Goal: Task Accomplishment & Management: Use online tool/utility

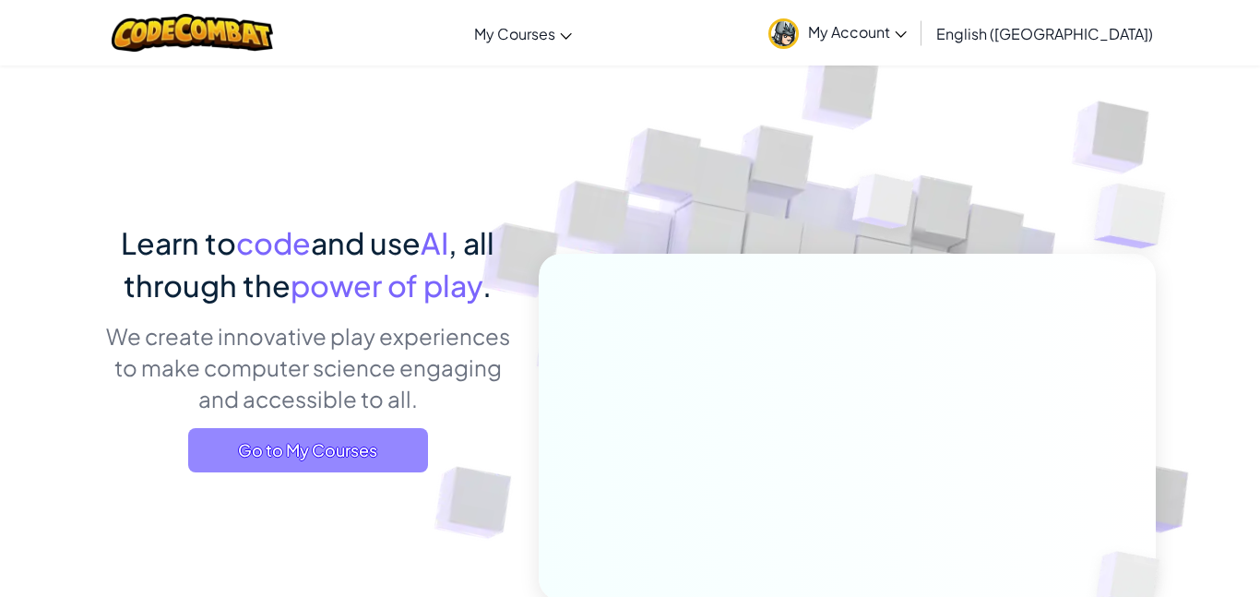
click at [347, 445] on span "Go to My Courses" at bounding box center [308, 450] width 240 height 44
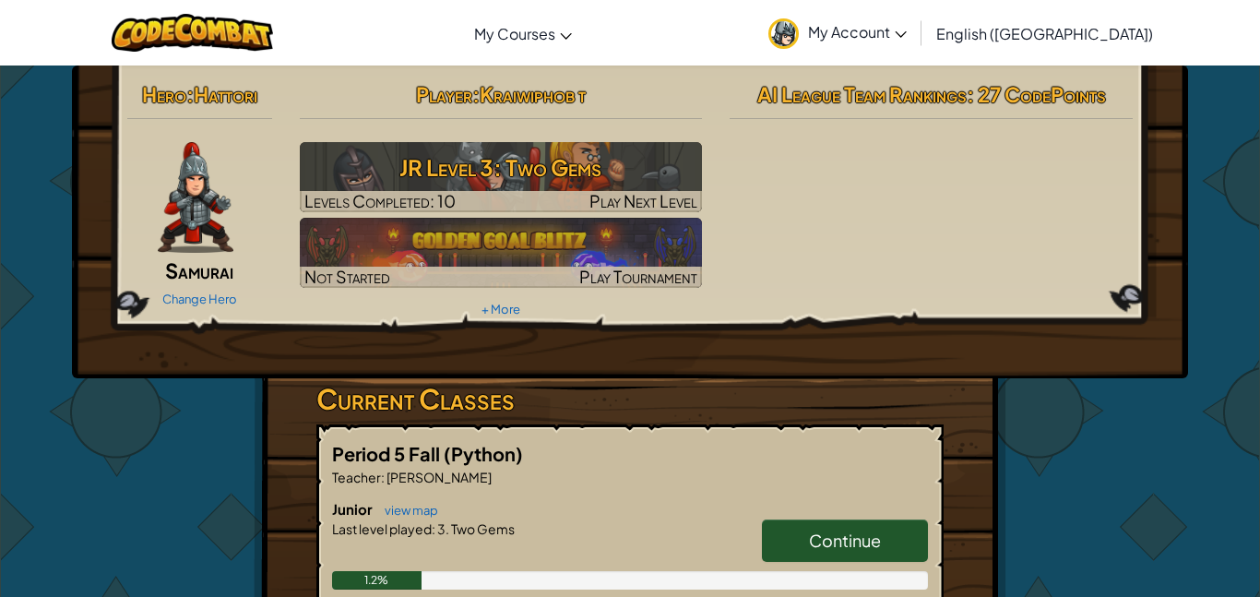
scroll to position [321, 0]
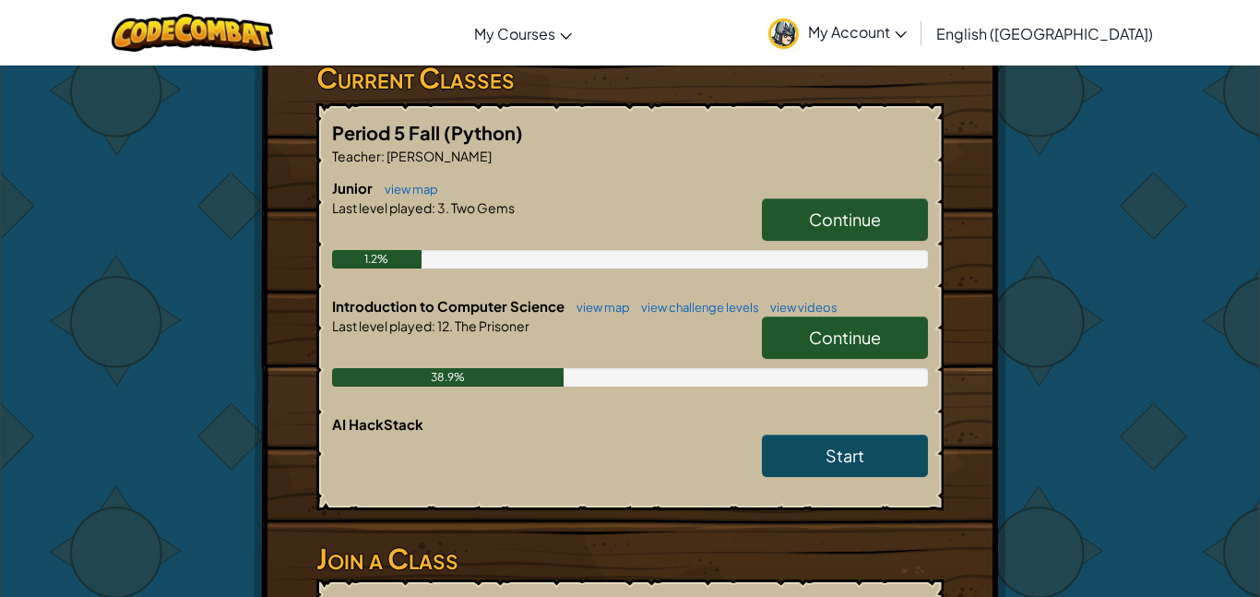
click at [854, 343] on span "Continue" at bounding box center [845, 337] width 72 height 21
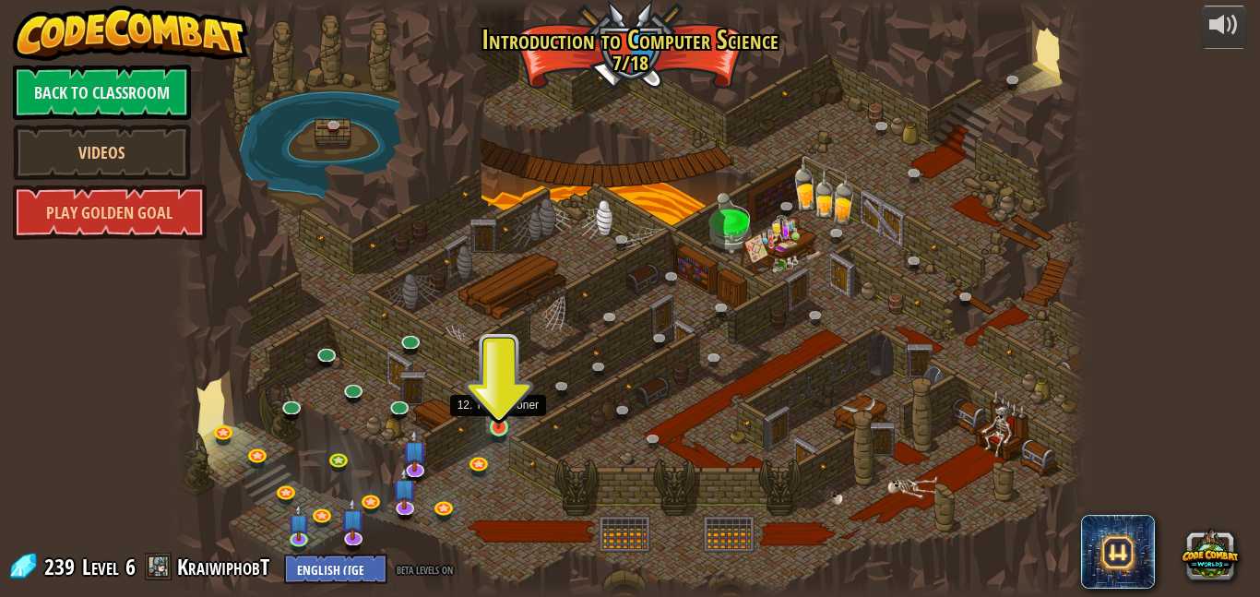
click at [498, 427] on img at bounding box center [498, 404] width 21 height 50
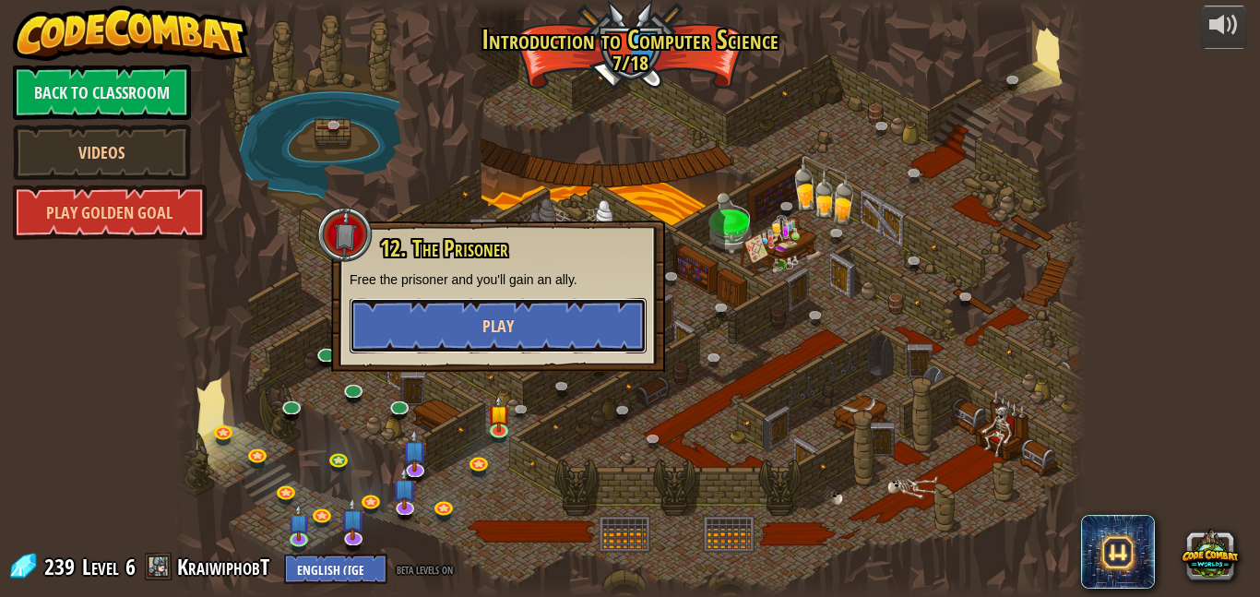
click at [495, 316] on span "Play" at bounding box center [498, 326] width 31 height 23
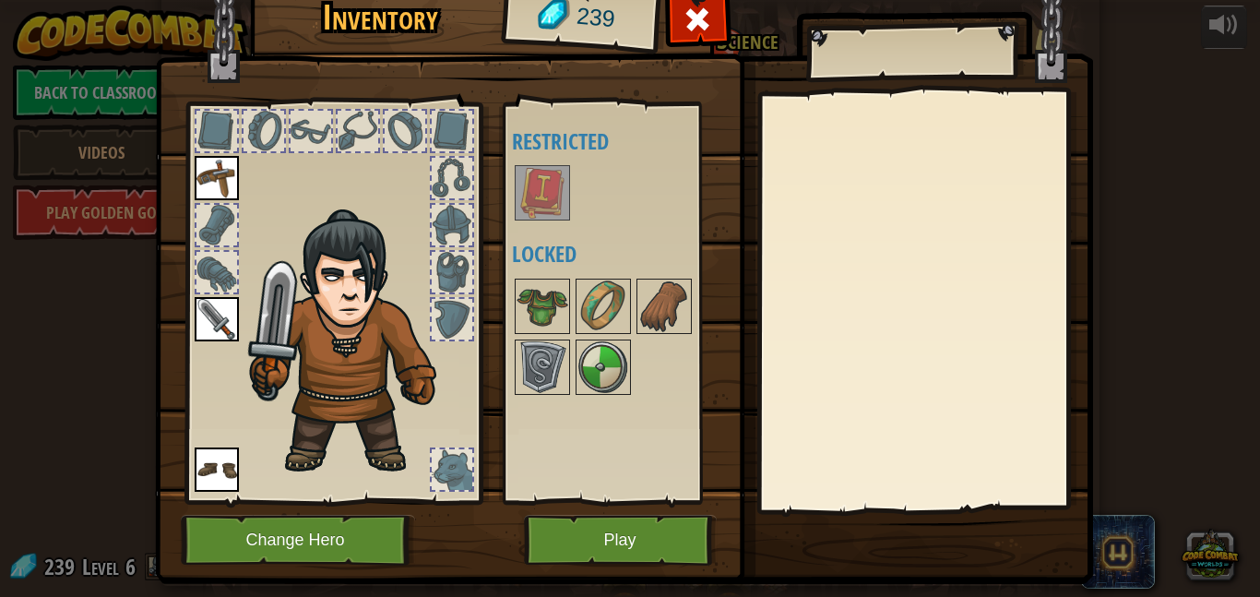
click at [542, 192] on img at bounding box center [543, 193] width 52 height 52
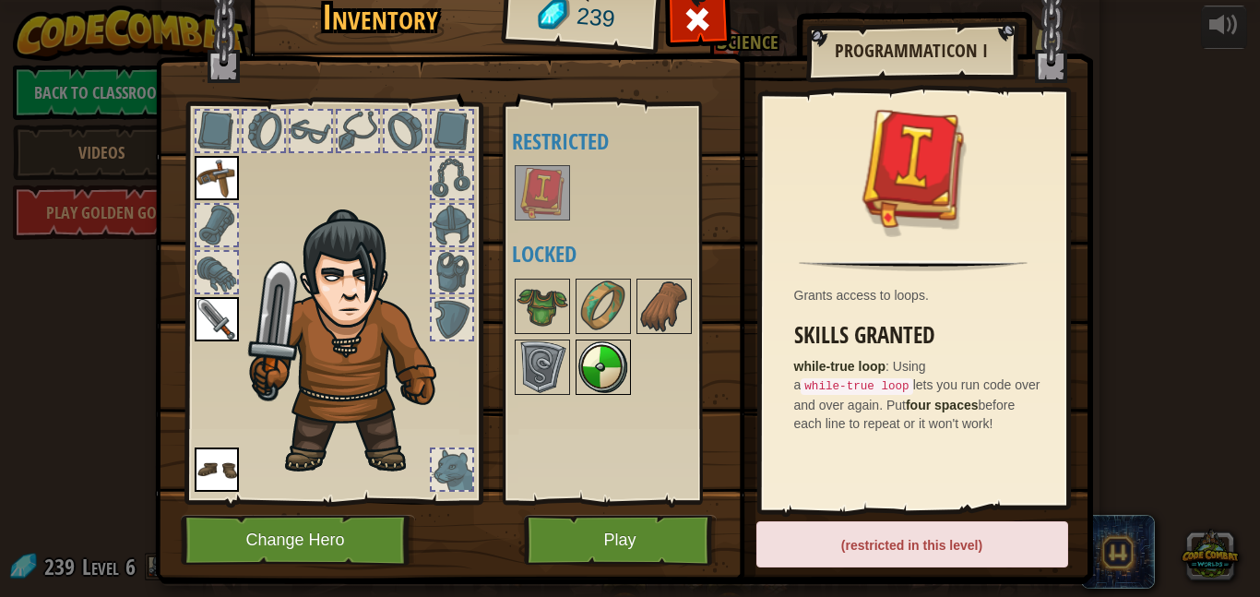
click at [592, 354] on img at bounding box center [604, 367] width 52 height 52
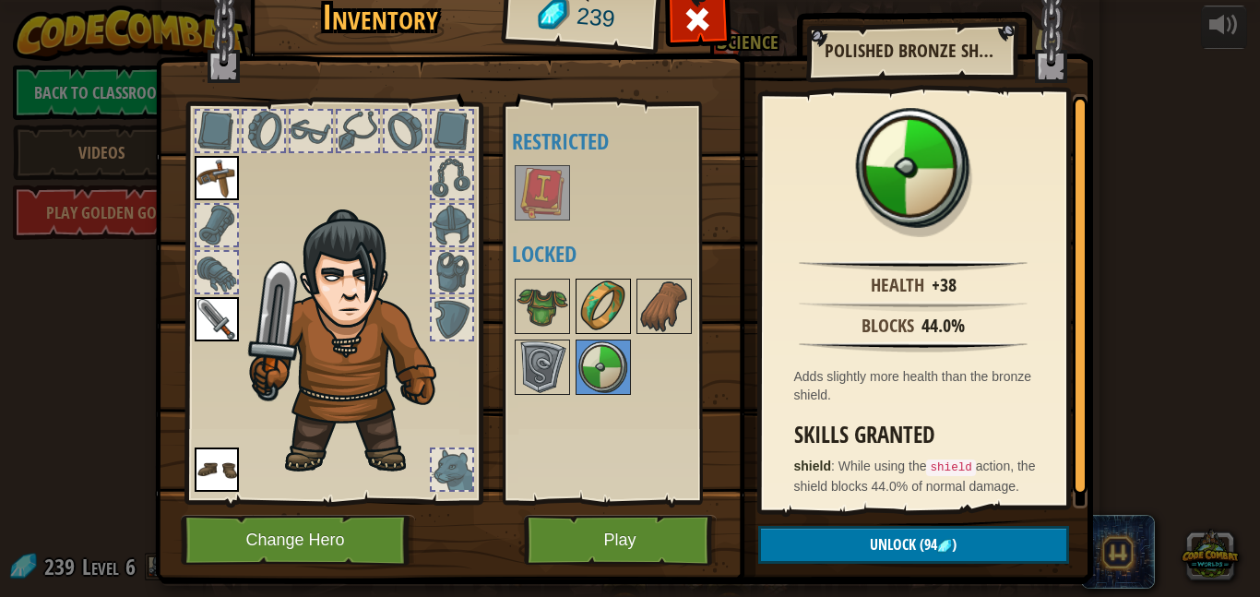
click at [592, 301] on img at bounding box center [604, 307] width 52 height 52
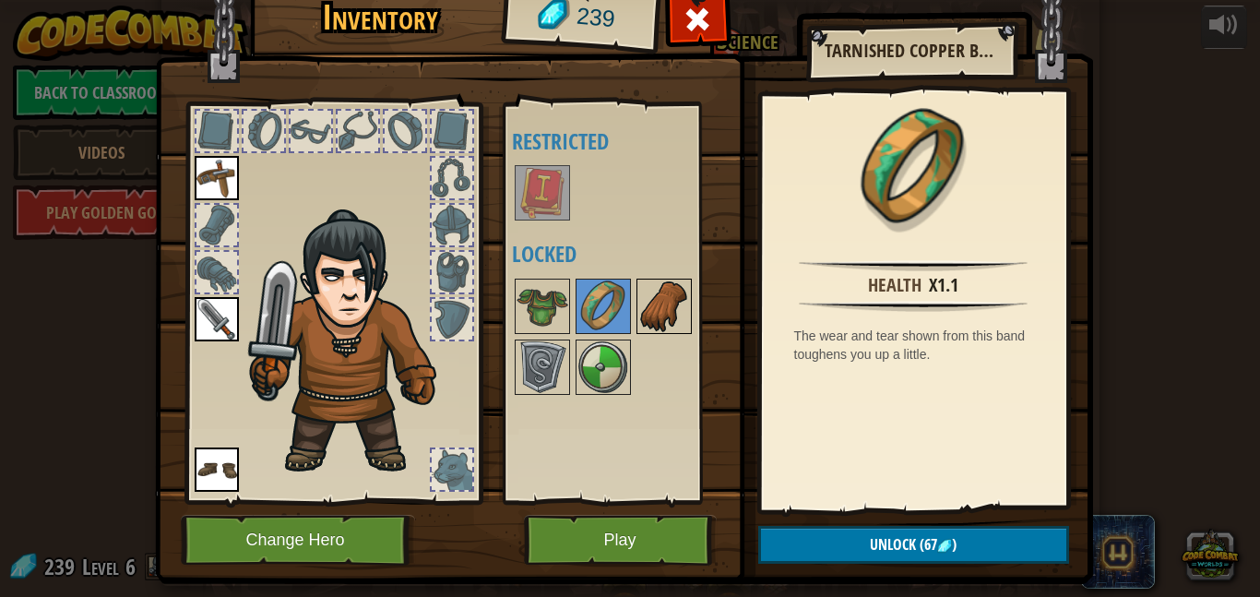
click at [674, 288] on img at bounding box center [665, 307] width 52 height 52
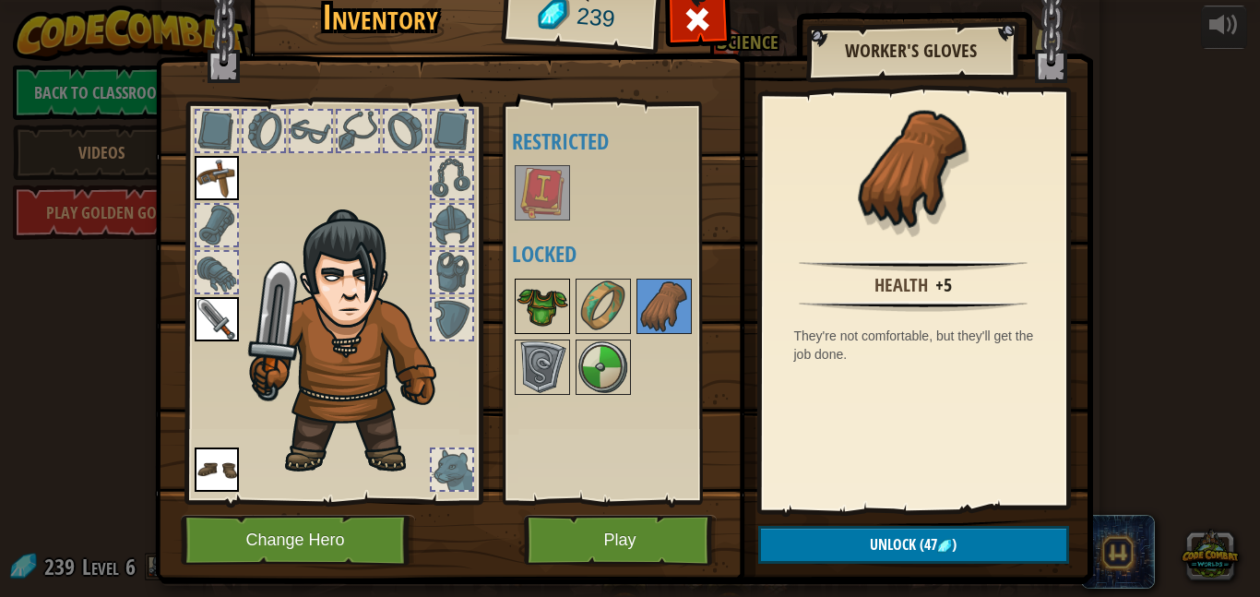
click at [521, 318] on img at bounding box center [543, 307] width 52 height 52
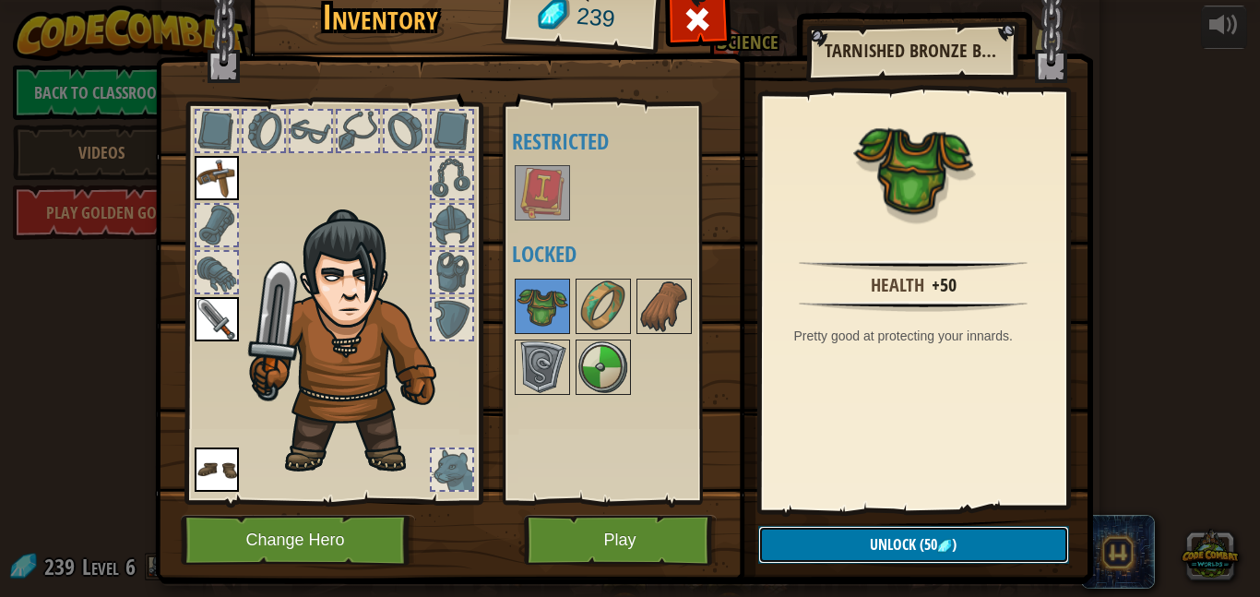
click at [810, 541] on button "Unlock (50 )" at bounding box center [913, 545] width 311 height 38
click at [817, 538] on button "Confirm" at bounding box center [913, 545] width 311 height 38
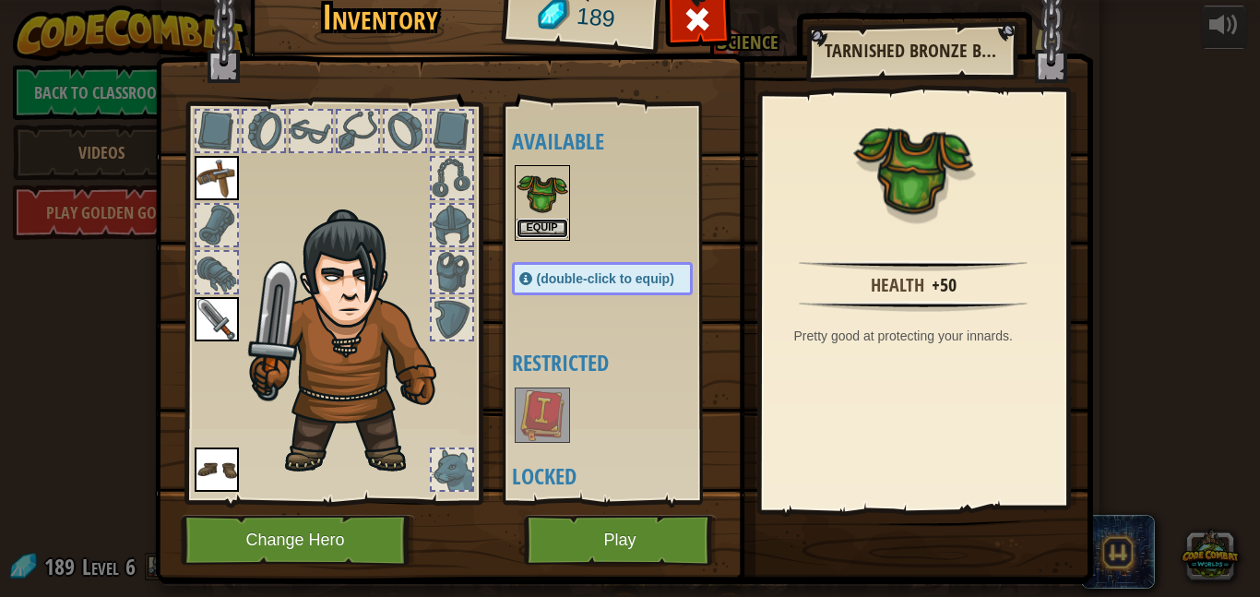
click at [544, 222] on button "Equip" at bounding box center [543, 228] width 52 height 19
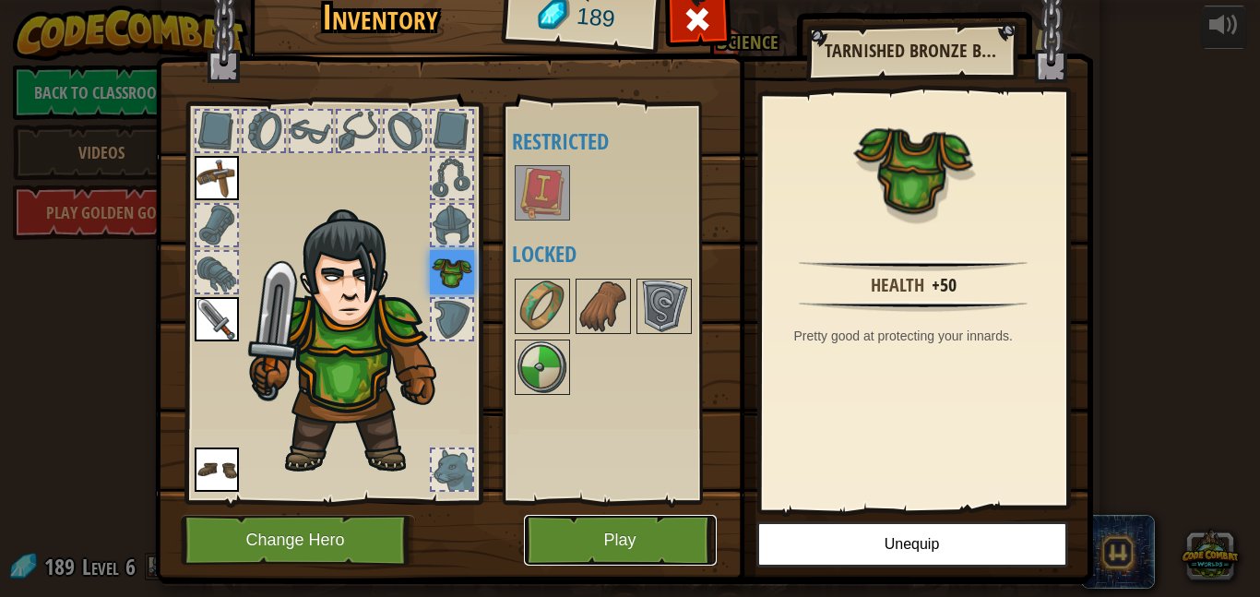
click at [621, 536] on button "Play" at bounding box center [620, 540] width 193 height 51
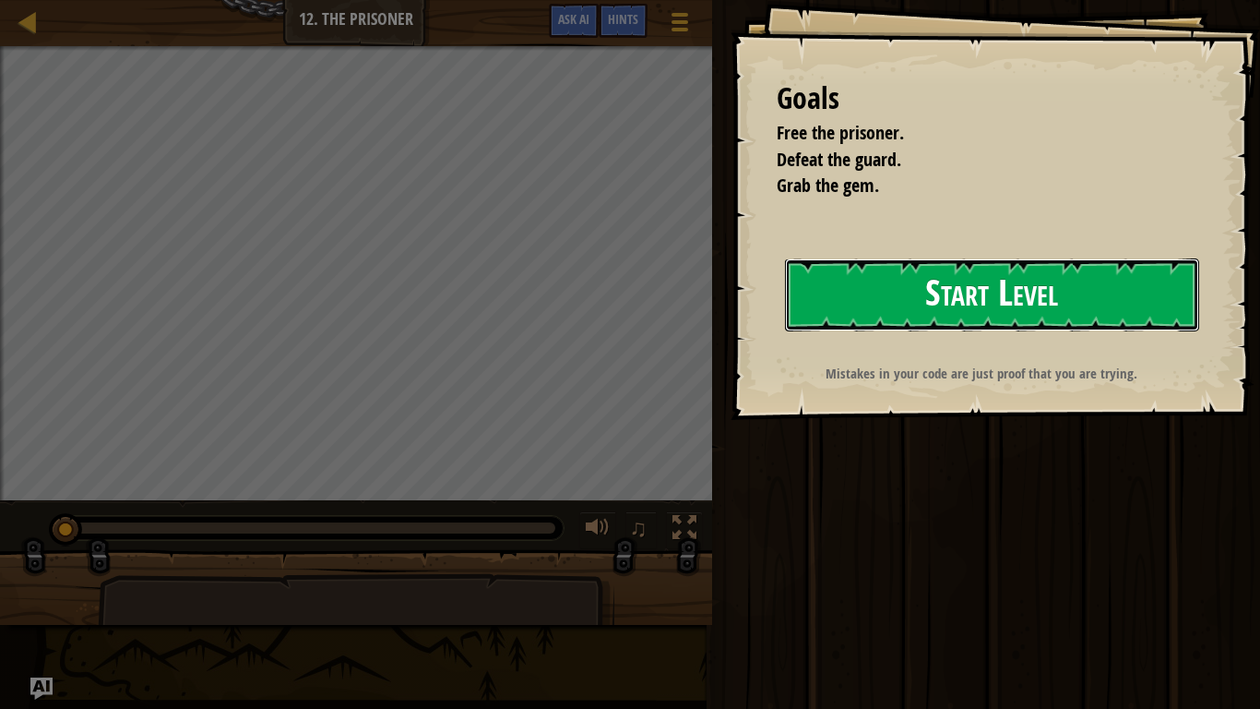
click at [1072, 285] on button "Start Level" at bounding box center [992, 294] width 414 height 73
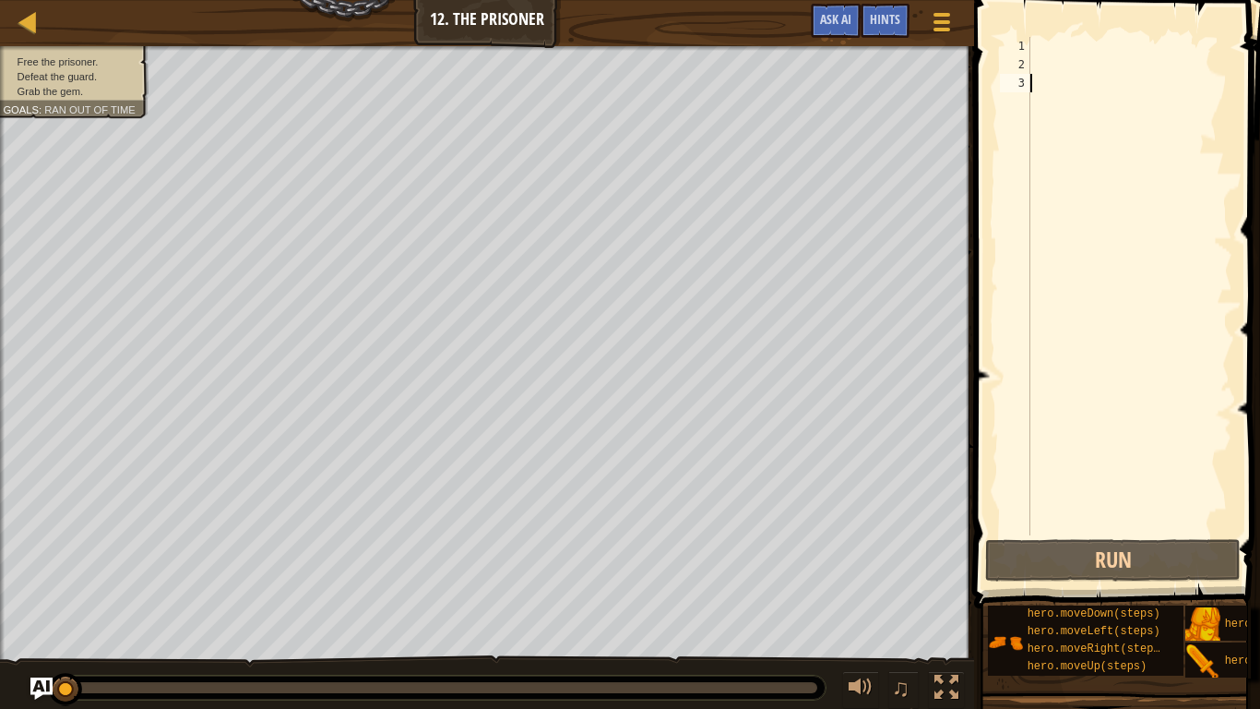
click at [1059, 42] on div at bounding box center [1130, 304] width 206 height 535
type textarea "mo"
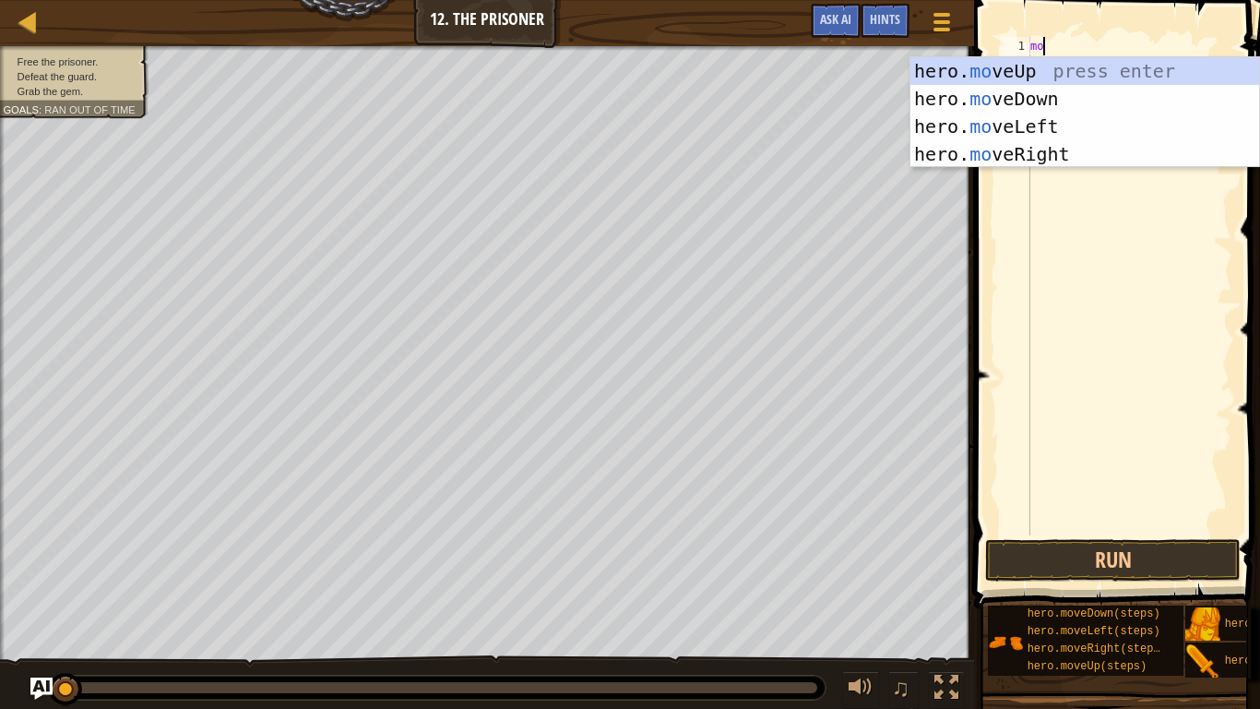
scroll to position [8, 1]
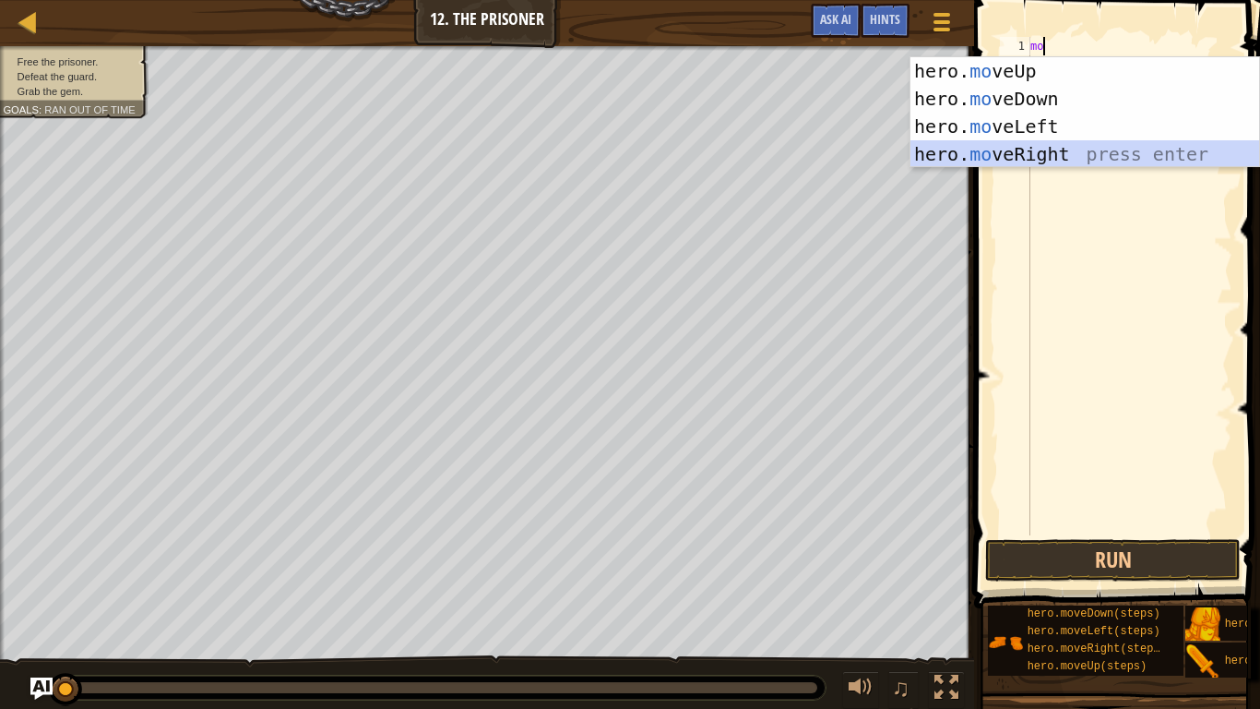
click at [1003, 152] on div "hero. mo veUp press enter hero. mo veDown press enter hero. mo veLeft press ent…" at bounding box center [1085, 140] width 349 height 166
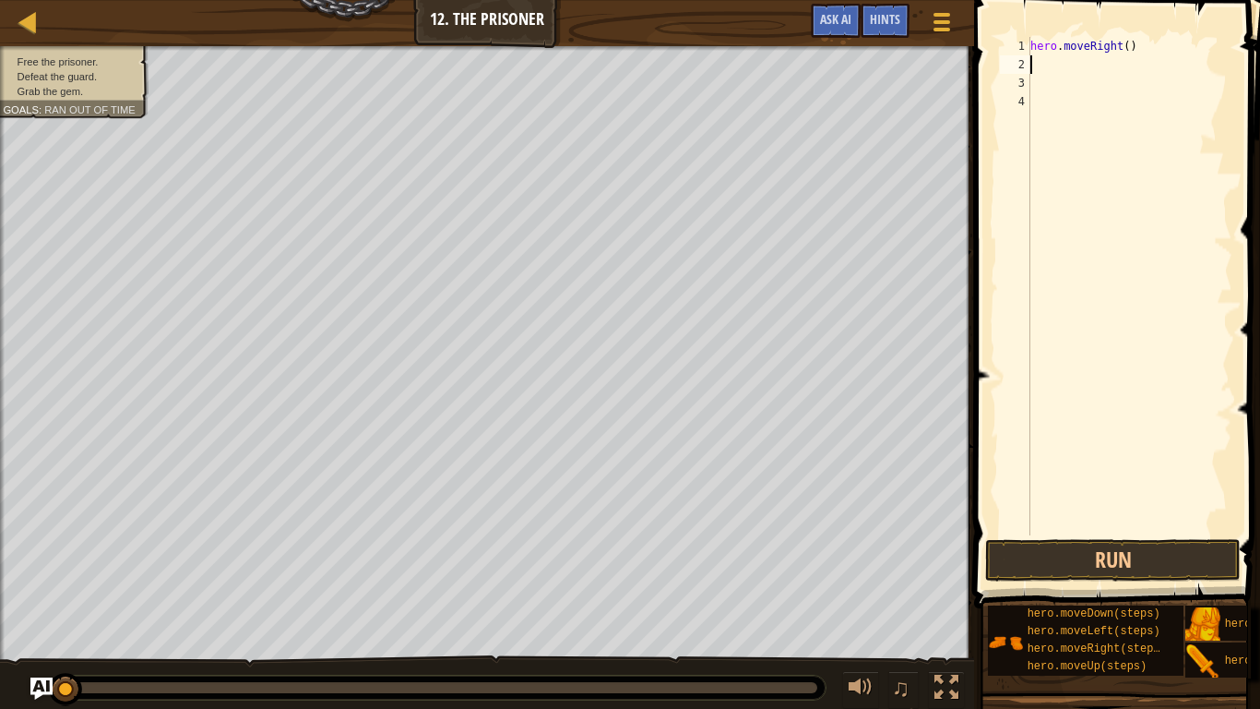
type textarea "h"
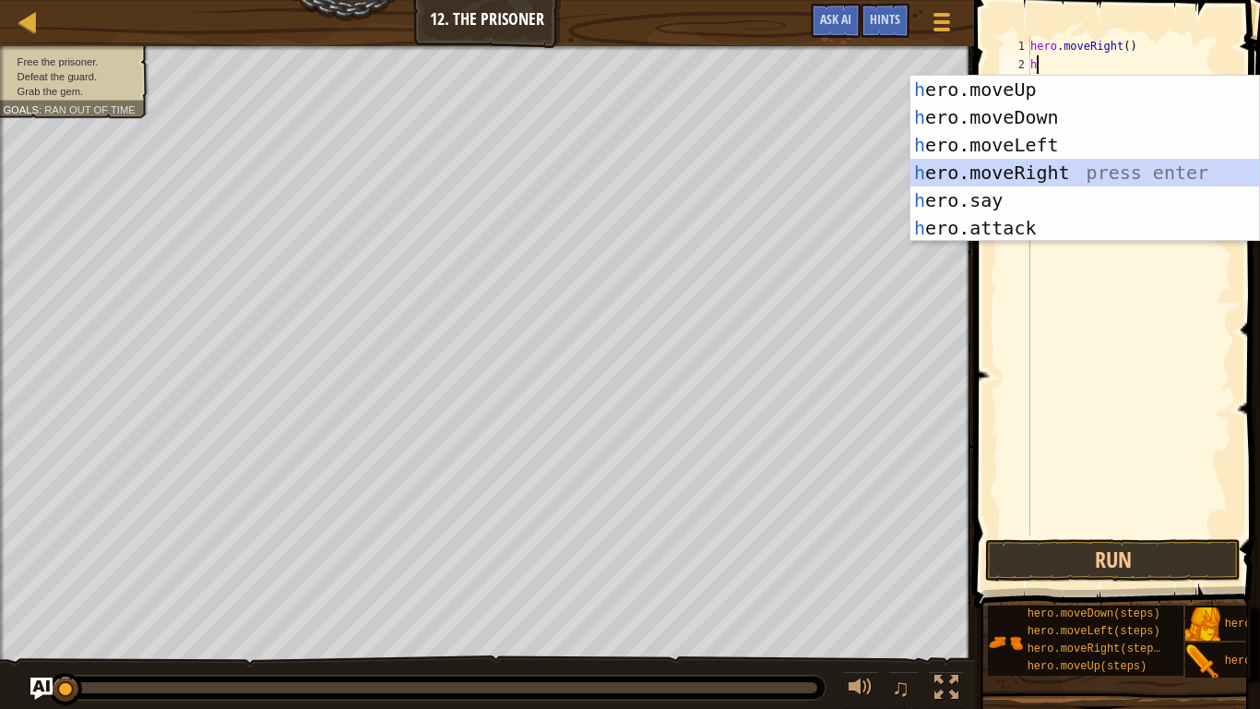
click at [1040, 161] on div "h ero.moveUp press enter h ero.moveDown press enter h ero.moveLeft press enter …" at bounding box center [1085, 186] width 349 height 221
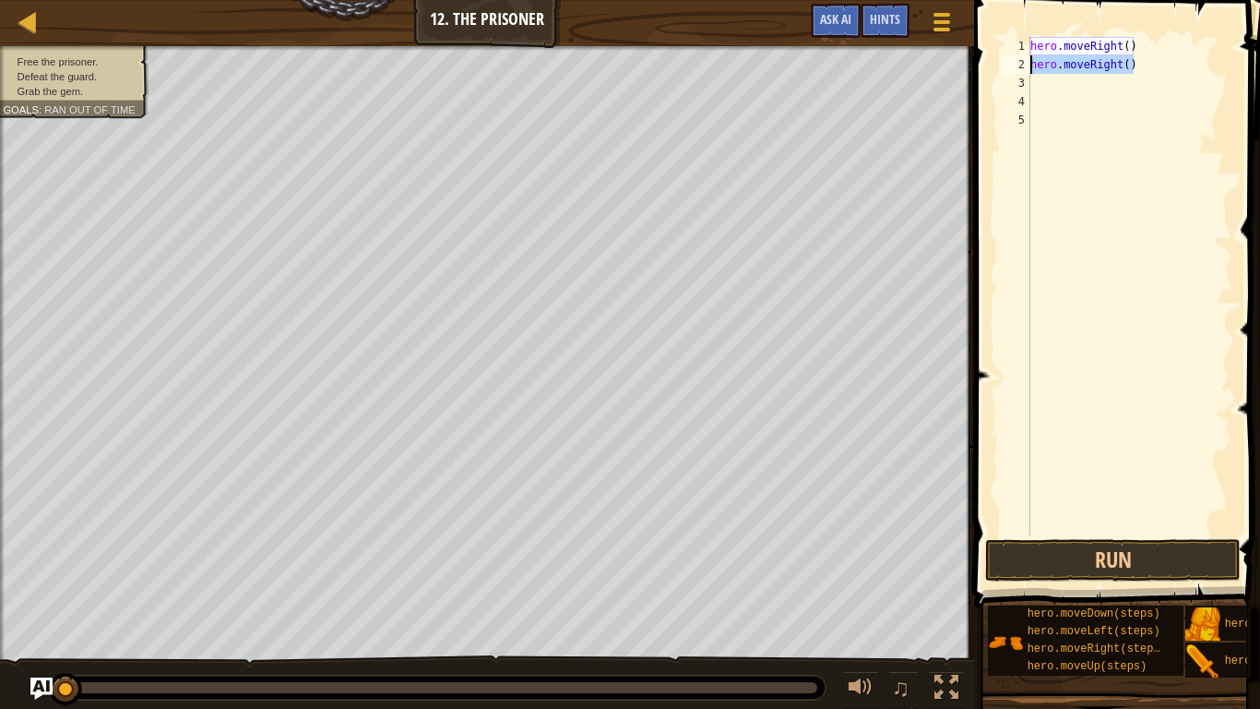
drag, startPoint x: 1157, startPoint y: 64, endPoint x: 1022, endPoint y: 66, distance: 134.7
click at [1022, 66] on div "1 2 3 4 5 hero . moveRight ( ) hero . moveRight ( ) ההההההההההההההההההההההההההה…" at bounding box center [1115, 286] width 236 height 498
type textarea "hero.moveRight()"
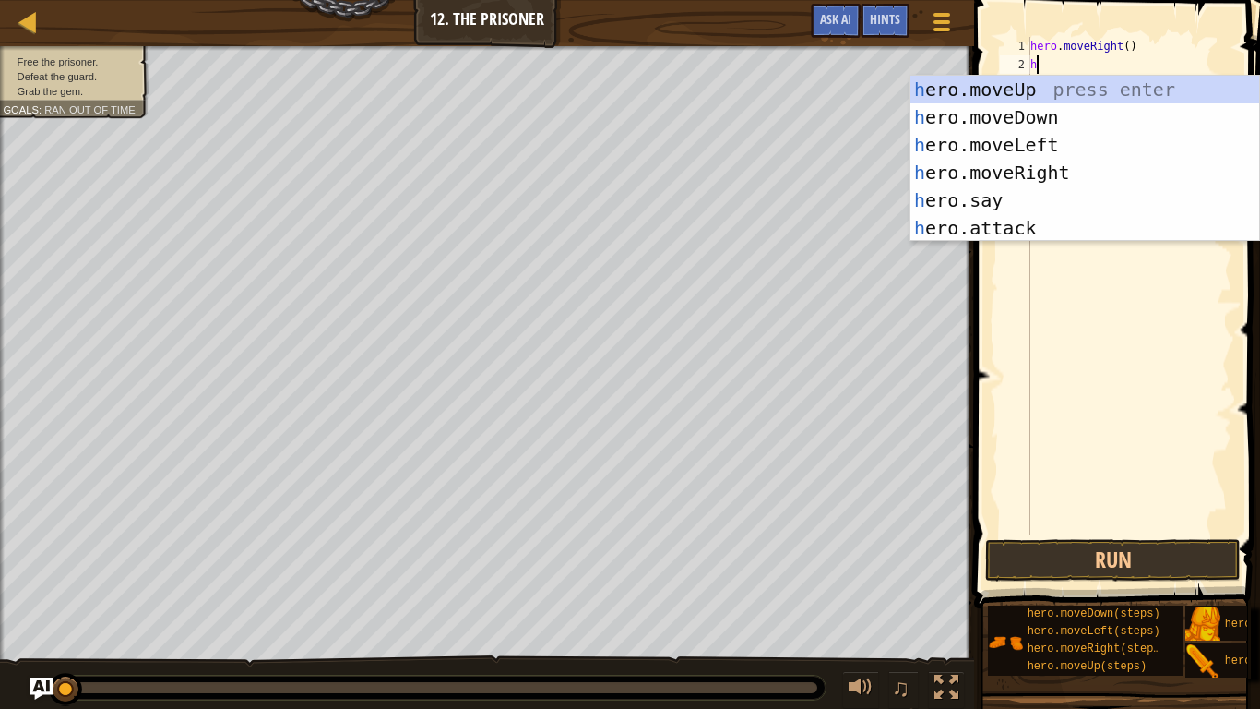
scroll to position [8, 1]
click at [1031, 230] on div "he ro.moveUp press enter he ro.moveDown press enter he ro.moveLeft press enter …" at bounding box center [1085, 186] width 349 height 221
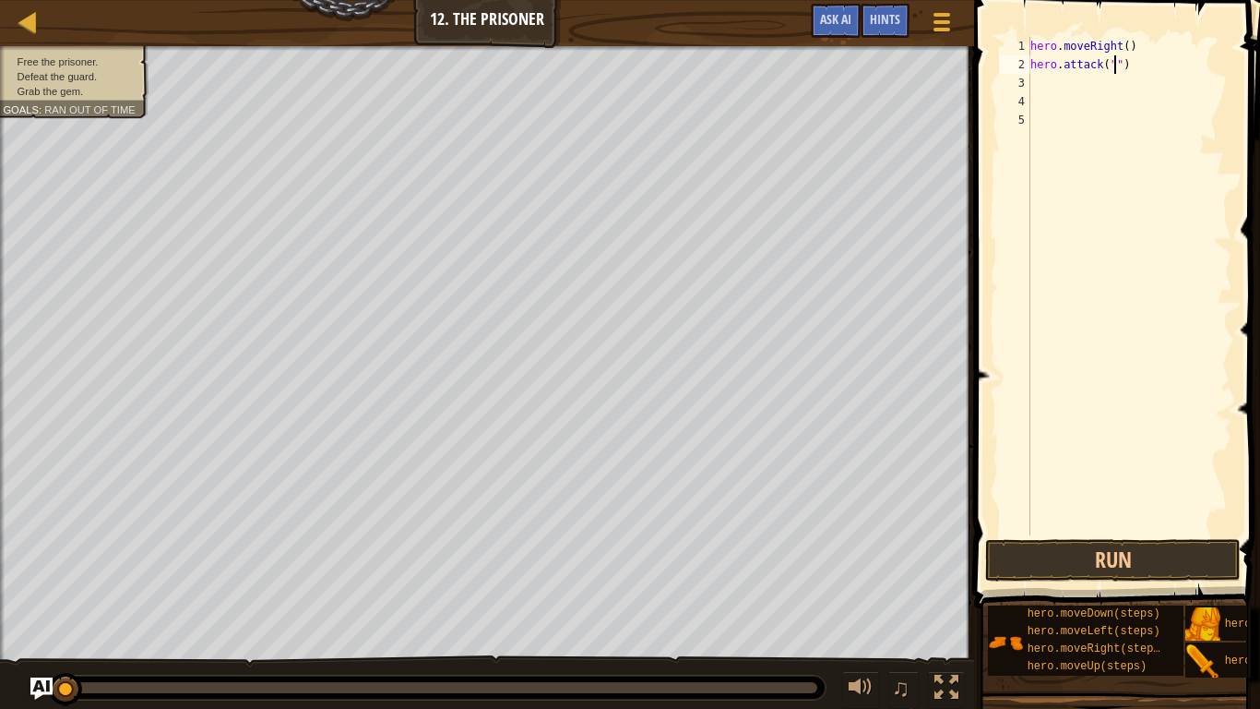
type textarea "hero.attack(")"
drag, startPoint x: 1150, startPoint y: 68, endPoint x: 984, endPoint y: 67, distance: 166.1
click at [984, 67] on div "hero.attack(") 1 2 3 4 5 hero . moveRight ( ) hero . attack ( ") הההההההההההההה…" at bounding box center [1115, 340] width 292 height 663
click at [1131, 49] on div "hero . moveRight ( )" at bounding box center [1130, 304] width 206 height 535
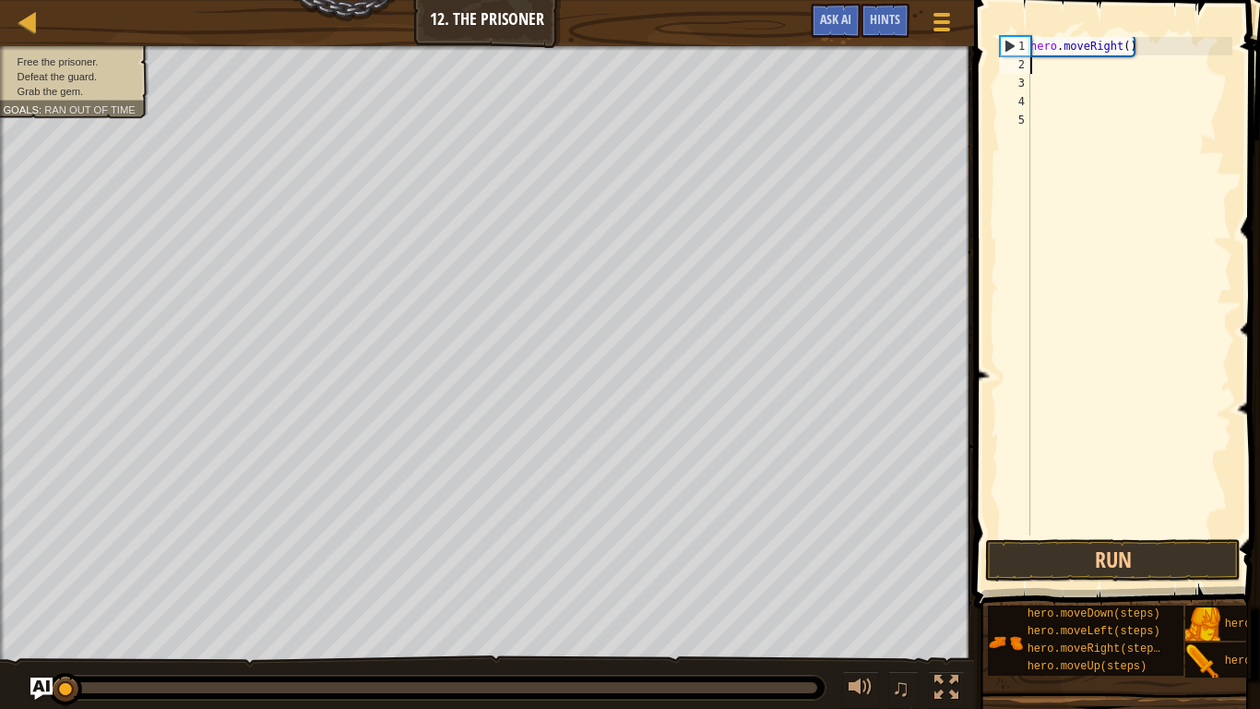
type textarea "hero.moveRight()"
click at [1131, 56] on div "hero . moveRight ( )" at bounding box center [1130, 304] width 206 height 535
click at [1131, 42] on div "hero . moveRight ( )" at bounding box center [1130, 304] width 206 height 535
click at [1127, 42] on div "hero . moveRight ( )" at bounding box center [1130, 304] width 206 height 535
type textarea "hero.moveRight(4)"
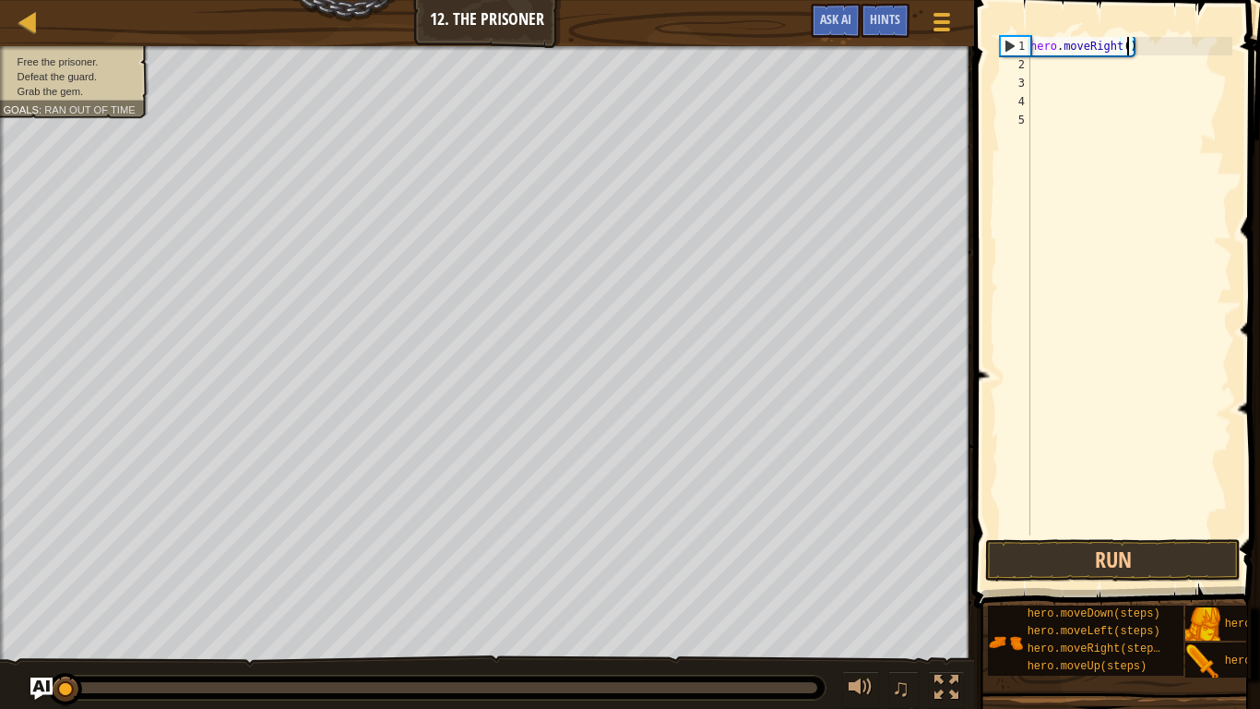
scroll to position [8, 15]
click at [1063, 70] on div "hero . moveRight ( 4 )" at bounding box center [1130, 304] width 206 height 535
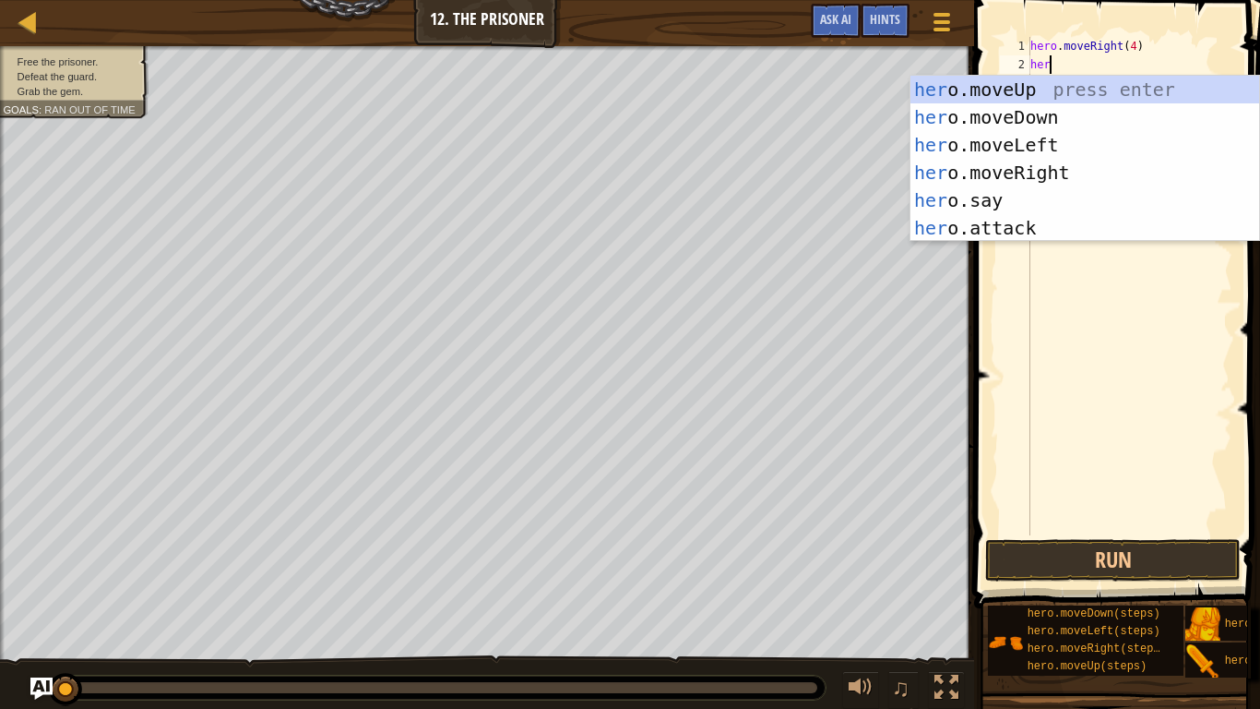
type textarea "hero"
click at [1036, 110] on div "hero .moveUp press enter hero .moveDown press enter hero .moveLeft press enter …" at bounding box center [1085, 186] width 349 height 221
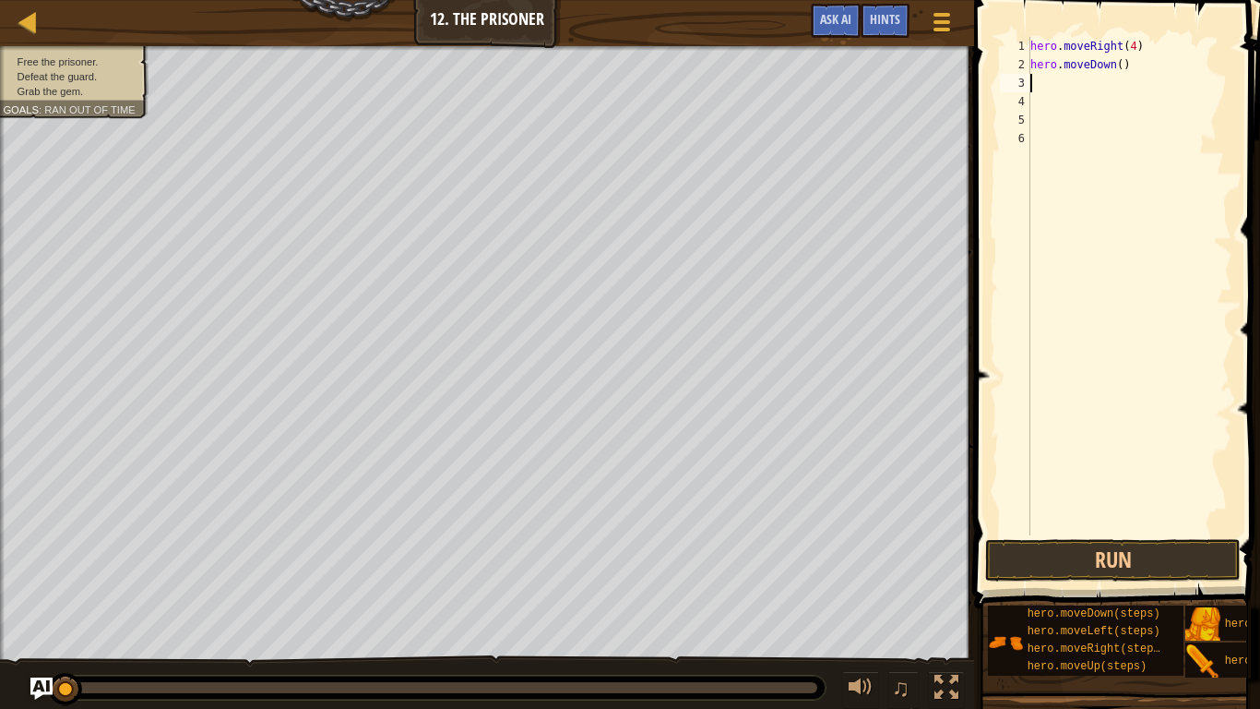
click at [1122, 69] on div "hero . moveRight ( 4 ) hero . moveDown ( )" at bounding box center [1130, 304] width 206 height 535
type textarea "hero.moveDown(4)"
click at [1084, 94] on div "hero . moveRight ( 4 ) hero . moveDown ( 4 )" at bounding box center [1130, 304] width 206 height 535
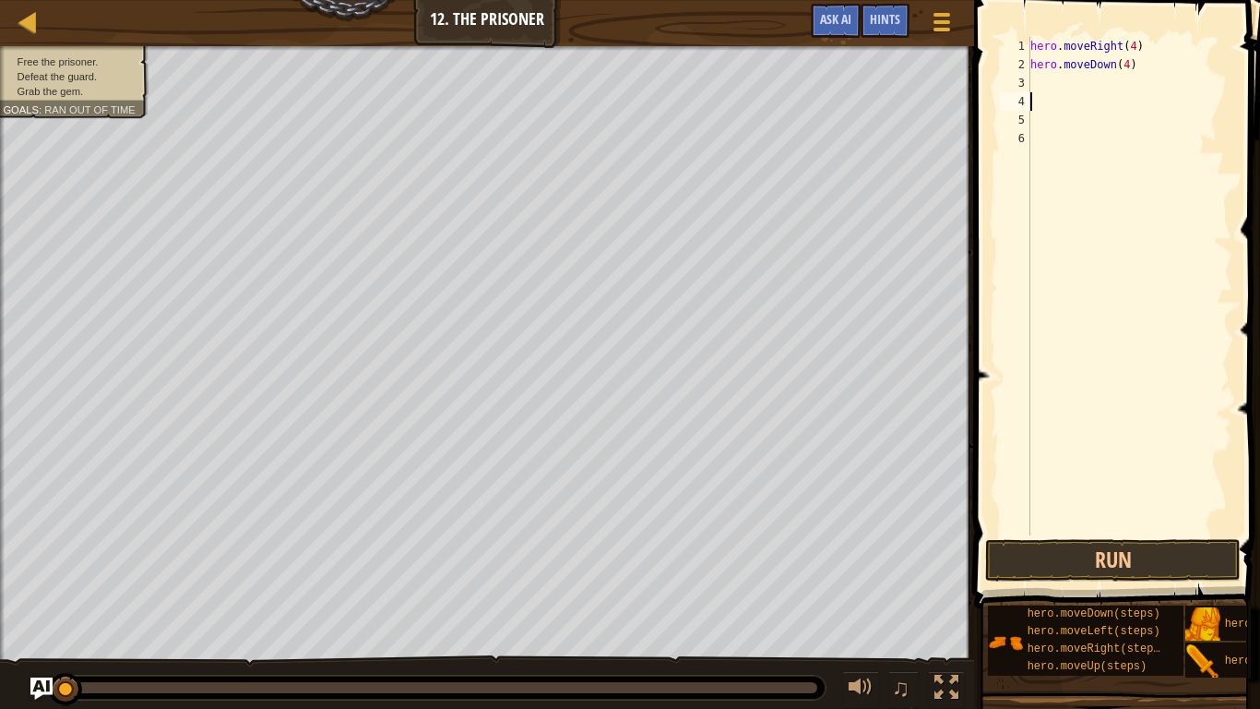
click at [1079, 72] on div "hero . moveRight ( 4 ) hero . moveDown ( 4 )" at bounding box center [1130, 304] width 206 height 535
type textarea "hero.moveDown(4)"
click at [1077, 83] on div "hero . moveRight ( 4 ) hero . moveDown ( 4 )" at bounding box center [1130, 304] width 206 height 535
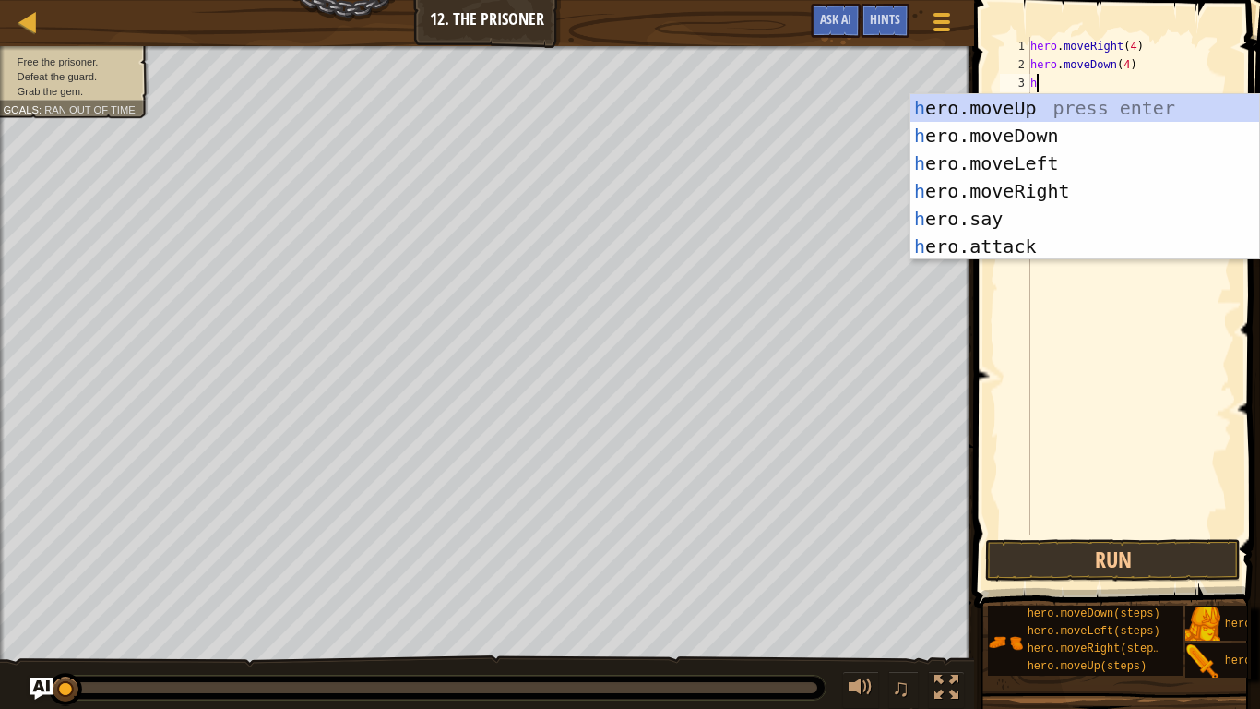
scroll to position [8, 1]
click at [993, 238] on div "he ro.moveUp press enter he ro.moveDown press enter he ro.moveLeft press enter …" at bounding box center [1085, 204] width 349 height 221
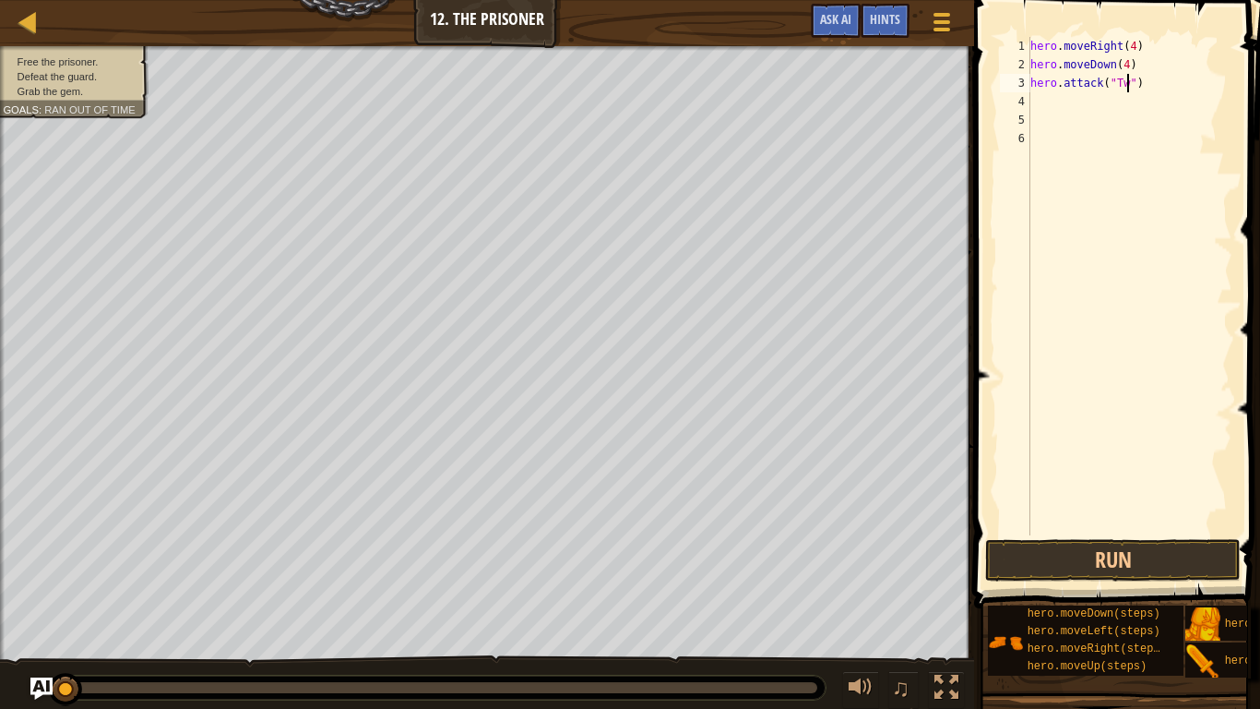
scroll to position [8, 16]
drag, startPoint x: 1166, startPoint y: 82, endPoint x: 998, endPoint y: 92, distance: 168.2
click at [998, 92] on div "hero.attack("Two") 1 2 3 4 5 6 hero . moveRight ( 4 ) hero . moveDown ( 4 ) her…" at bounding box center [1115, 286] width 236 height 498
drag, startPoint x: 1152, startPoint y: 66, endPoint x: 1141, endPoint y: 86, distance: 22.8
click at [1141, 86] on div "hero . moveRight ( 4 ) hero . moveDown ( 4 ) hero . attack ( "Two" )" at bounding box center [1130, 304] width 206 height 535
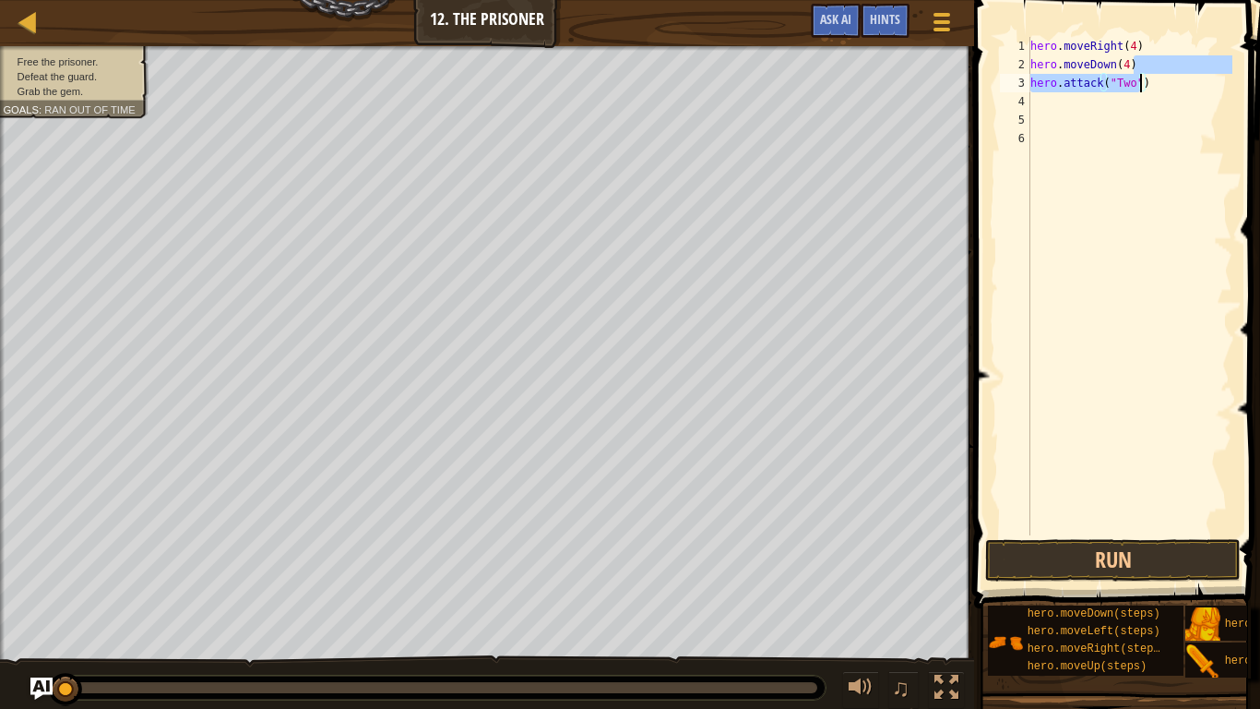
click at [1162, 84] on div "hero . moveRight ( 4 ) hero . moveDown ( 4 ) hero . attack ( "Two" )" at bounding box center [1130, 304] width 206 height 535
type textarea "hero.attack("Two")"
drag, startPoint x: 1163, startPoint y: 86, endPoint x: 1027, endPoint y: 87, distance: 135.6
click at [1027, 87] on div "hero.attack("Two") 1 2 3 4 5 6 hero . moveRight ( 4 ) hero . moveDown ( 4 ) her…" at bounding box center [1115, 286] width 236 height 498
click at [1034, 102] on div "hero . moveRight ( 4 ) hero . moveDown ( 4 ) hero . attack ( "Two" )" at bounding box center [1130, 304] width 206 height 535
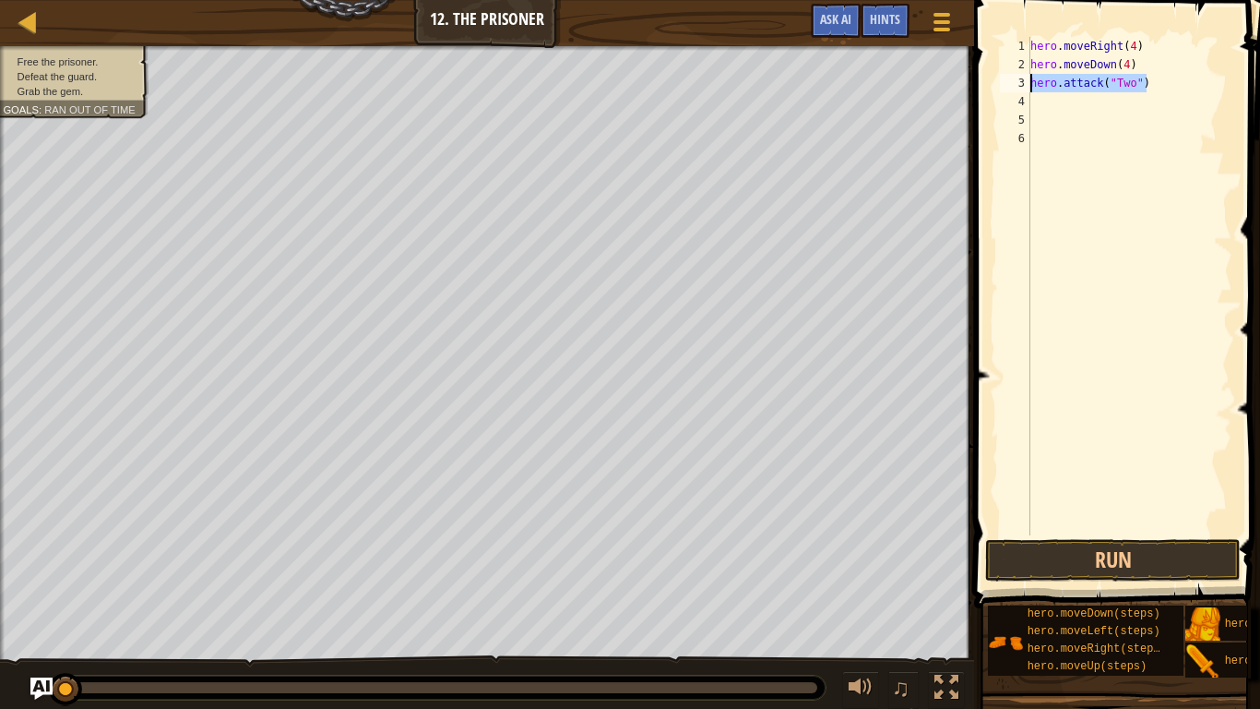
scroll to position [8, 0]
type textarea "hero.attack("Two")"
click at [1043, 117] on div "hero . moveRight ( 4 ) hero . moveDown ( 4 ) hero . attack ( "Two" ) hero . att…" at bounding box center [1130, 304] width 206 height 535
type textarea "he"
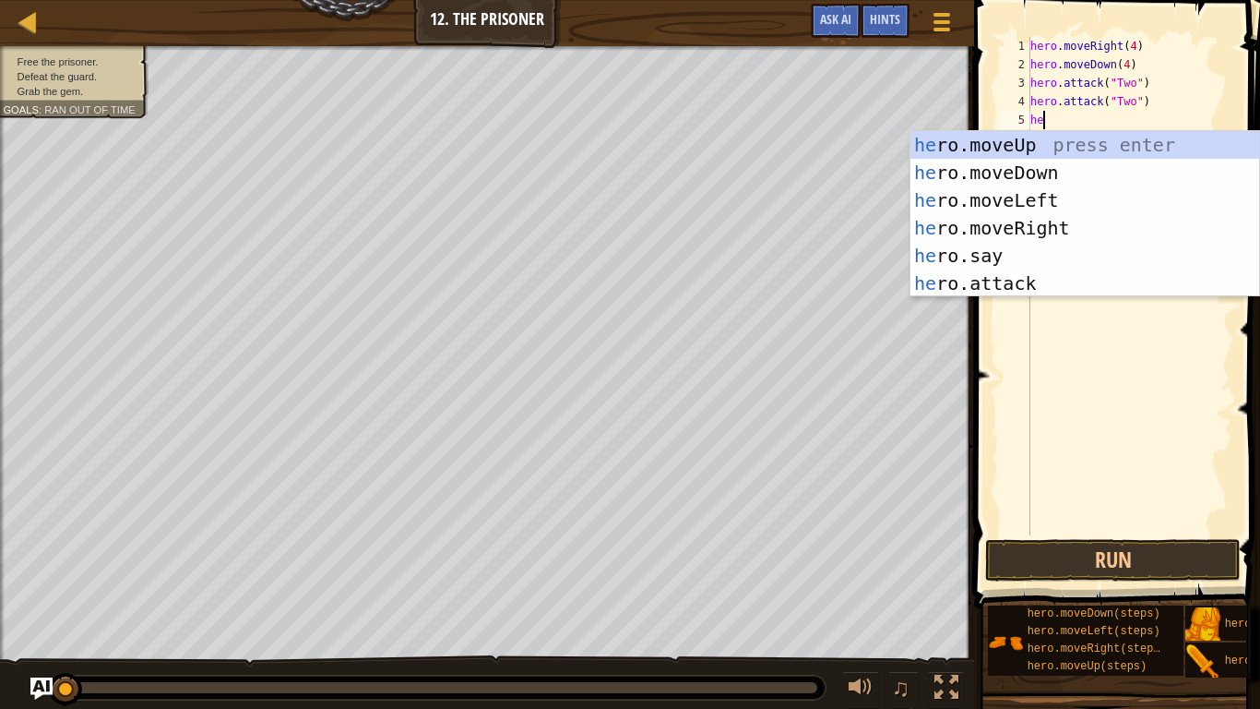
scroll to position [8, 1]
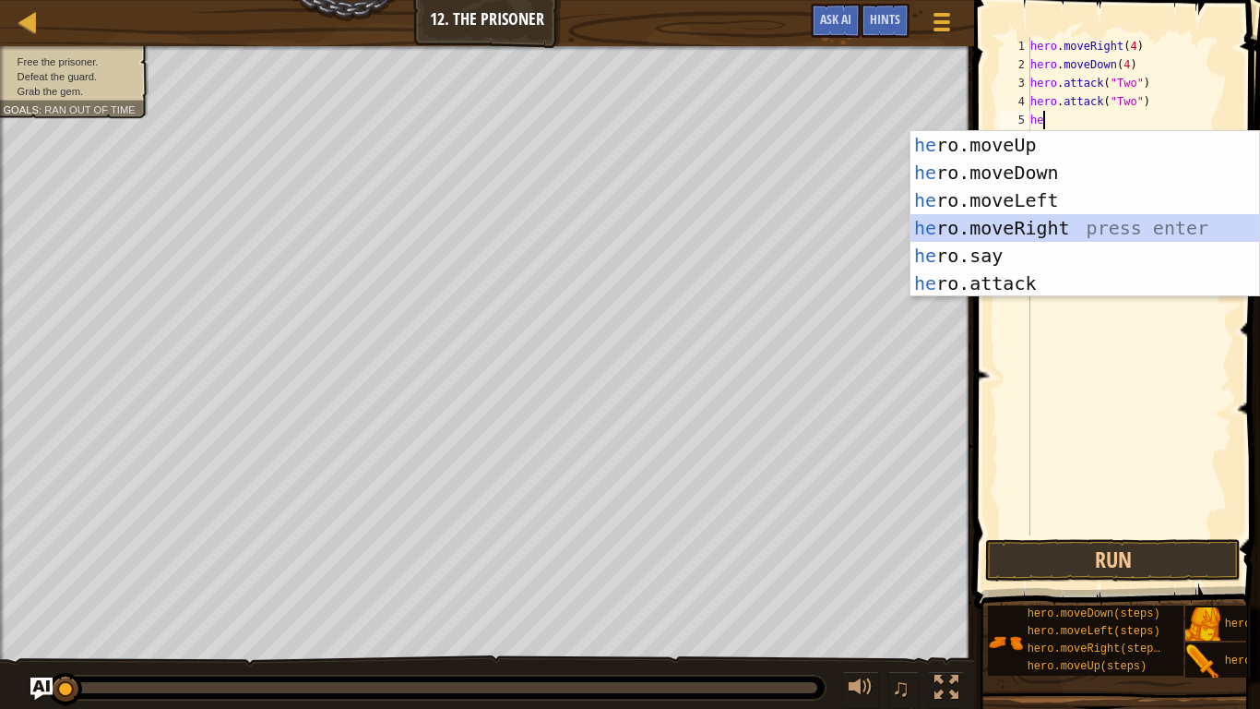
click at [1023, 221] on div "he ro.moveUp press enter he ro.moveDown press enter he ro.moveLeft press enter …" at bounding box center [1085, 241] width 349 height 221
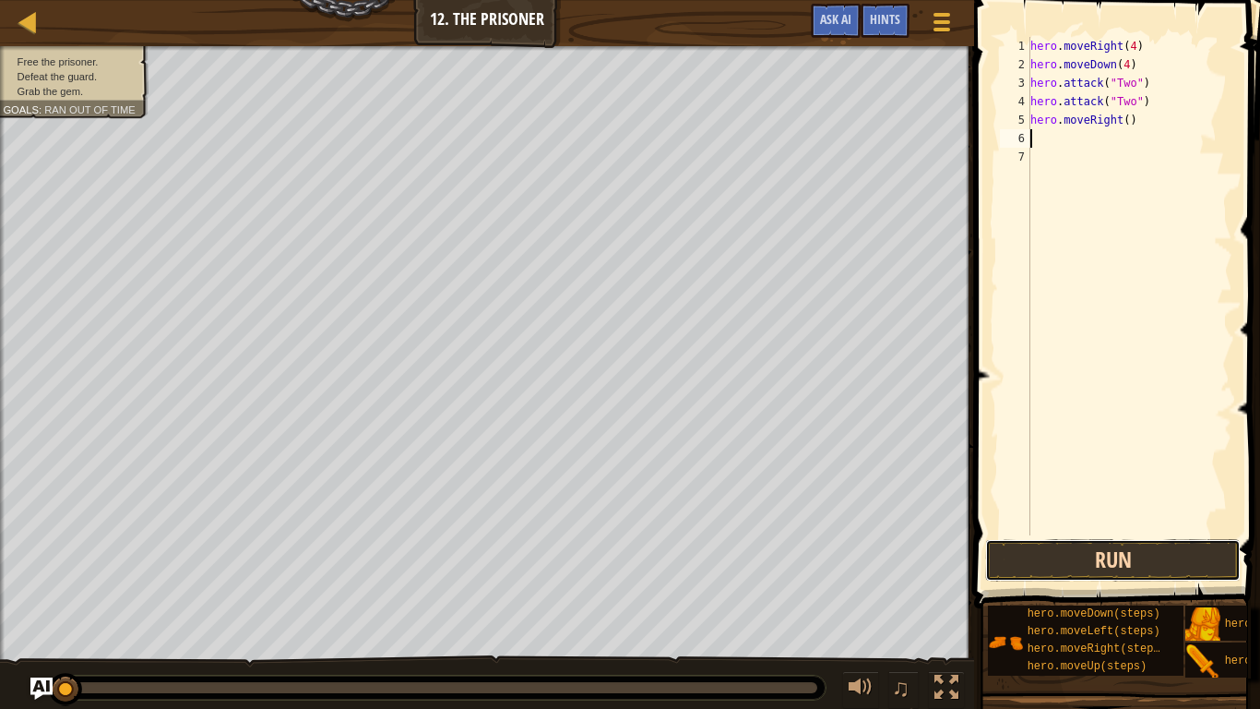
click at [1064, 557] on button "Run" at bounding box center [1113, 560] width 256 height 42
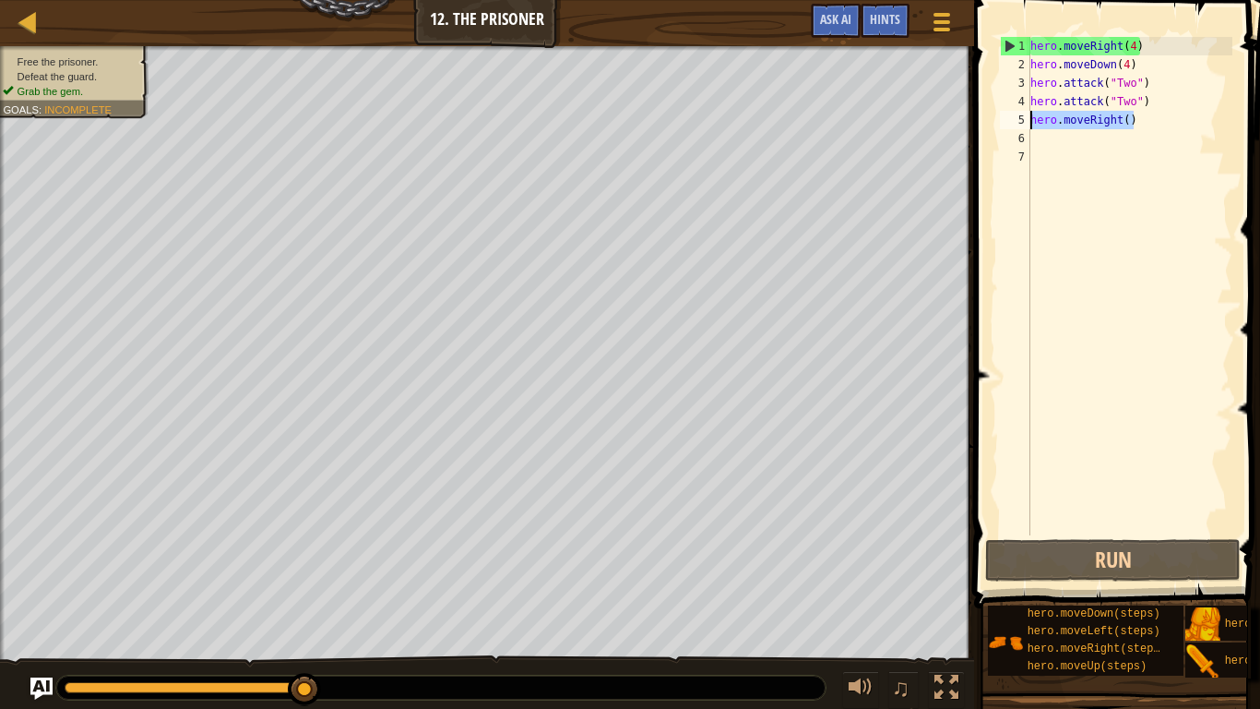
drag, startPoint x: 1145, startPoint y: 118, endPoint x: 1008, endPoint y: 121, distance: 137.5
click at [1008, 121] on div "1 2 3 4 5 6 7 hero . moveRight ( 4 ) hero . moveDown ( 4 ) hero . attack ( "Two…" at bounding box center [1115, 286] width 236 height 498
type textarea "hero.moveRight()"
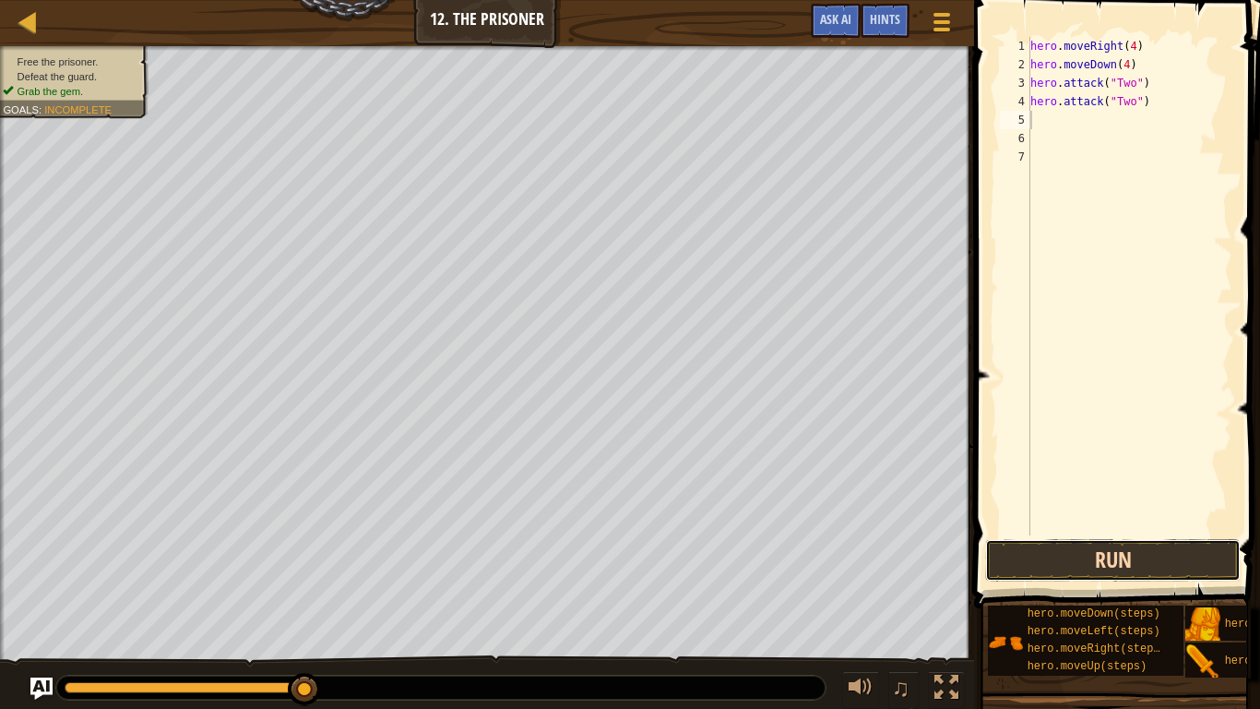
click at [1022, 572] on button "Run" at bounding box center [1113, 560] width 256 height 42
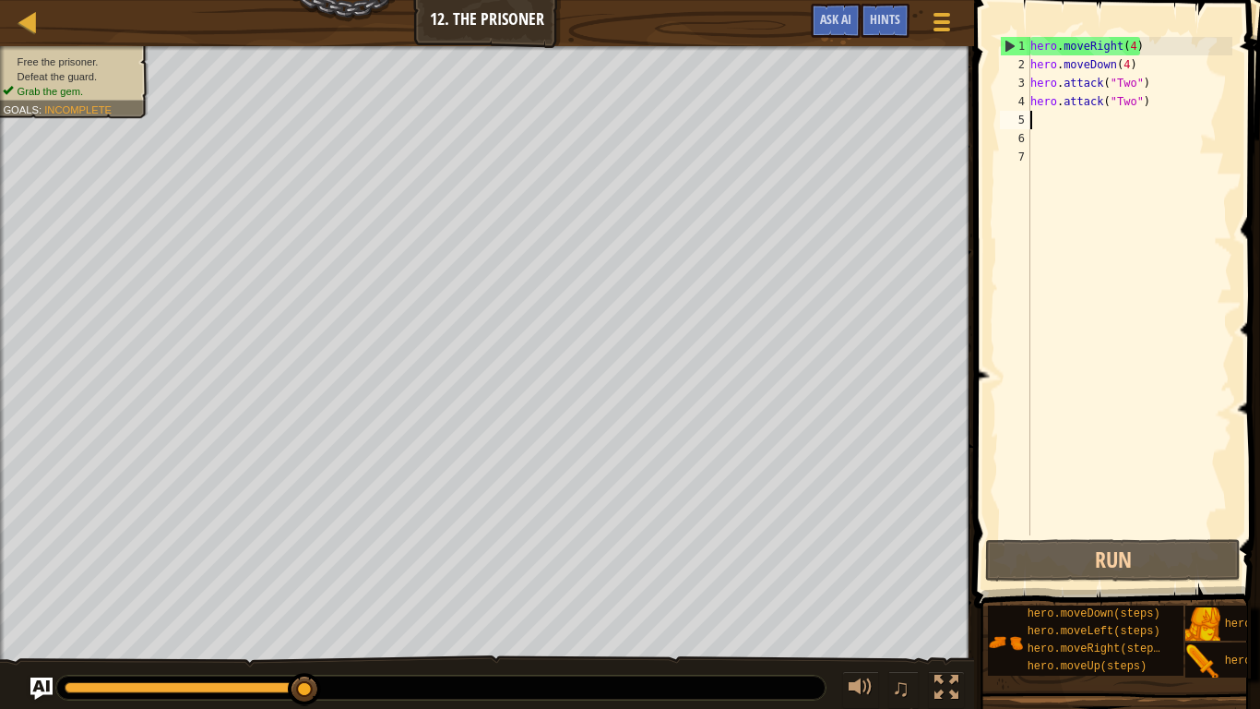
click at [1126, 70] on div "hero . moveRight ( 4 ) hero . moveDown ( 4 ) hero . attack ( "Two" ) hero . att…" at bounding box center [1130, 304] width 206 height 535
type textarea "hero.moveDown(3)"
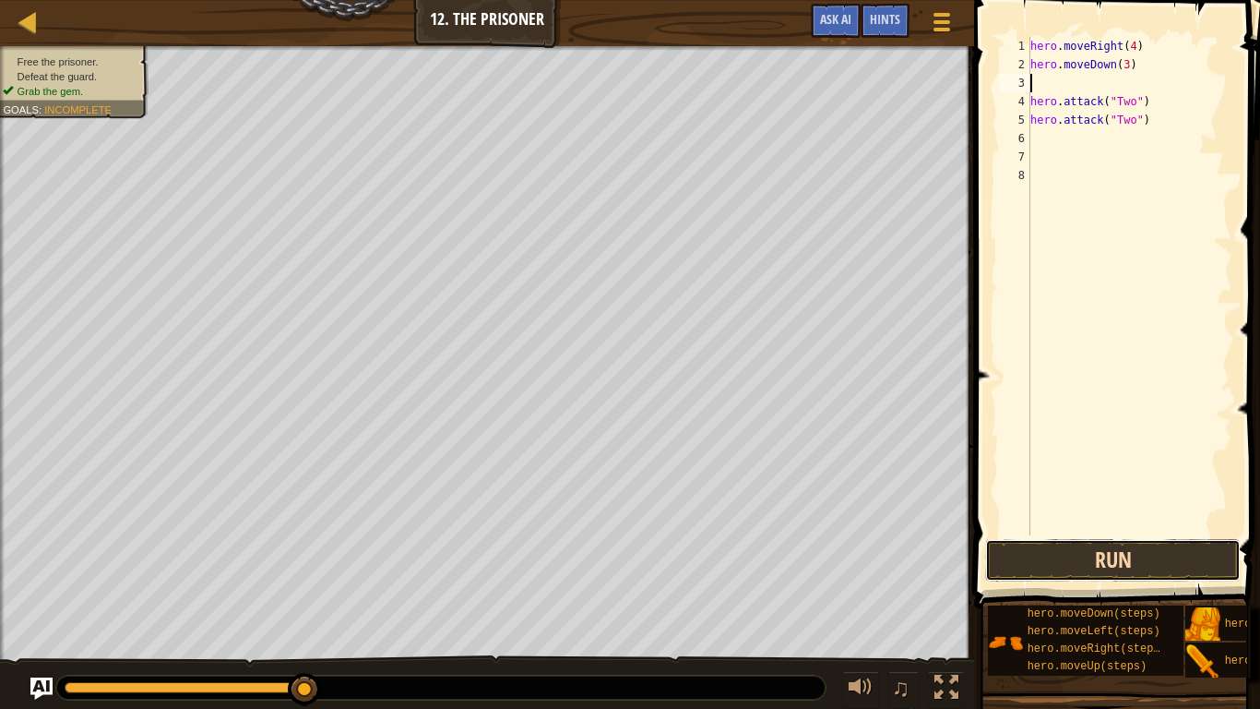
click at [1093, 545] on button "Run" at bounding box center [1113, 560] width 256 height 42
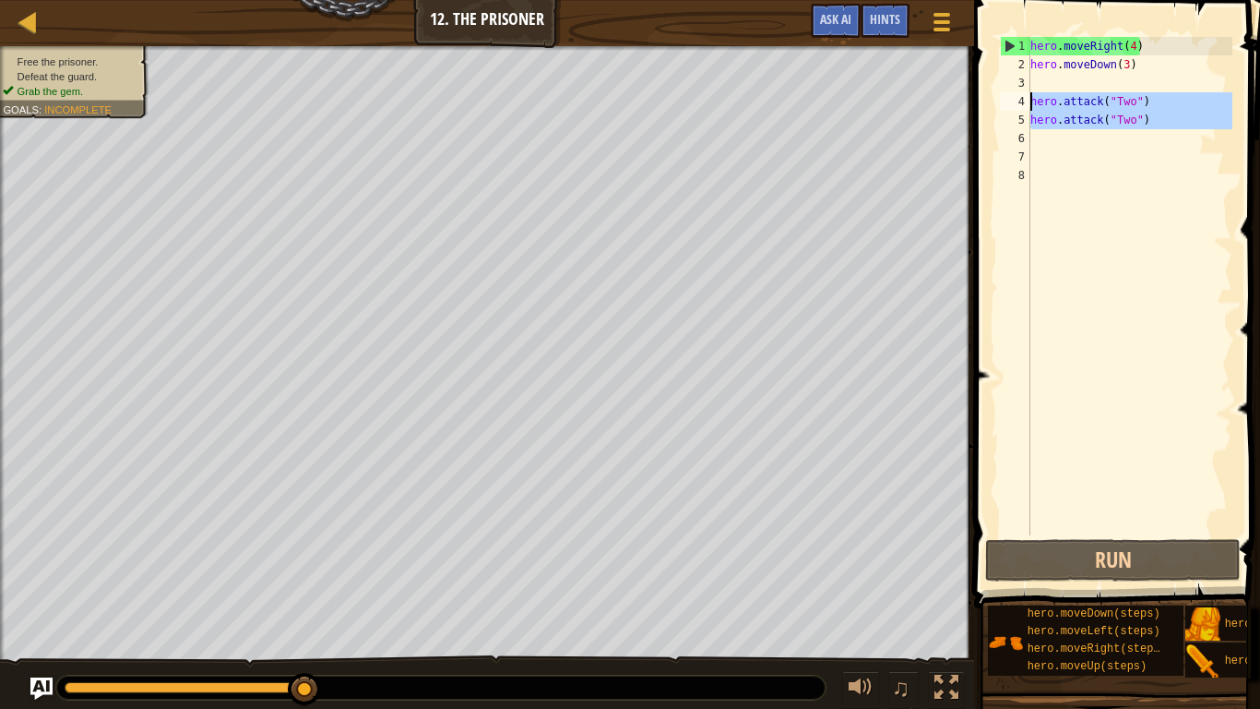
drag, startPoint x: 1161, startPoint y: 130, endPoint x: 1024, endPoint y: 107, distance: 138.5
click at [1024, 107] on div "1 2 3 4 5 6 7 8 hero . moveRight ( 4 ) hero . moveDown ( 3 ) hero . attack ( "T…" at bounding box center [1115, 286] width 236 height 498
type textarea "hero.attack("Two") hero.attack("Two")"
click at [1064, 149] on div "hero . moveRight ( 4 ) hero . moveDown ( 3 ) hero . attack ( "Two" ) hero . att…" at bounding box center [1130, 304] width 206 height 535
click at [1057, 132] on div "hero . moveRight ( 4 ) hero . moveDown ( 3 ) hero . attack ( "Two" ) hero . att…" at bounding box center [1130, 304] width 206 height 535
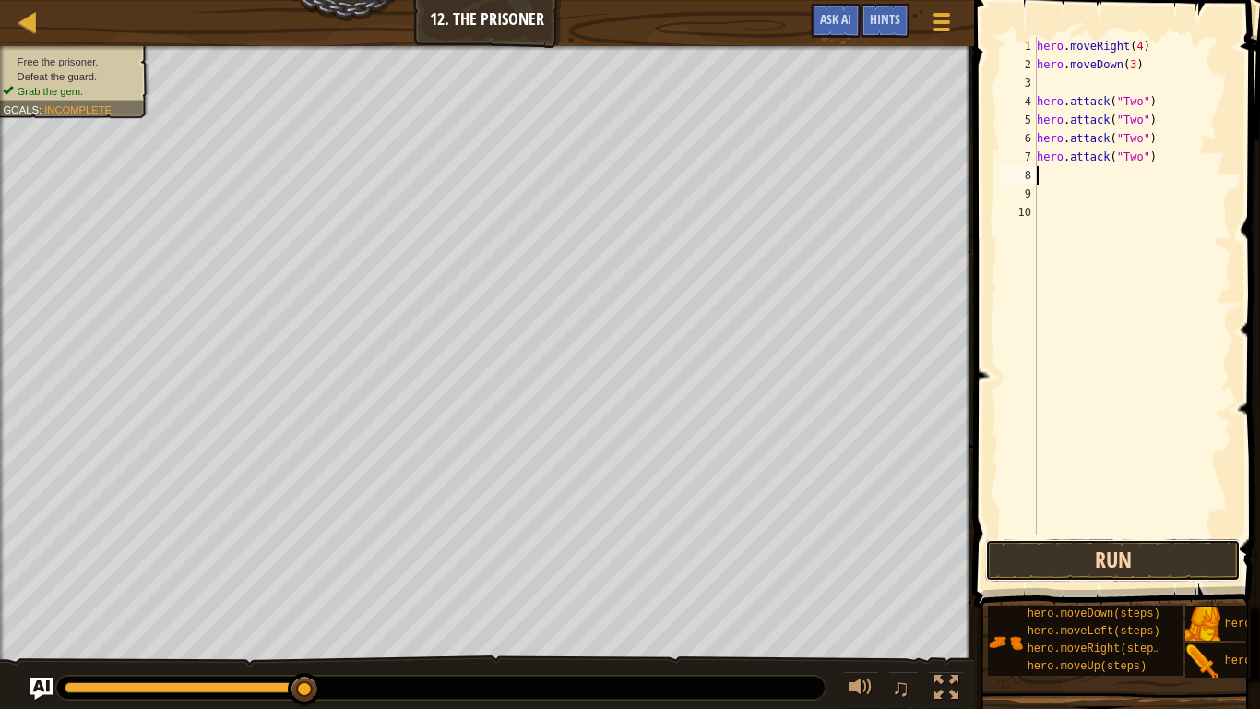
click at [1093, 555] on button "Run" at bounding box center [1113, 560] width 256 height 42
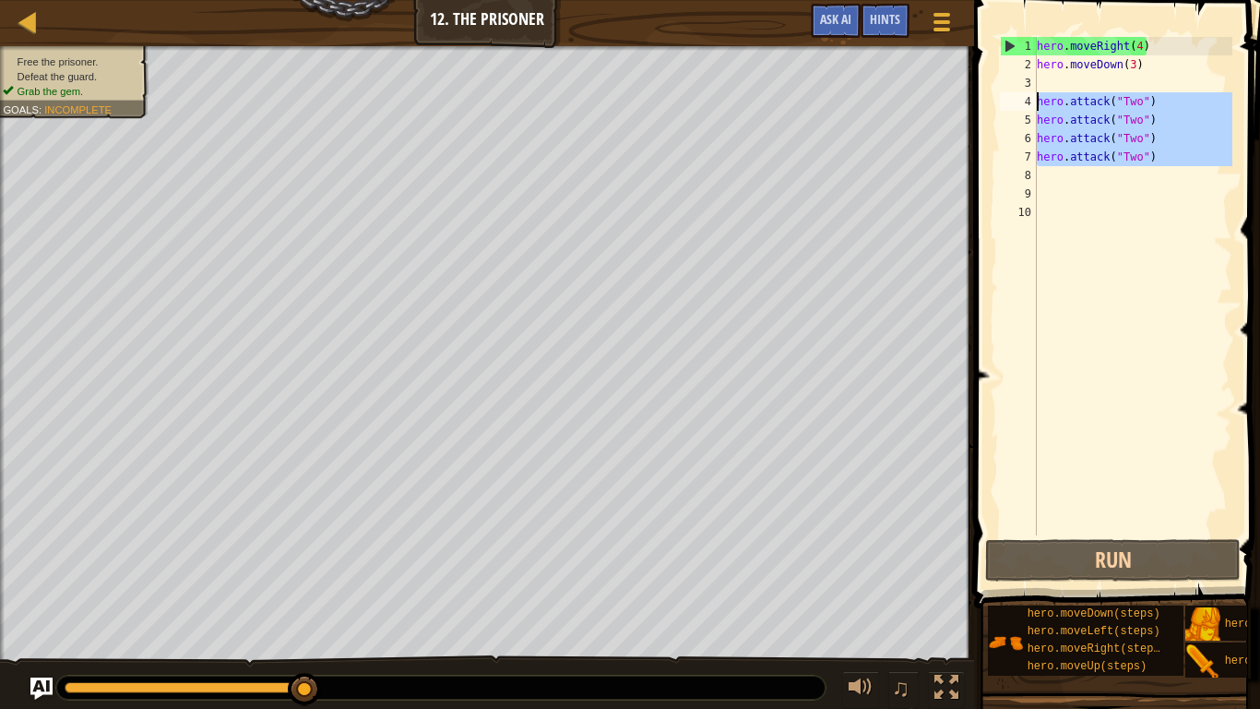
drag, startPoint x: 1172, startPoint y: 166, endPoint x: 1021, endPoint y: 95, distance: 166.3
click at [1021, 95] on div "1 2 3 4 5 6 7 8 9 10 hero . moveRight ( 4 ) hero . moveDown ( 3 ) hero . attack…" at bounding box center [1115, 286] width 236 height 498
type textarea "hero.attack("Two") hero.attack("Two")"
click at [1058, 175] on div "hero . moveRight ( 4 ) hero . moveDown ( 3 ) hero . attack ( "Two" ) hero . att…" at bounding box center [1132, 286] width 199 height 498
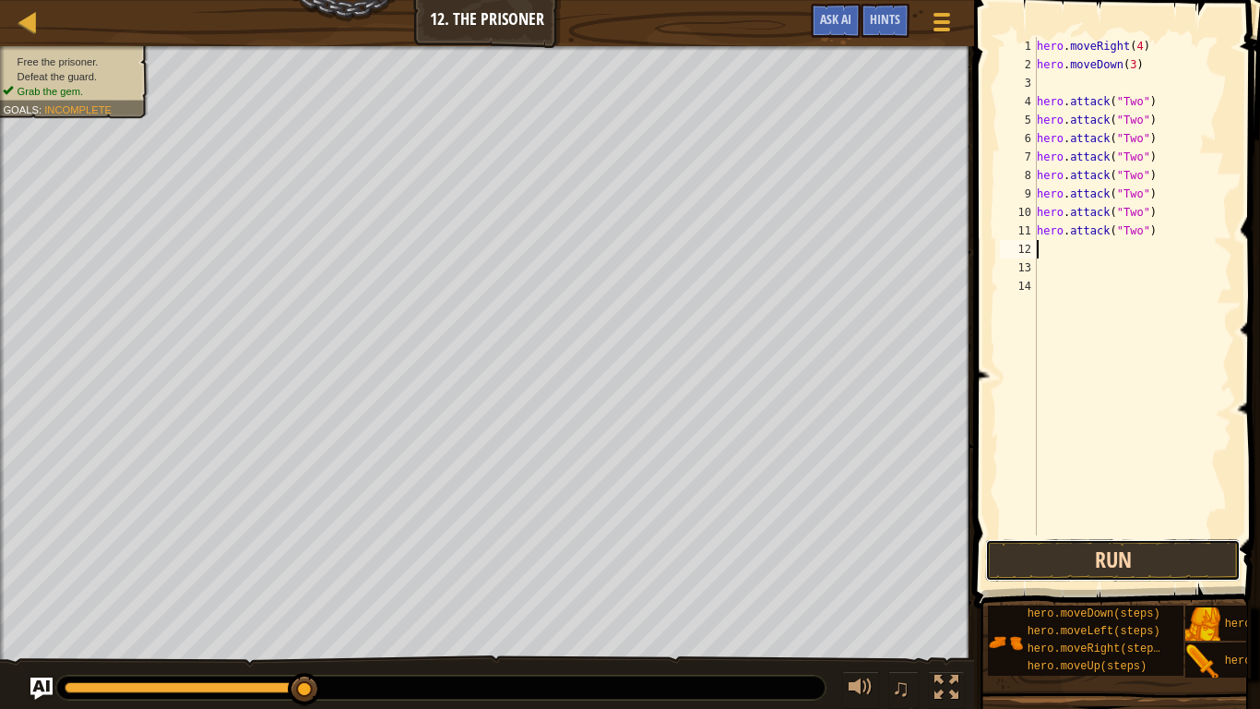
click at [1103, 569] on button "Run" at bounding box center [1113, 560] width 256 height 42
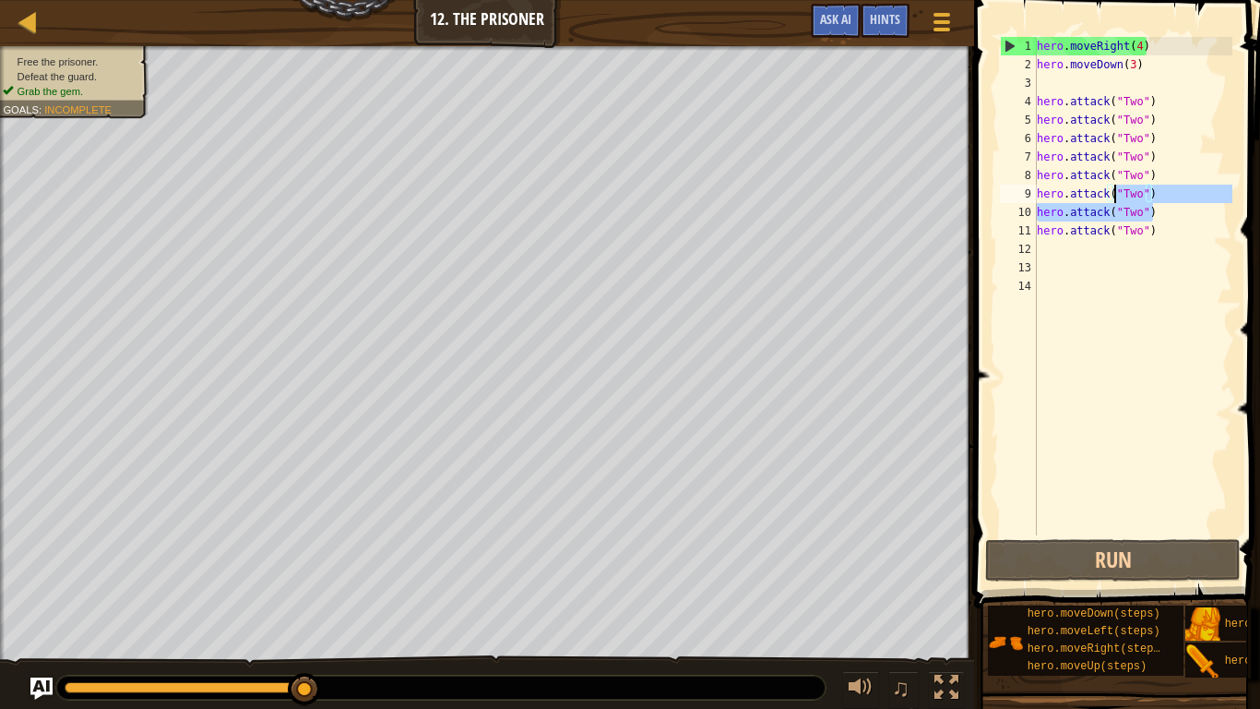
drag, startPoint x: 1181, startPoint y: 211, endPoint x: 1129, endPoint y: 191, distance: 56.4
click at [1129, 191] on div "hero . moveRight ( 4 ) hero . moveDown ( 3 ) hero . attack ( "Two" ) hero . att…" at bounding box center [1132, 304] width 199 height 535
type textarea "hero.attack("Two") hero.attack("Two")"
click at [1164, 240] on div "hero . moveRight ( 4 ) hero . moveDown ( 3 ) hero . attack ( "Two" ) hero . att…" at bounding box center [1132, 304] width 199 height 535
click at [1169, 231] on div "hero . moveRight ( 4 ) hero . moveDown ( 3 ) hero . attack ( "Two" ) hero . att…" at bounding box center [1132, 304] width 199 height 535
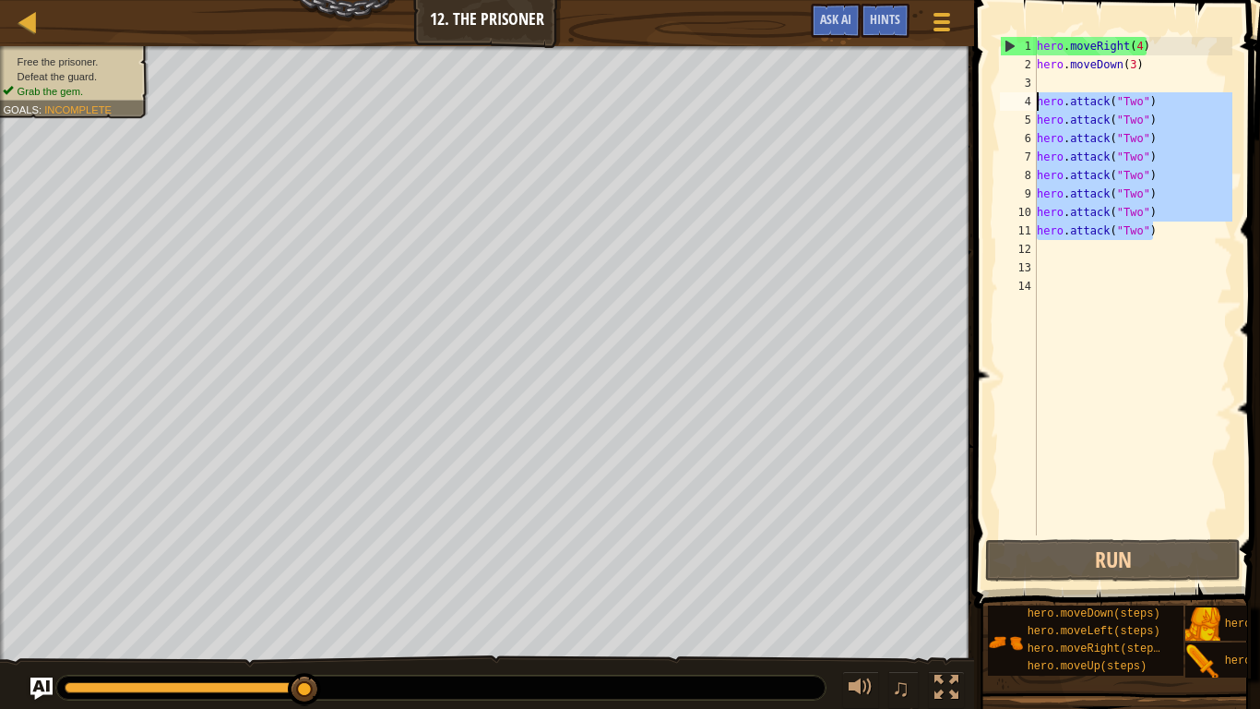
drag, startPoint x: 1169, startPoint y: 233, endPoint x: 1035, endPoint y: 102, distance: 187.3
click at [1035, 102] on div "hero.attack("Two") 1 2 3 4 5 6 7 8 9 10 11 12 13 14 hero . moveRight ( 4 ) hero…" at bounding box center [1115, 286] width 236 height 498
type textarea "hero.attack("Two") hero.attack("Two")"
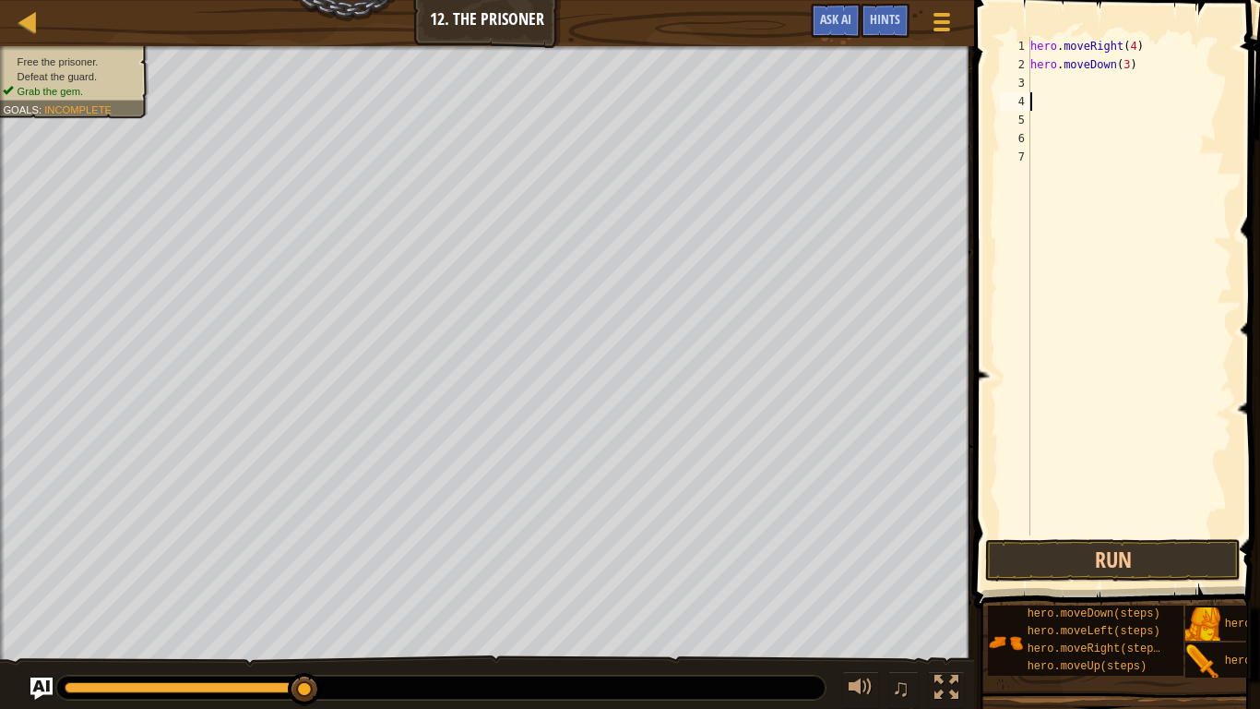
click at [1030, 77] on div "3" at bounding box center [1015, 83] width 30 height 18
click at [469, 14] on div "Map Introduction to Computer Science 12. The Prisoner Game Menu Done Hints Ask …" at bounding box center [487, 23] width 974 height 46
click at [880, 15] on span "Hints" at bounding box center [885, 19] width 30 height 18
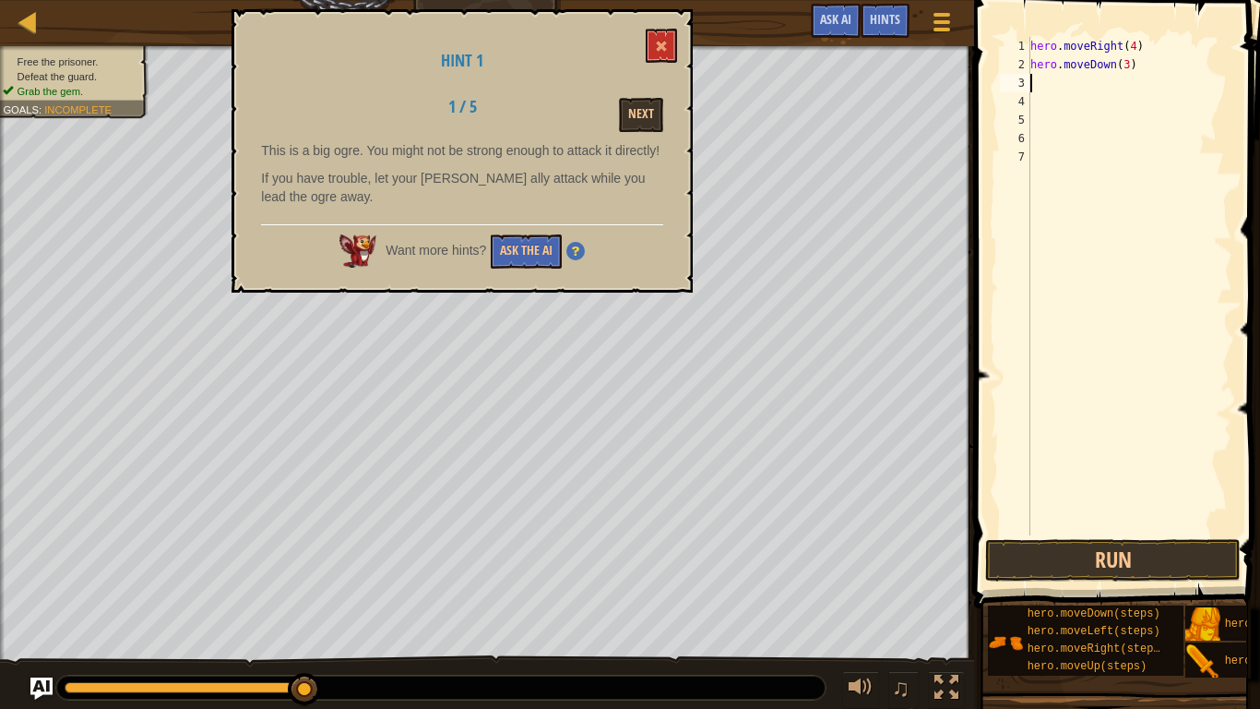
click at [612, 123] on div "Next" at bounding box center [605, 115] width 143 height 34
click at [634, 122] on button "Next" at bounding box center [641, 115] width 44 height 34
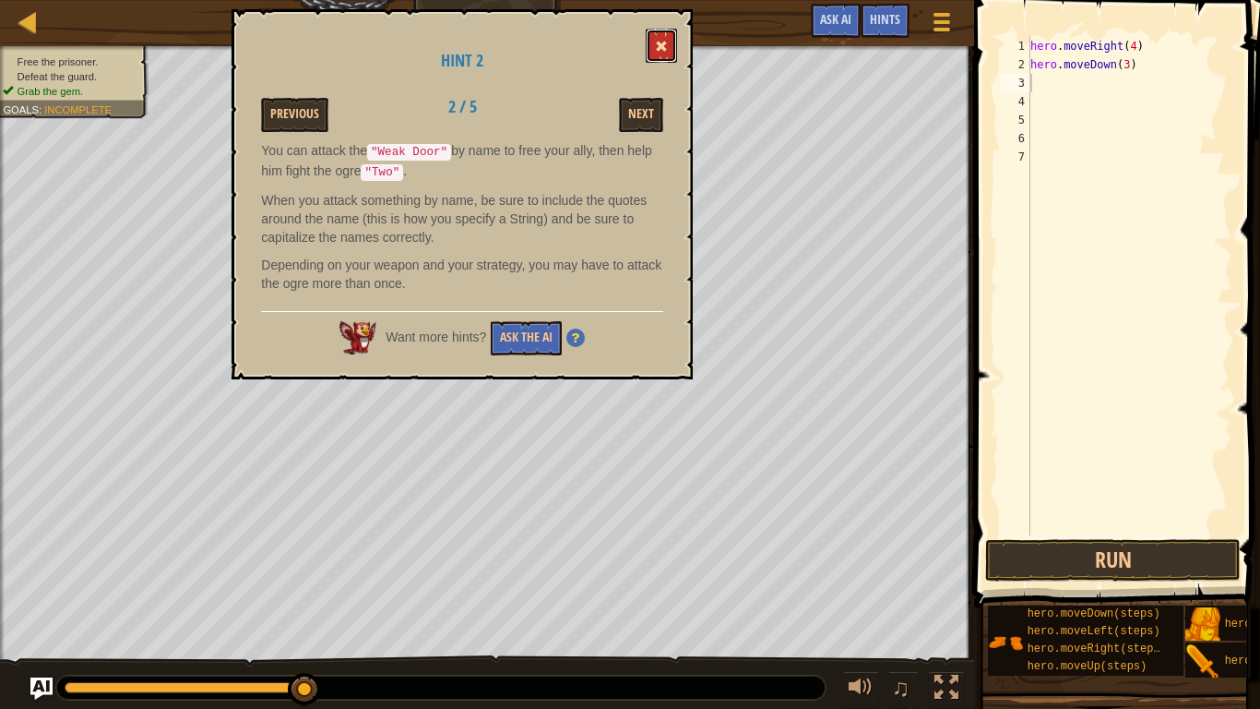
click at [656, 50] on button at bounding box center [661, 46] width 31 height 34
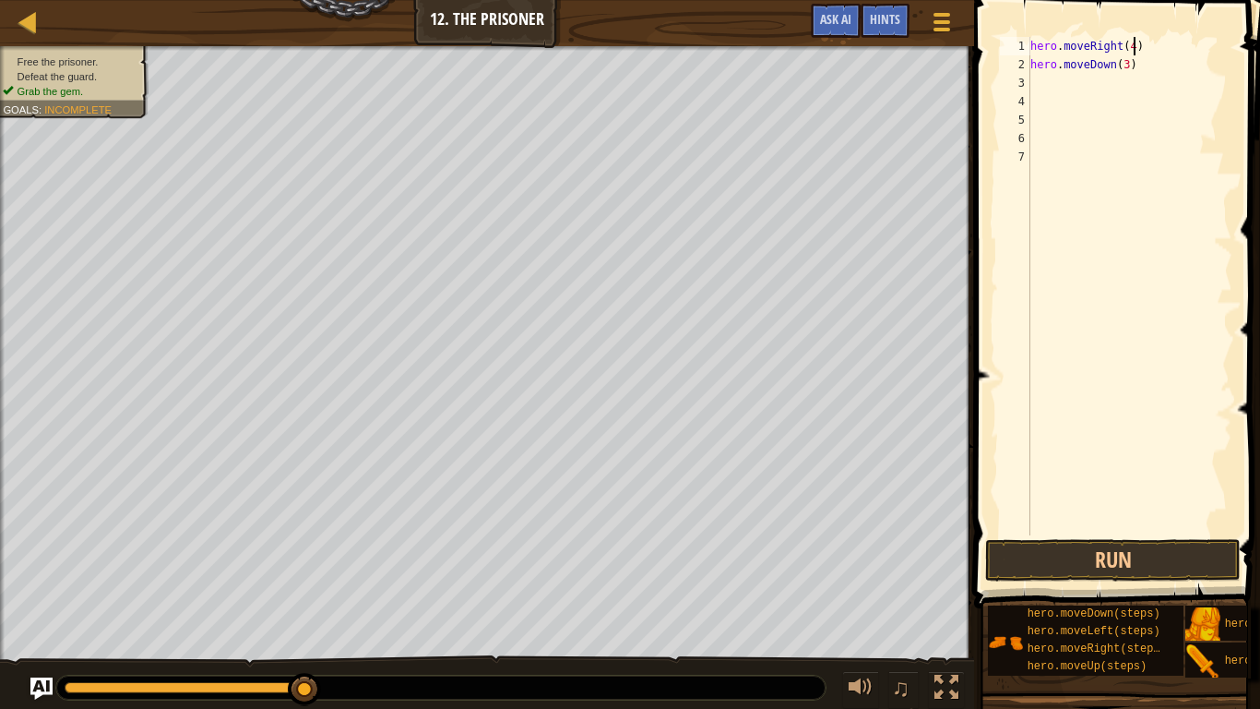
click at [1132, 53] on div "hero . moveRight ( 4 ) hero . moveDown ( 3 )" at bounding box center [1130, 304] width 206 height 535
click at [1130, 68] on div "hero . moveRight ( 1 ) hero . moveDown ( 3 )" at bounding box center [1130, 304] width 206 height 535
type textarea "hero.moveDown()"
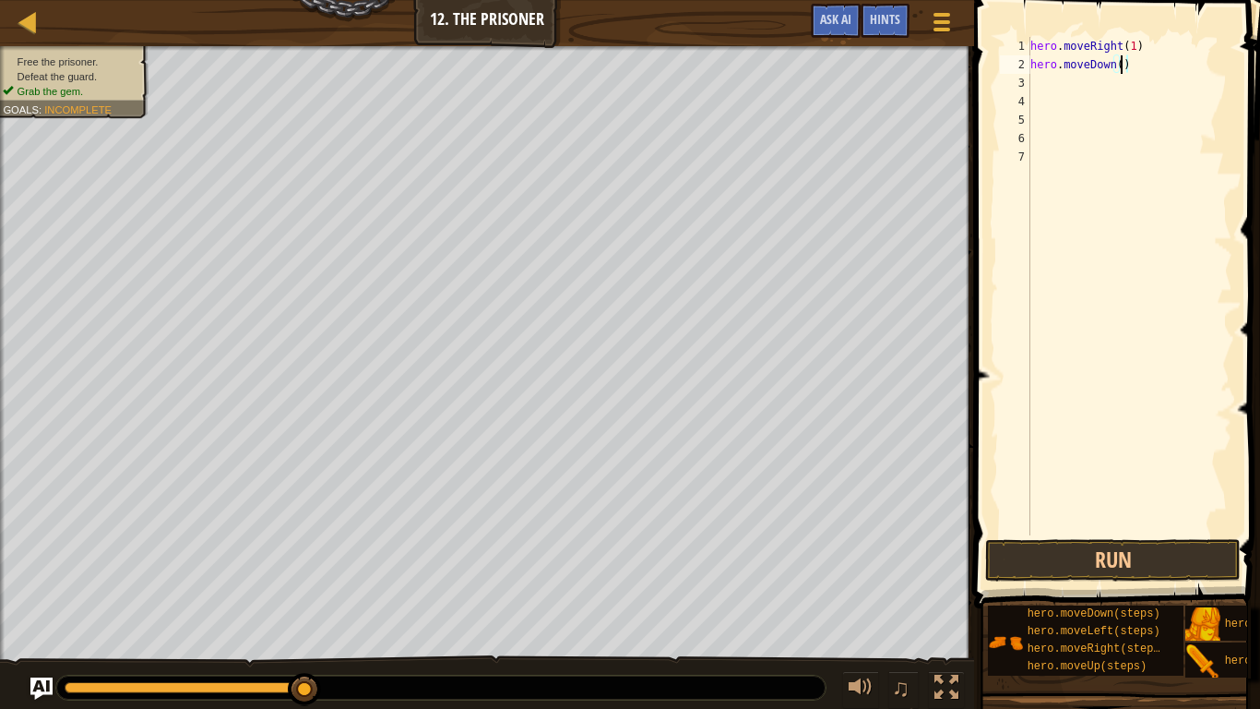
scroll to position [8, 13]
drag, startPoint x: 1131, startPoint y: 67, endPoint x: 996, endPoint y: 72, distance: 135.7
click at [997, 72] on div "hero.moveDown() 1 2 3 4 5 6 7 hero . moveRight ( 1 ) hero . moveDown ( ) הההההה…" at bounding box center [1115, 286] width 236 height 498
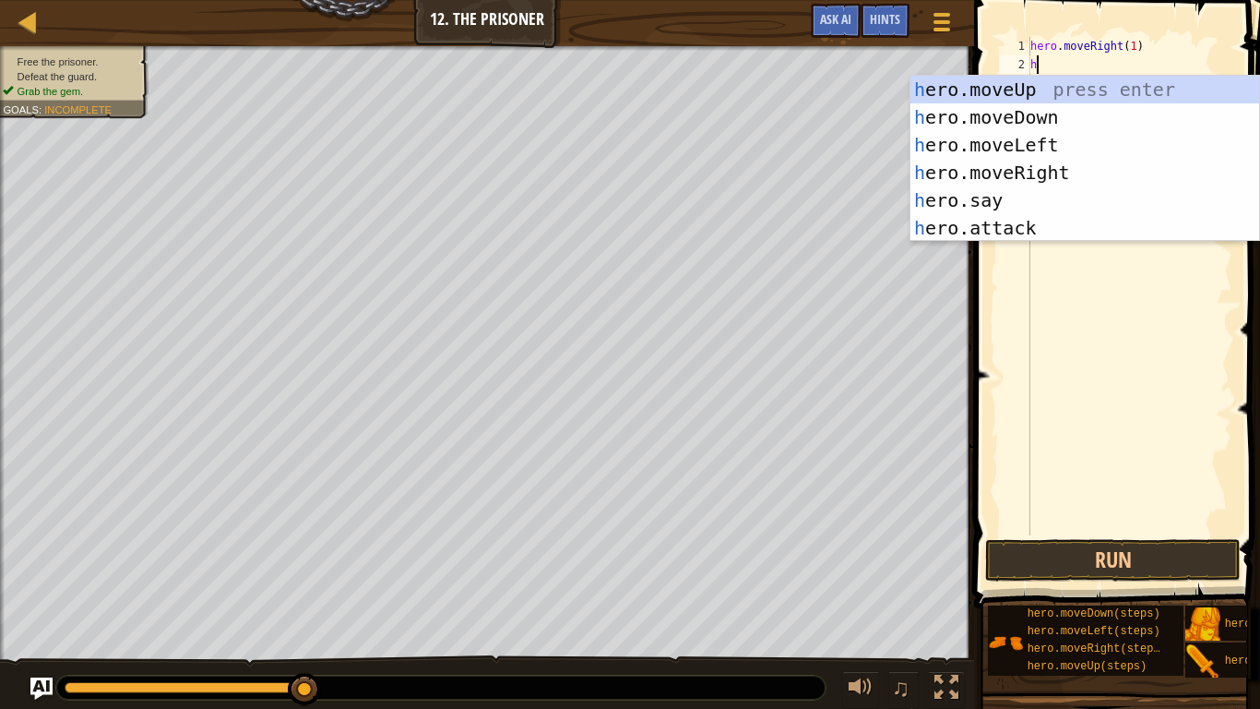
scroll to position [8, 1]
click at [1023, 227] on div "he ro.moveUp press enter he ro.moveDown press enter he ro.moveLeft press enter …" at bounding box center [1085, 186] width 349 height 221
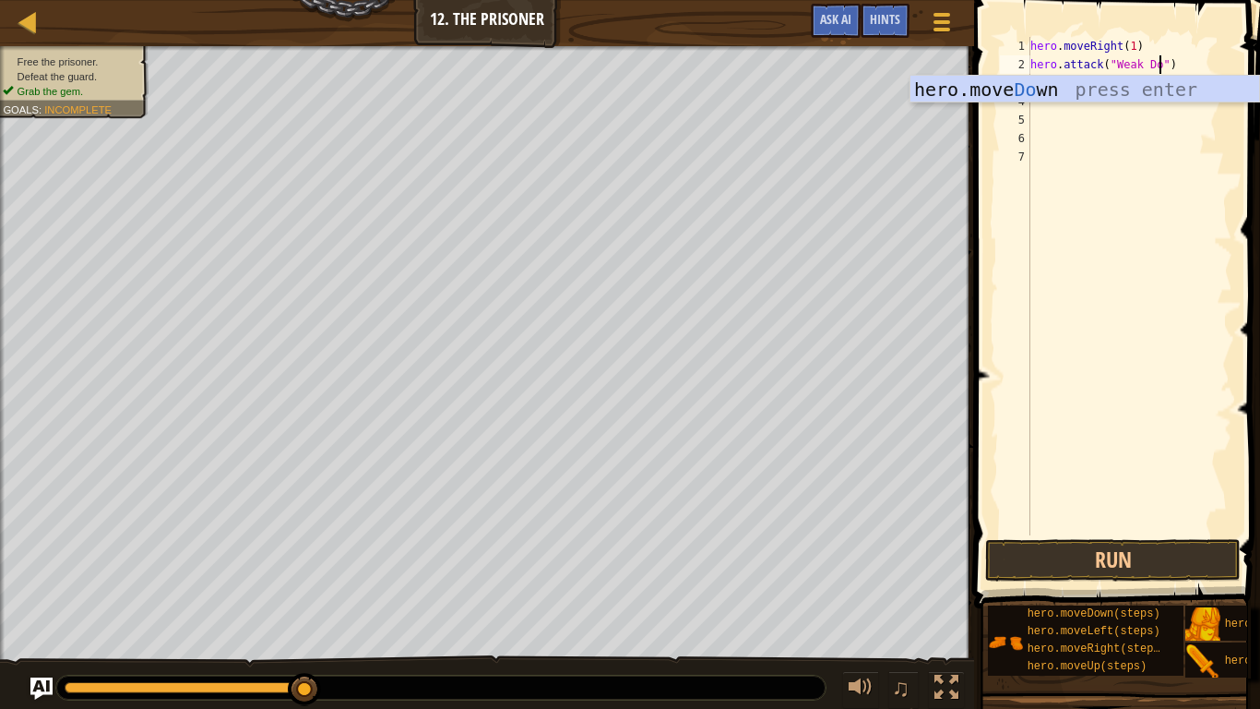
scroll to position [8, 21]
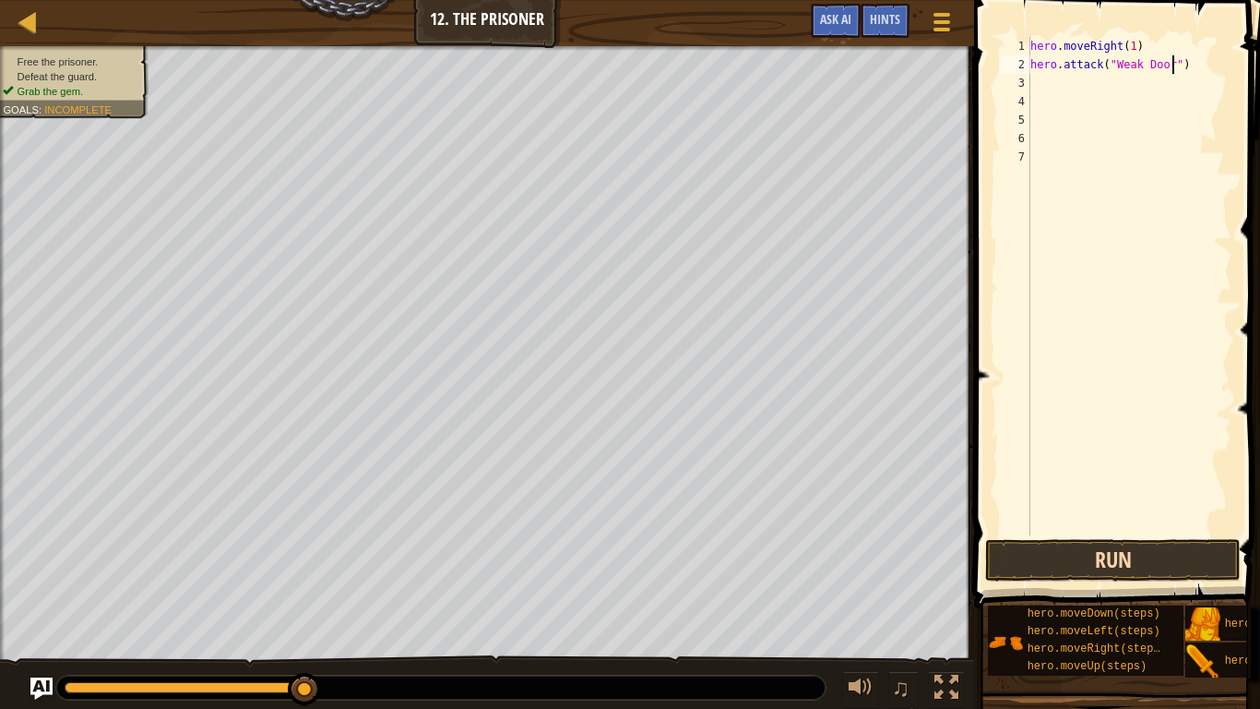
type textarea "hero.attack("Weak Door")"
click at [1074, 556] on button "Run" at bounding box center [1113, 560] width 256 height 42
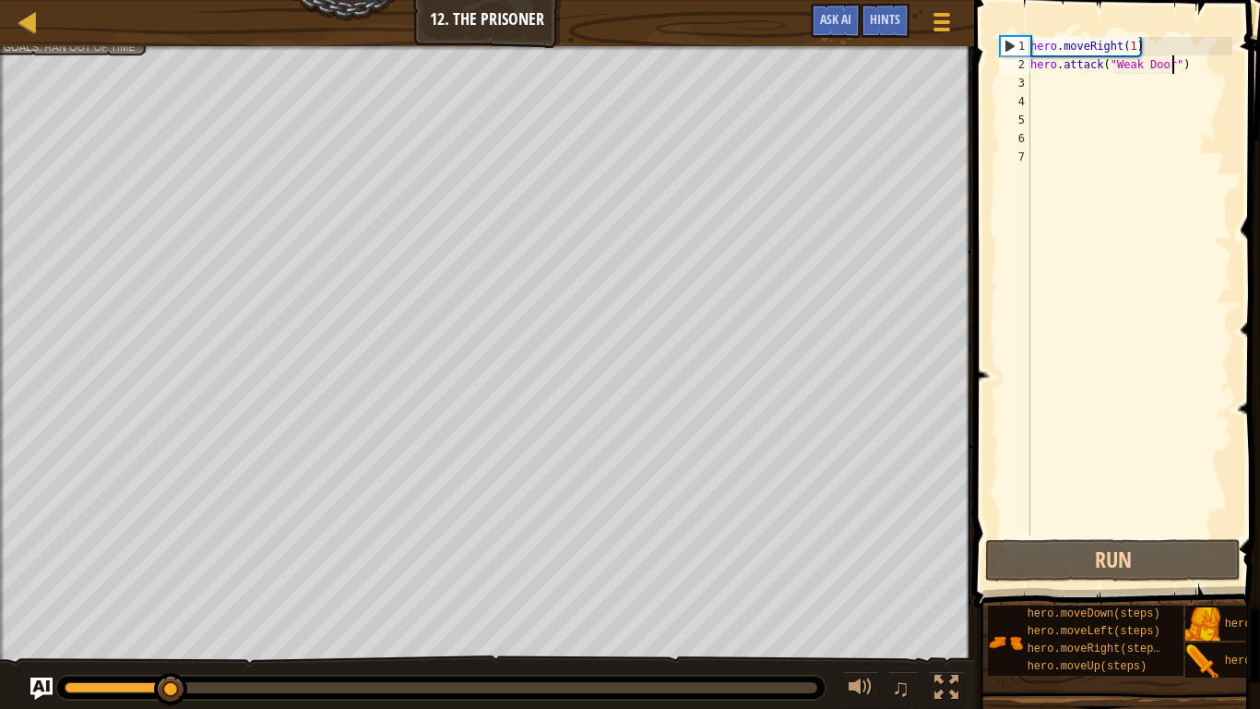
click at [1061, 77] on div "hero . moveRight ( 1 ) hero . attack ( "Weak Door" )" at bounding box center [1130, 304] width 206 height 535
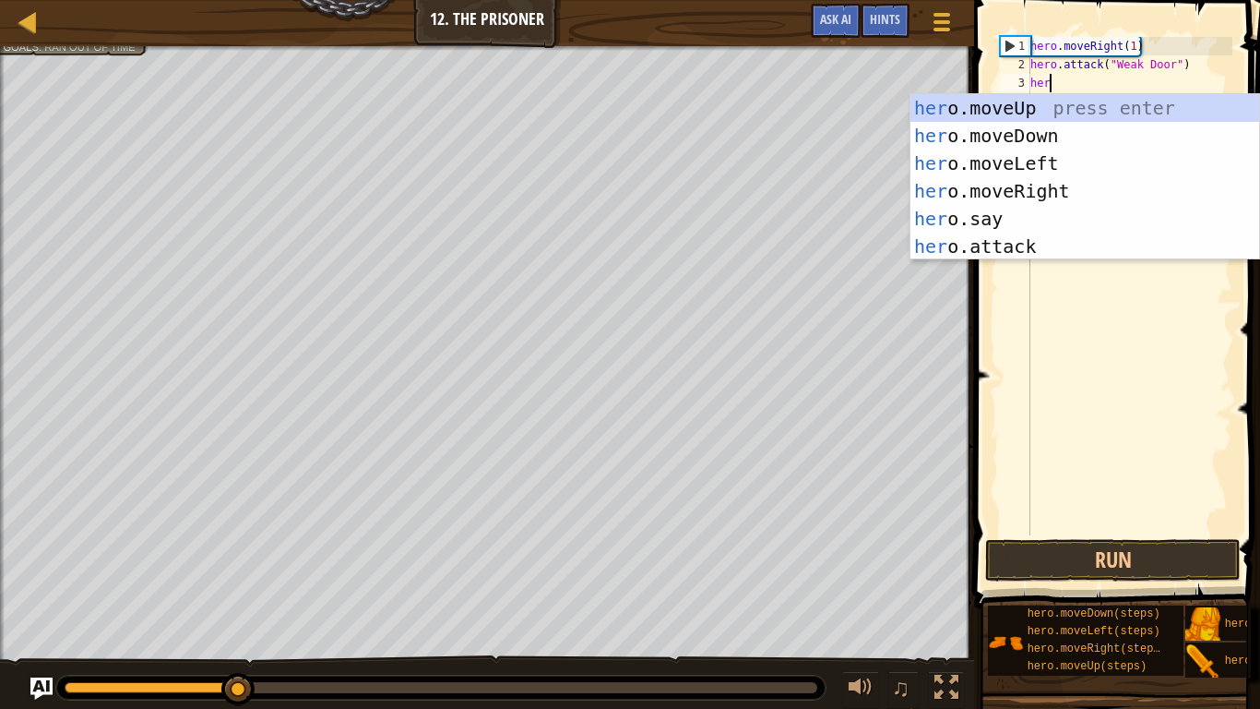
type textarea "hero"
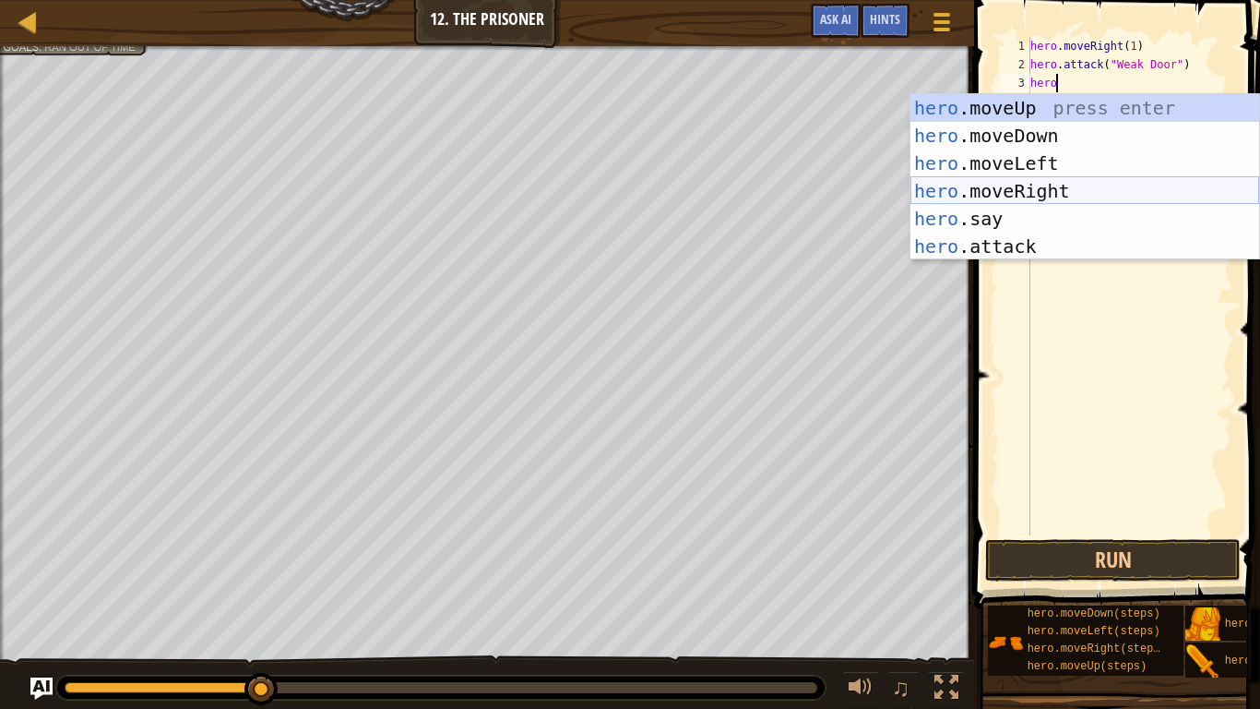
click at [1036, 176] on div "hero .moveUp press enter hero .moveDown press enter hero .moveLeft press enter …" at bounding box center [1085, 204] width 349 height 221
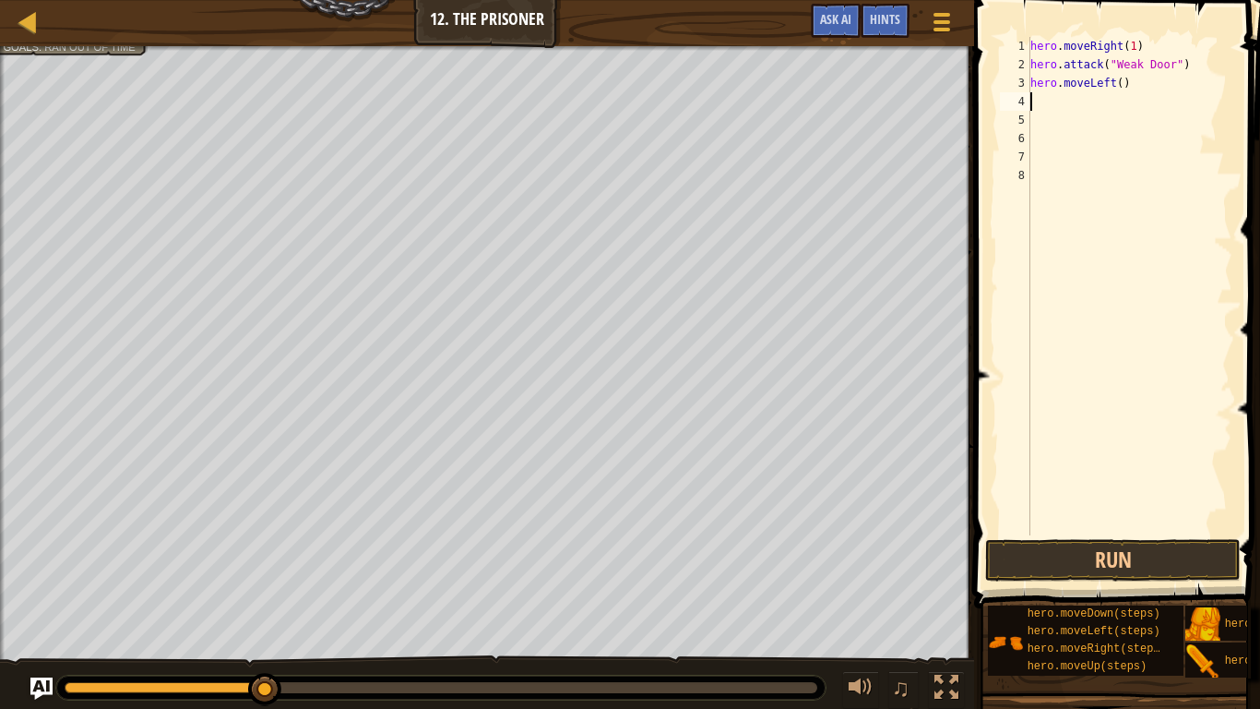
scroll to position [8, 0]
click at [1120, 79] on div "hero . moveRight ( 1 ) hero . attack ( "Weak Door" ) hero . moveLeft ( )" at bounding box center [1130, 304] width 206 height 535
type textarea "hero.moveLeft(3)"
click at [1065, 96] on div "hero . moveRight ( 1 ) hero . attack ( "Weak Door" ) hero . moveLeft ( 3 )" at bounding box center [1130, 304] width 206 height 535
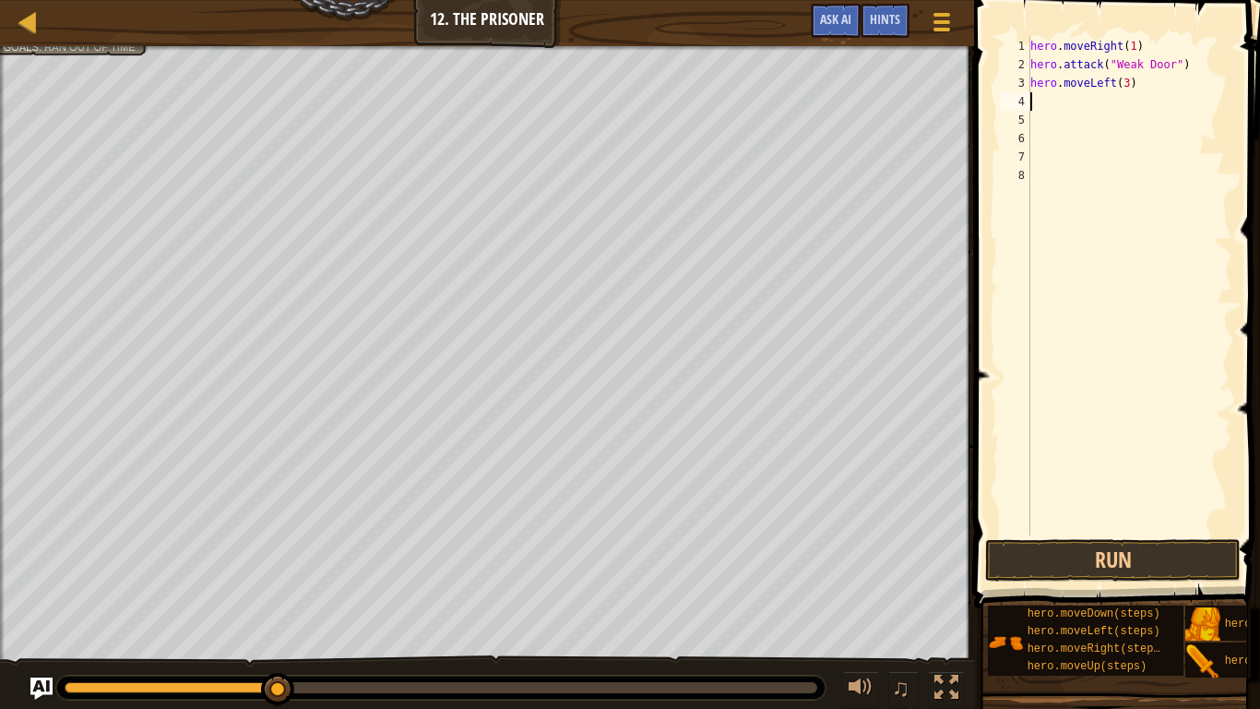
scroll to position [8, 0]
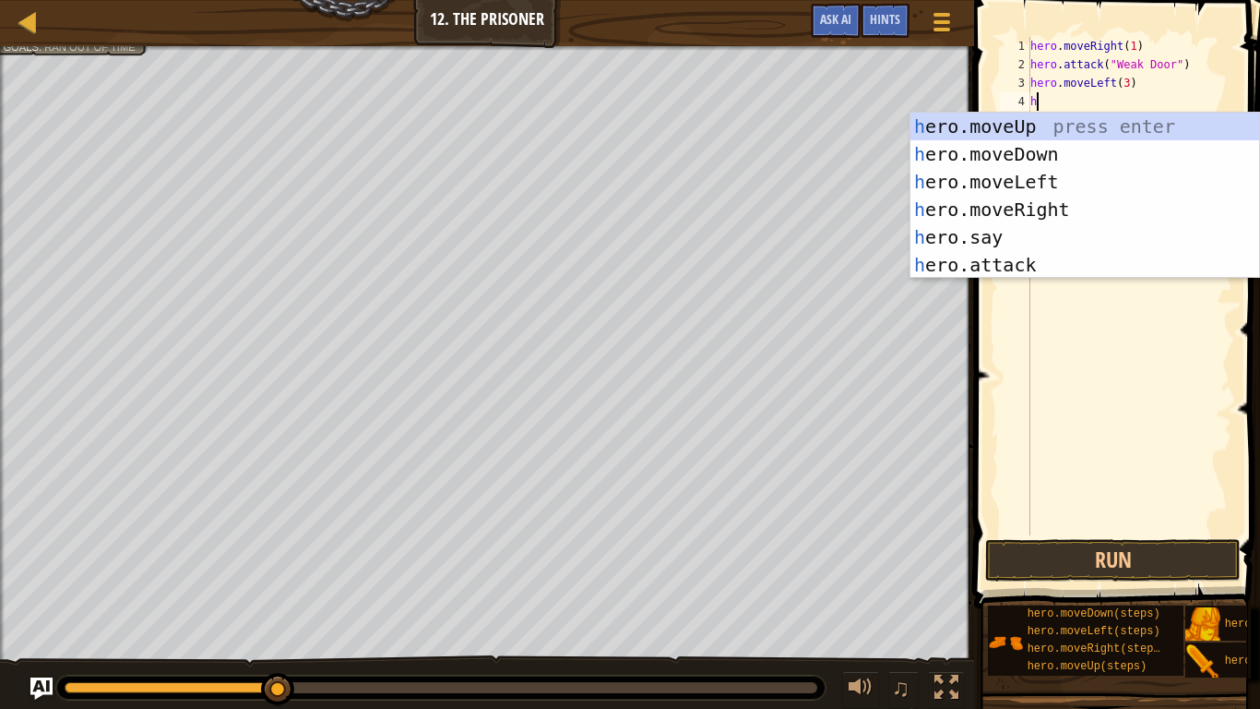
type textarea "he"
click at [1039, 144] on div "he ro.moveUp press enter he ro.moveDown press enter he ro.moveLeft press enter …" at bounding box center [1085, 223] width 349 height 221
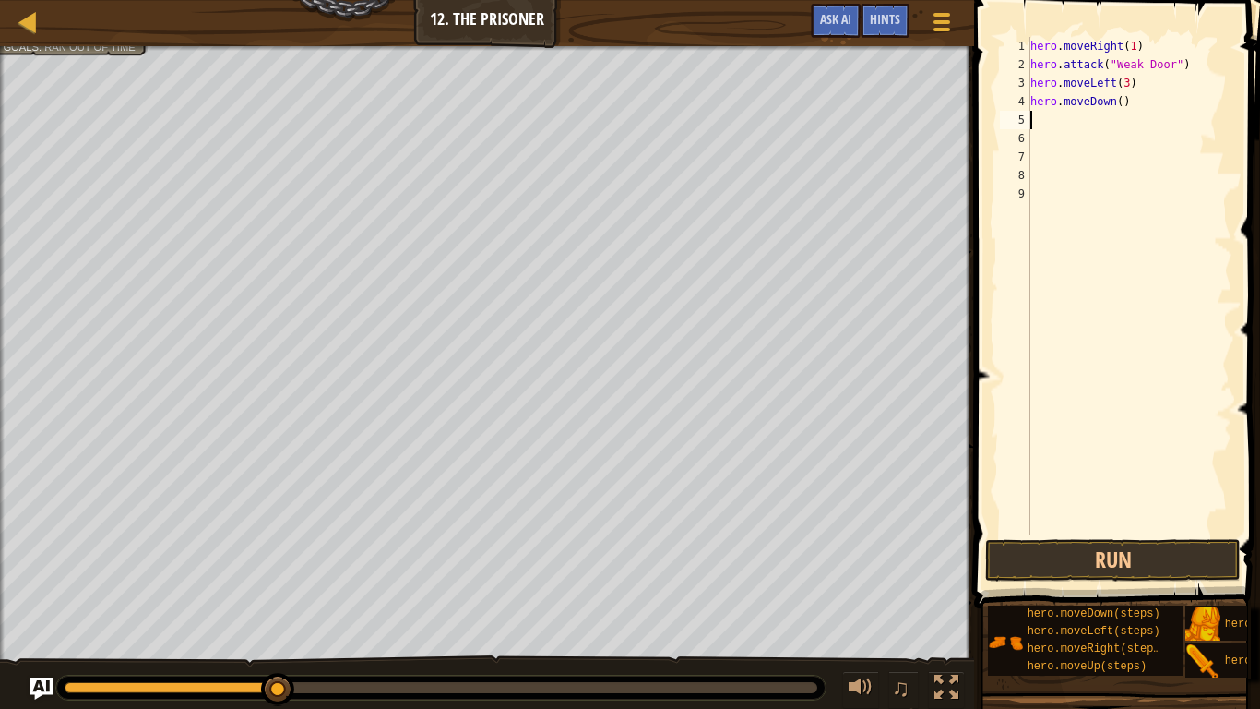
click at [1123, 108] on div "hero . moveRight ( 1 ) hero . attack ( "Weak Door" ) hero . moveLeft ( 3 ) hero…" at bounding box center [1130, 304] width 206 height 535
type textarea "hero.moveDown(4)"
click at [1089, 120] on div "hero . moveRight ( 1 ) hero . attack ( "Weak Door" ) hero . moveLeft ( 3 ) hero…" at bounding box center [1130, 304] width 206 height 535
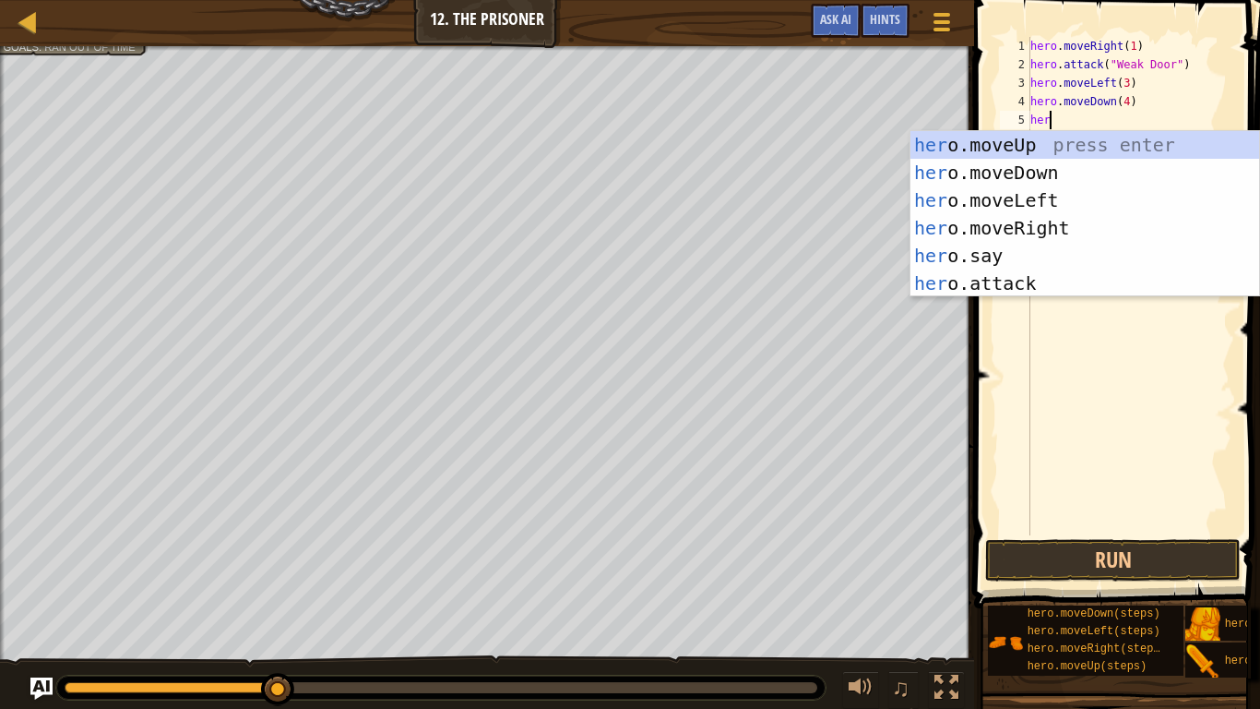
scroll to position [8, 3]
click at [1024, 272] on div "hero .moveUp press enter hero .moveDown press enter hero .moveLeft press enter …" at bounding box center [1085, 241] width 349 height 221
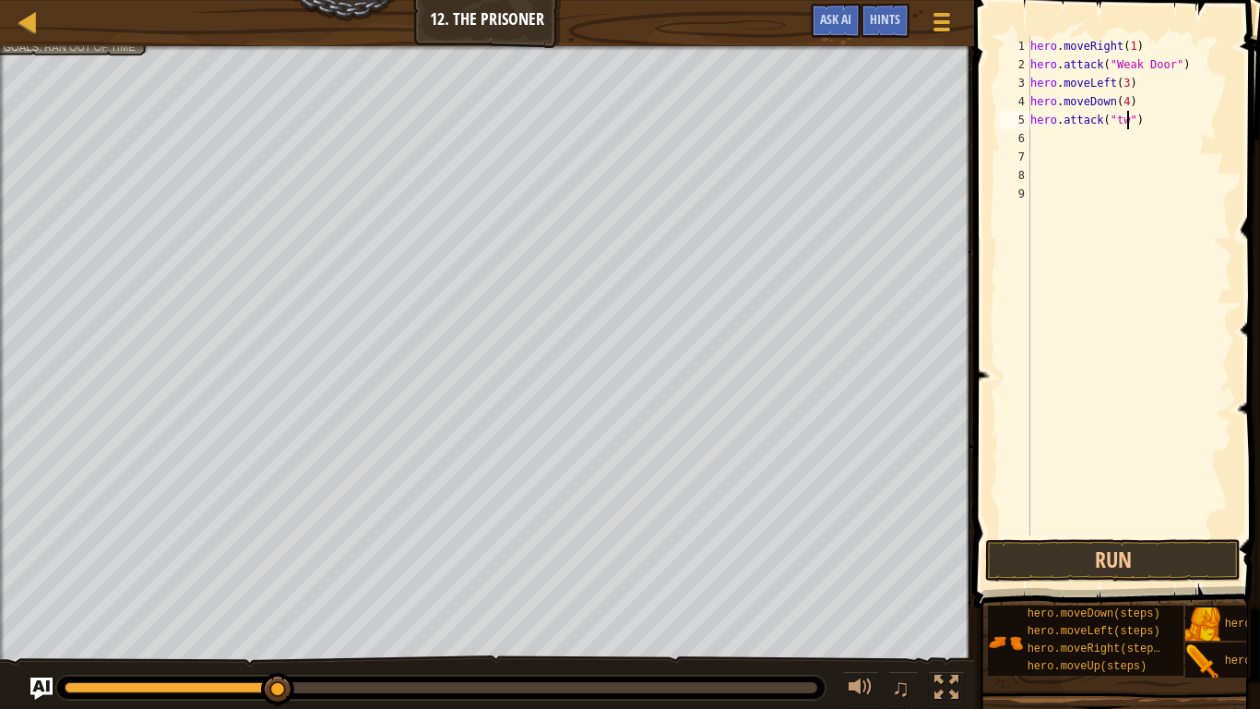
type textarea "hero.attack("two")"
drag, startPoint x: 1166, startPoint y: 118, endPoint x: 1007, endPoint y: 123, distance: 159.7
click at [1007, 123] on div "hero.attack("two") 1 2 3 4 5 6 7 8 9 hero . moveRight ( 1 ) hero . attack ( "We…" at bounding box center [1115, 286] width 236 height 498
click at [1055, 137] on div "hero . moveRight ( 1 ) hero . attack ( "Weak Door" ) hero . moveLeft ( 3 ) hero…" at bounding box center [1130, 304] width 206 height 535
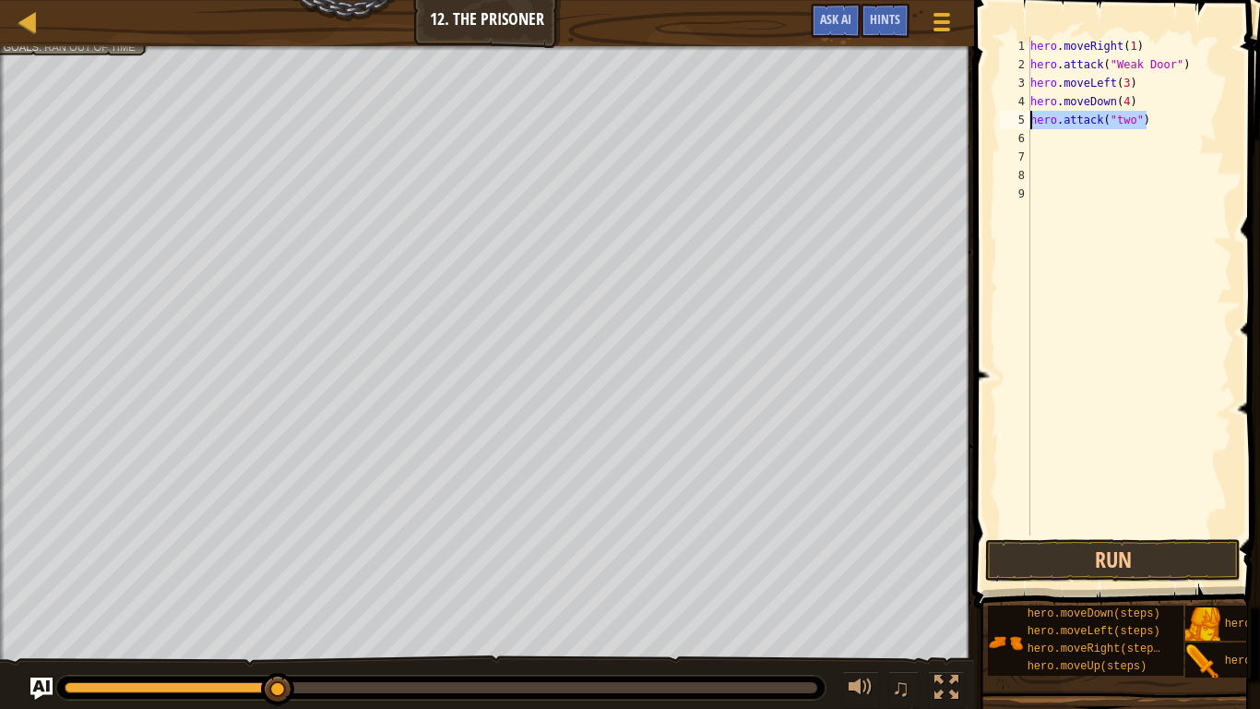
scroll to position [8, 0]
paste textarea "hero.attack("two")"
type textarea "hero.attack("two")"
click at [1035, 163] on div "hero . moveRight ( 1 ) hero . attack ( "Weak Door" ) hero . moveLeft ( 3 ) hero…" at bounding box center [1130, 304] width 206 height 535
paste textarea "hero.attack("two")"
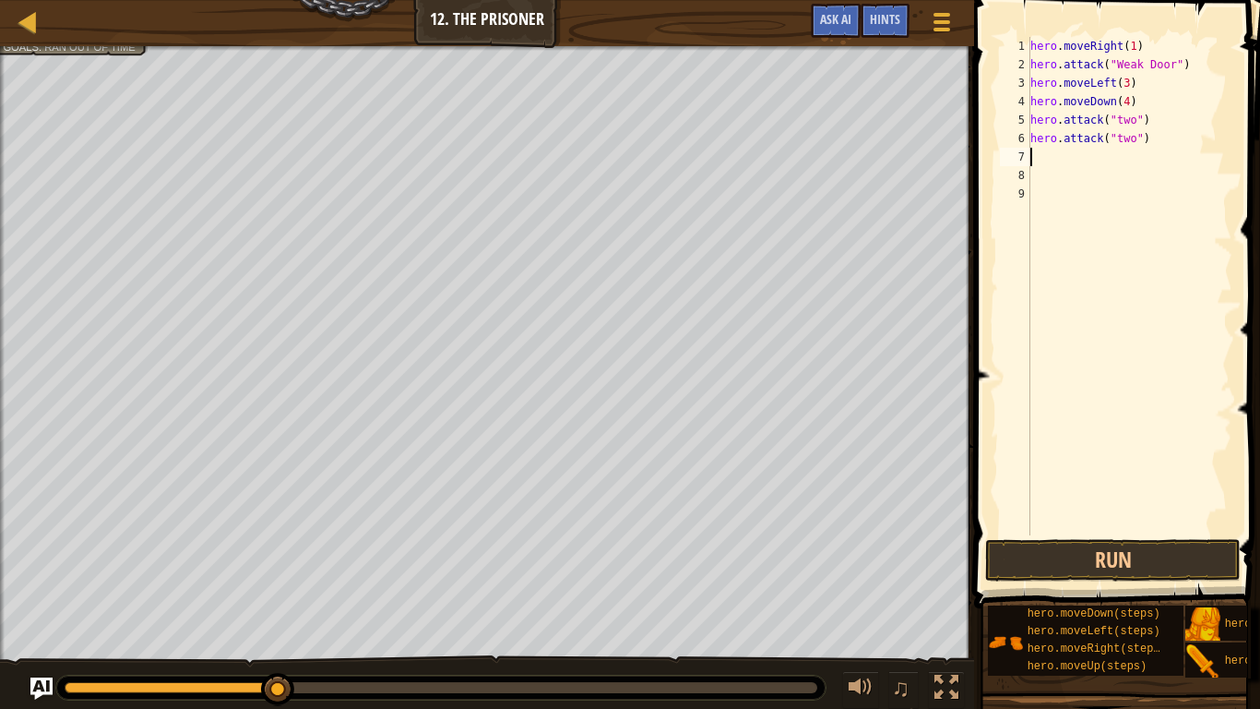
type textarea "hero.attack("two")"
click at [1059, 176] on div "hero . moveRight ( 1 ) hero . attack ( "Weak Door" ) hero . moveLeft ( 3 ) hero…" at bounding box center [1130, 304] width 206 height 535
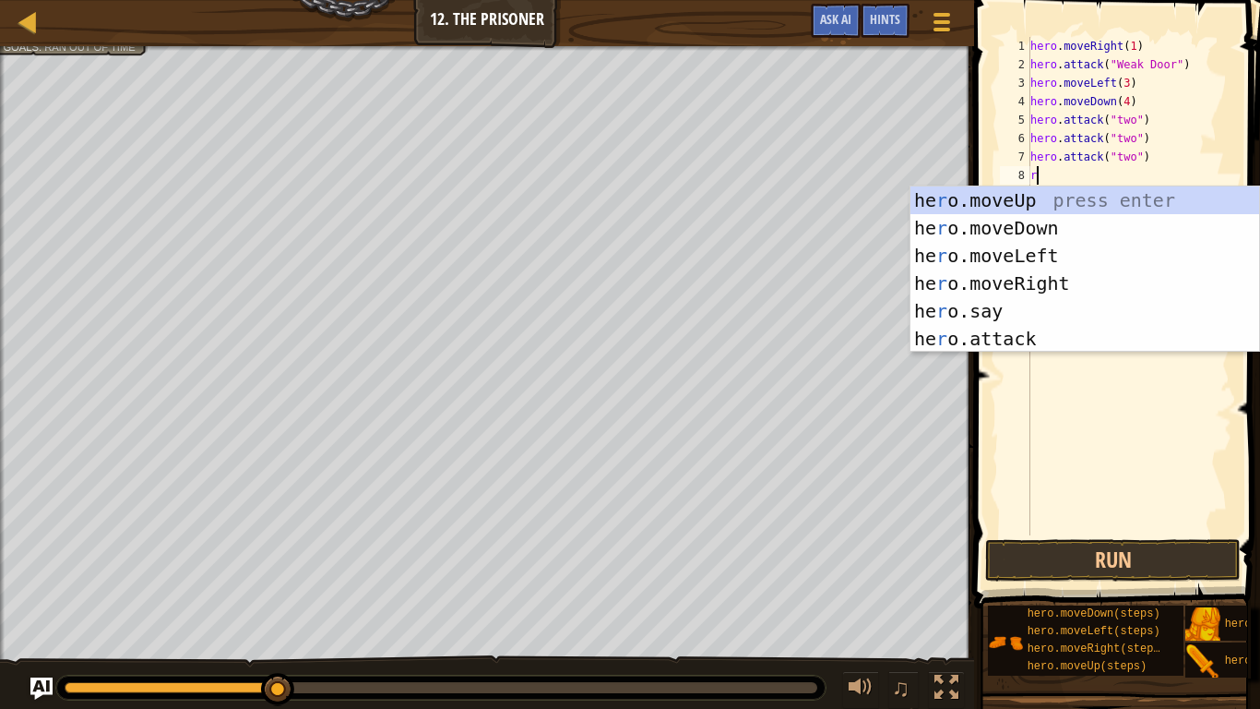
scroll to position [8, 1]
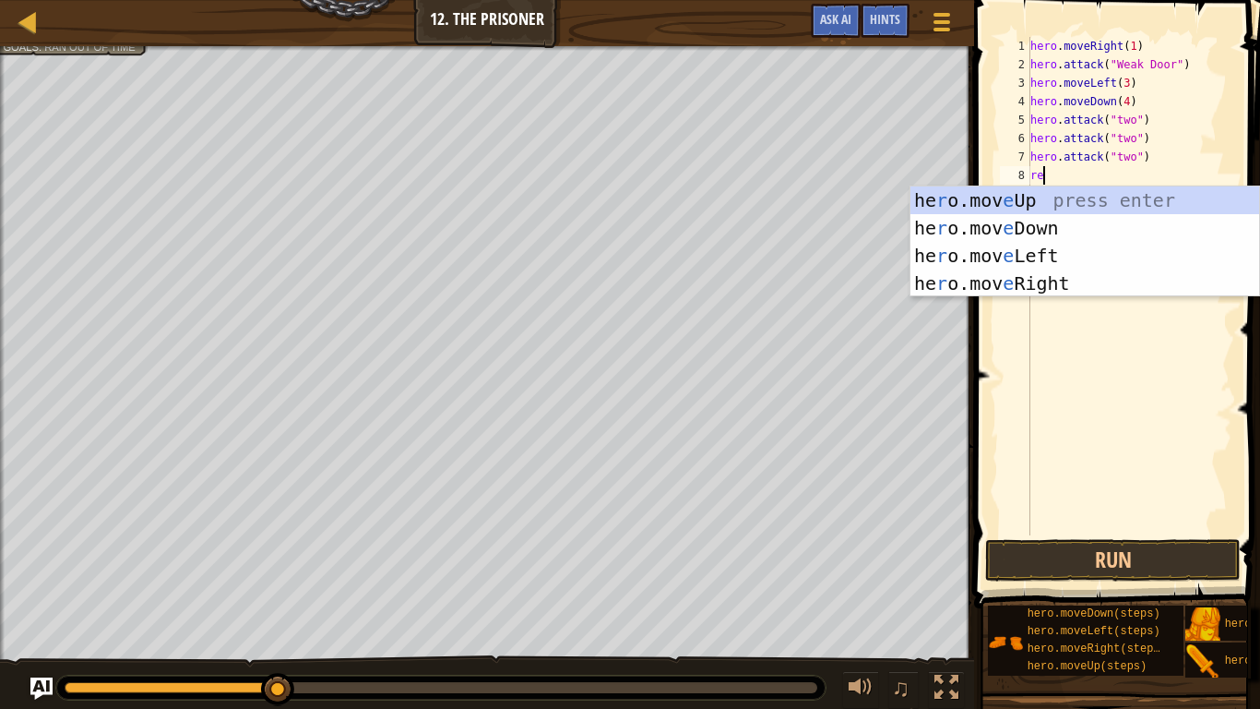
type textarea "r"
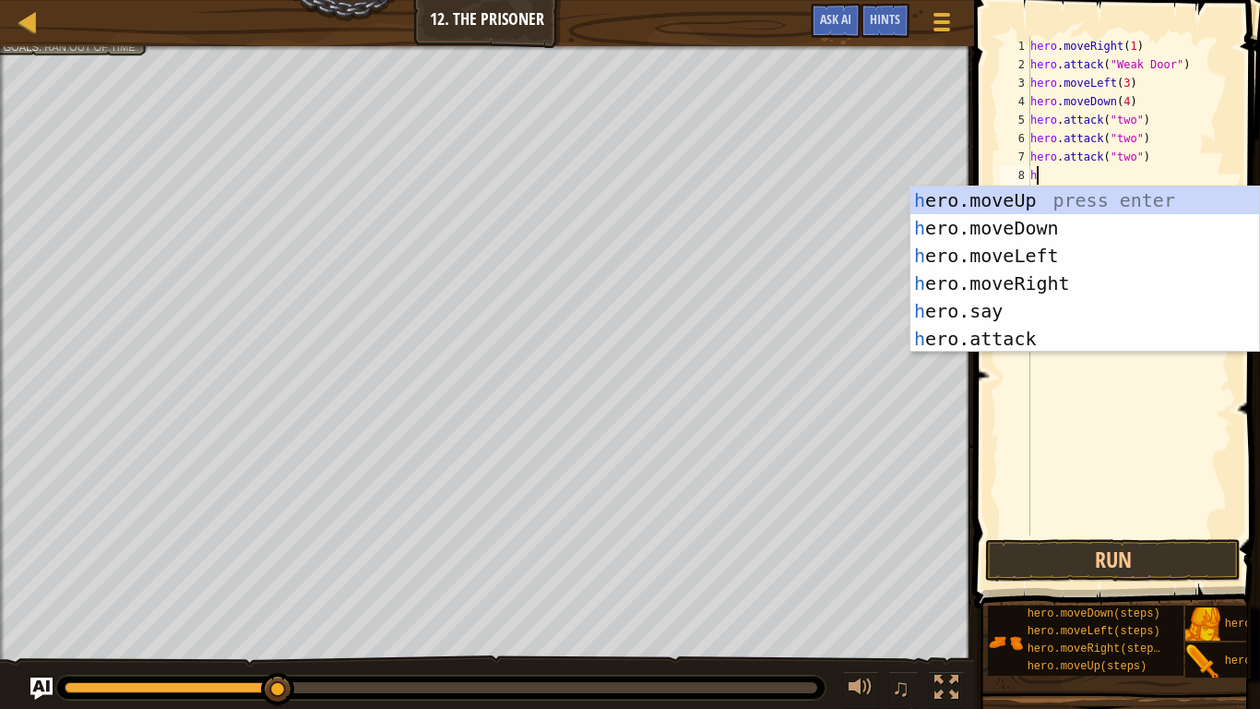
type textarea "her"
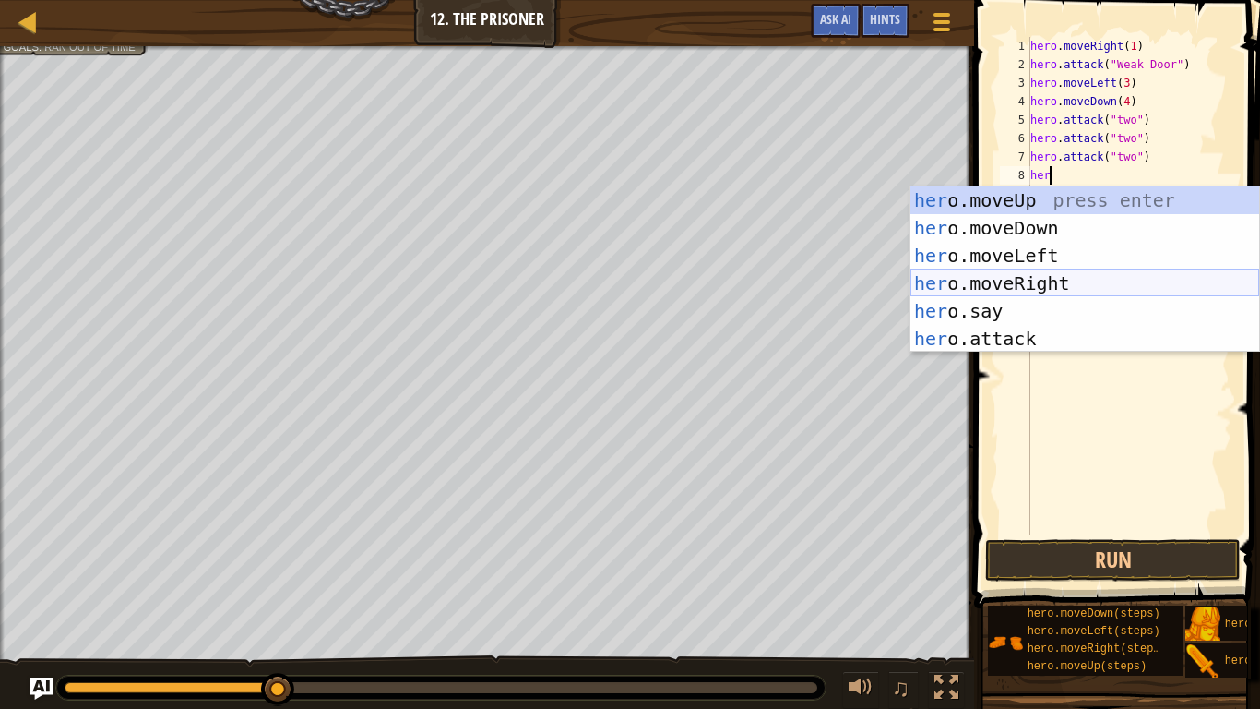
click at [1035, 272] on div "her o.moveUp press enter her o.moveDown press enter her o.moveLeft press enter …" at bounding box center [1085, 296] width 349 height 221
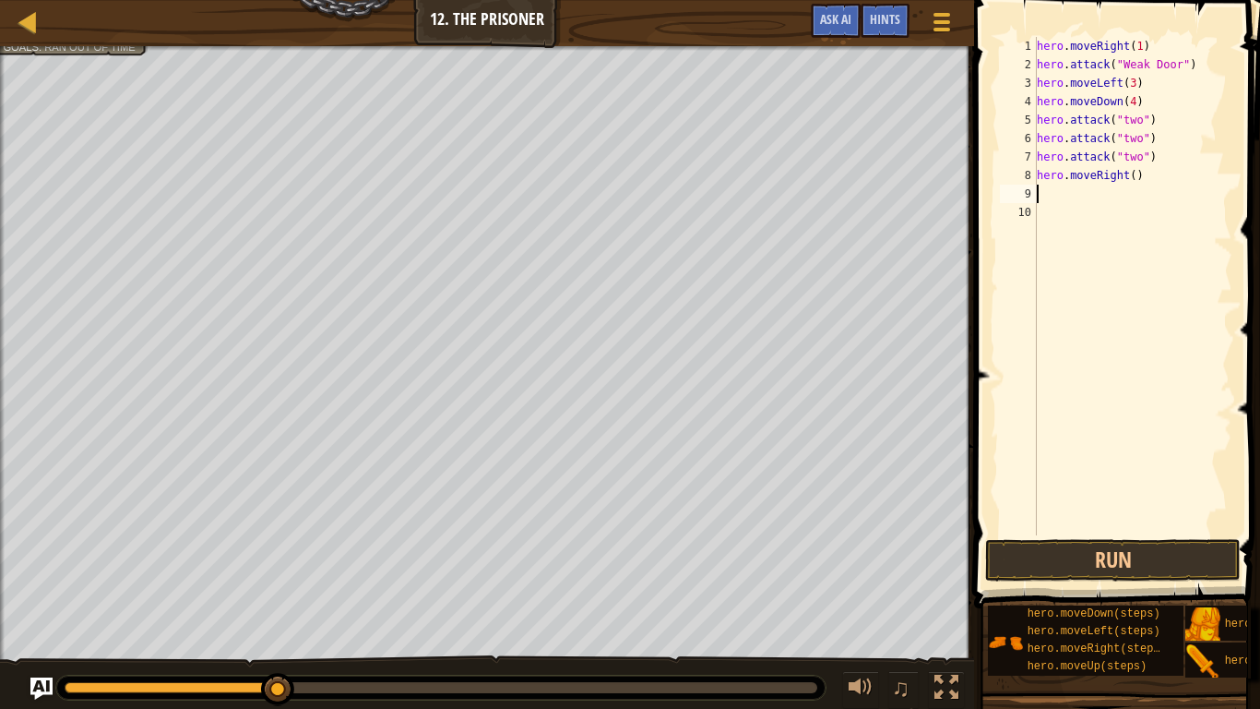
scroll to position [8, 0]
click at [1023, 558] on button "Run" at bounding box center [1113, 560] width 256 height 42
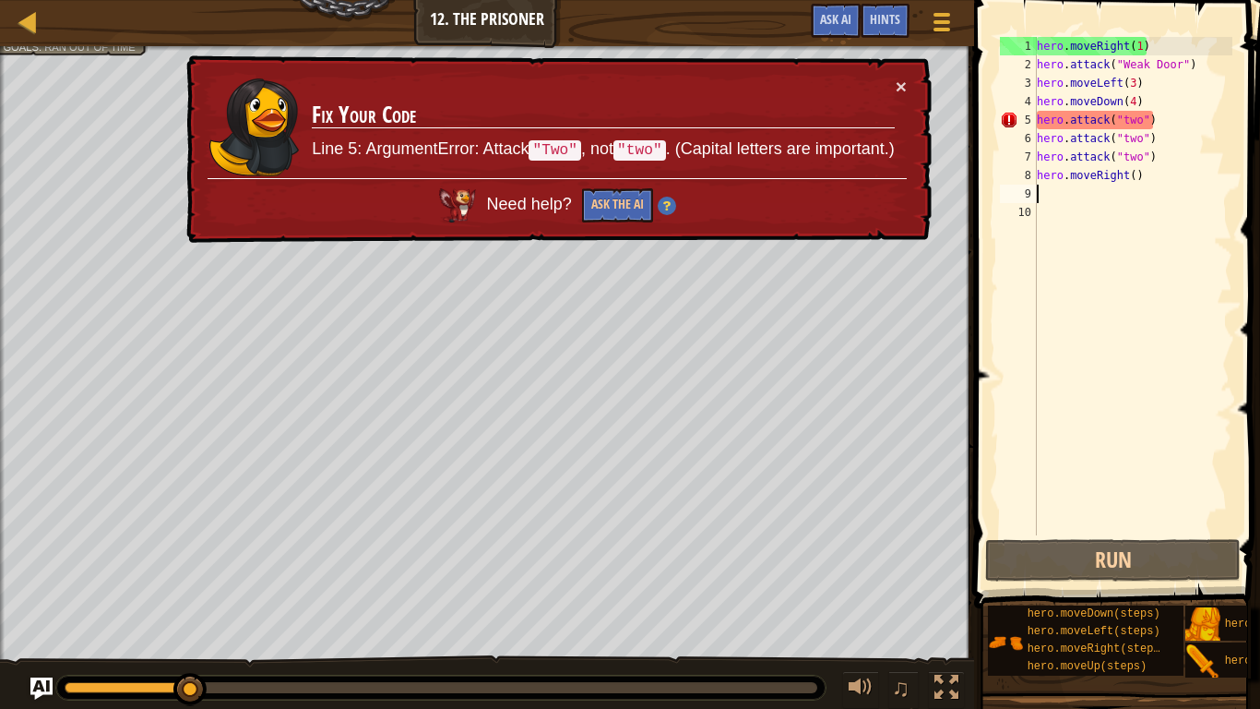
click at [889, 83] on td "Fix Your Code Line 5: ArgumentError: Attack "Two" , not "two" . (Capital letter…" at bounding box center [603, 128] width 584 height 102
click at [894, 83] on td "Fix Your Code Line 5: ArgumentError: Attack "Two" , not "two" . (Capital letter…" at bounding box center [603, 128] width 584 height 102
click at [904, 77] on button "×" at bounding box center [901, 86] width 11 height 19
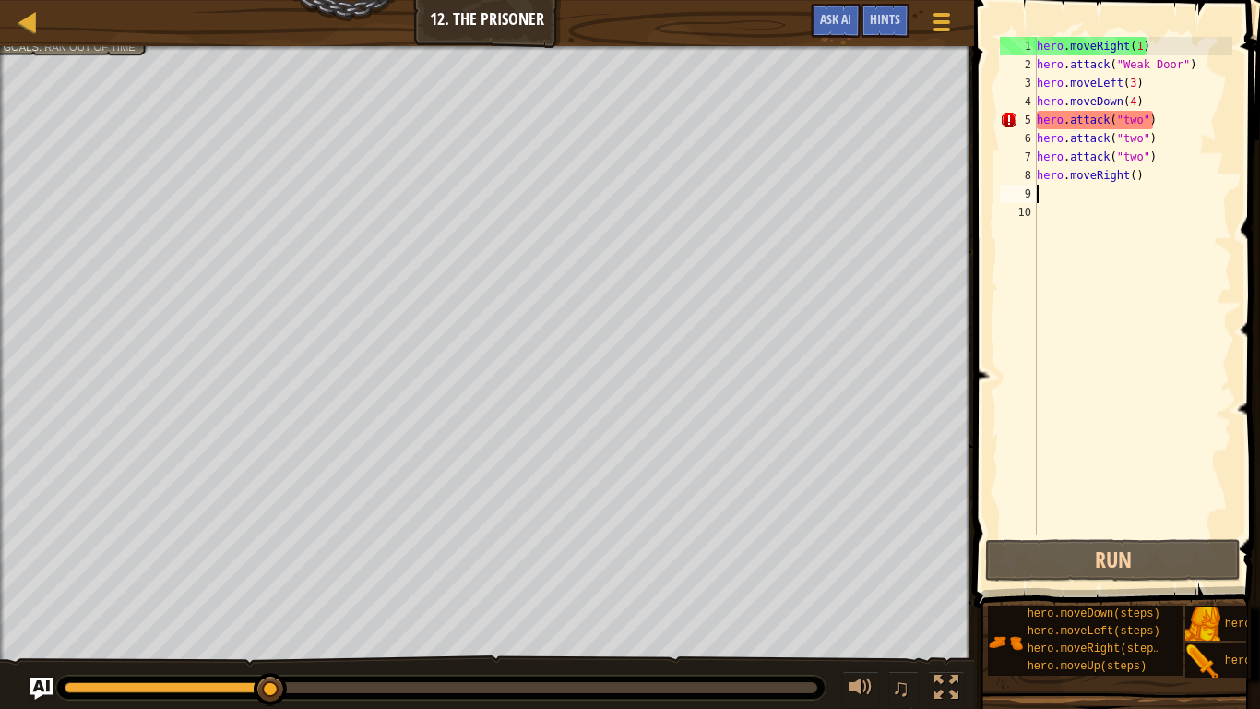
click at [1200, 125] on div "hero . moveRight ( 1 ) hero . attack ( "Weak Door" ) hero . moveLeft ( 3 ) hero…" at bounding box center [1132, 304] width 199 height 535
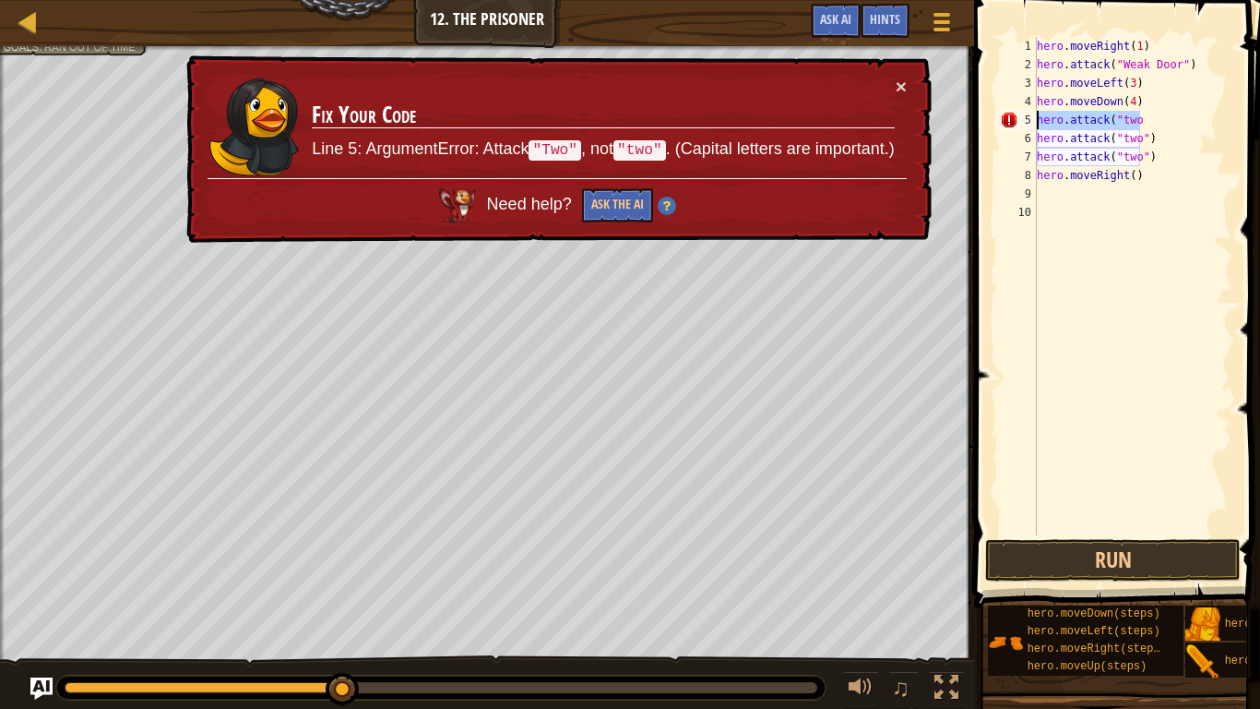
drag, startPoint x: 1161, startPoint y: 113, endPoint x: 1018, endPoint y: 113, distance: 143.0
click at [1018, 113] on div "hero.attack("two 1 2 3 4 5 6 7 8 9 10 hero . moveRight ( 1 ) hero . attack ( "W…" at bounding box center [1115, 286] width 236 height 498
drag, startPoint x: 1122, startPoint y: 82, endPoint x: 1093, endPoint y: 82, distance: 28.6
click at [1093, 82] on div "hero . moveRight ( 1 ) hero . attack ( "Weak Door" ) hero . moveLeft ( 3 ) hero…" at bounding box center [1132, 304] width 199 height 535
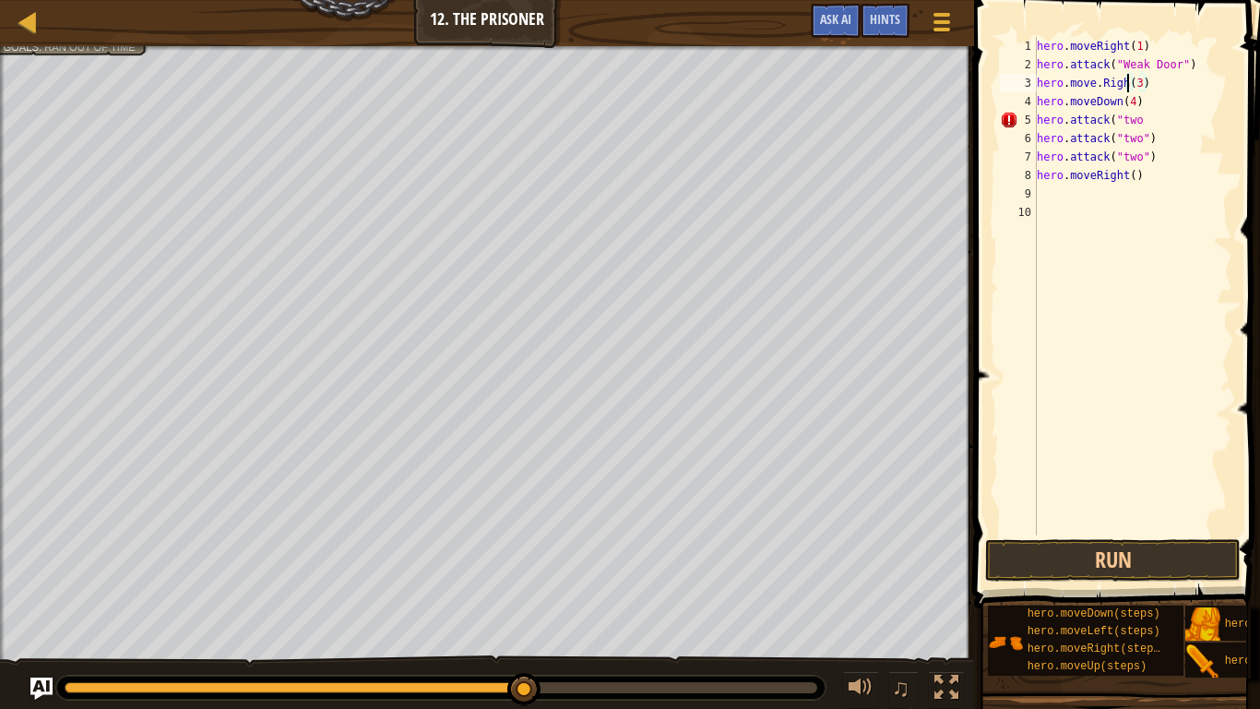
scroll to position [8, 15]
type textarea "hero.move.Right(3)"
click at [1078, 540] on button "Run" at bounding box center [1113, 560] width 256 height 42
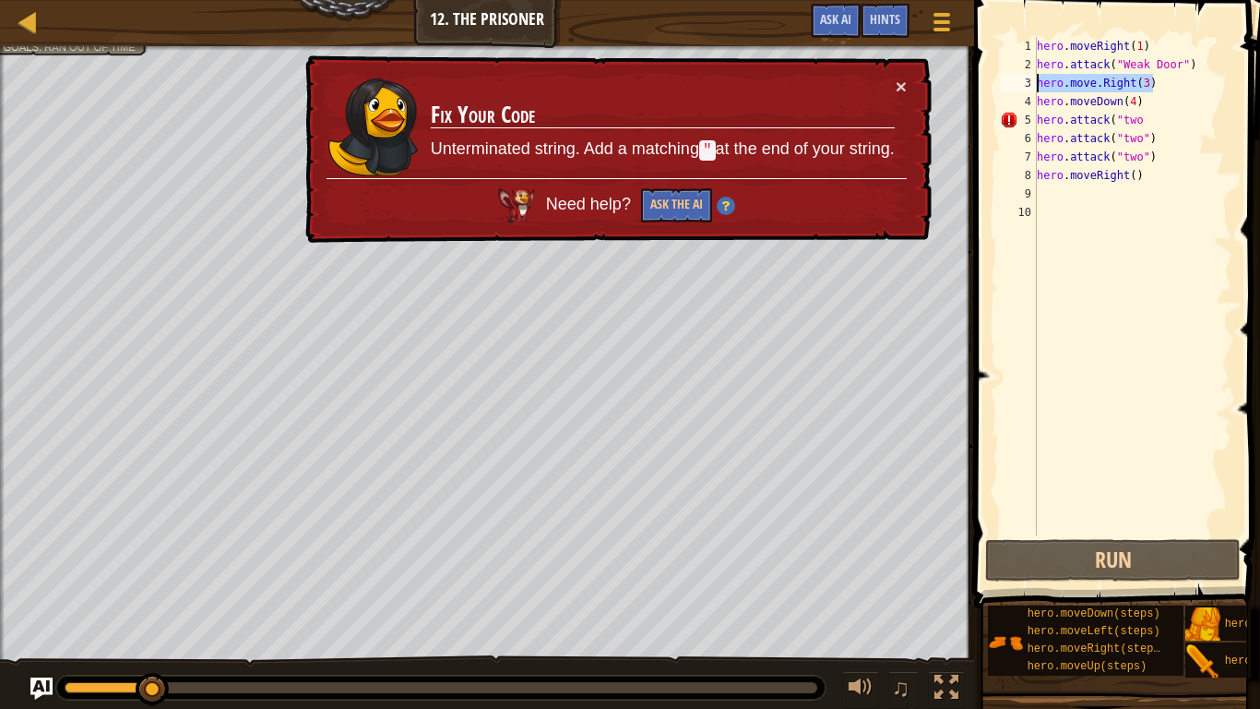
drag, startPoint x: 1166, startPoint y: 86, endPoint x: 1022, endPoint y: 84, distance: 144.0
click at [1022, 84] on div "hero.move.Right(3) 1 2 3 4 5 6 7 8 9 10 hero . moveRight ( 1 ) hero . attack ( …" at bounding box center [1115, 286] width 236 height 498
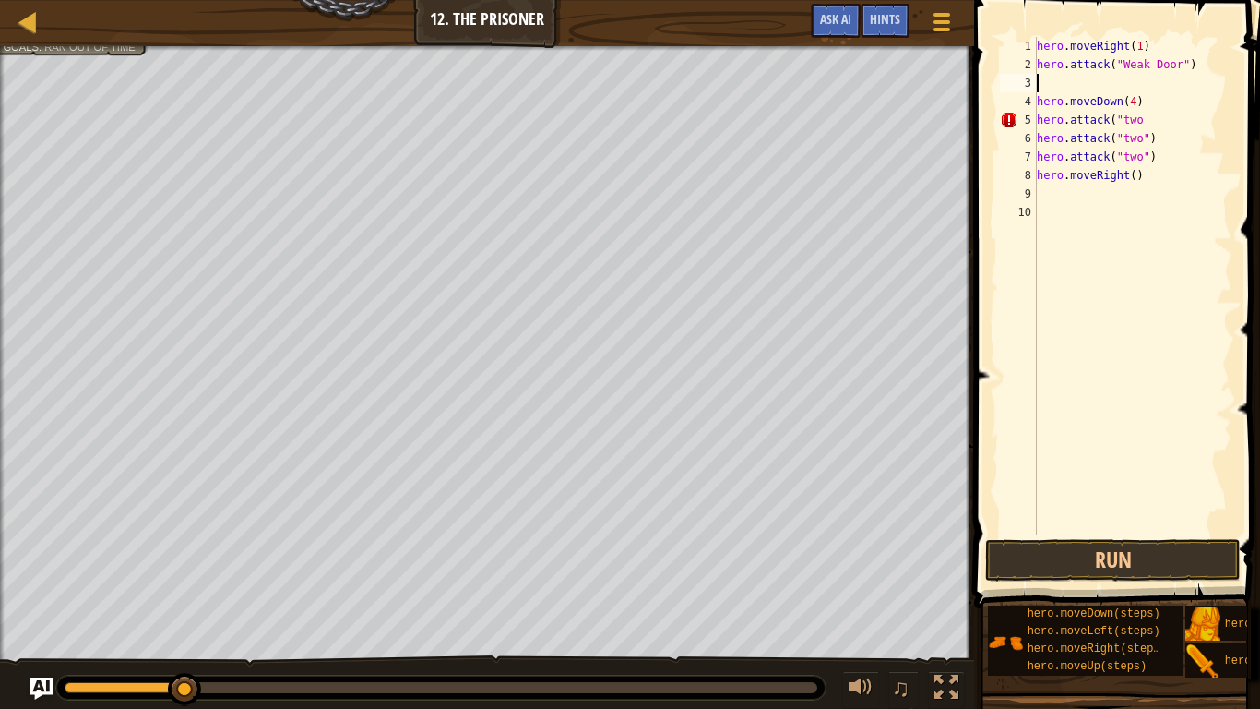
type textarea "he"
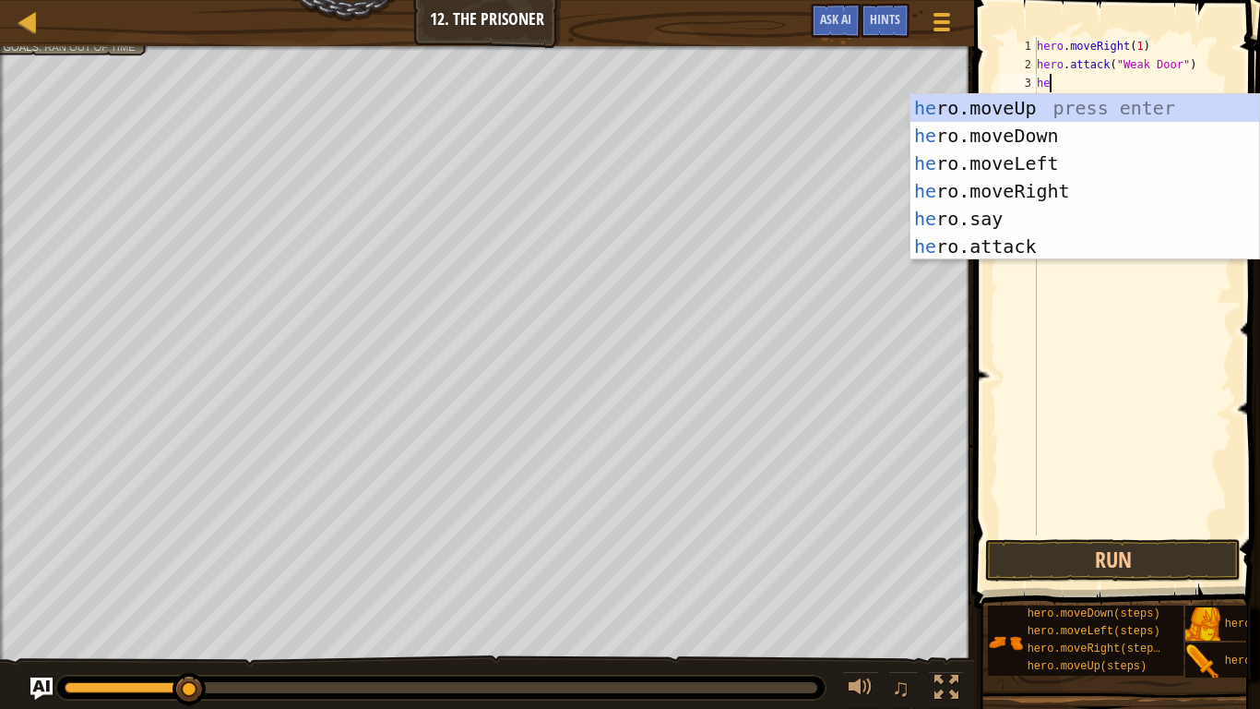
scroll to position [8, 1]
click at [1042, 190] on div "he ro.moveUp press enter he ro.moveDown press enter he ro.moveLeft press enter …" at bounding box center [1085, 204] width 349 height 221
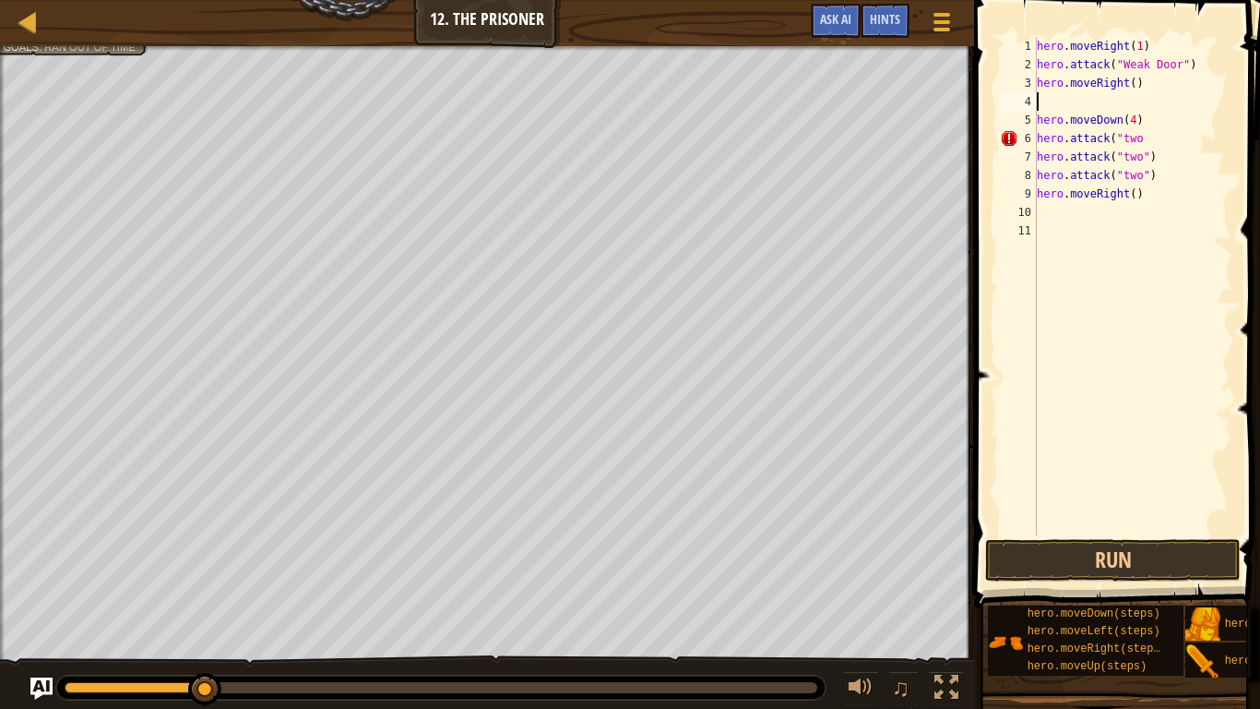
scroll to position [8, 0]
click at [1139, 82] on div "hero . moveRight ( 1 ) hero . attack ( "Weak Door" ) hero . moveRight ( ) hero …" at bounding box center [1132, 304] width 199 height 535
click at [1138, 82] on div "hero . moveRight ( 1 ) hero . attack ( "Weak Door" ) hero . moveRight ( ) hero …" at bounding box center [1132, 286] width 199 height 498
click at [1136, 82] on div "hero . moveRight ( 1 ) hero . attack ( "Weak Door" ) hero . moveRight ( ) hero …" at bounding box center [1132, 304] width 199 height 535
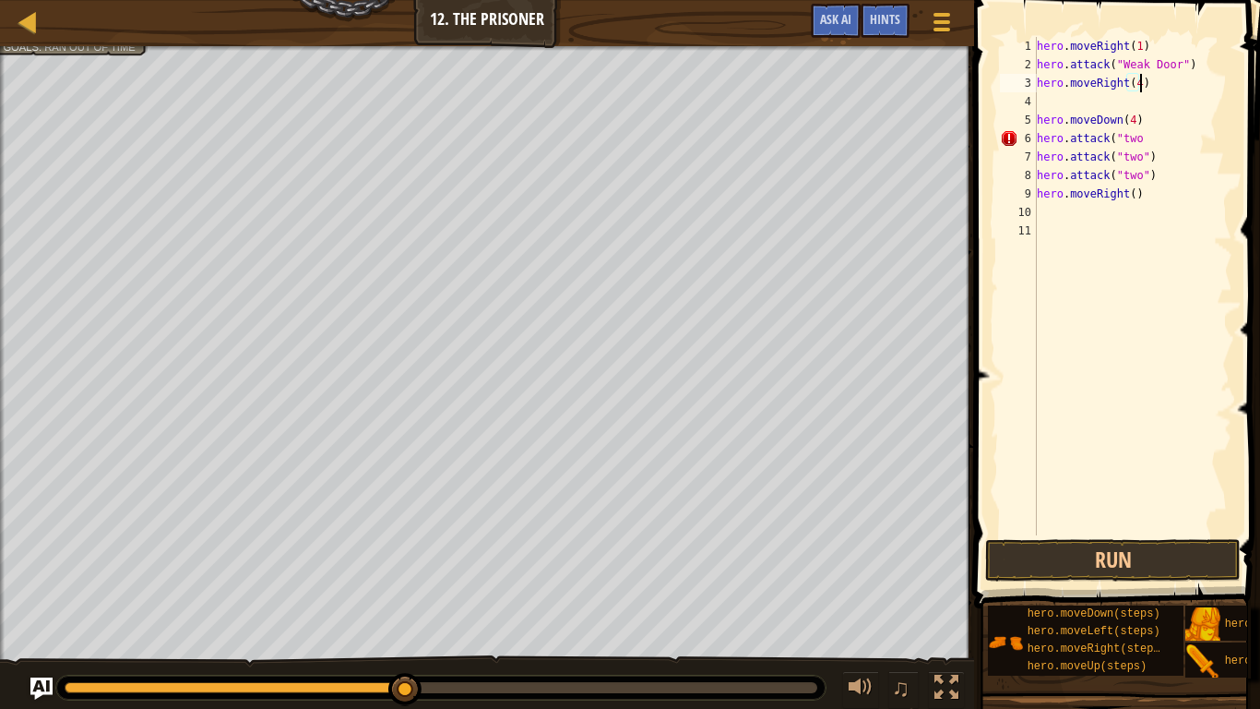
scroll to position [8, 15]
drag, startPoint x: 1149, startPoint y: 209, endPoint x: 1106, endPoint y: 198, distance: 43.9
click at [1106, 198] on div "hero . moveRight ( 1 ) hero . attack ( "Weak Door" ) hero . moveRight ( 4 ) her…" at bounding box center [1132, 304] width 199 height 535
type textarea "hero.moveRight()"
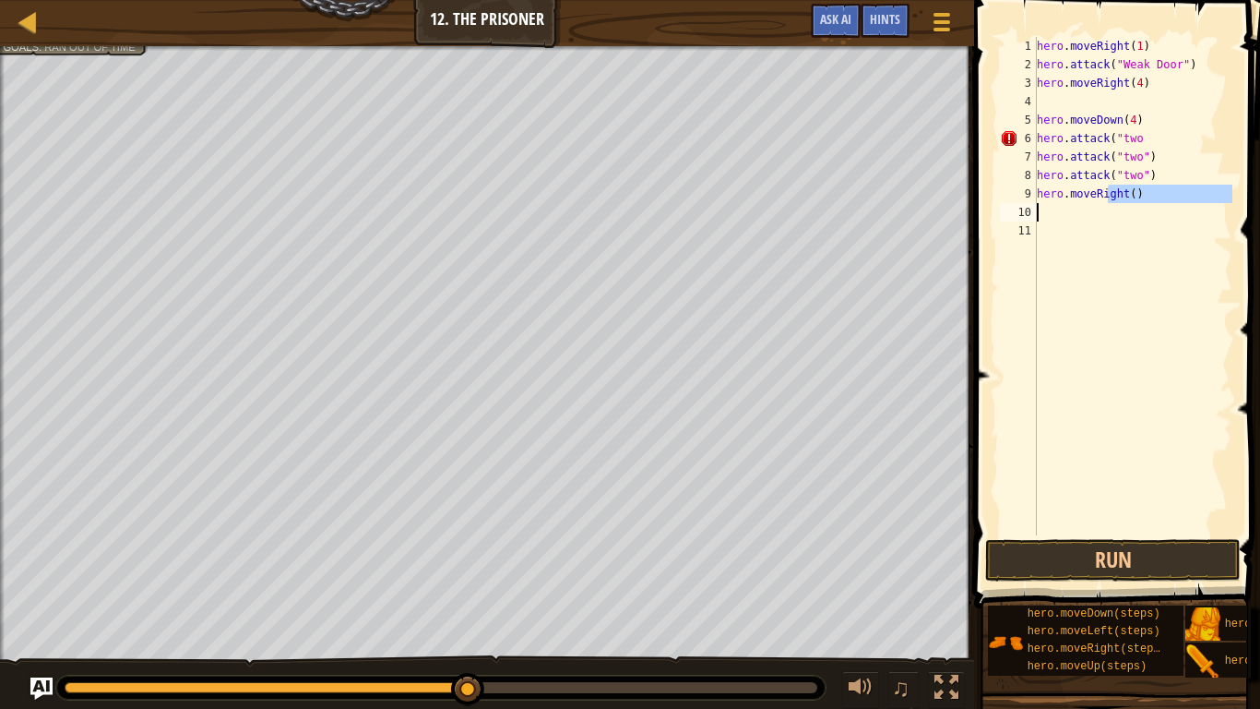
scroll to position [8, 0]
click at [1164, 185] on div "hero . moveRight ( 1 ) hero . attack ( "Weak Door" ) hero . moveRight ( 4 ) her…" at bounding box center [1132, 304] width 199 height 535
type textarea "hero.moveRight()"
drag, startPoint x: 1161, startPoint y: 191, endPoint x: 998, endPoint y: 202, distance: 162.8
click at [998, 202] on div "hero.moveRight() 1 2 3 4 5 6 7 8 9 10 11 hero . moveRight ( 1 ) hero . attack (…" at bounding box center [1115, 286] width 236 height 498
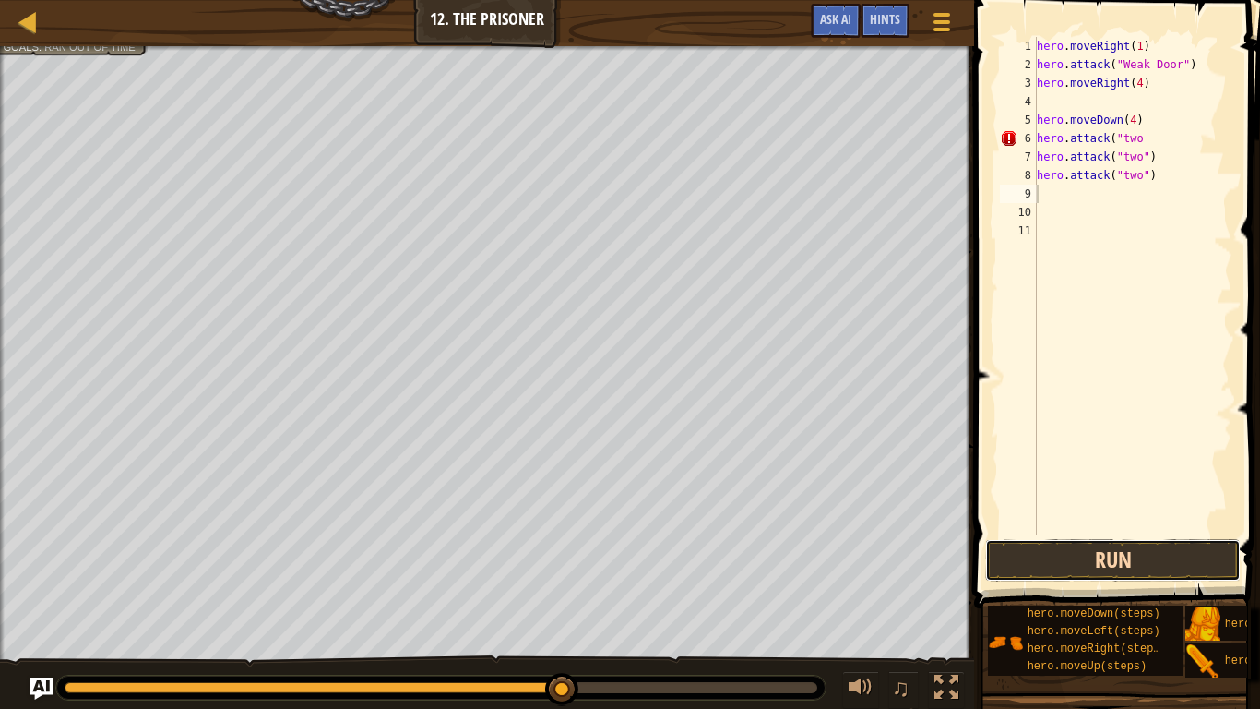
click at [1095, 566] on button "Run" at bounding box center [1113, 560] width 256 height 42
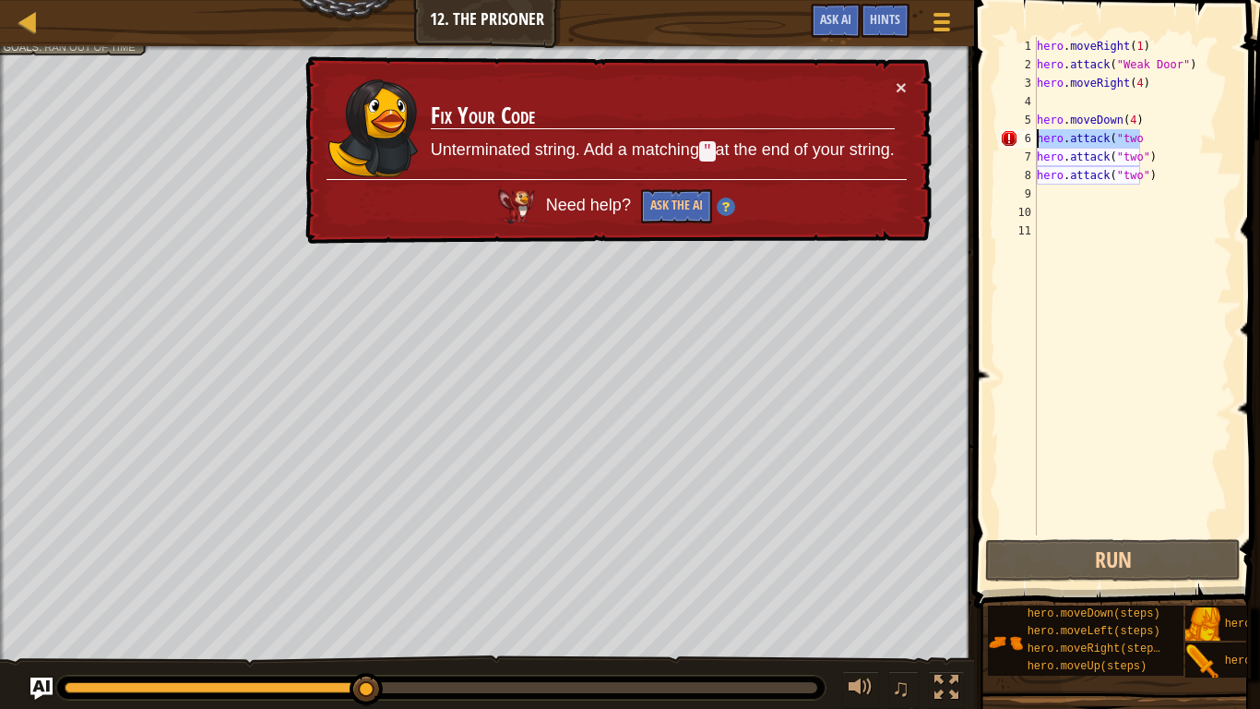
drag, startPoint x: 1154, startPoint y: 142, endPoint x: 1021, endPoint y: 134, distance: 134.1
click at [1021, 134] on div "1 2 3 4 5 6 7 8 9 10 11 hero . moveRight ( 1 ) hero . attack ( "Weak Door" ) he…" at bounding box center [1115, 286] width 236 height 498
type textarea "hero.attack("two"
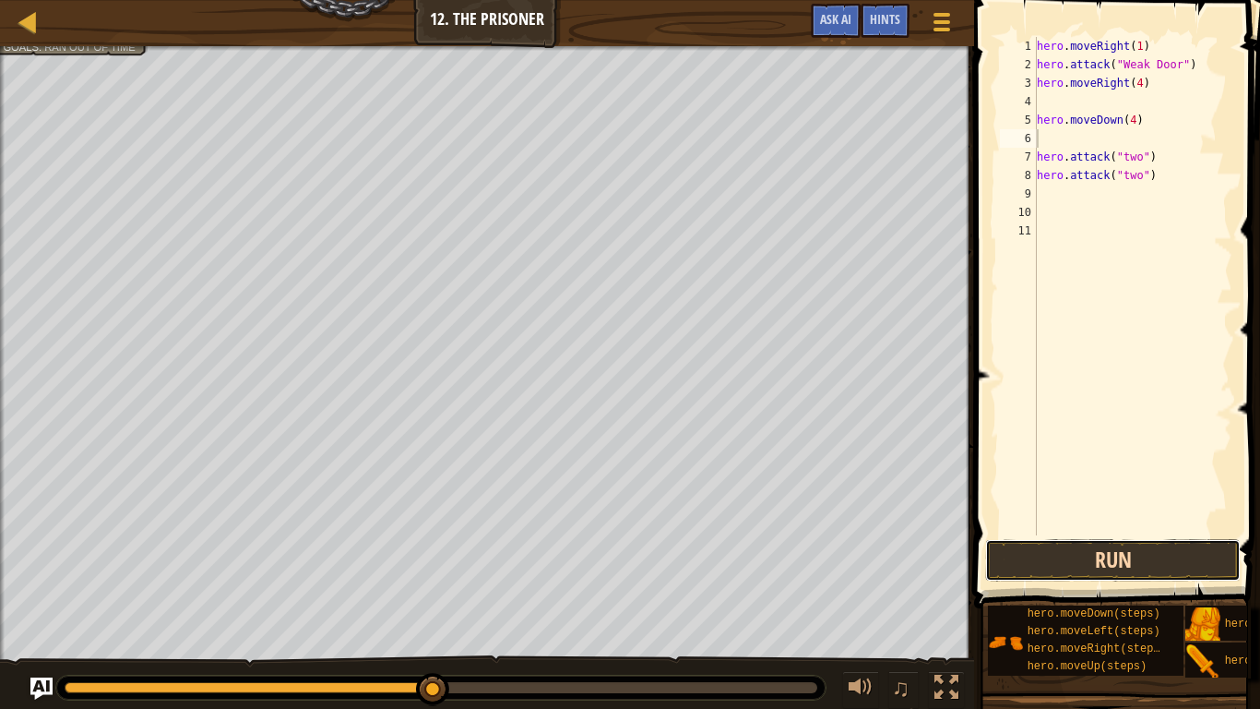
click at [1092, 543] on button "Run" at bounding box center [1113, 560] width 256 height 42
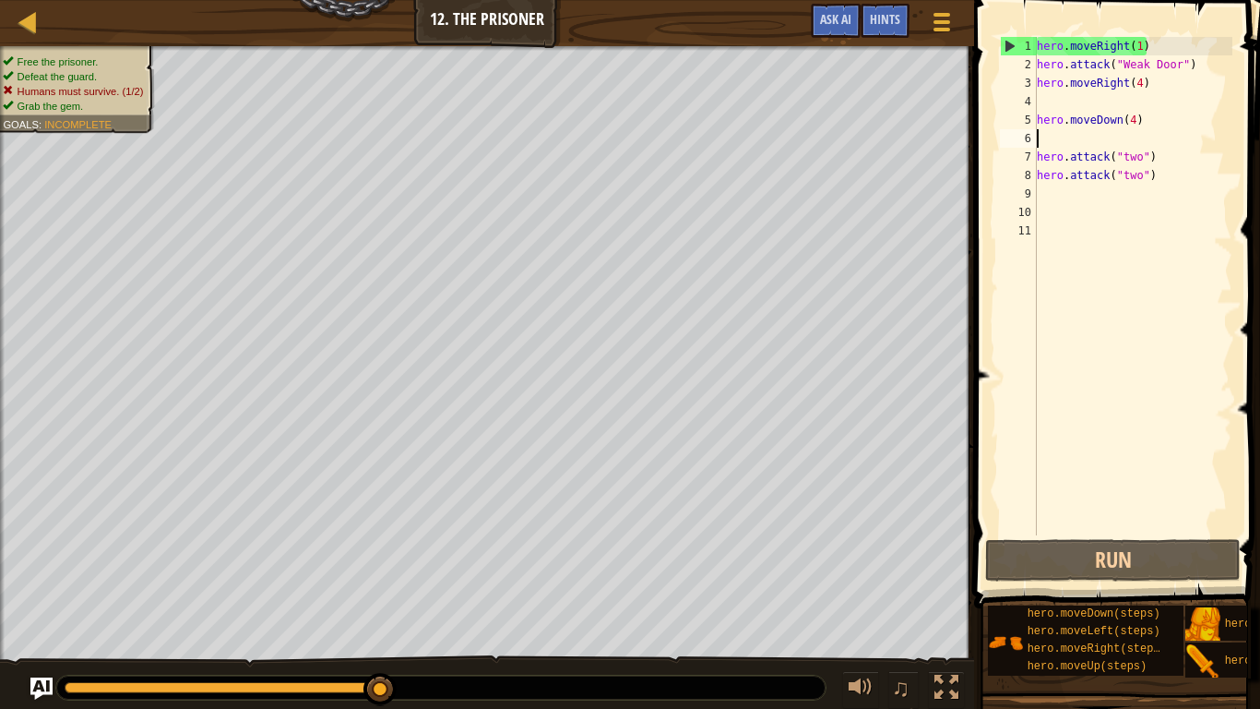
click at [1071, 192] on div "hero . moveRight ( 1 ) hero . attack ( "Weak Door" ) hero . moveRight ( 4 ) her…" at bounding box center [1132, 304] width 199 height 535
type textarea "h"
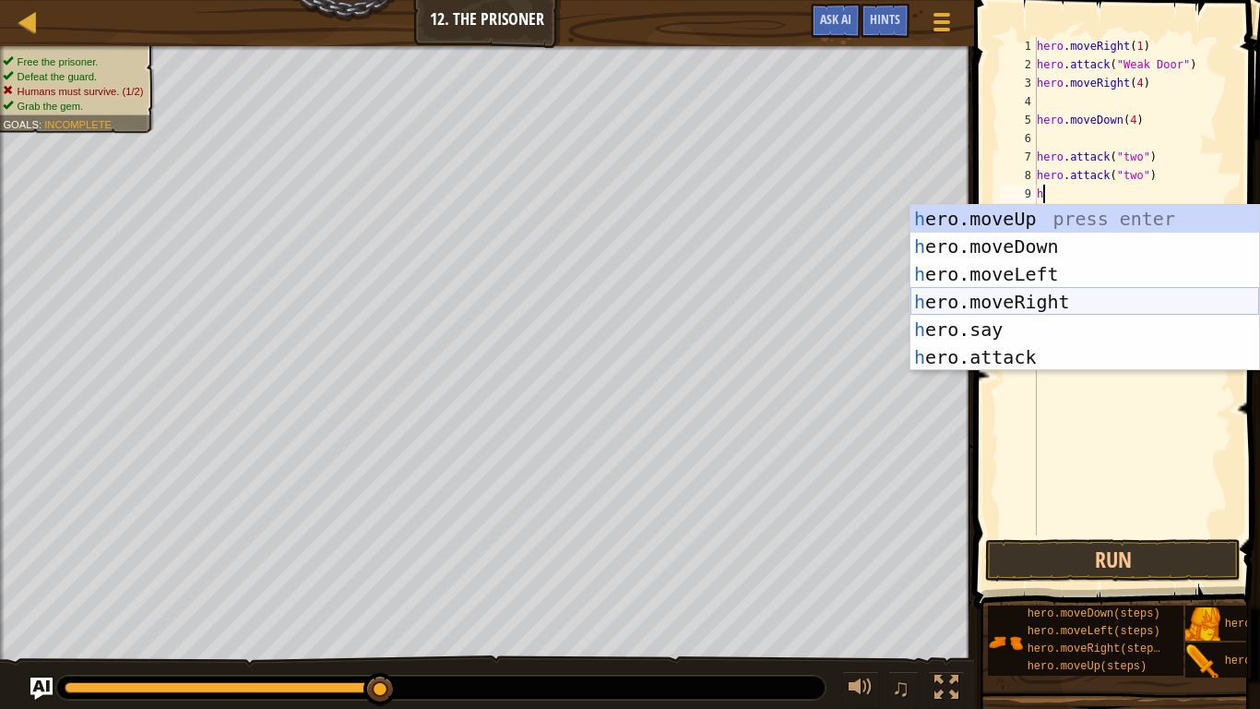
click at [1015, 293] on div "h ero.moveUp press enter h ero.moveDown press enter h ero.moveLeft press enter …" at bounding box center [1085, 315] width 349 height 221
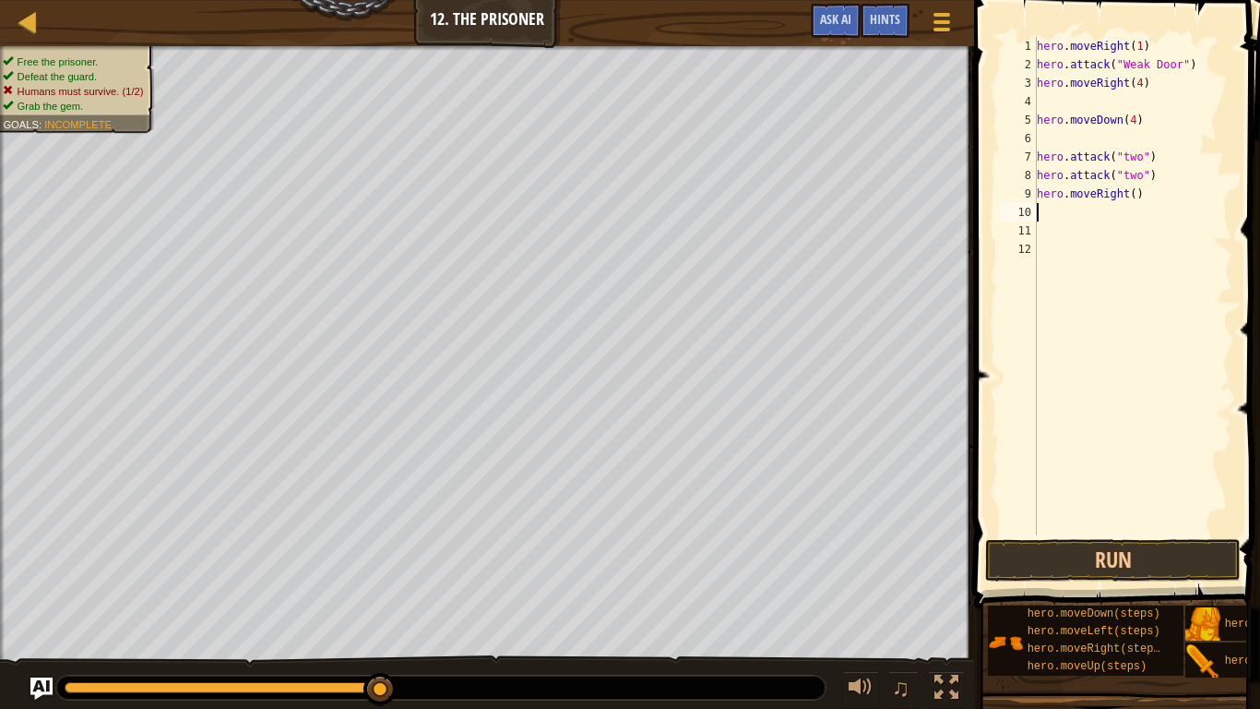
click at [1133, 192] on div "hero . moveRight ( 1 ) hero . attack ( "Weak Door" ) hero . moveRight ( 4 ) her…" at bounding box center [1132, 304] width 199 height 535
click at [1026, 559] on button "Run" at bounding box center [1113, 560] width 256 height 42
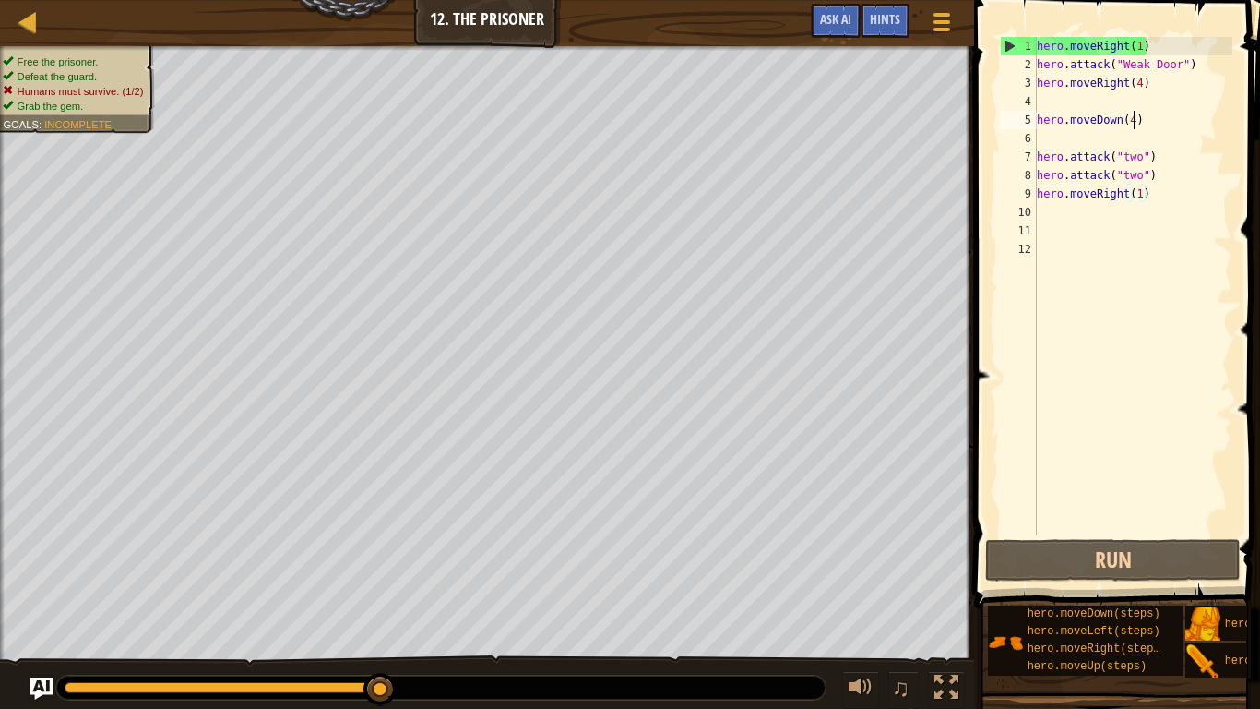
click at [1137, 118] on div "hero . moveRight ( 1 ) hero . attack ( "Weak Door" ) hero . moveRight ( 4 ) her…" at bounding box center [1132, 304] width 199 height 535
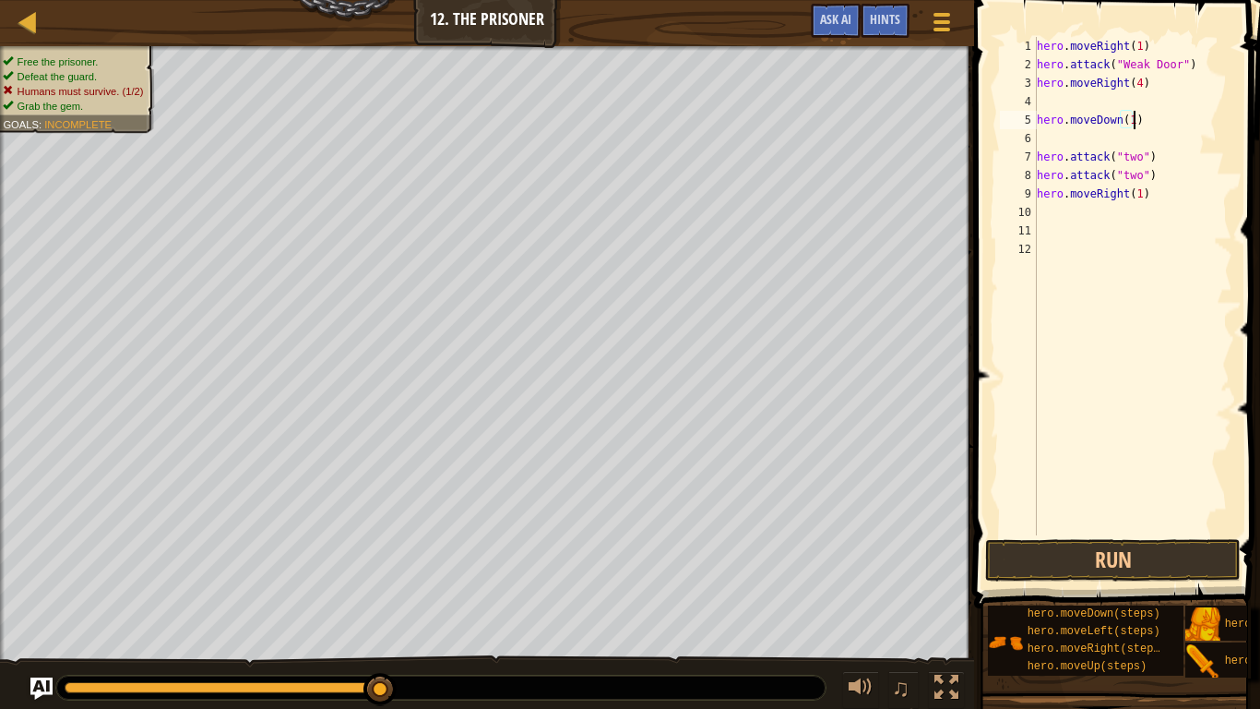
scroll to position [8, 14]
click at [1116, 552] on button "Run" at bounding box center [1113, 560] width 256 height 42
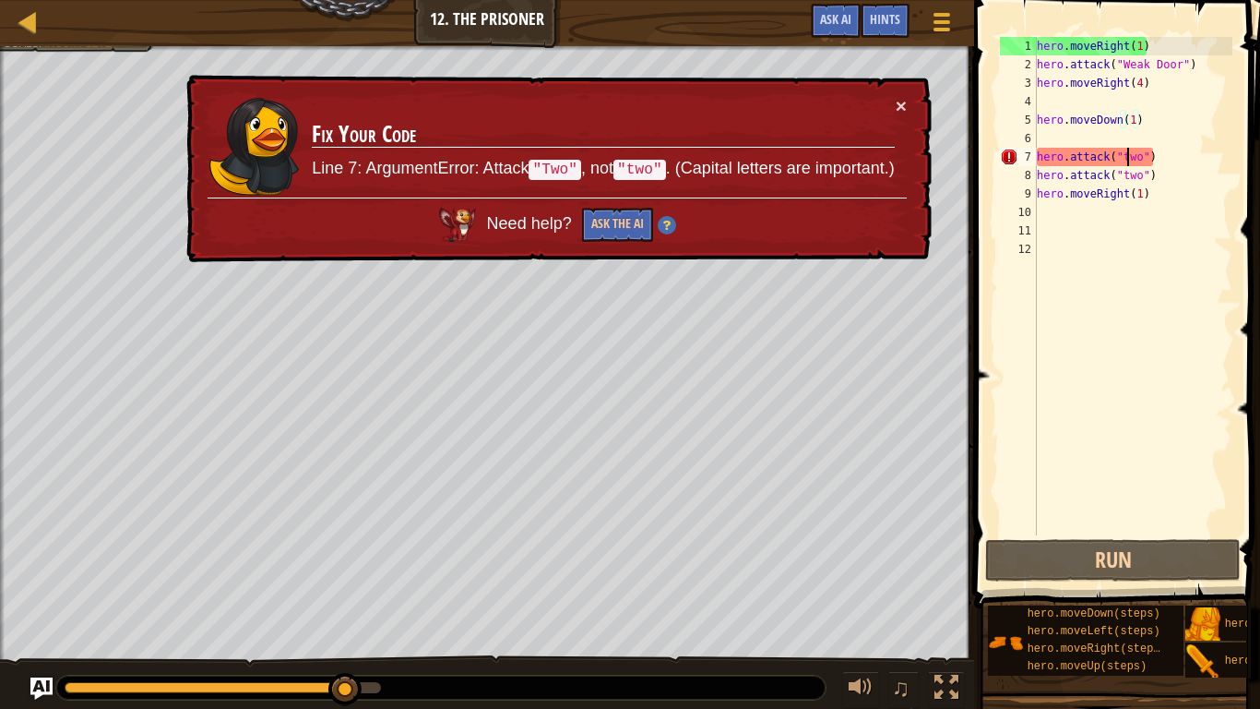
click at [1126, 161] on div "hero . moveRight ( 1 ) hero . attack ( "Weak Door" ) hero . moveRight ( 4 ) her…" at bounding box center [1132, 304] width 199 height 535
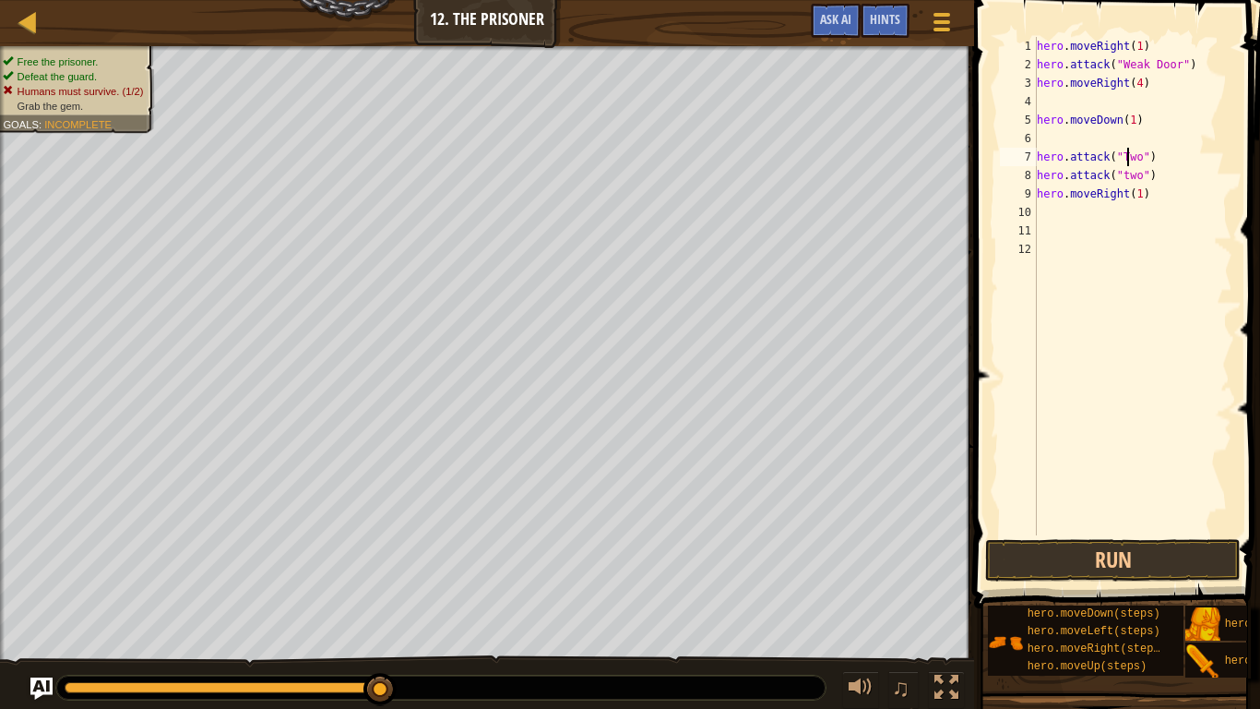
click at [1127, 168] on div "hero . moveRight ( 1 ) hero . attack ( "Weak Door" ) hero . moveRight ( 4 ) her…" at bounding box center [1132, 304] width 199 height 535
click at [1030, 550] on button "Run" at bounding box center [1113, 560] width 256 height 42
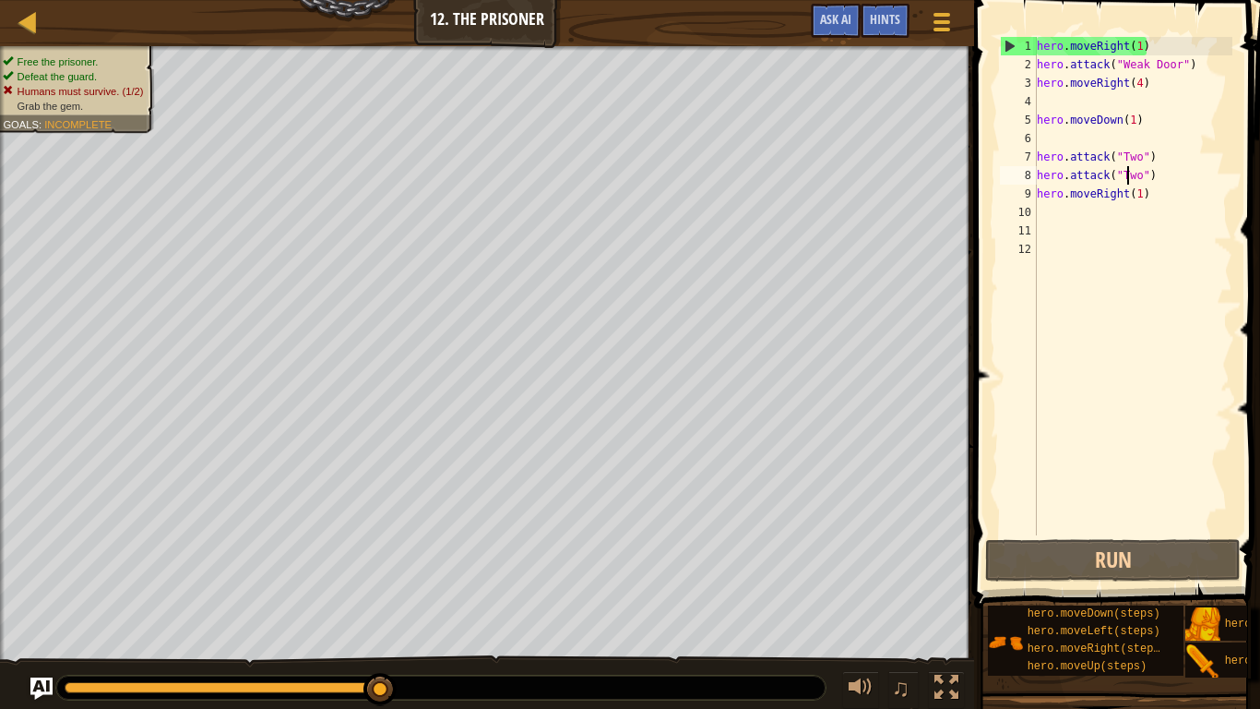
click at [1149, 197] on div "hero . moveRight ( 1 ) hero . attack ( "Weak Door" ) hero . moveRight ( 4 ) her…" at bounding box center [1132, 304] width 199 height 535
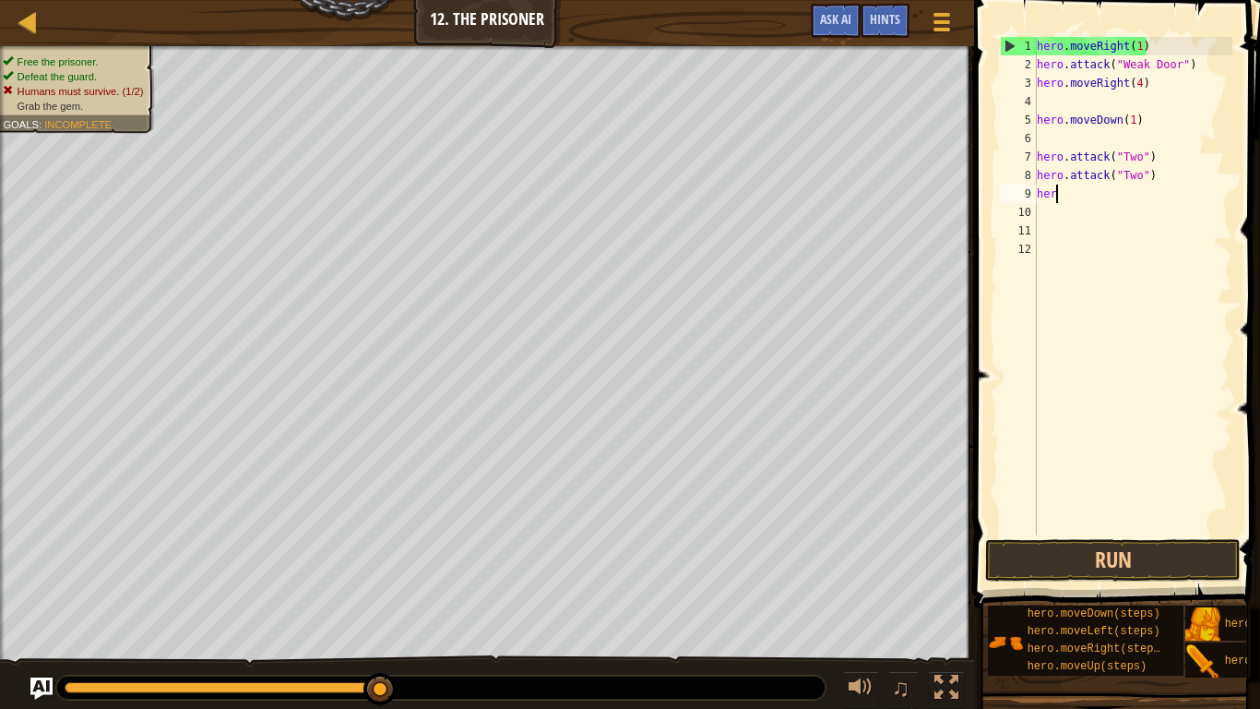
scroll to position [8, 1]
type textarea "h"
click at [1132, 555] on button "Run" at bounding box center [1113, 560] width 256 height 42
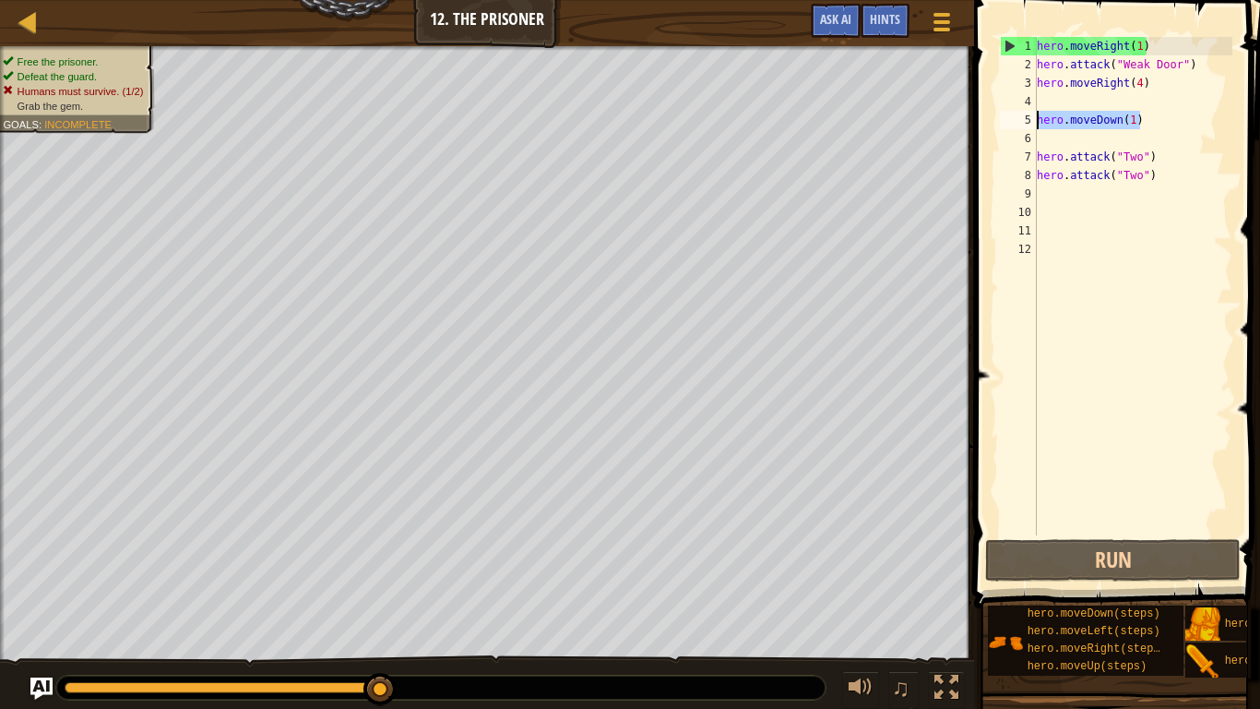
drag, startPoint x: 1153, startPoint y: 121, endPoint x: 1026, endPoint y: 121, distance: 127.3
click at [1026, 121] on div "1 2 3 4 5 6 7 8 9 10 11 12 hero . moveRight ( 1 ) hero . attack ( "Weak Door" )…" at bounding box center [1115, 286] width 236 height 498
type textarea "hero.moveDown(1)"
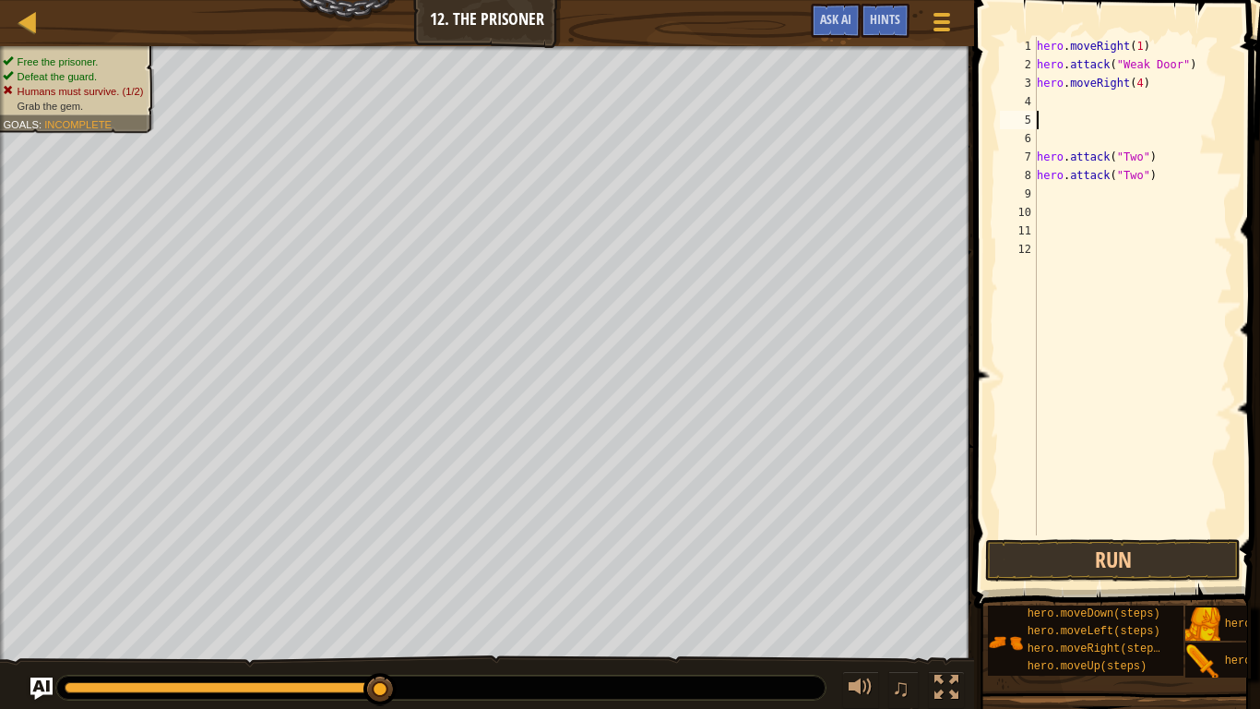
click at [1074, 181] on div "hero . moveRight ( 1 ) hero . attack ( "Weak Door" ) hero . moveRight ( 4 ) her…" at bounding box center [1132, 304] width 199 height 535
type textarea "hero.attack("Two")"
click at [1069, 200] on div "hero . moveRight ( 1 ) hero . attack ( "Weak Door" ) hero . moveRight ( 4 ) her…" at bounding box center [1132, 304] width 199 height 535
type textarea "he"
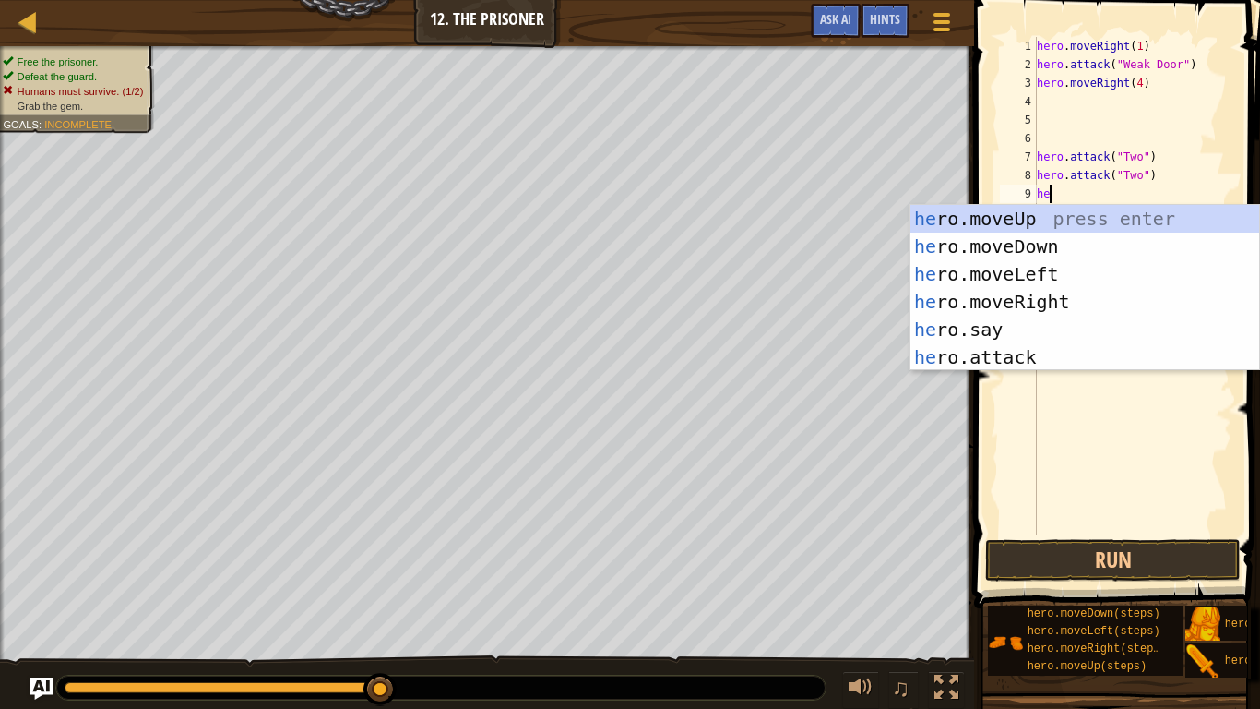
scroll to position [8, 1]
click at [1026, 239] on div "he ro.moveUp press enter he ro.moveDown press enter he ro.moveLeft press enter …" at bounding box center [1085, 315] width 349 height 221
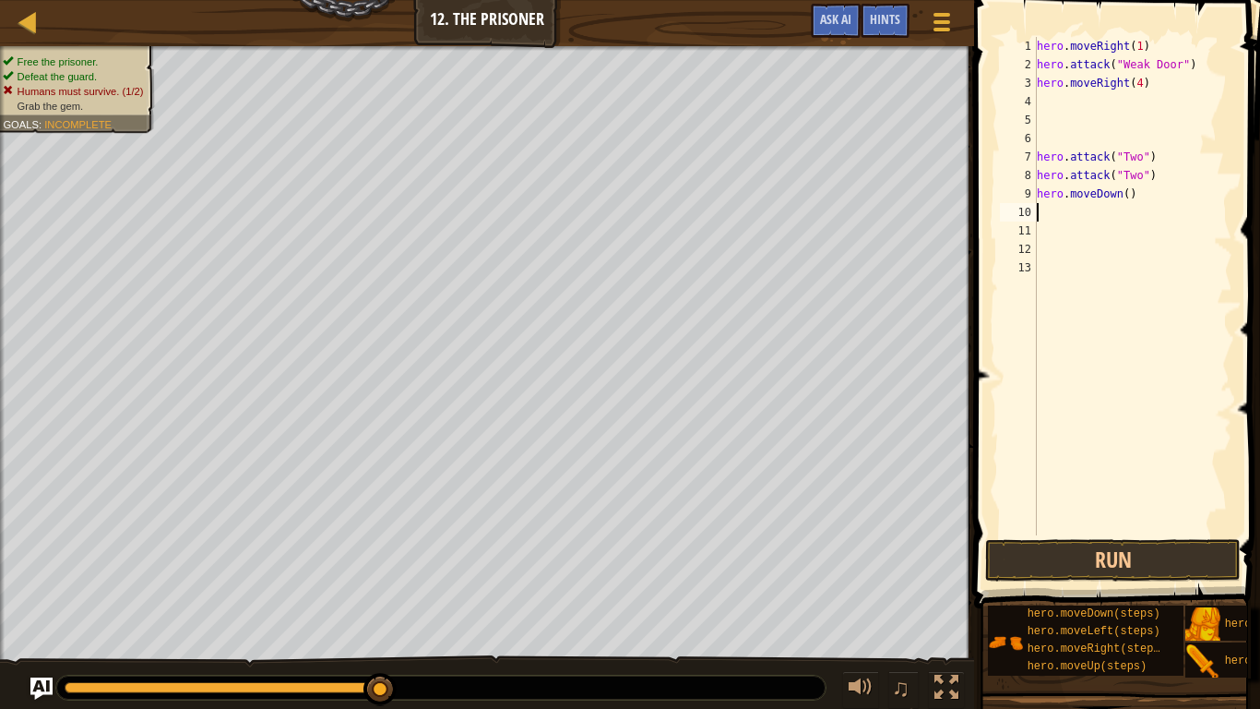
scroll to position [8, 0]
click at [1094, 560] on button "Run" at bounding box center [1113, 560] width 256 height 42
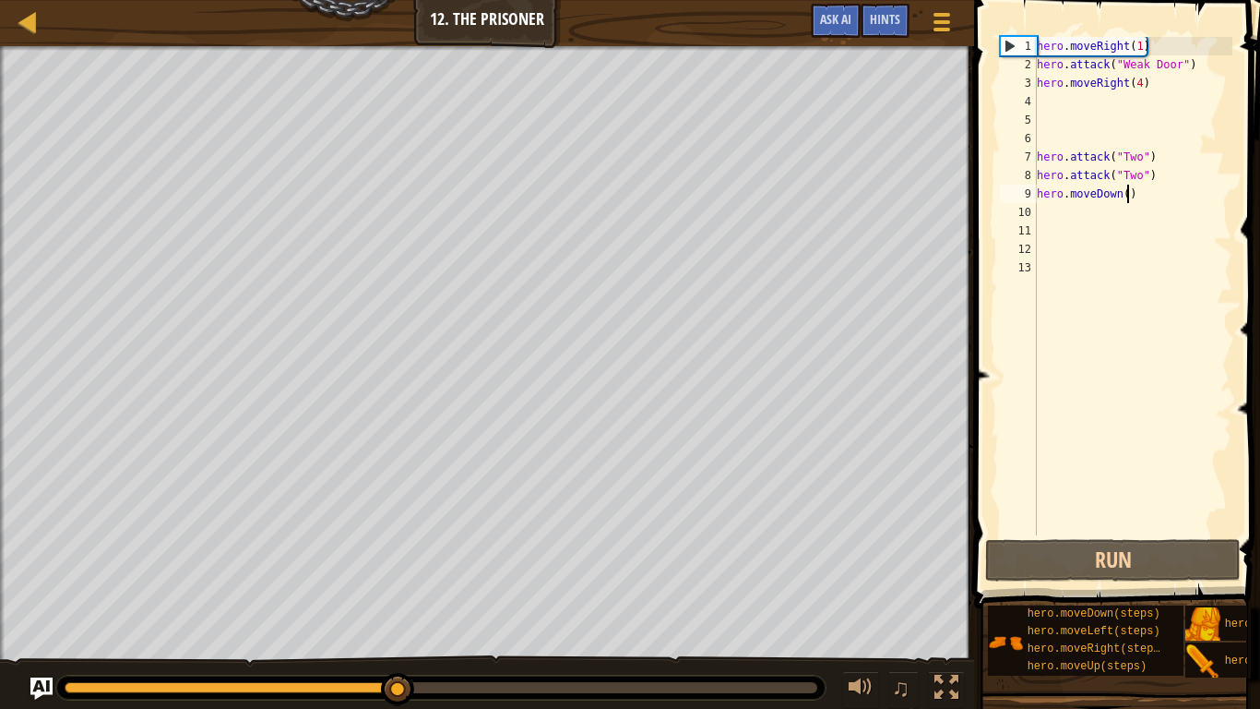
click at [1129, 195] on div "hero . moveRight ( 1 ) hero . attack ( "Weak Door" ) hero . moveRight ( 4 ) her…" at bounding box center [1132, 304] width 199 height 535
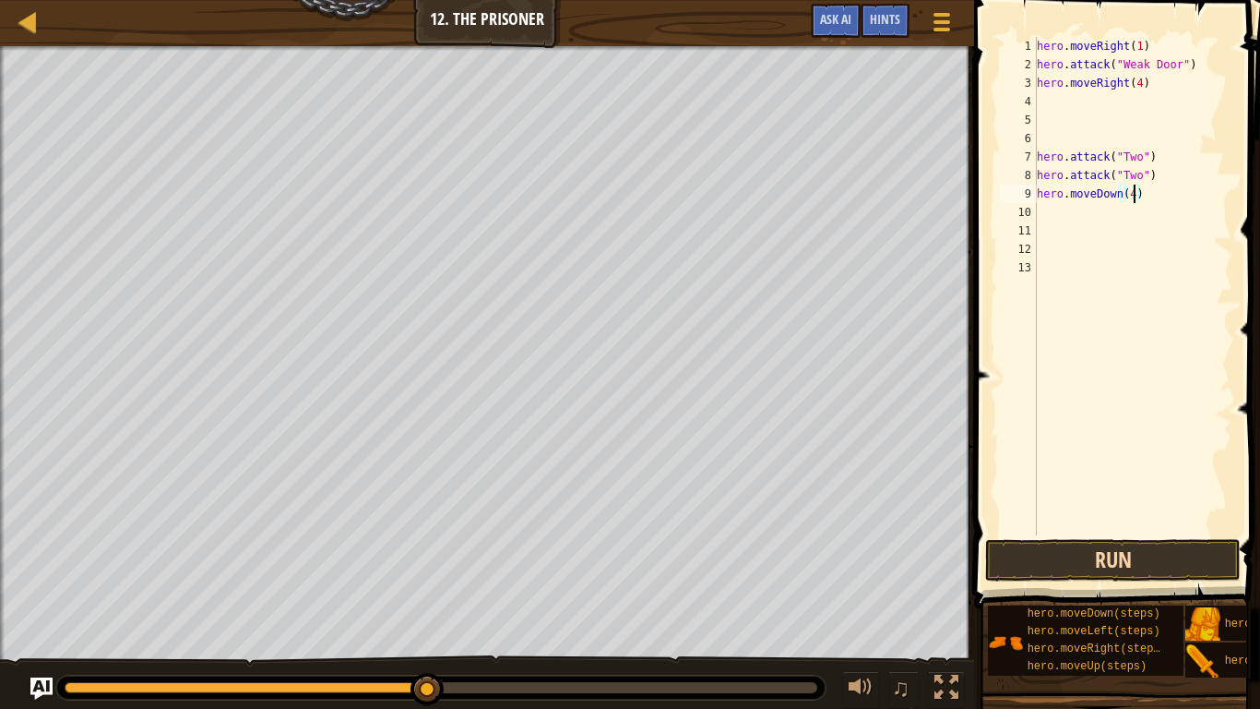
type textarea "hero.moveDown(4)"
click at [1097, 549] on button "Run" at bounding box center [1113, 560] width 256 height 42
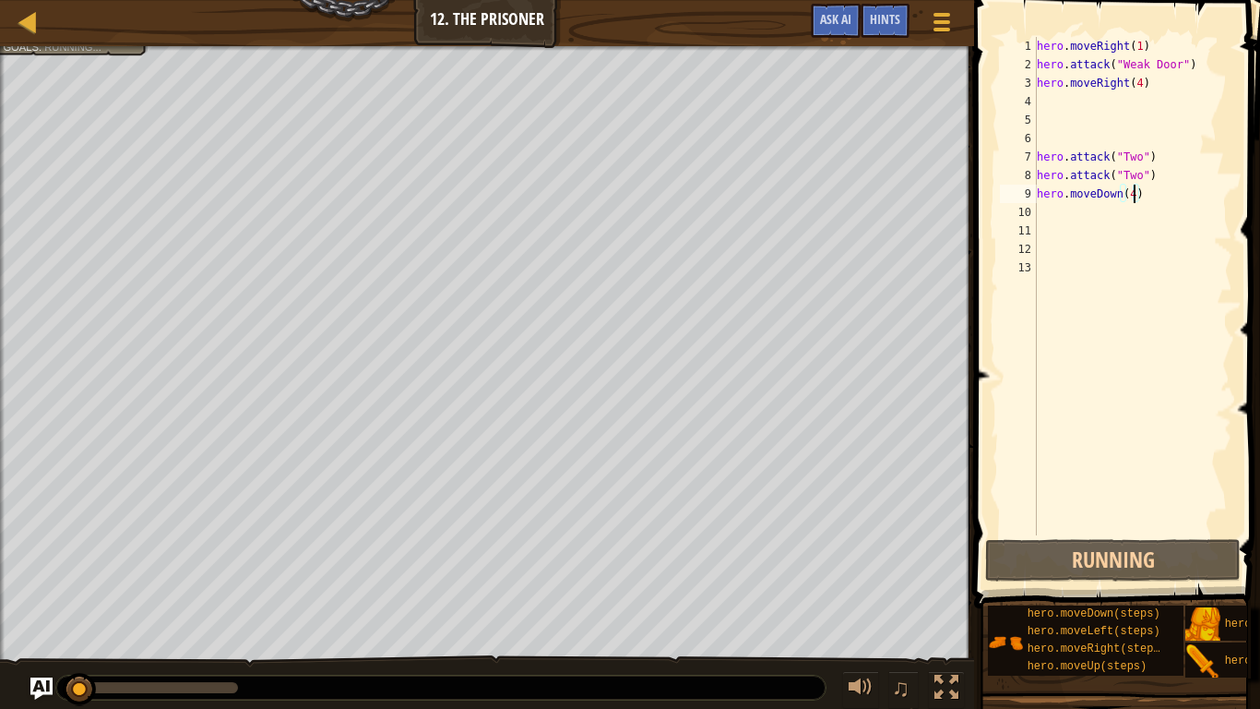
click at [1079, 211] on div "hero . moveRight ( 1 ) hero . attack ( "Weak Door" ) hero . moveRight ( 4 ) her…" at bounding box center [1132, 304] width 199 height 535
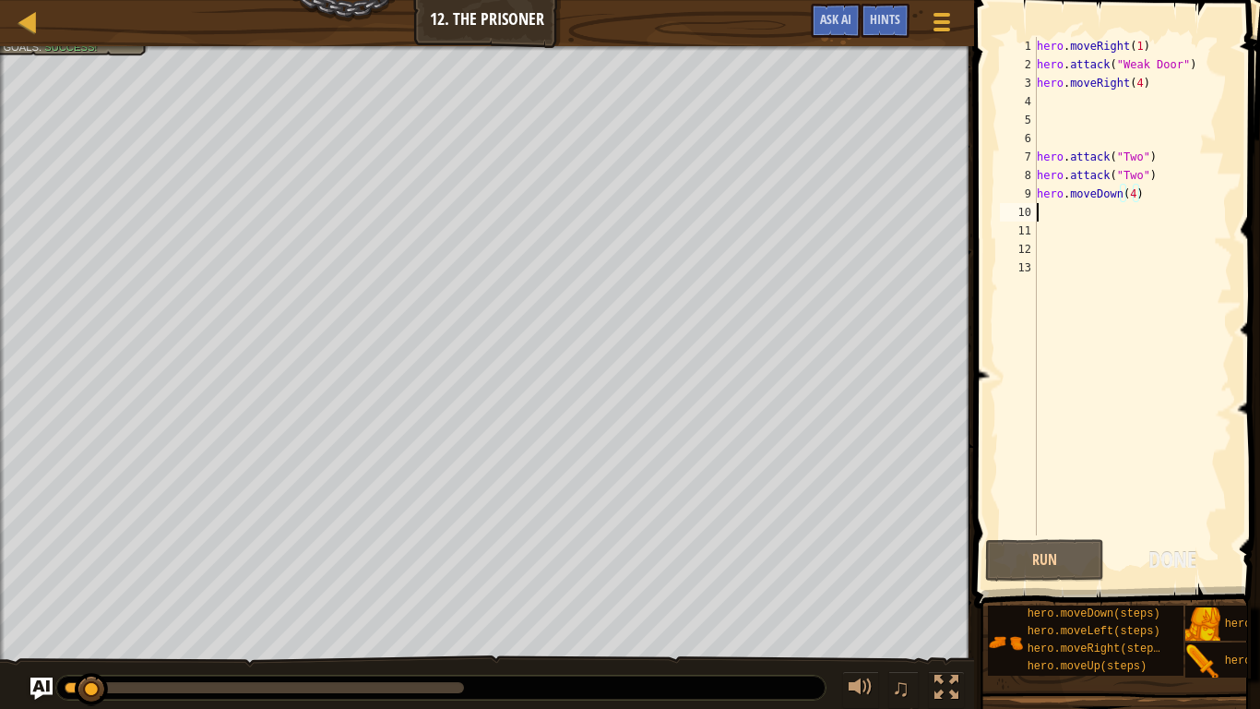
scroll to position [8, 0]
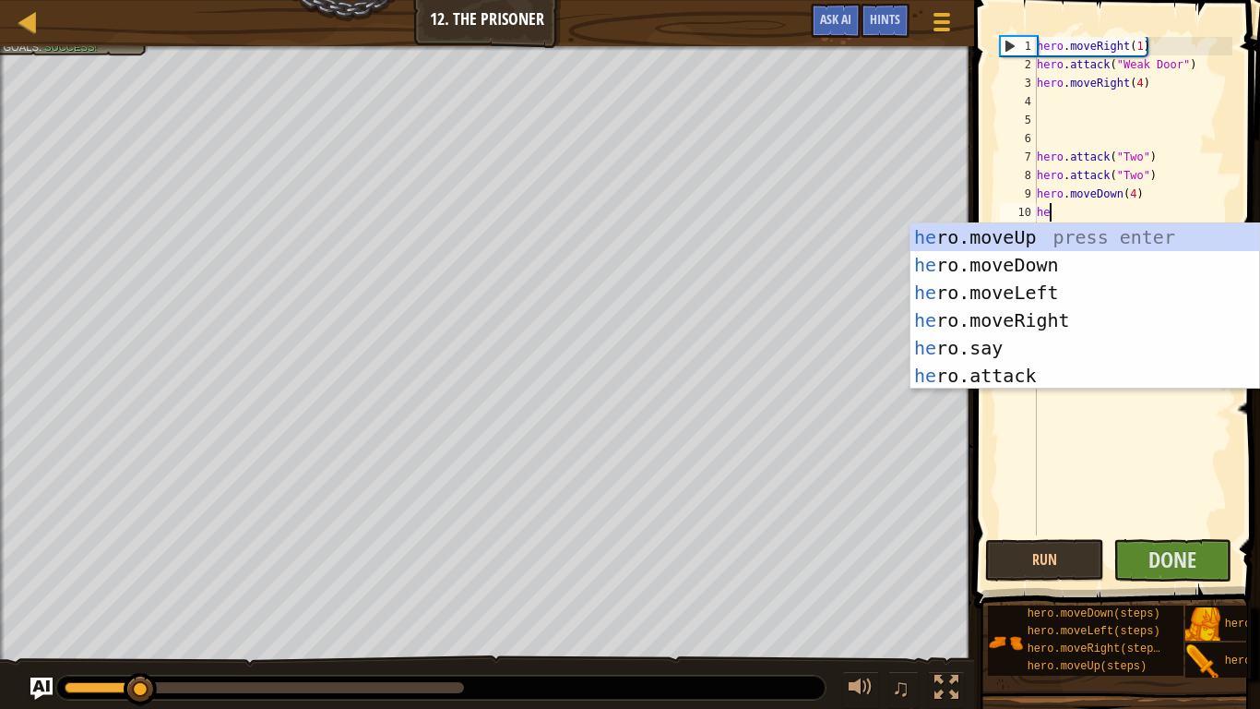
type textarea "her"
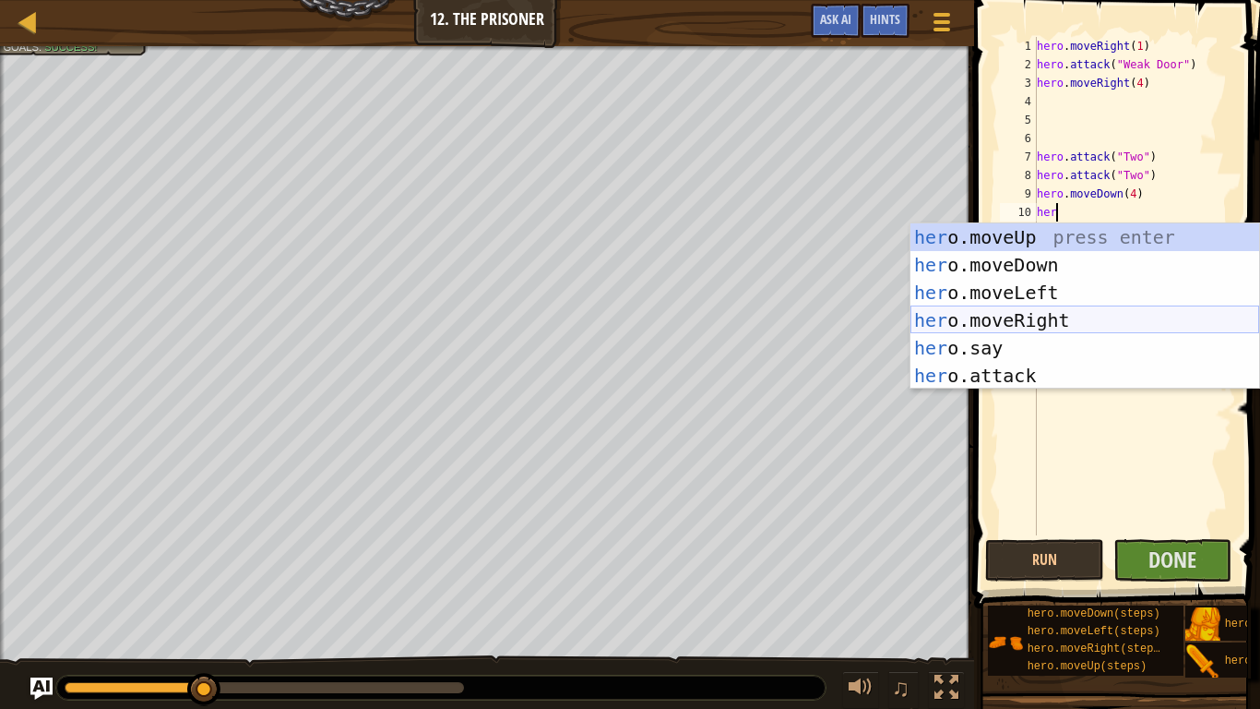
click at [1038, 316] on div "her o.moveUp press enter her o.moveDown press enter her o.moveLeft press enter …" at bounding box center [1085, 333] width 349 height 221
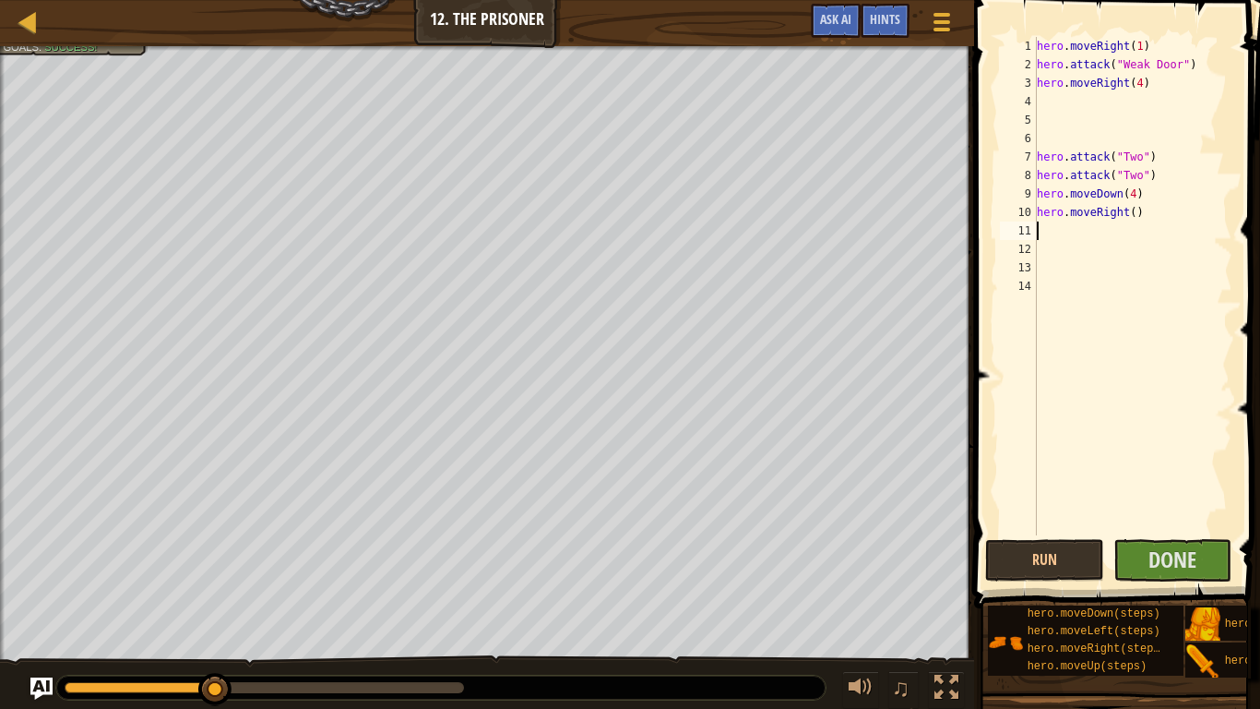
scroll to position [8, 0]
click at [1147, 571] on button "Done" at bounding box center [1173, 560] width 119 height 42
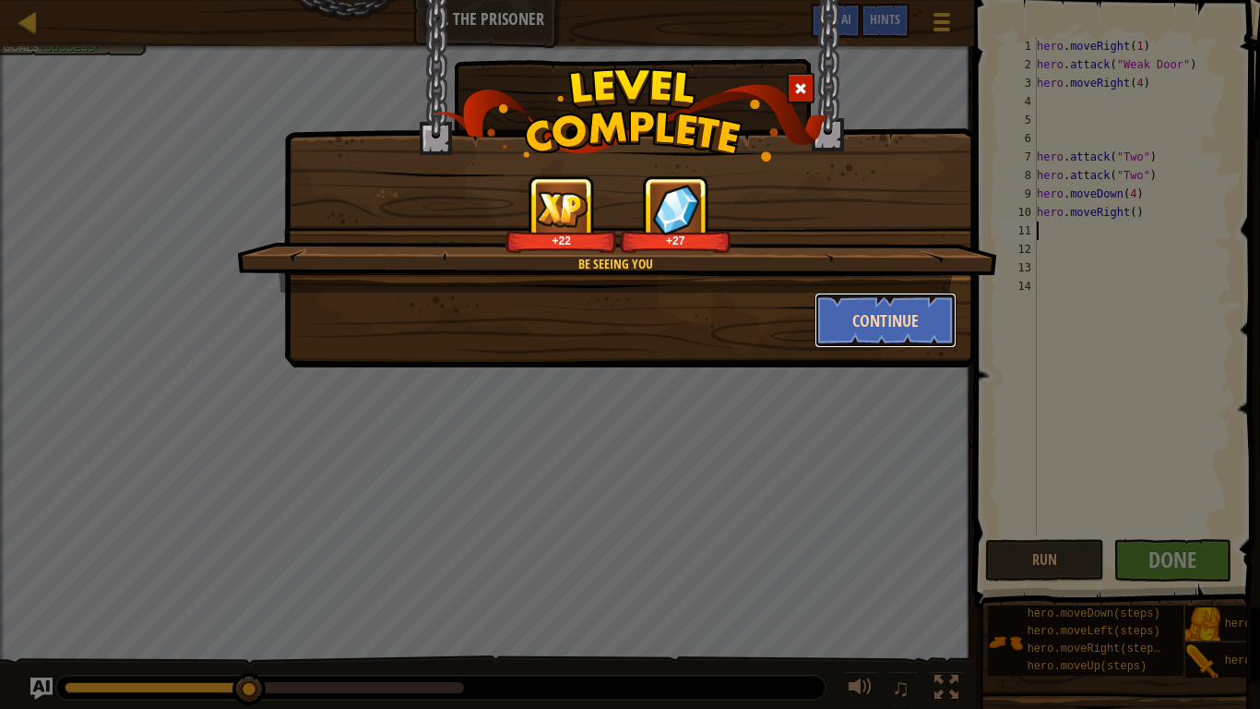
click at [893, 304] on button "Continue" at bounding box center [886, 320] width 143 height 55
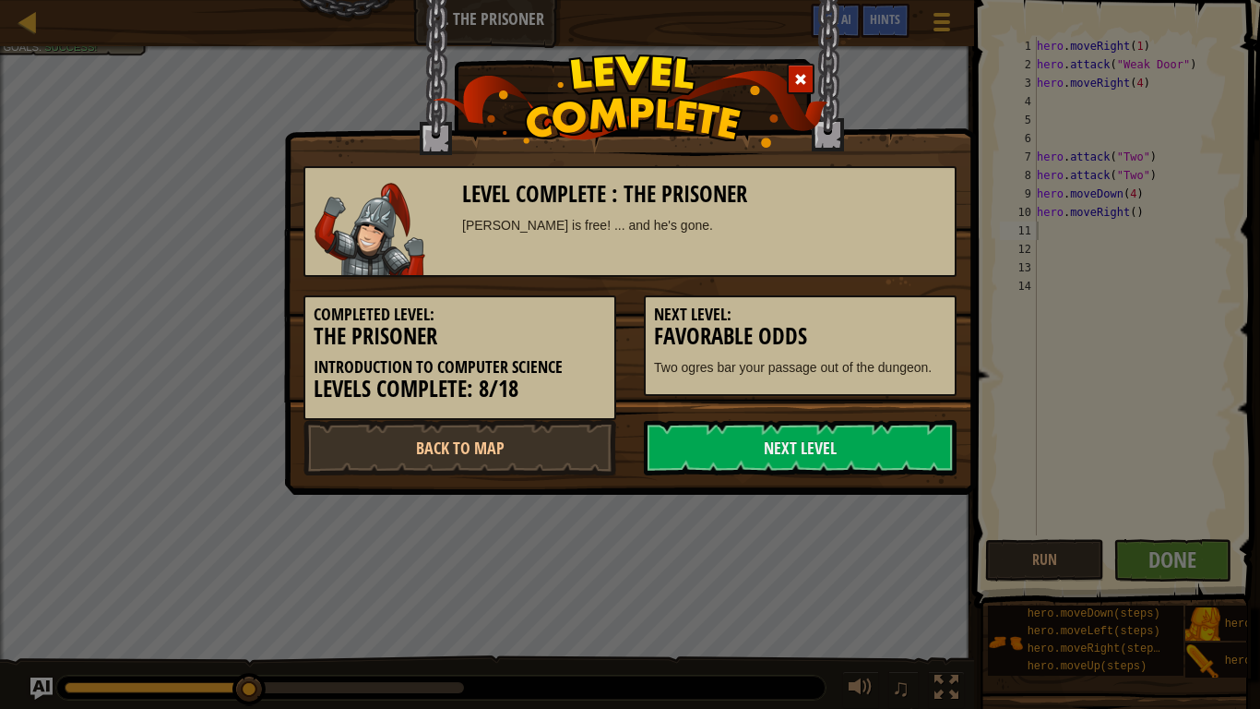
click at [884, 308] on h5 "Next Level:" at bounding box center [800, 314] width 293 height 18
click at [868, 433] on link "Next Level" at bounding box center [800, 447] width 313 height 55
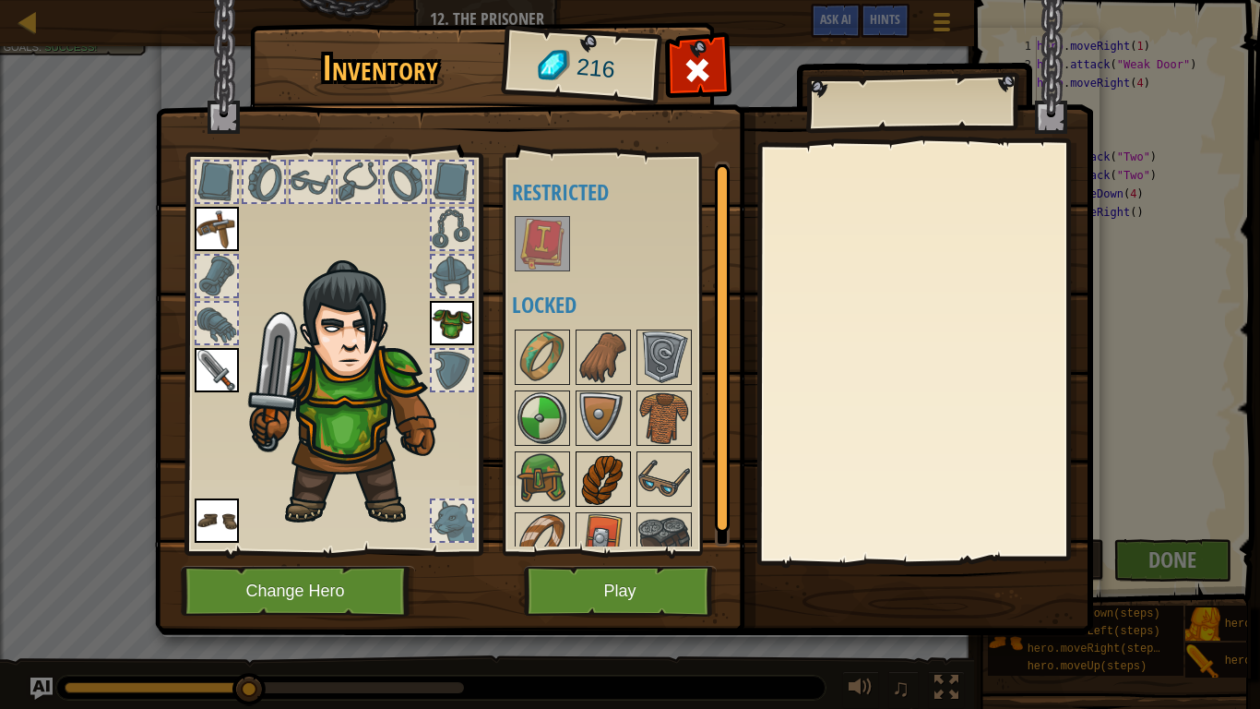
scroll to position [24, 0]
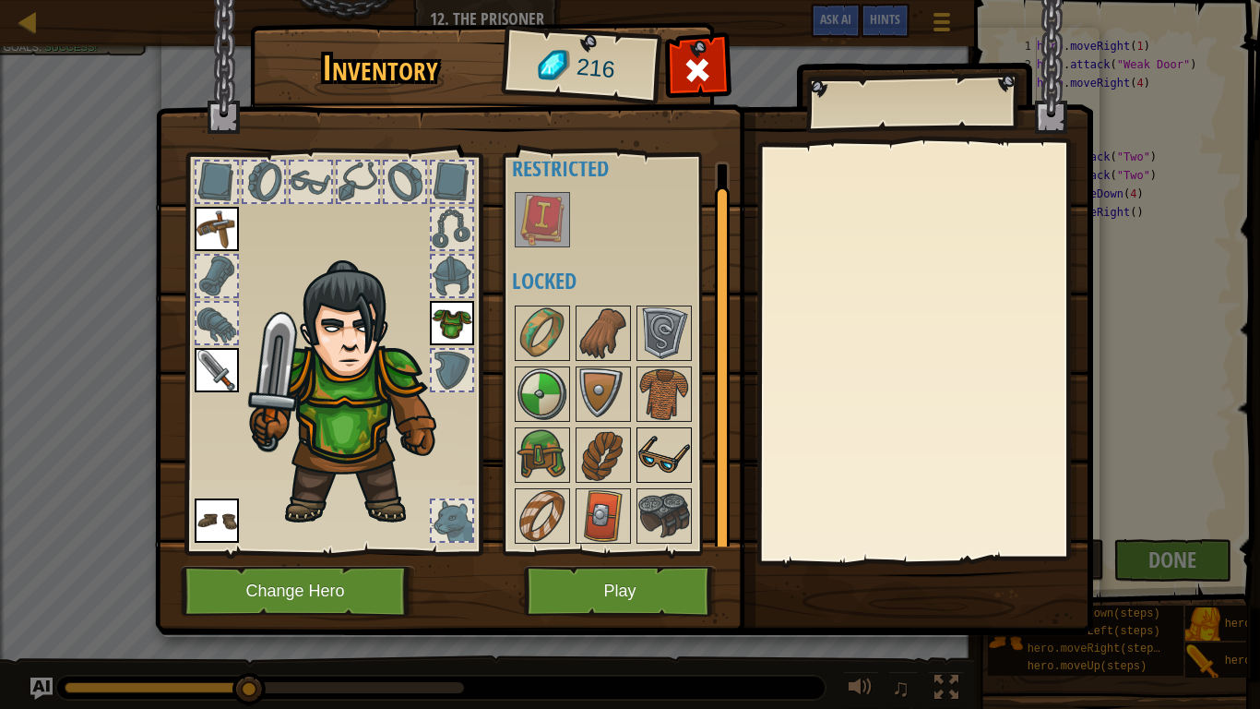
click at [657, 447] on img at bounding box center [665, 455] width 52 height 52
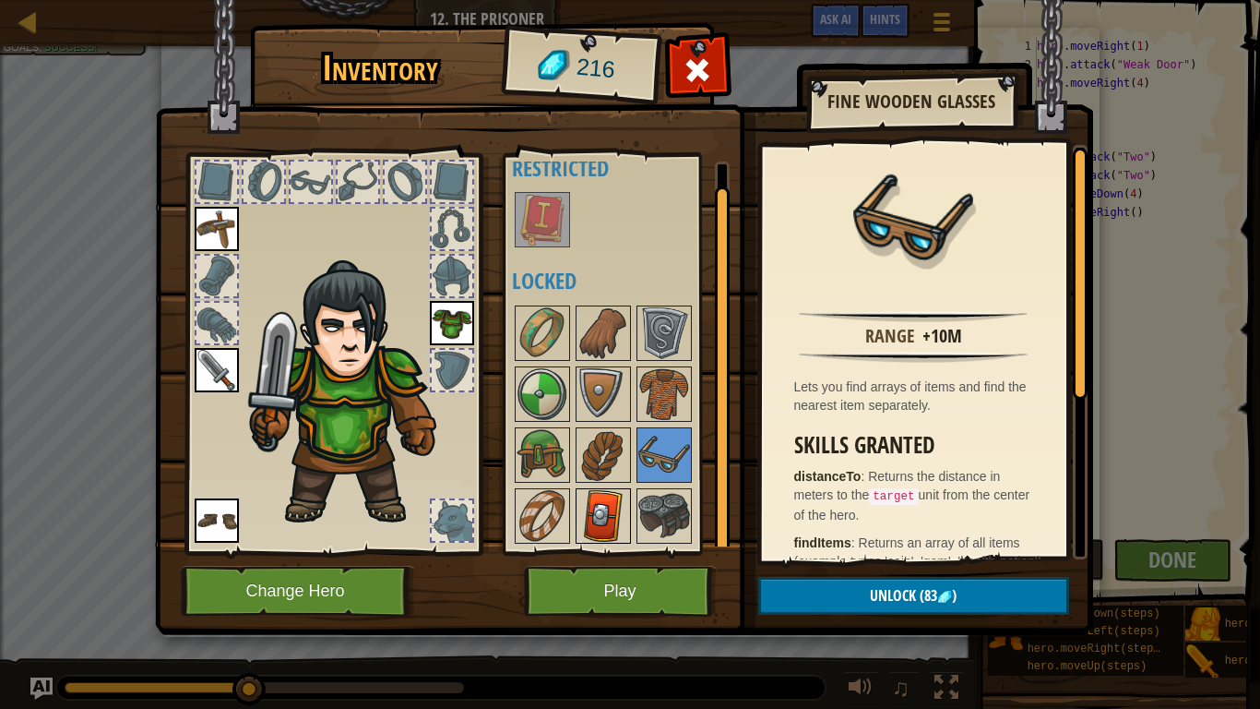
click at [603, 516] on img at bounding box center [604, 516] width 52 height 52
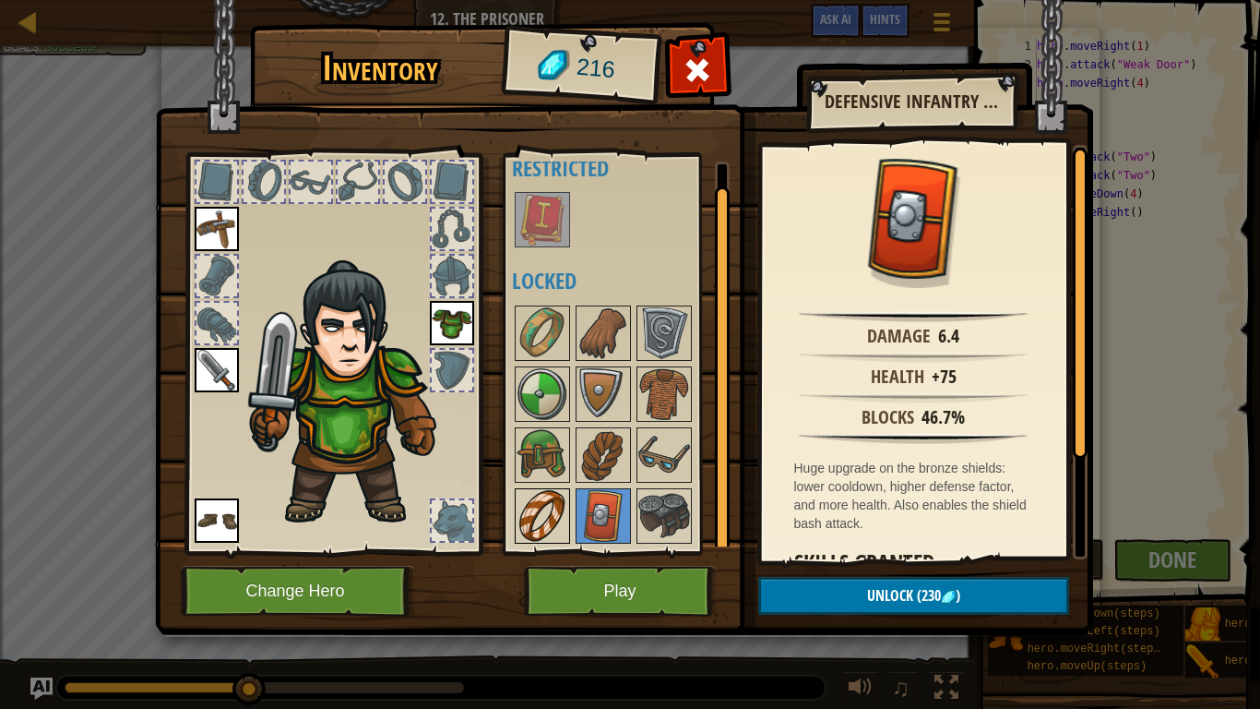
click at [541, 516] on img at bounding box center [543, 516] width 52 height 52
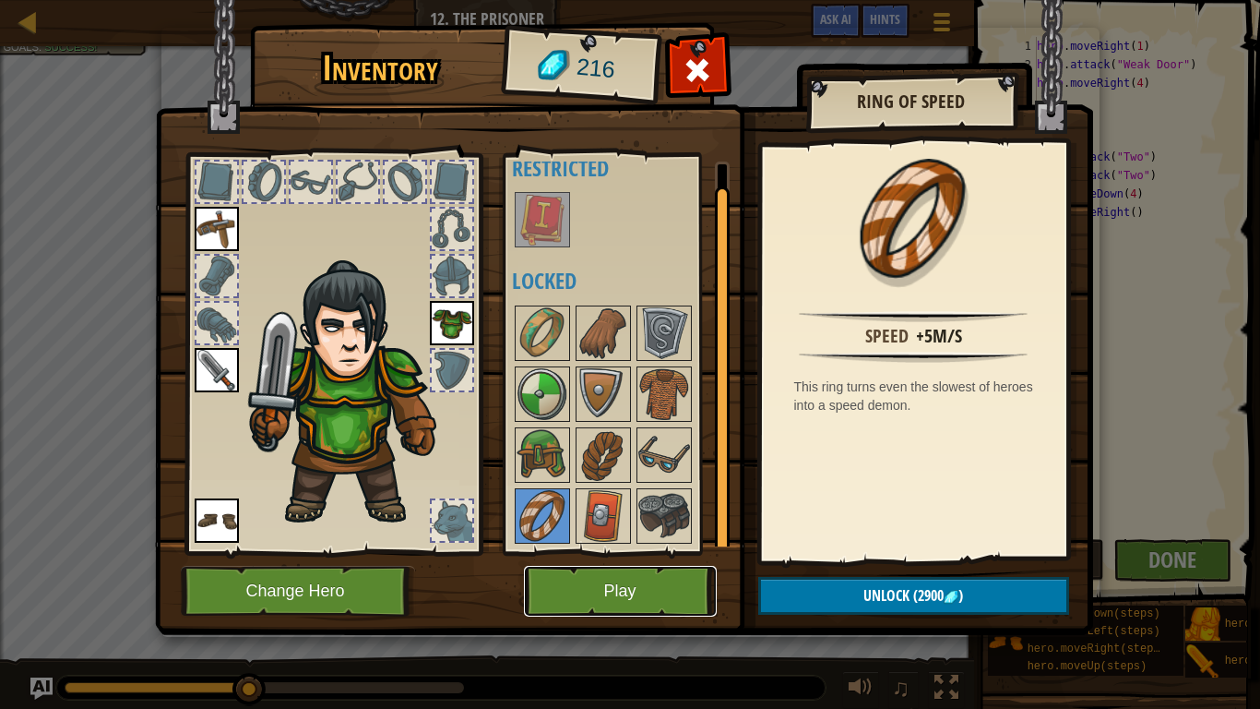
click at [632, 578] on button "Play" at bounding box center [620, 591] width 193 height 51
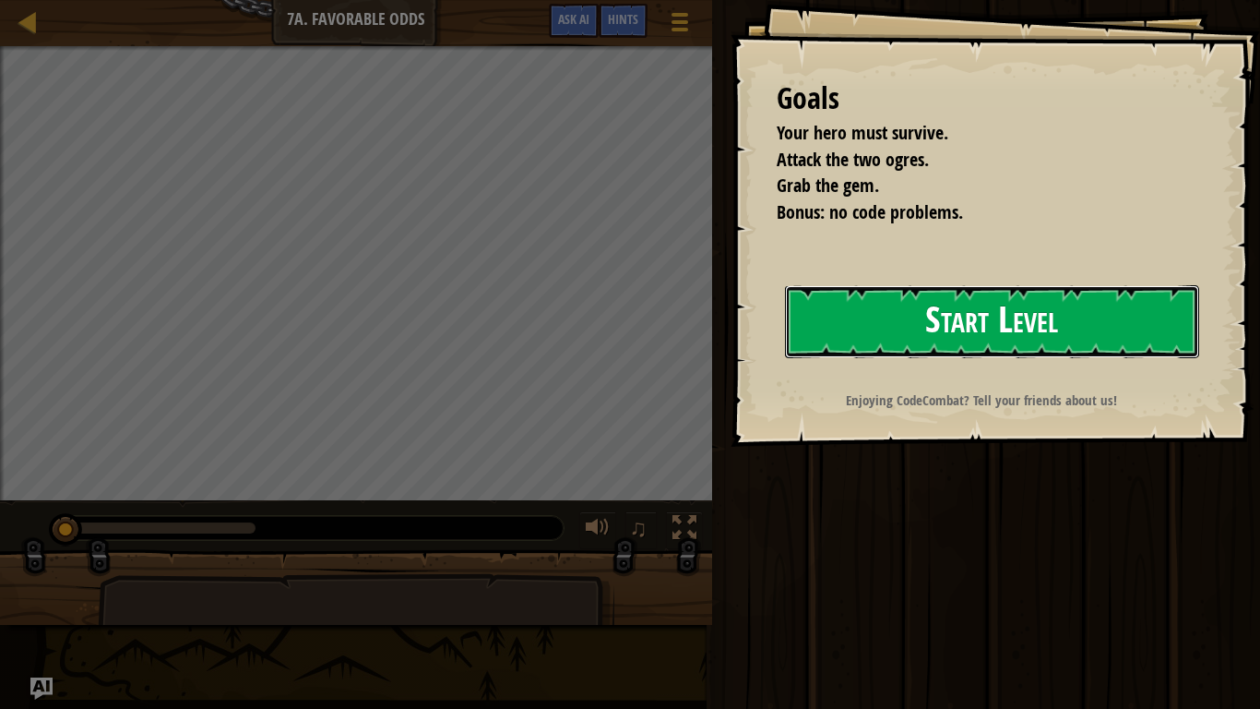
click at [961, 317] on button "Start Level" at bounding box center [992, 321] width 414 height 73
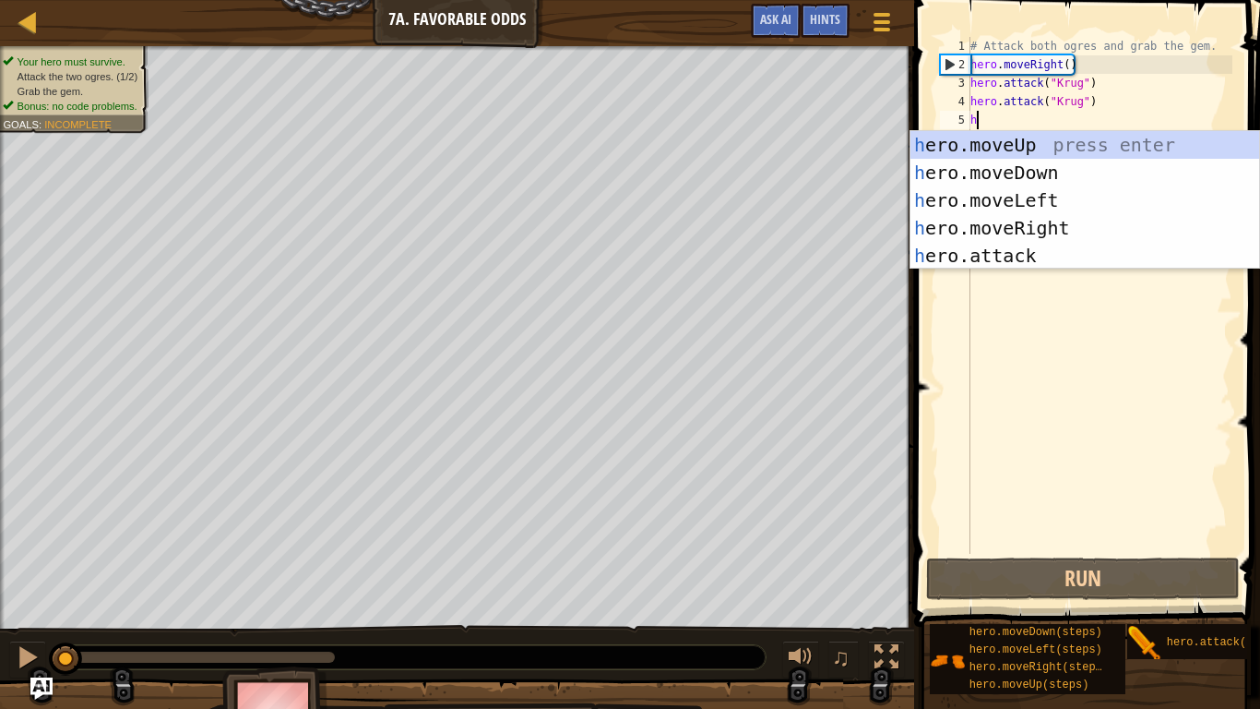
scroll to position [8, 0]
type textarea "he"
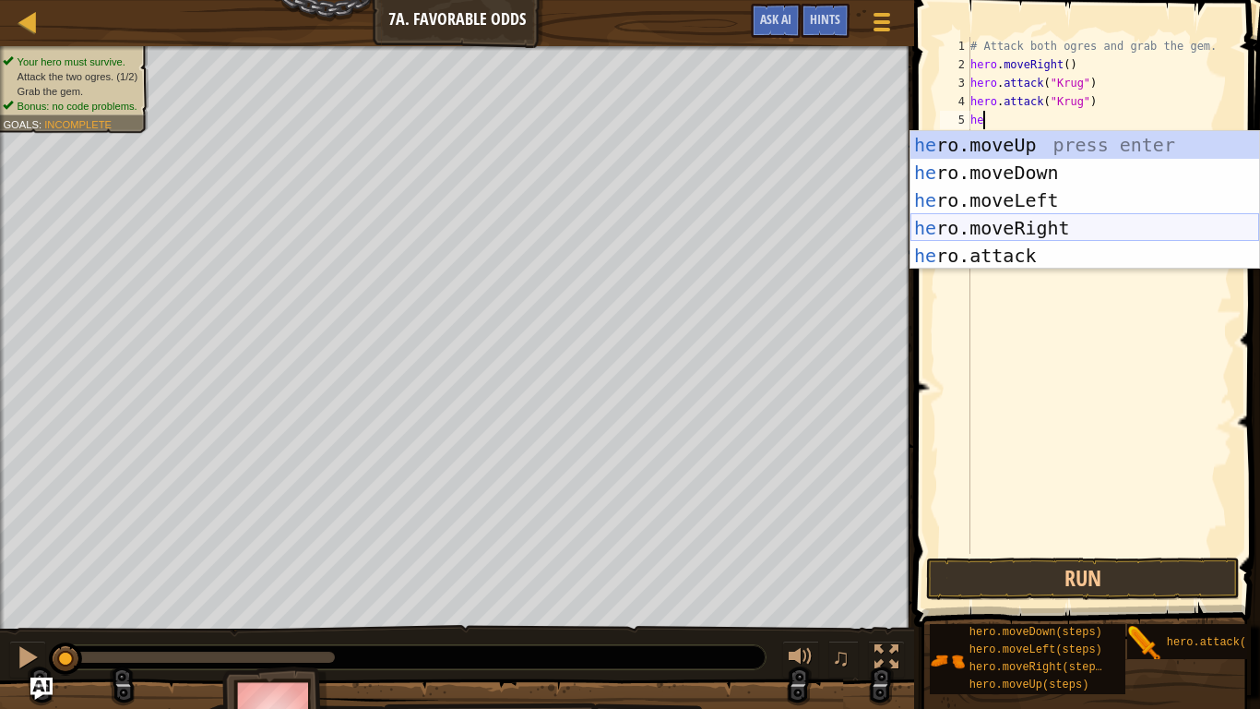
click at [1031, 229] on div "he ro.moveUp press enter he ro.moveDown press enter he ro.moveLeft press enter …" at bounding box center [1085, 228] width 349 height 194
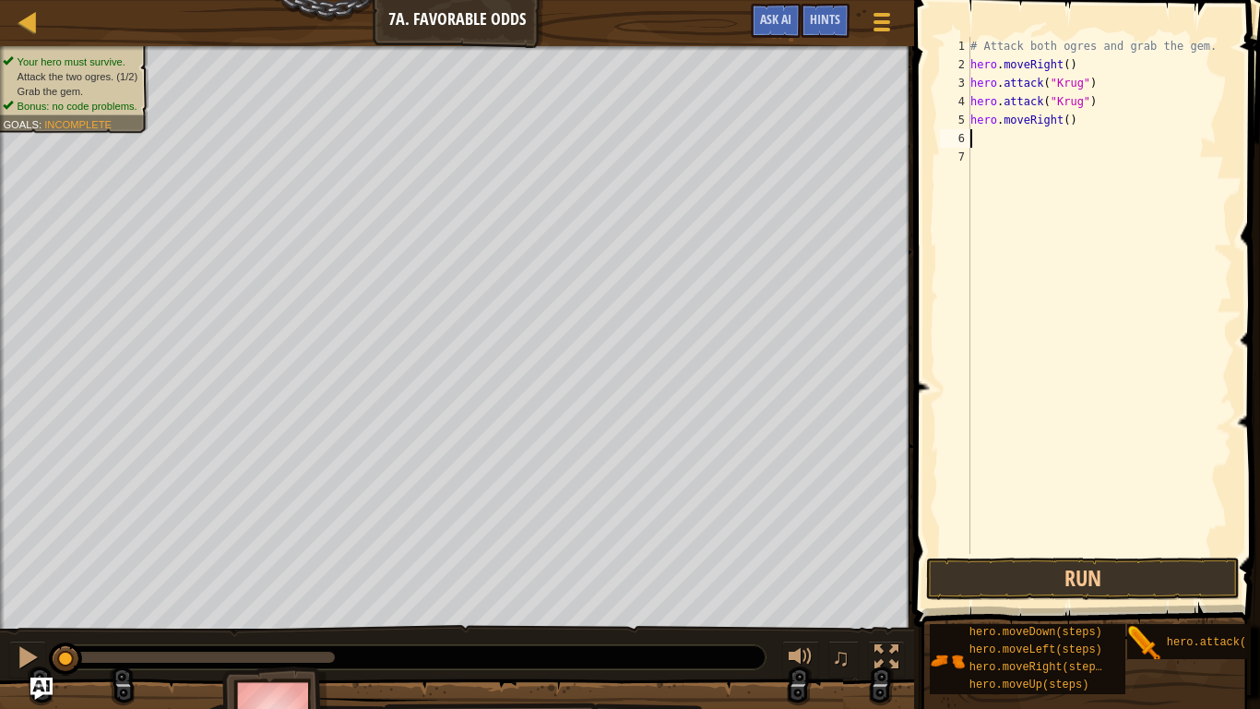
scroll to position [8, 0]
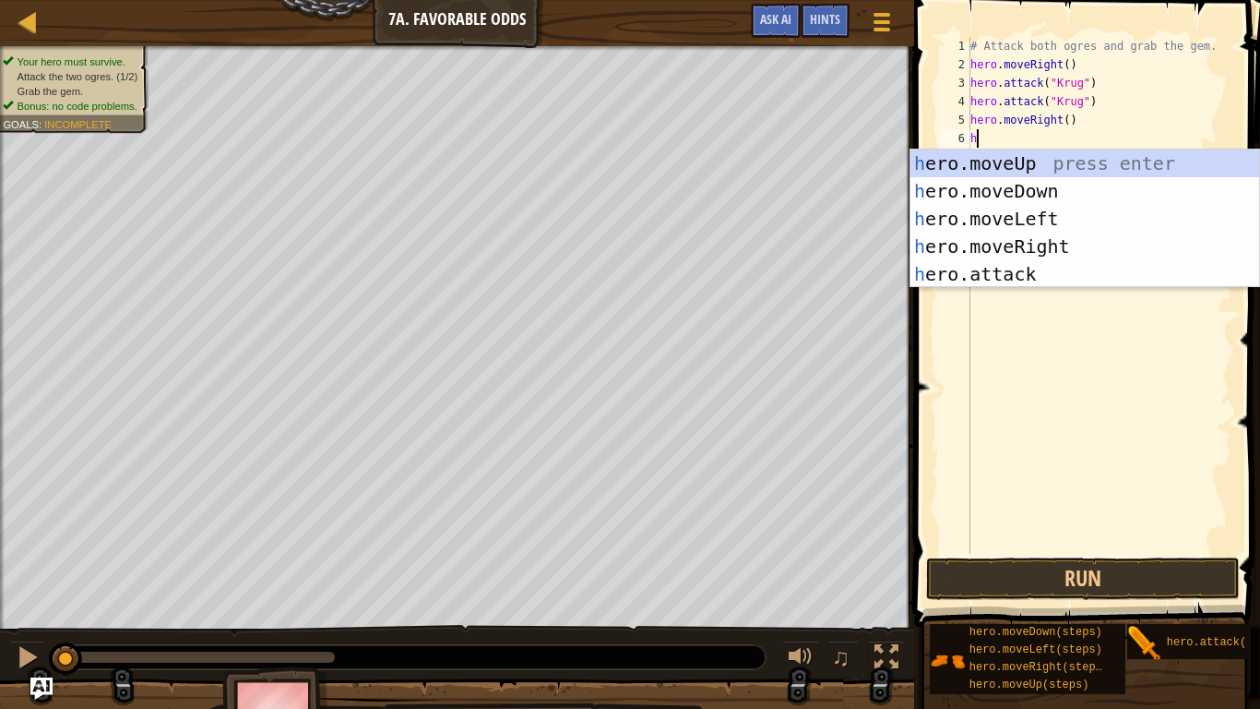
type textarea "he"
click at [1040, 155] on div "he ro.moveUp press enter he ro.moveDown press enter he ro.moveLeft press enter …" at bounding box center [1085, 246] width 349 height 194
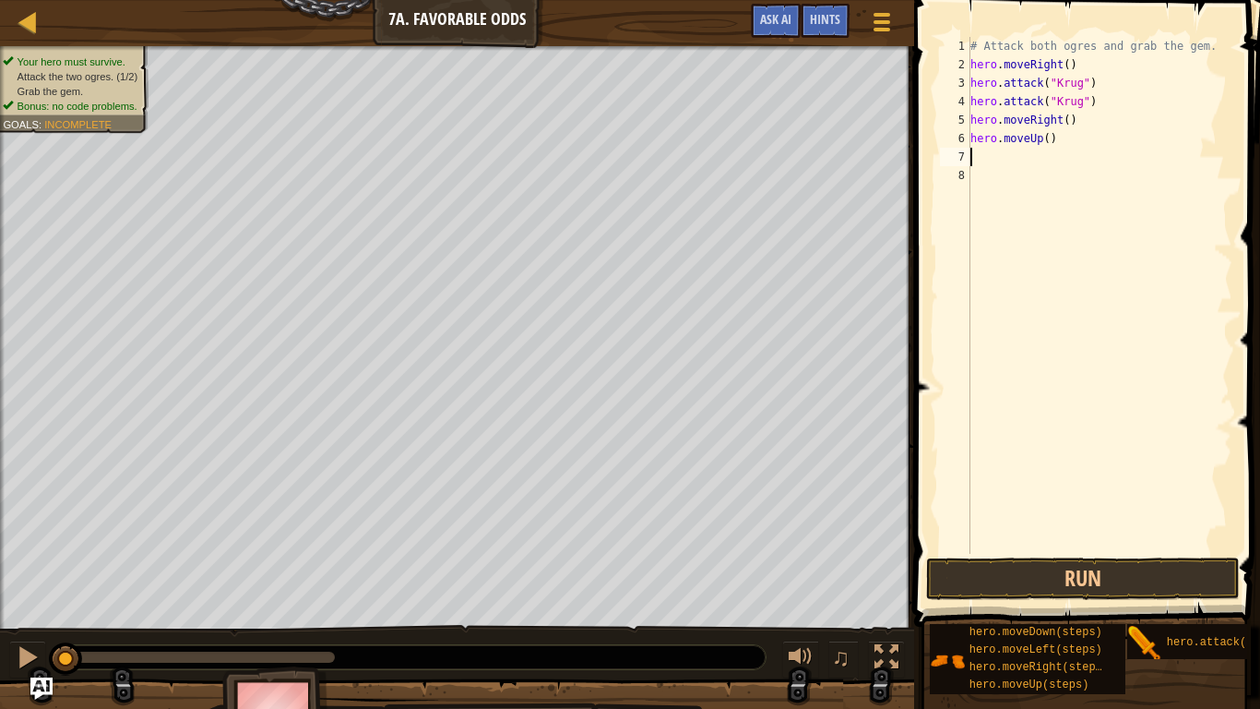
click at [1051, 137] on div "# Attack both ogres and grab the gem. hero . moveRight ( ) hero . attack ( "Kru…" at bounding box center [1100, 314] width 266 height 554
type textarea "hero.moveUp()"
click at [1022, 153] on div "# Attack both ogres and grab the gem. hero . moveRight ( ) hero . attack ( "Kru…" at bounding box center [1100, 314] width 266 height 554
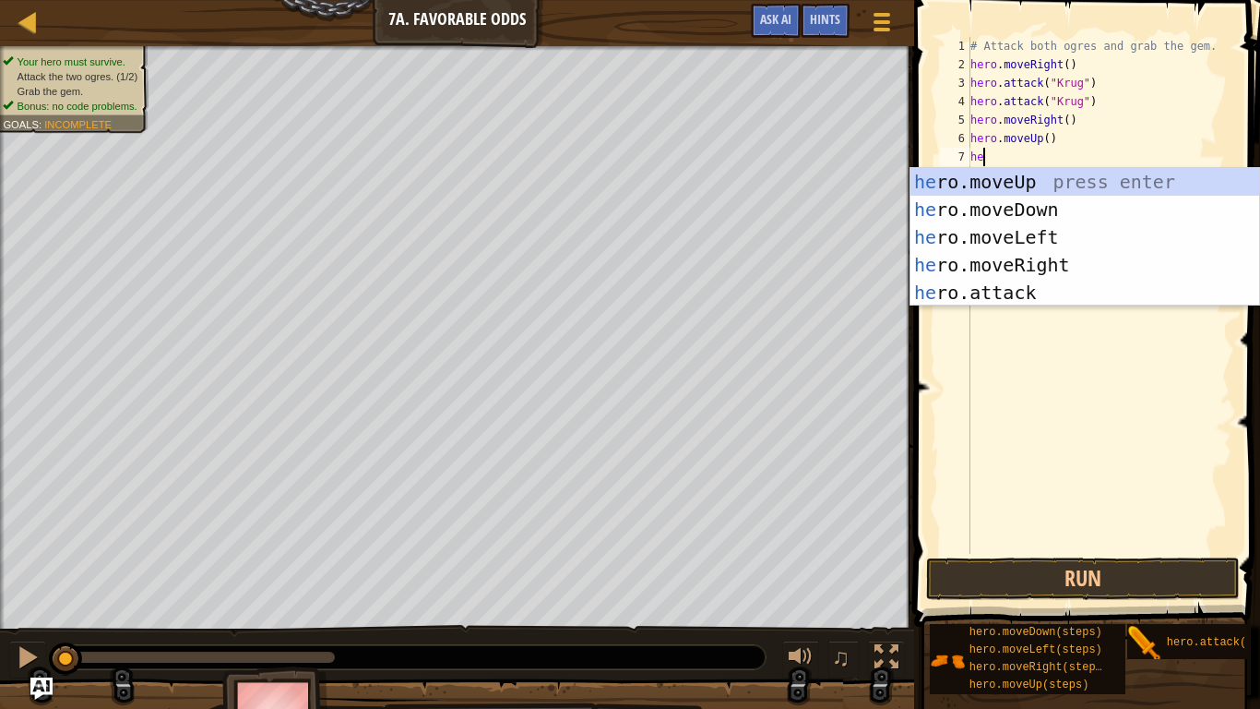
scroll to position [8, 1]
click at [1011, 287] on div "he ro.moveUp press enter he ro.moveDown press enter he ro.moveLeft press enter …" at bounding box center [1085, 265] width 349 height 194
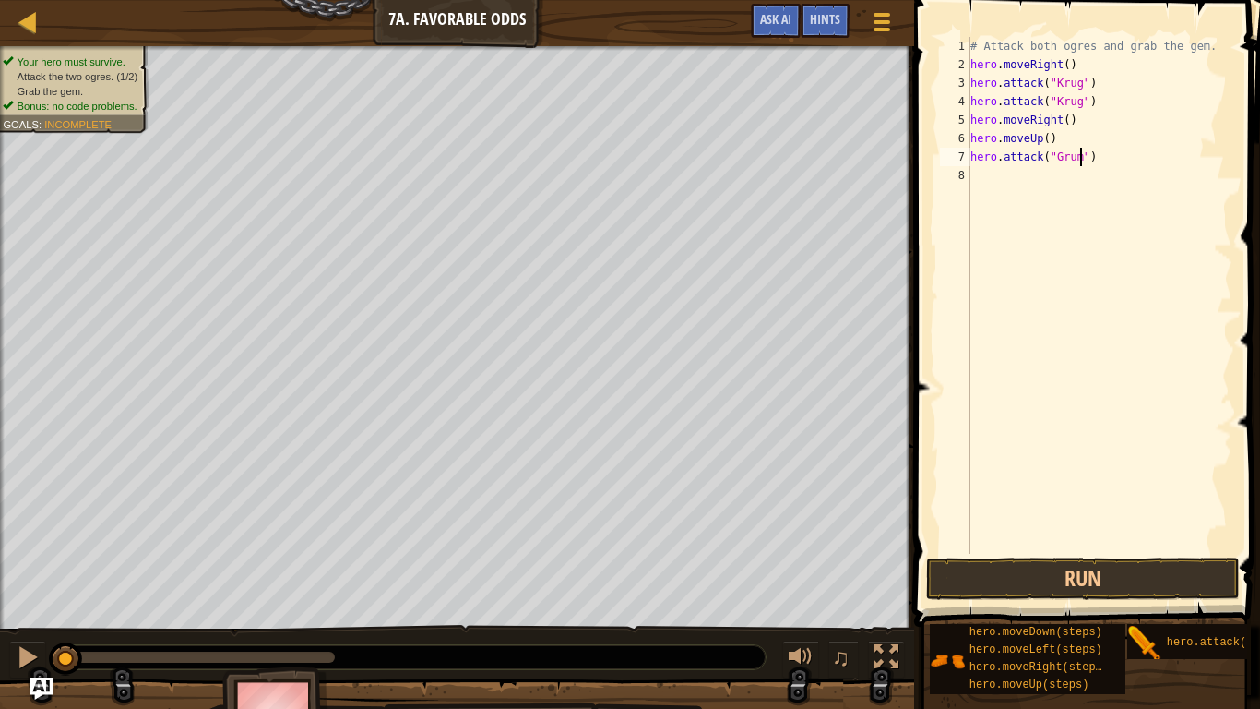
scroll to position [8, 18]
type textarea "hero.attack("Grump")"
drag, startPoint x: 1124, startPoint y: 149, endPoint x: 952, endPoint y: 155, distance: 171.7
click at [952, 155] on div "hero.attack("Grump") 1 2 3 4 5 6 7 8 # Attack both ogres and grab the gem. hero…" at bounding box center [1085, 295] width 296 height 517
click at [985, 168] on div "# Attack both ogres and grab the gem. hero . moveRight ( ) hero . attack ( "Kru…" at bounding box center [1100, 314] width 266 height 554
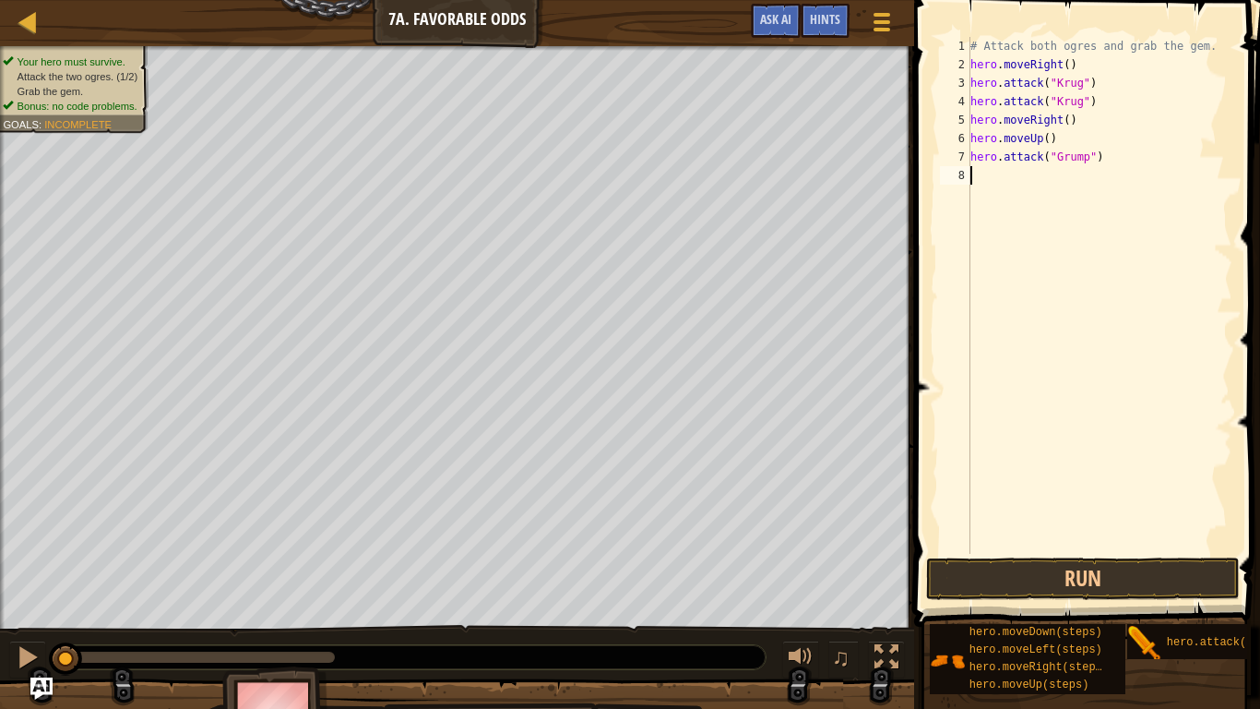
scroll to position [8, 0]
type textarea "hero.attack("Grump")"
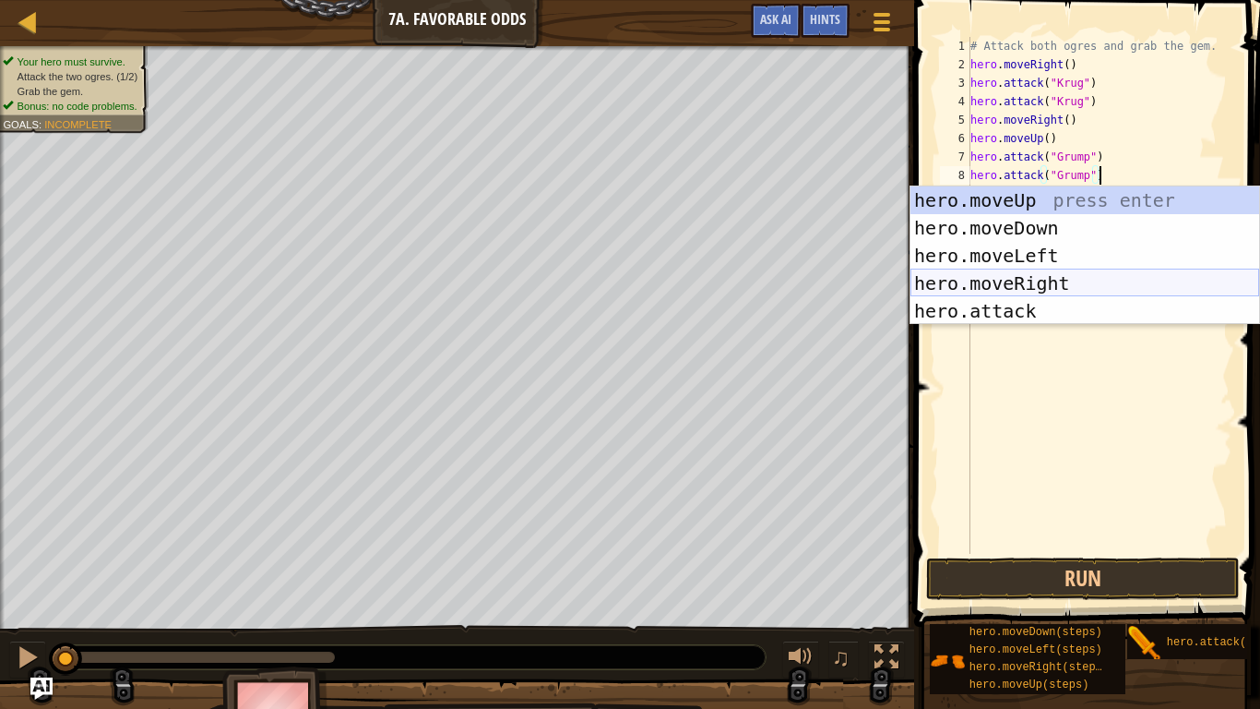
click at [1079, 355] on div "# Attack both ogres and grab the gem. hero . moveRight ( ) hero . attack ( "Kru…" at bounding box center [1100, 314] width 266 height 554
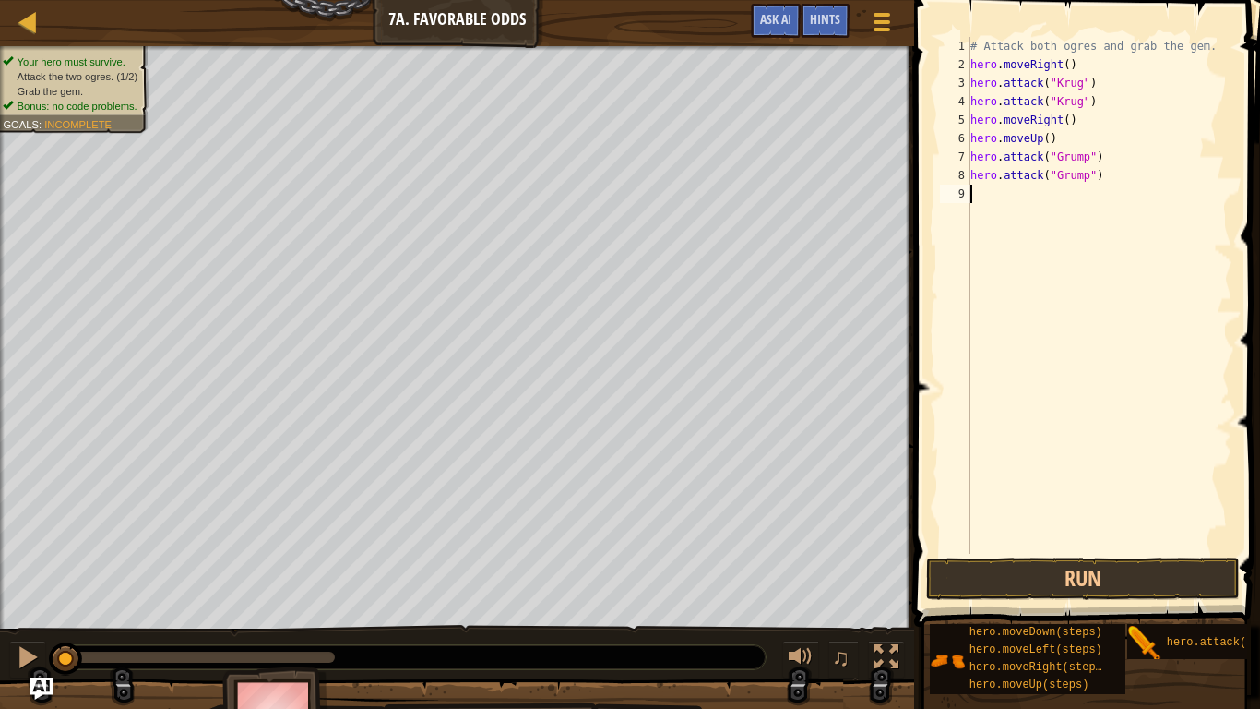
type textarea "he"
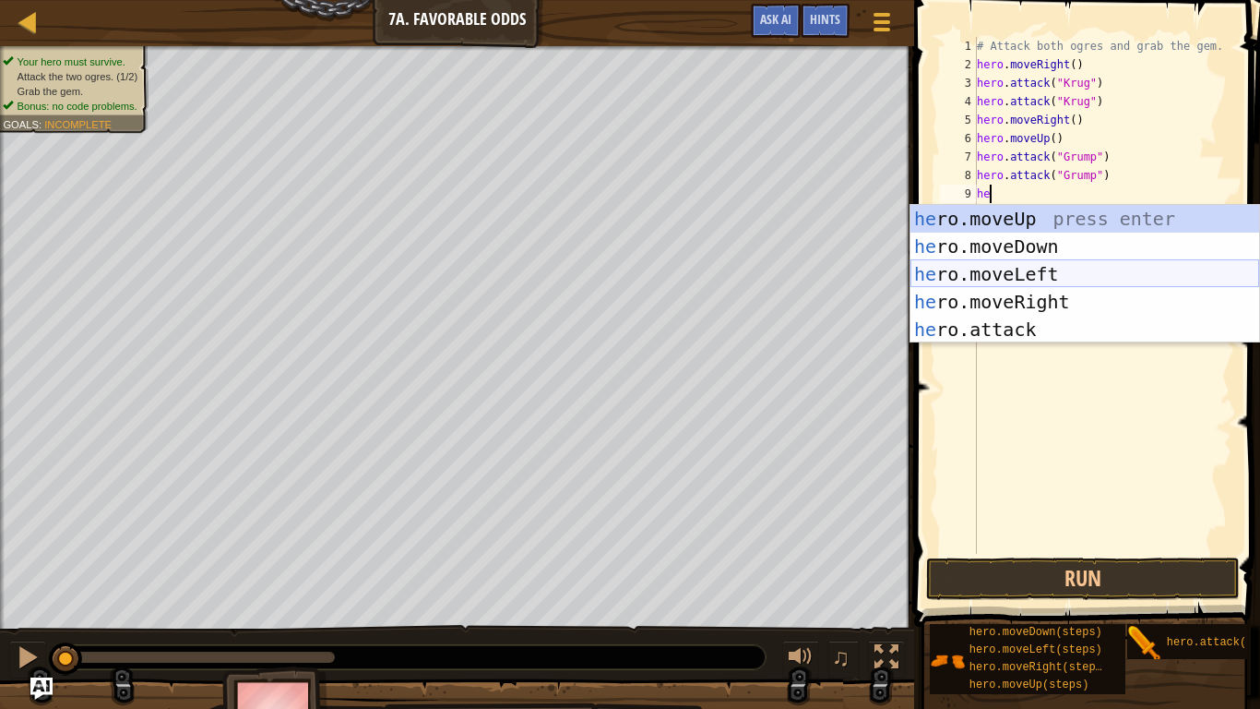
click at [1067, 274] on div "he ro.moveUp press enter he ro.moveDown press enter he ro.moveLeft press enter …" at bounding box center [1085, 302] width 349 height 194
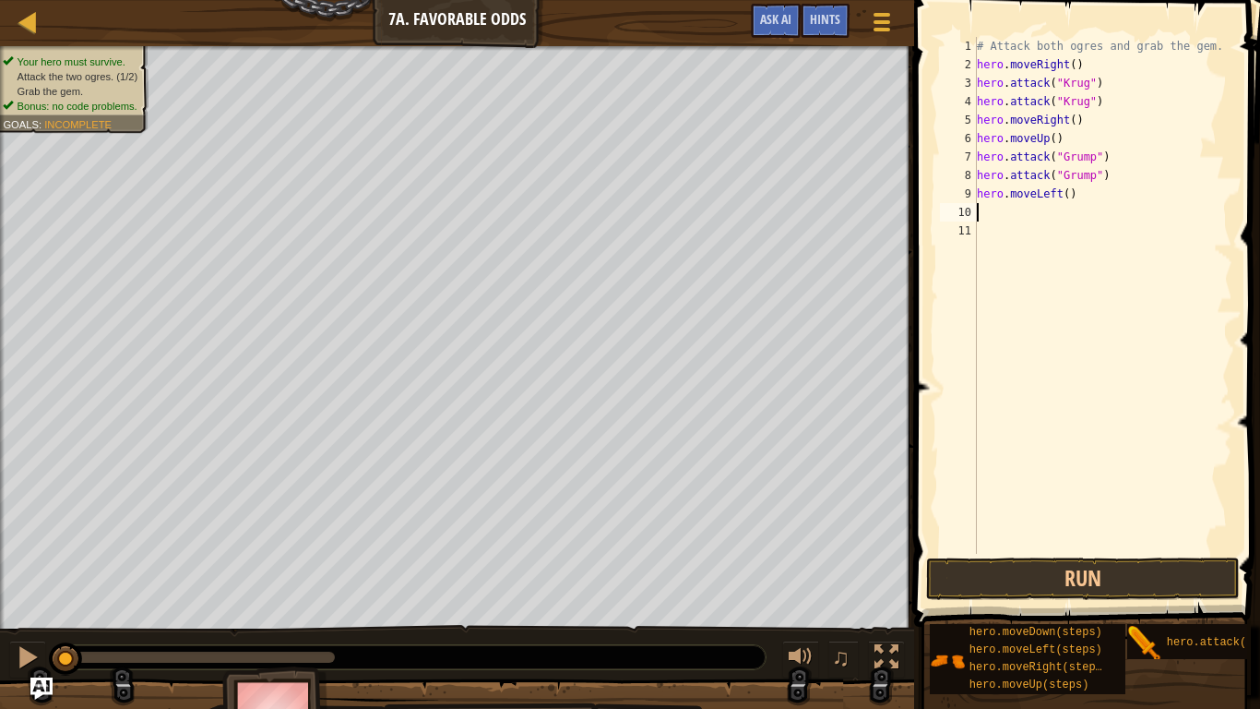
click at [1067, 201] on div "# Attack both ogres and grab the gem. hero . moveRight ( ) hero . attack ( "Kru…" at bounding box center [1102, 314] width 259 height 554
type textarea "hero.moveLeft(4)"
click at [1075, 569] on button "Run" at bounding box center [1083, 578] width 314 height 42
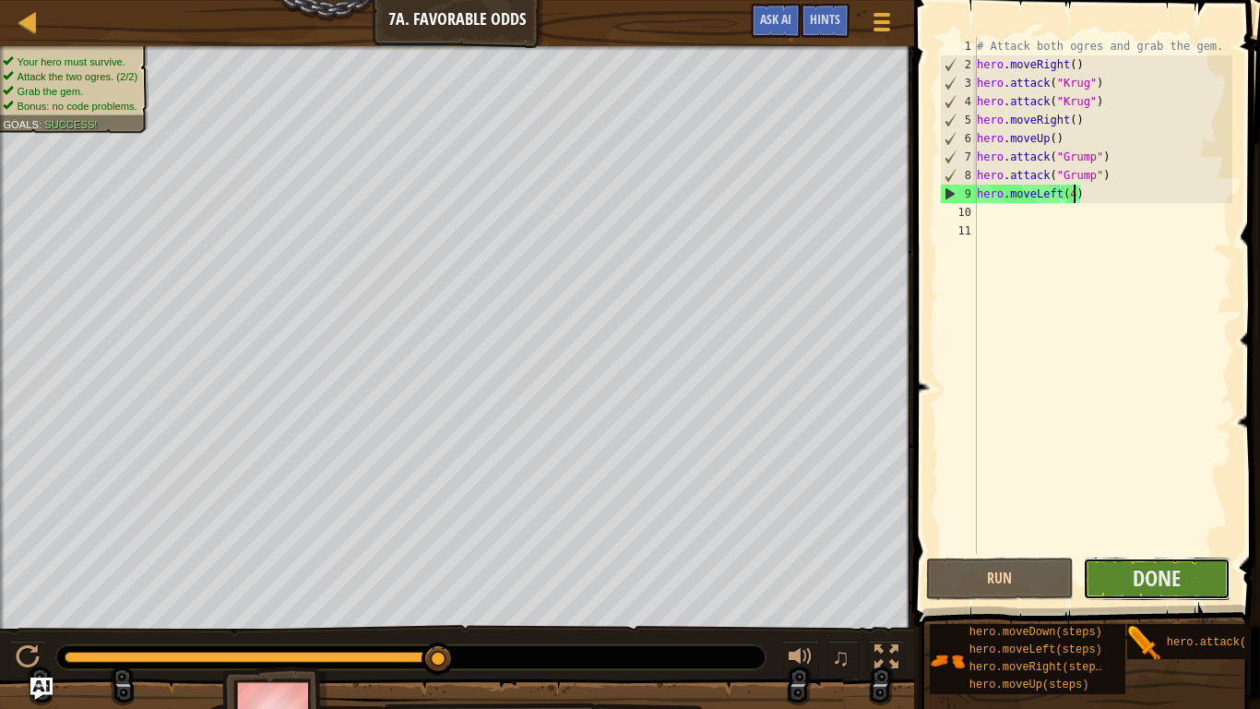
click at [1198, 589] on button "Done" at bounding box center [1157, 578] width 148 height 42
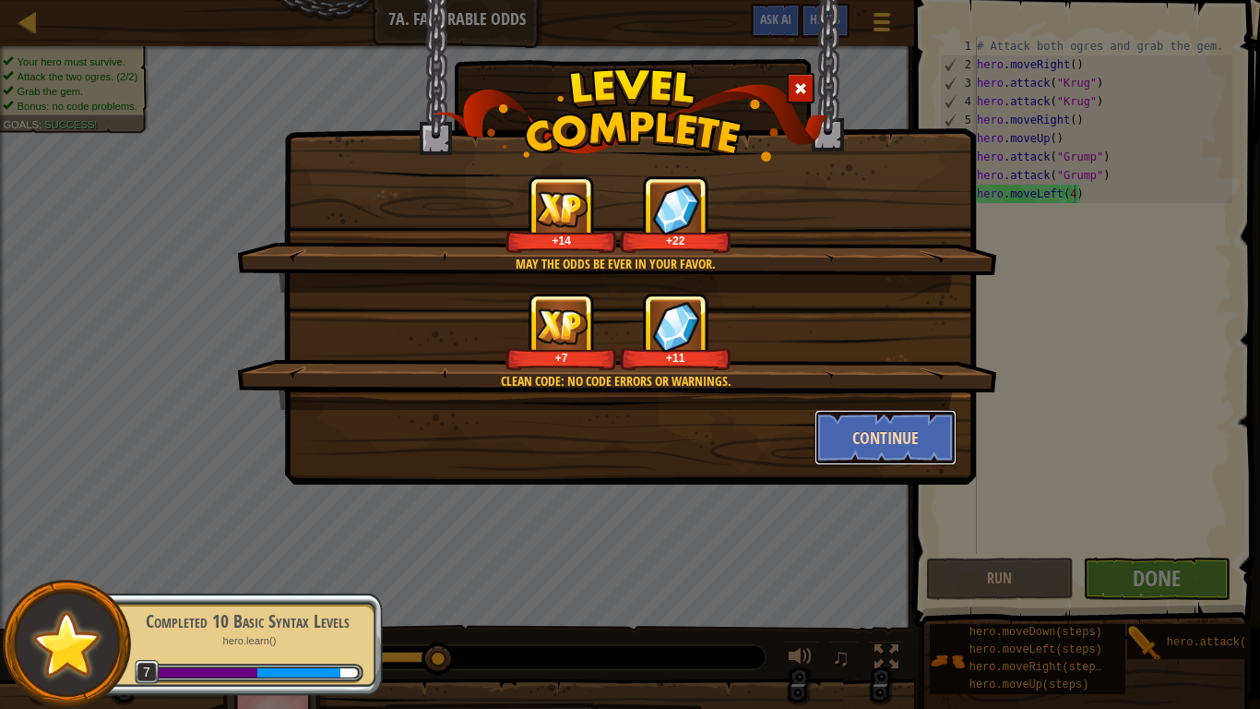
click at [908, 448] on button "Continue" at bounding box center [886, 437] width 143 height 55
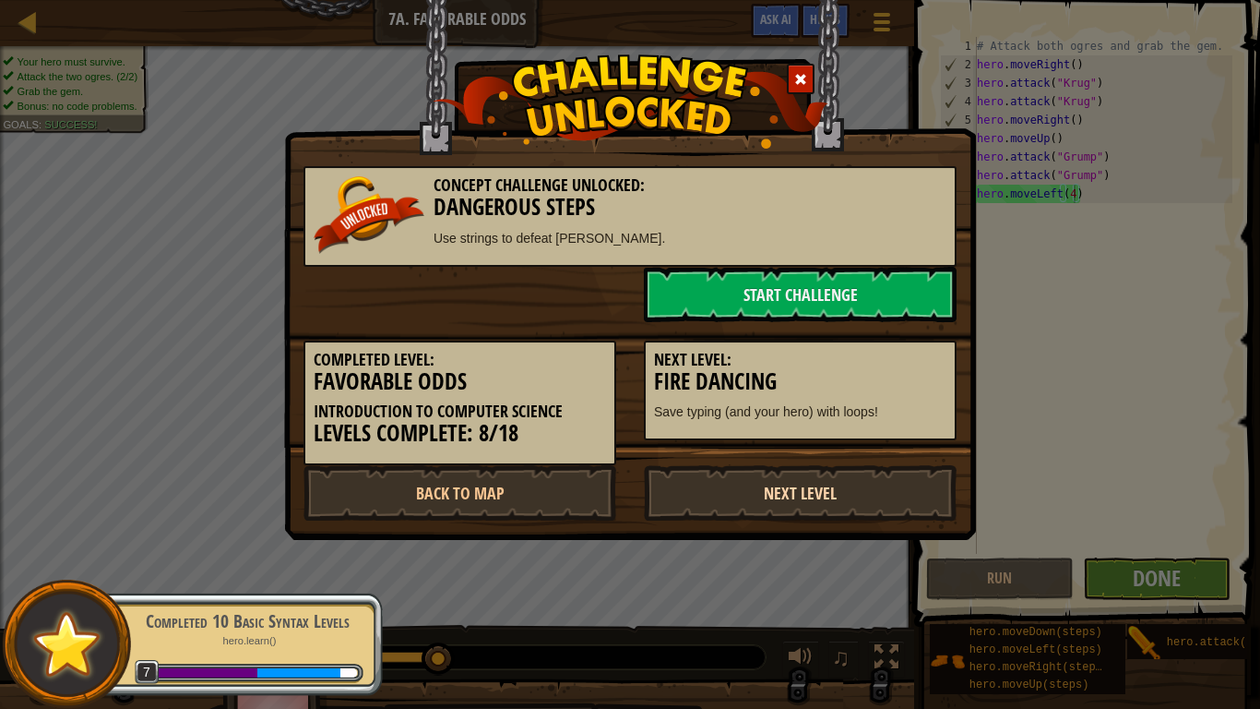
click at [812, 493] on link "Next Level" at bounding box center [800, 492] width 313 height 55
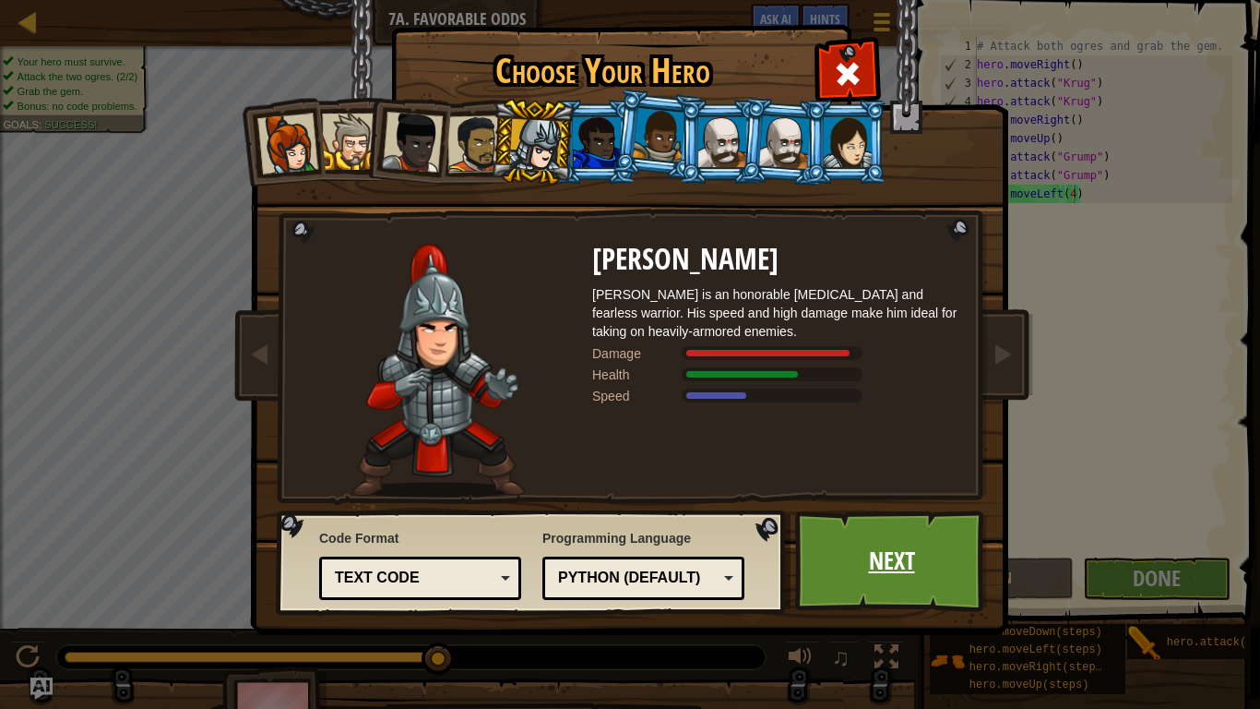
click at [842, 555] on link "Next" at bounding box center [891, 561] width 193 height 102
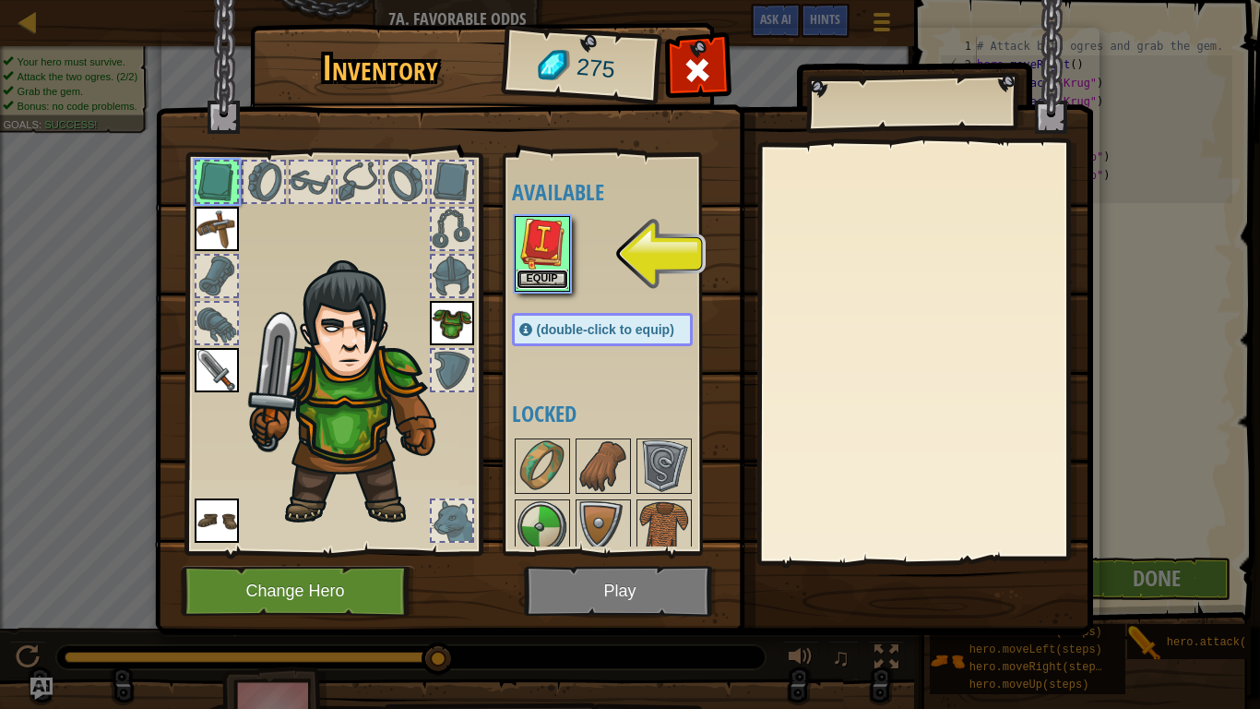
click at [565, 285] on button "Equip" at bounding box center [543, 278] width 52 height 19
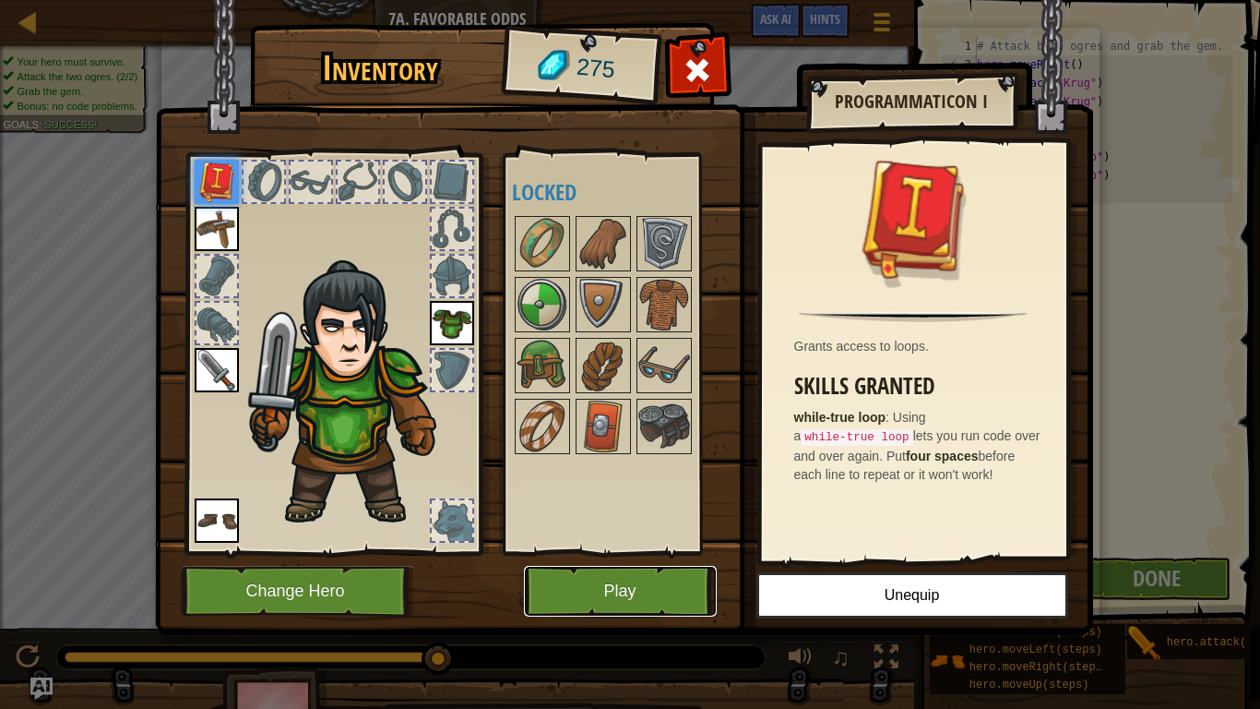
click at [598, 593] on button "Play" at bounding box center [620, 591] width 193 height 51
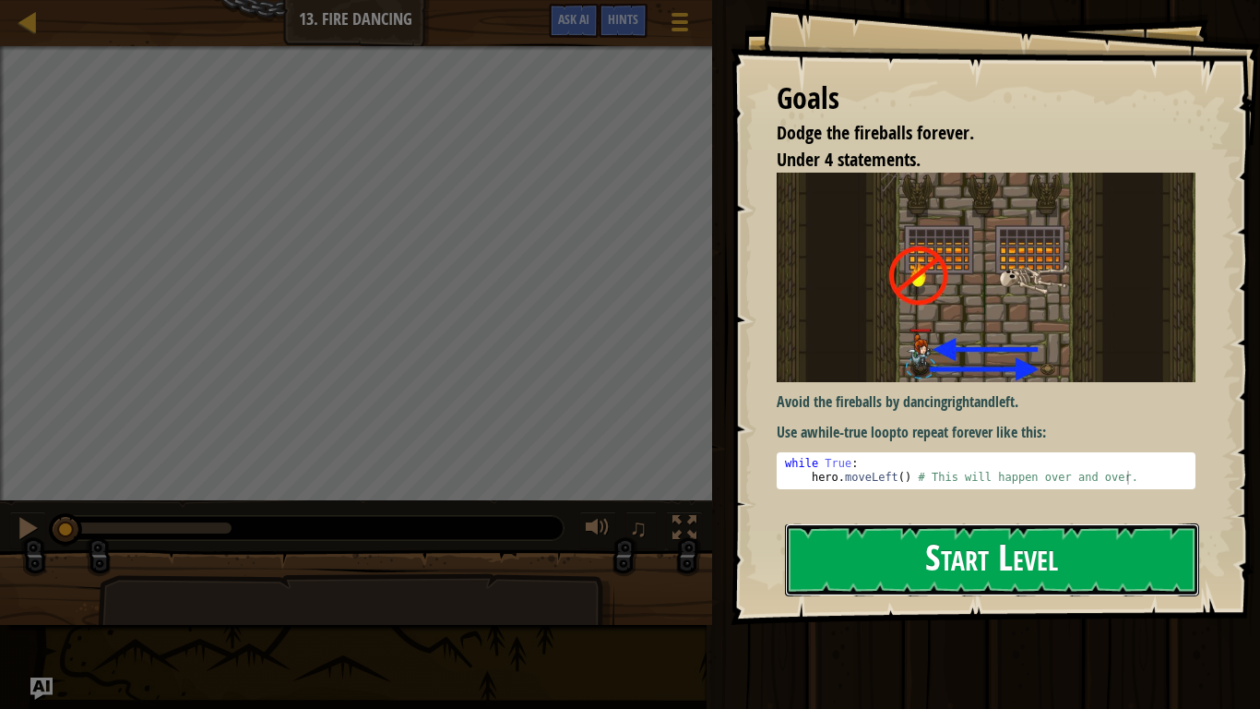
click at [994, 565] on button "Start Level" at bounding box center [992, 559] width 414 height 73
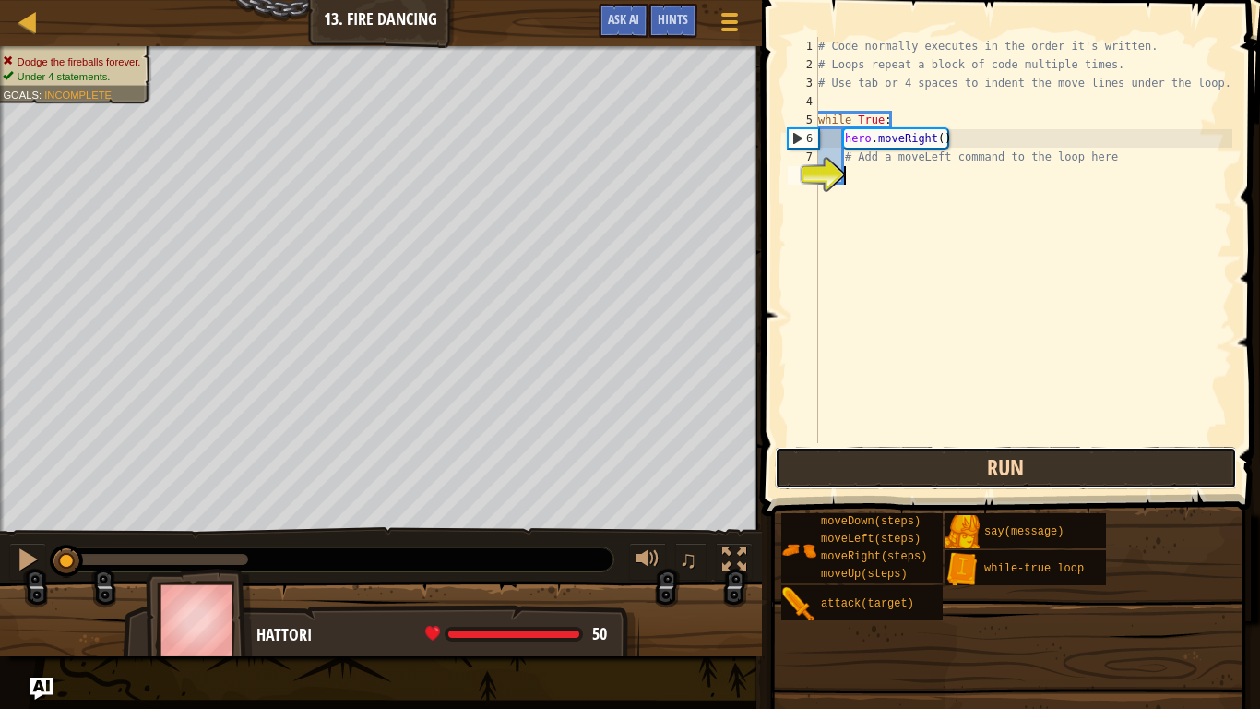
click at [938, 451] on button "Run" at bounding box center [1006, 468] width 462 height 42
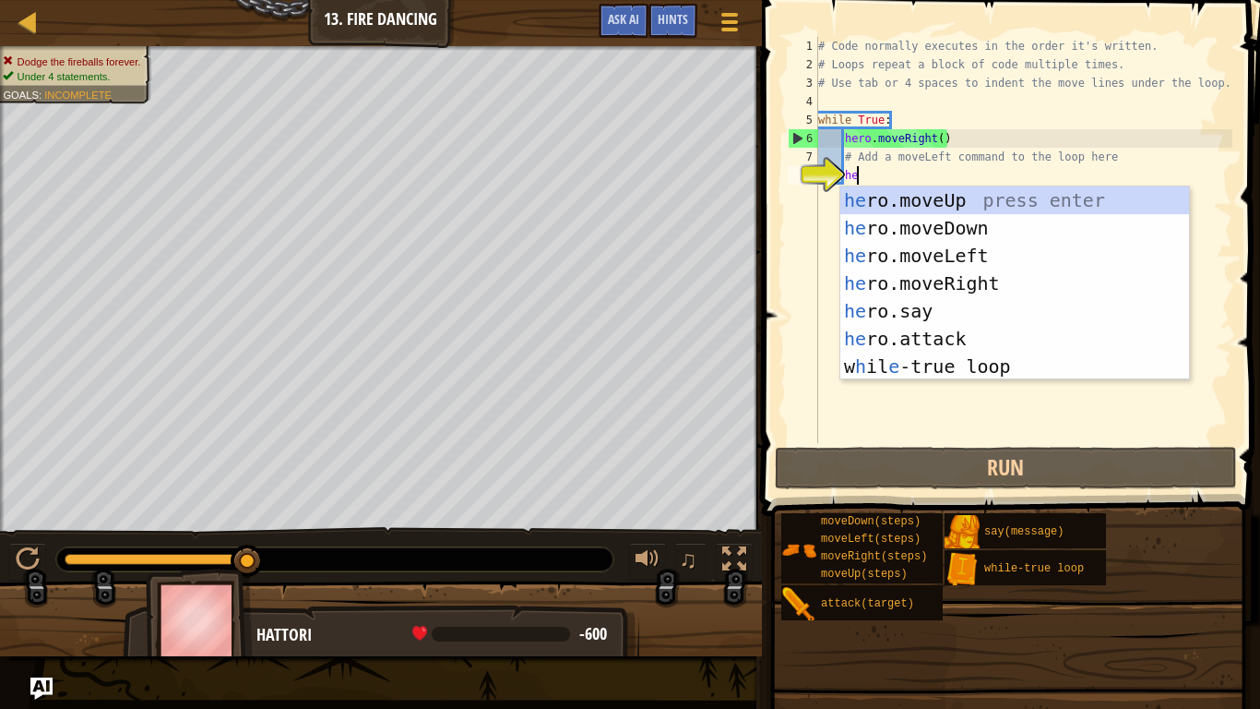
scroll to position [8, 5]
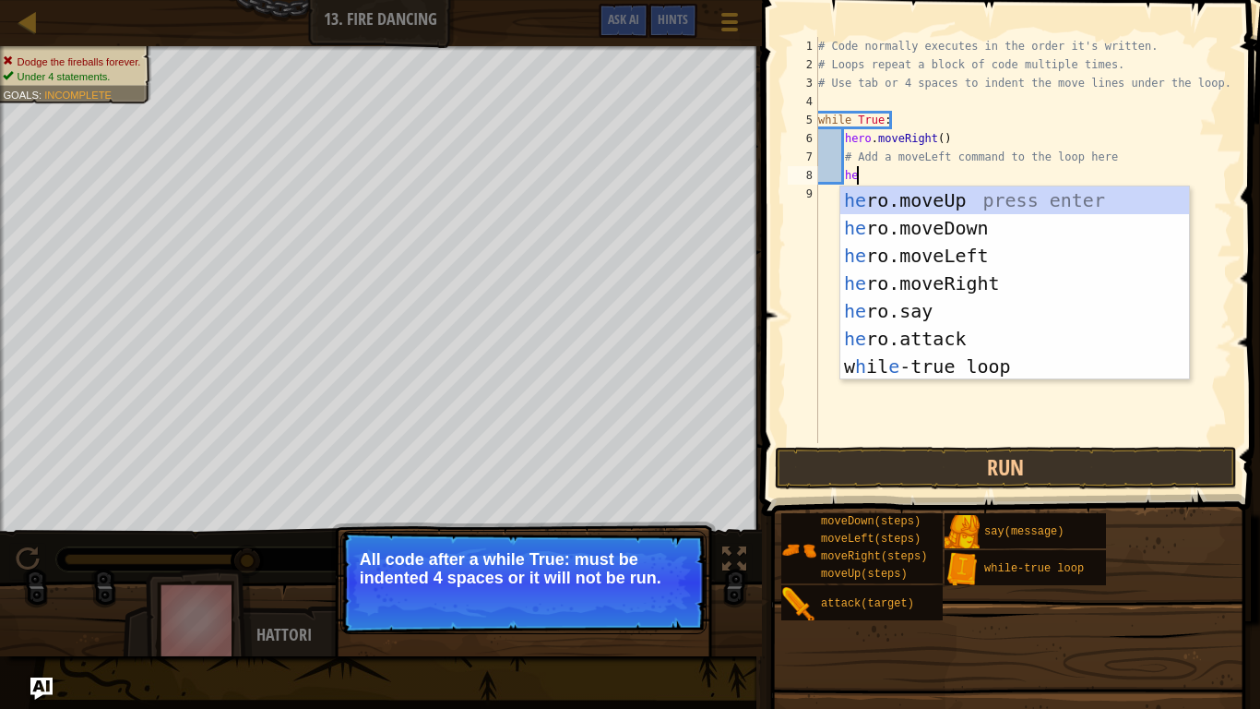
click at [0, 0] on button "Continue" at bounding box center [0, 0] width 0 height 0
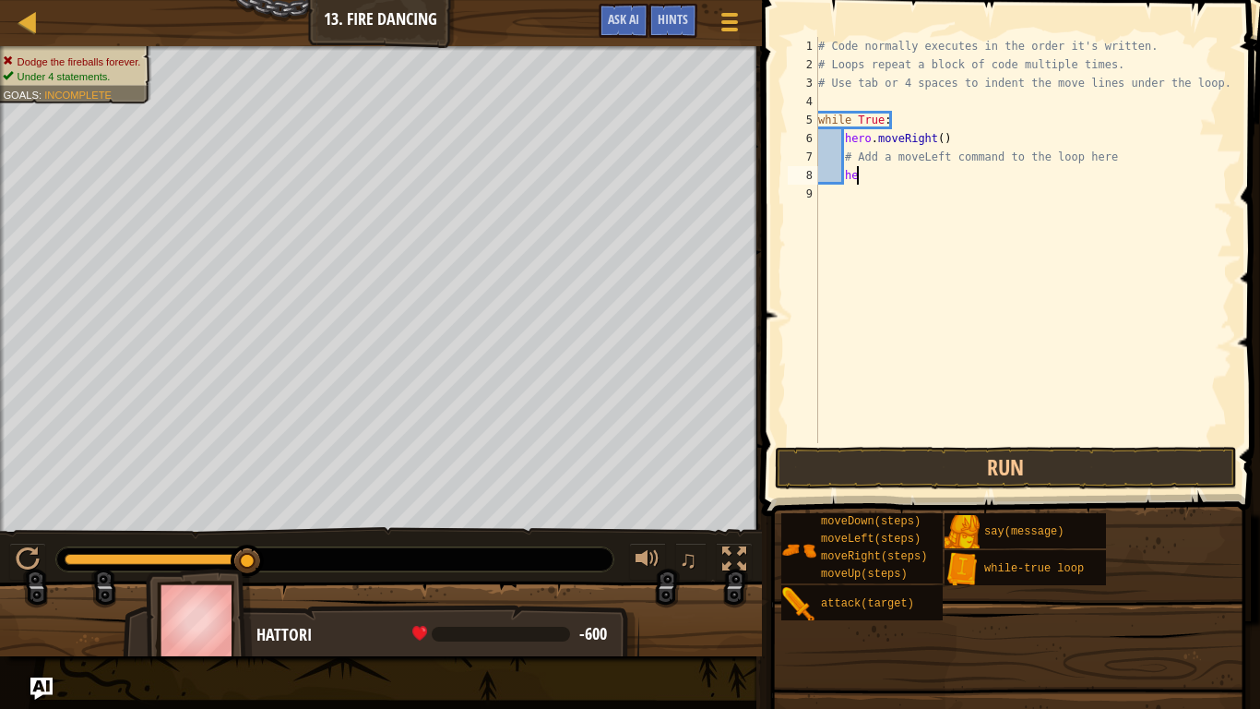
type textarea "h"
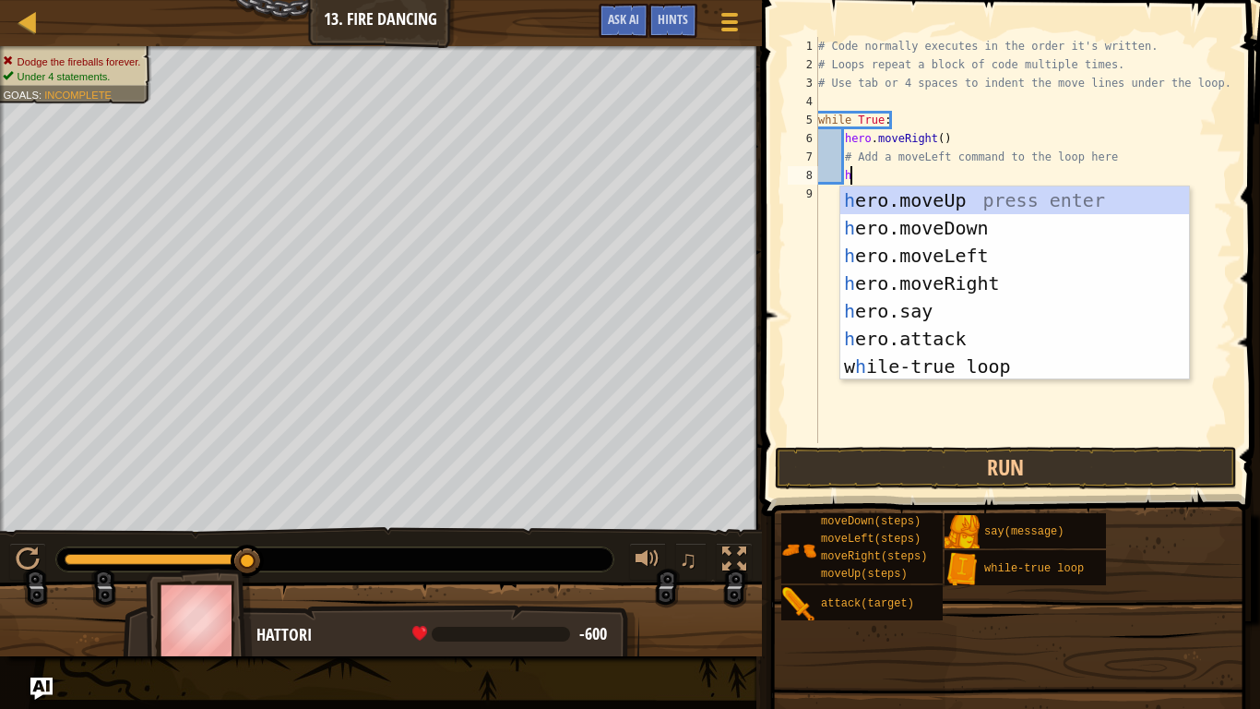
type textarea "he"
click at [985, 358] on div "he ro.moveUp press enter he ro.moveDown press enter he ro.moveLeft press enter …" at bounding box center [1015, 310] width 349 height 249
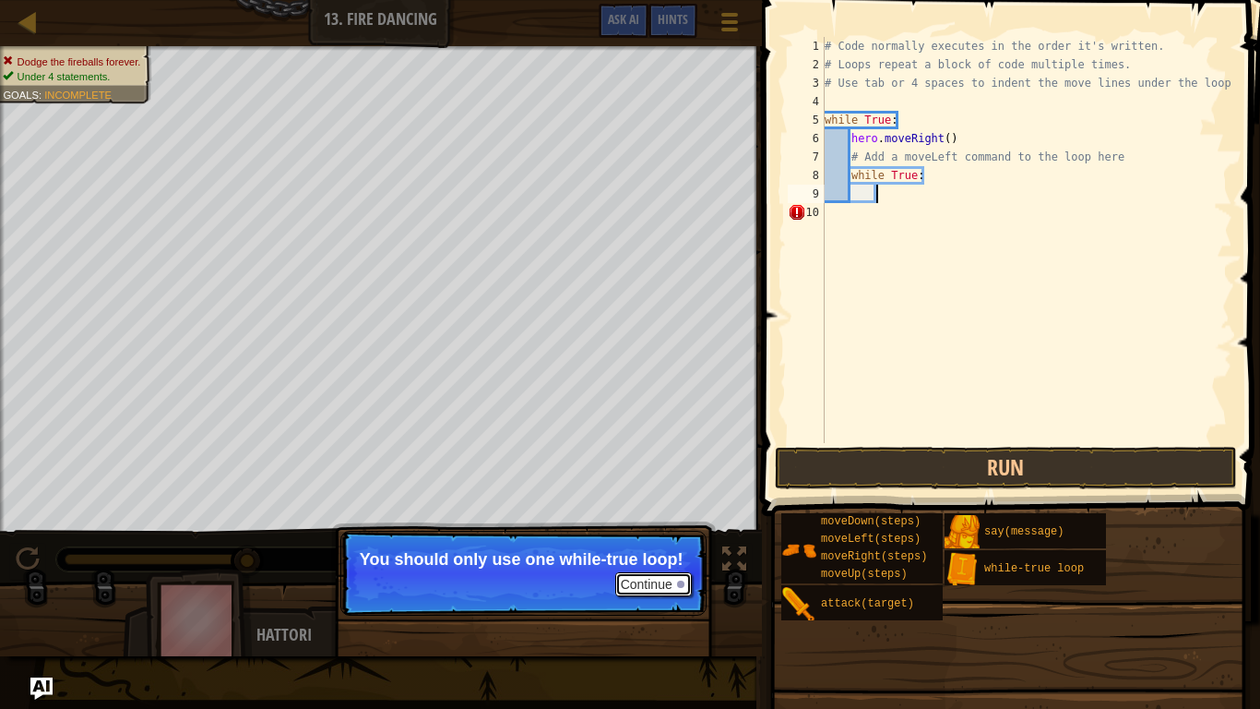
click at [639, 585] on button "Continue" at bounding box center [653, 584] width 77 height 24
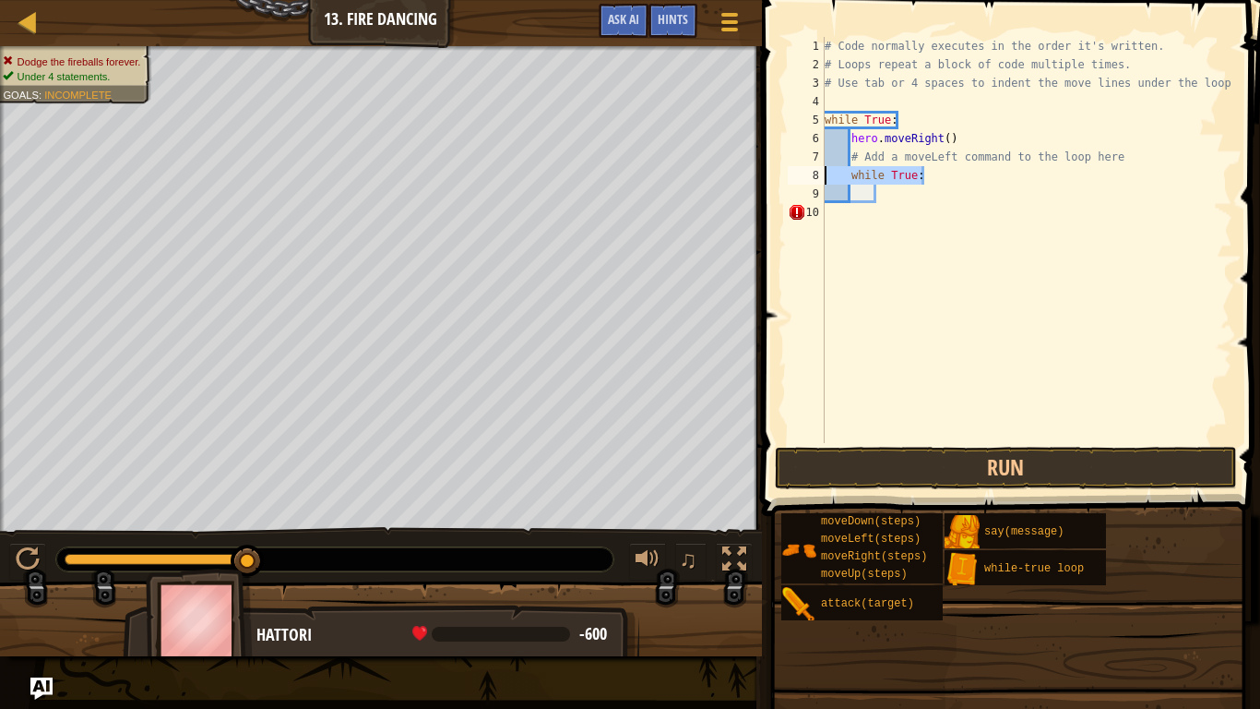
drag, startPoint x: 943, startPoint y: 175, endPoint x: 802, endPoint y: 179, distance: 141.2
click at [802, 179] on div "1 2 3 4 5 6 7 8 9 10 # Code normally executes in the order it's written. # Loop…" at bounding box center [1008, 240] width 448 height 406
type textarea "while True:"
click at [903, 112] on div "# Code normally executes in the order it's written. # Loops repeat a block of c…" at bounding box center [1027, 258] width 412 height 443
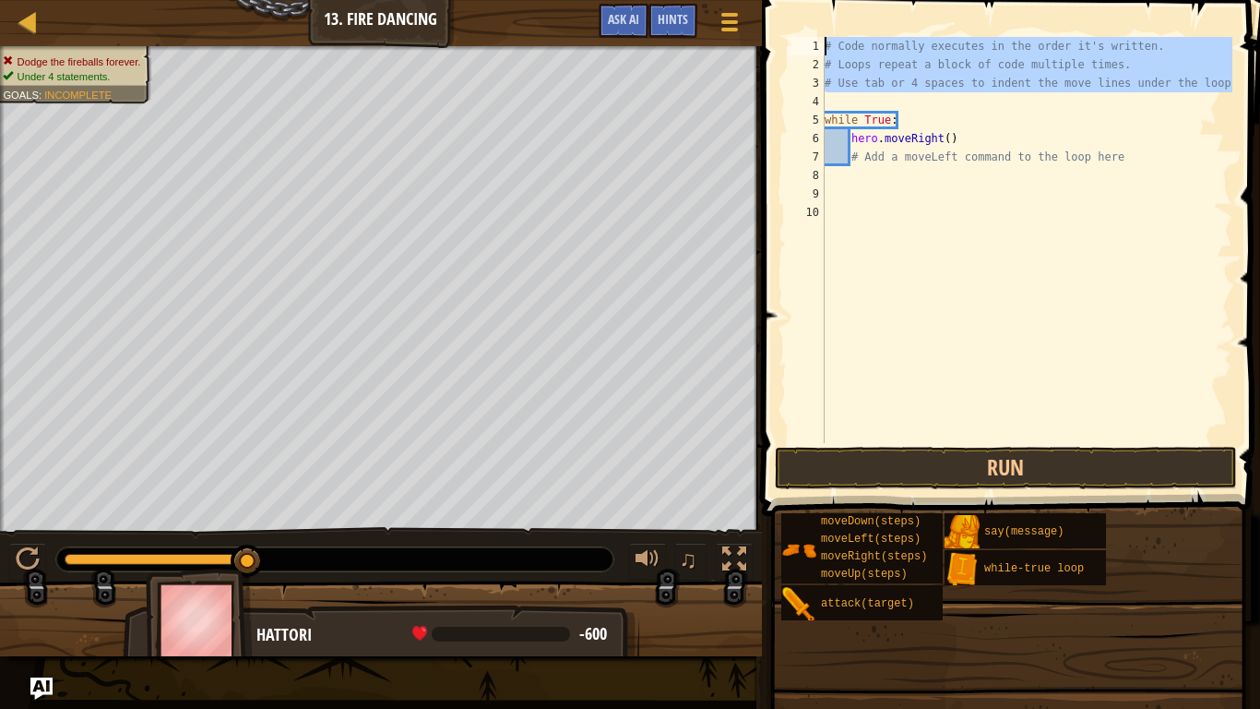
drag, startPoint x: 1212, startPoint y: 92, endPoint x: 829, endPoint y: 14, distance: 390.9
click at [829, 14] on div "while True: 1 2 3 4 5 6 7 8 9 10 # Code normally executes in the order it's wri…" at bounding box center [1009, 294] width 504 height 570
type textarea "# Code normally executes in the order it's written. # Loops repeat a block of c…"
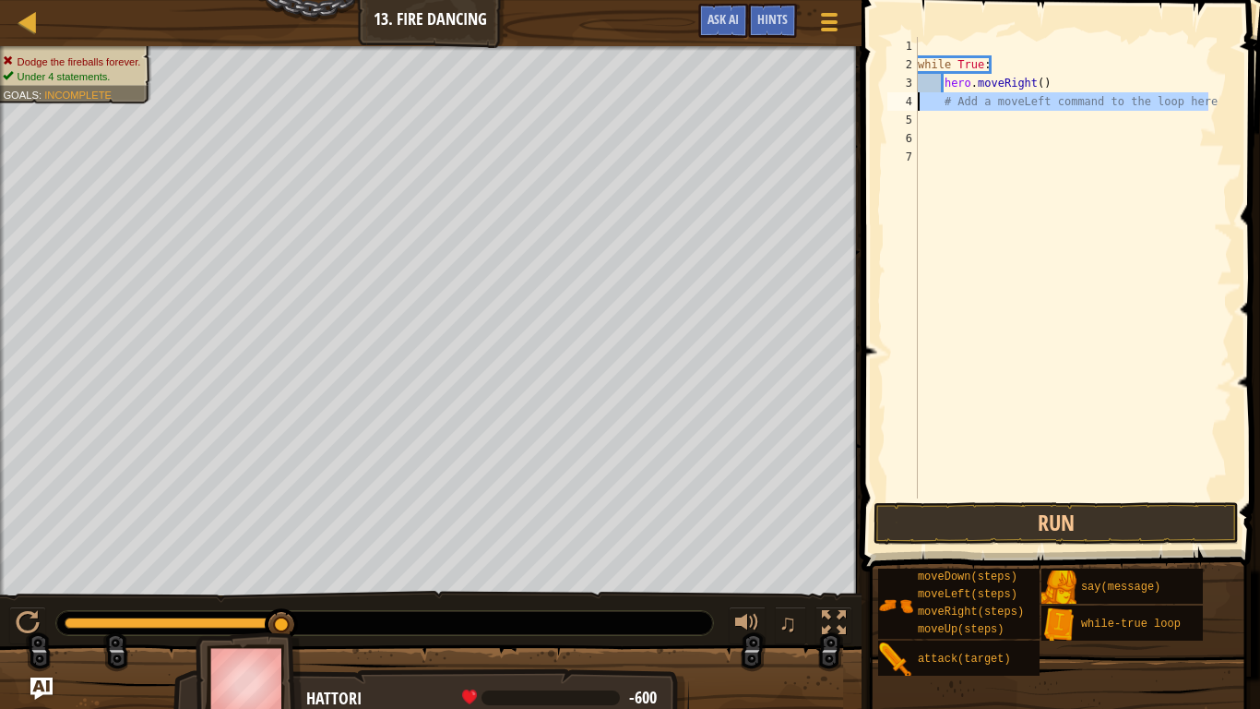
drag, startPoint x: 1219, startPoint y: 99, endPoint x: 912, endPoint y: 99, distance: 307.3
click at [912, 99] on div "1 2 3 4 5 6 7 while True : hero . moveRight ( ) # Add a moveLeft command to the…" at bounding box center [1058, 267] width 349 height 461
type textarea "# Add a moveLeft command to the loop here"
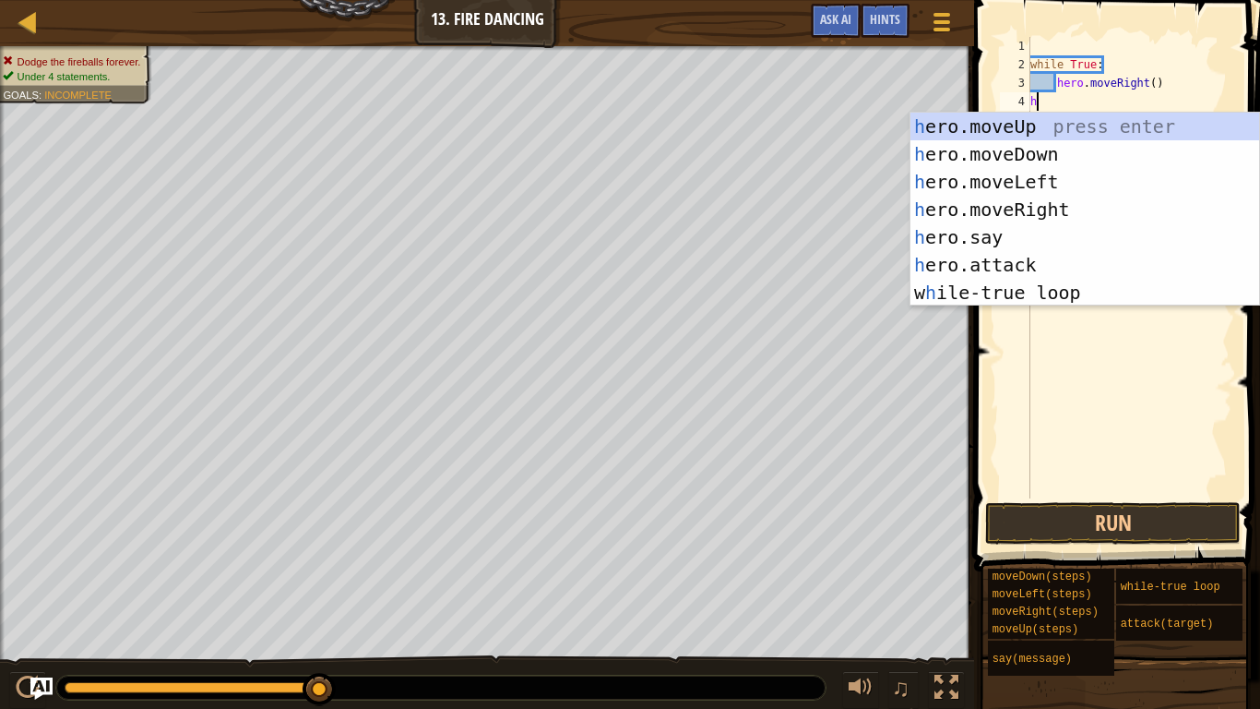
type textarea "he"
click at [1023, 123] on div "he ro.moveUp press enter he ro.moveDown press enter he ro.moveLeft press enter …" at bounding box center [1085, 237] width 349 height 249
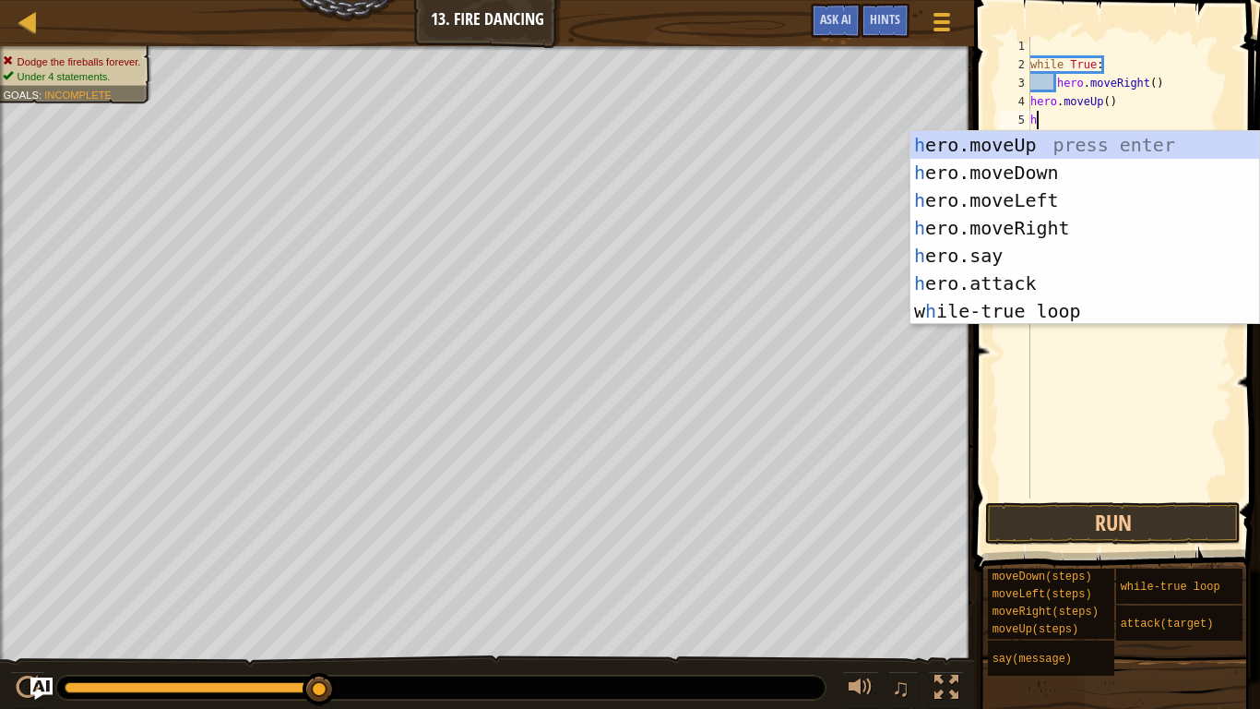
type textarea "he"
click at [1038, 189] on div "he ro.moveUp press enter he ro.moveDown press enter he ro.moveLeft press enter …" at bounding box center [1085, 255] width 349 height 249
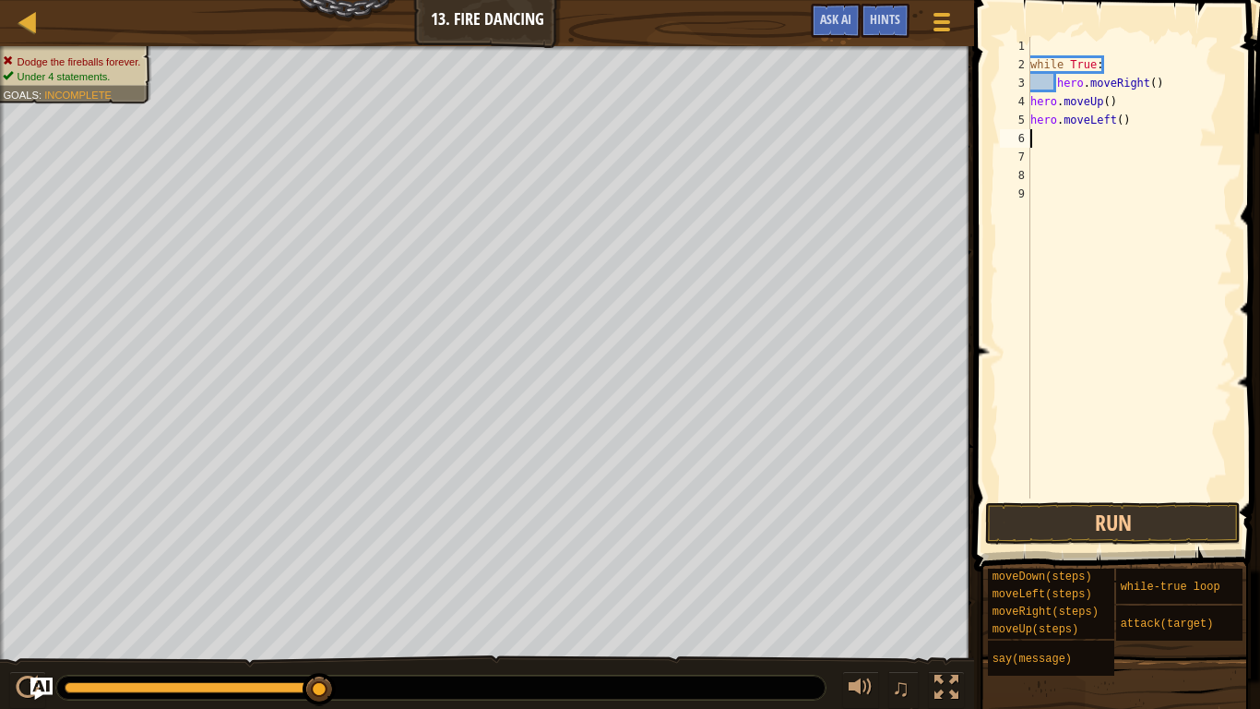
scroll to position [8, 0]
click at [1053, 534] on button "Run" at bounding box center [1113, 523] width 256 height 42
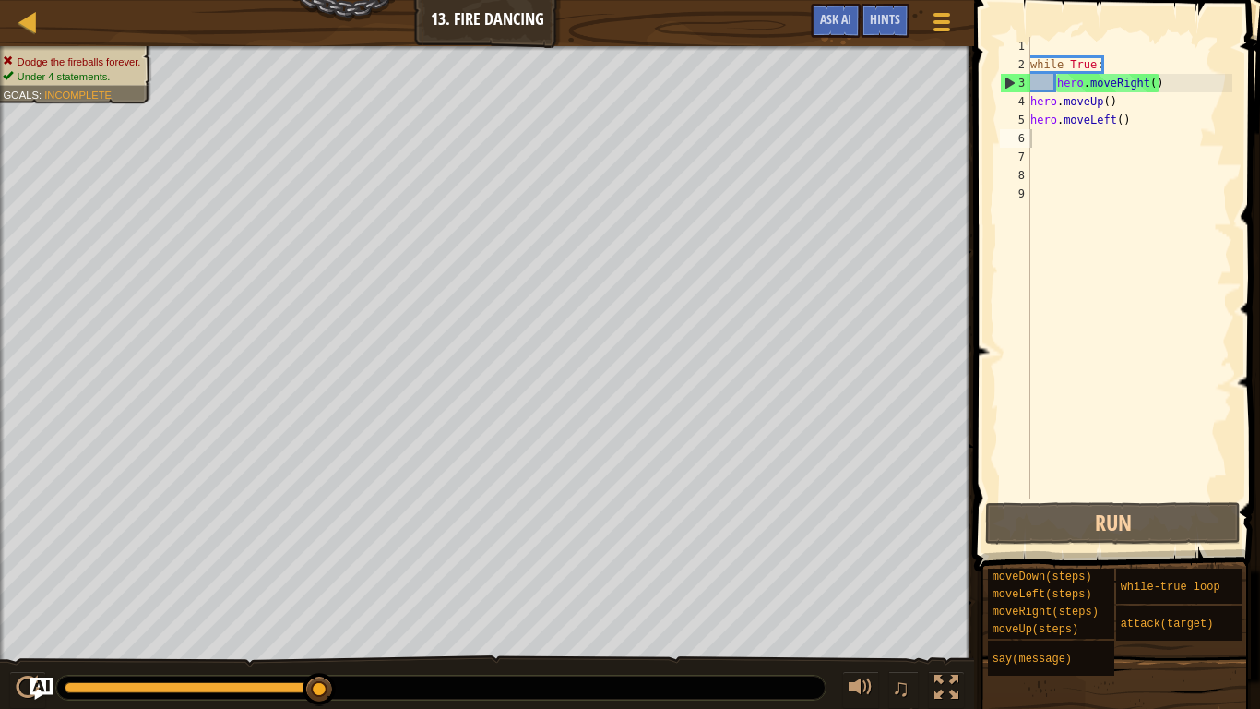
type textarea "while True:"
click at [1039, 73] on div "while True : hero . moveRight ( ) hero . moveUp ( ) hero . moveLeft ( )" at bounding box center [1130, 286] width 206 height 498
drag, startPoint x: 1119, startPoint y: 59, endPoint x: 999, endPoint y: 59, distance: 120.0
click at [999, 59] on div "while True: 1 2 3 4 5 6 7 8 9 while True : hero . moveRight ( ) hero . moveUp (…" at bounding box center [1115, 267] width 236 height 461
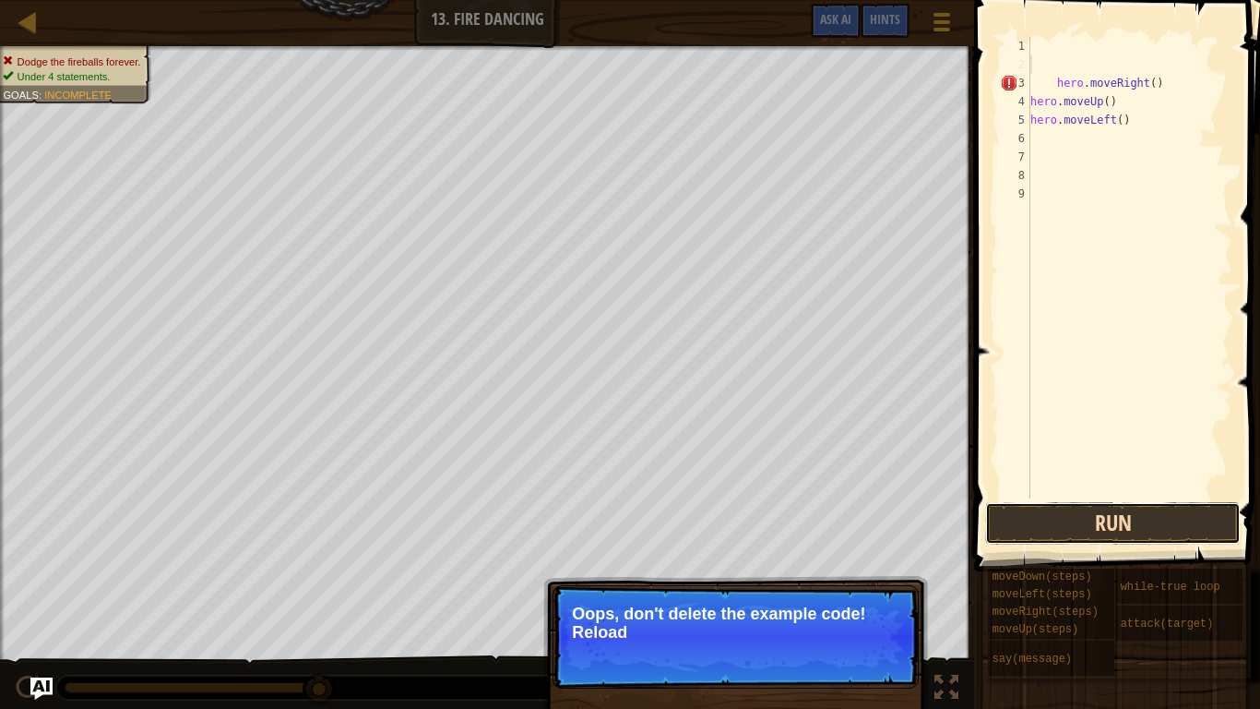
click at [1049, 523] on button "Run" at bounding box center [1113, 523] width 256 height 42
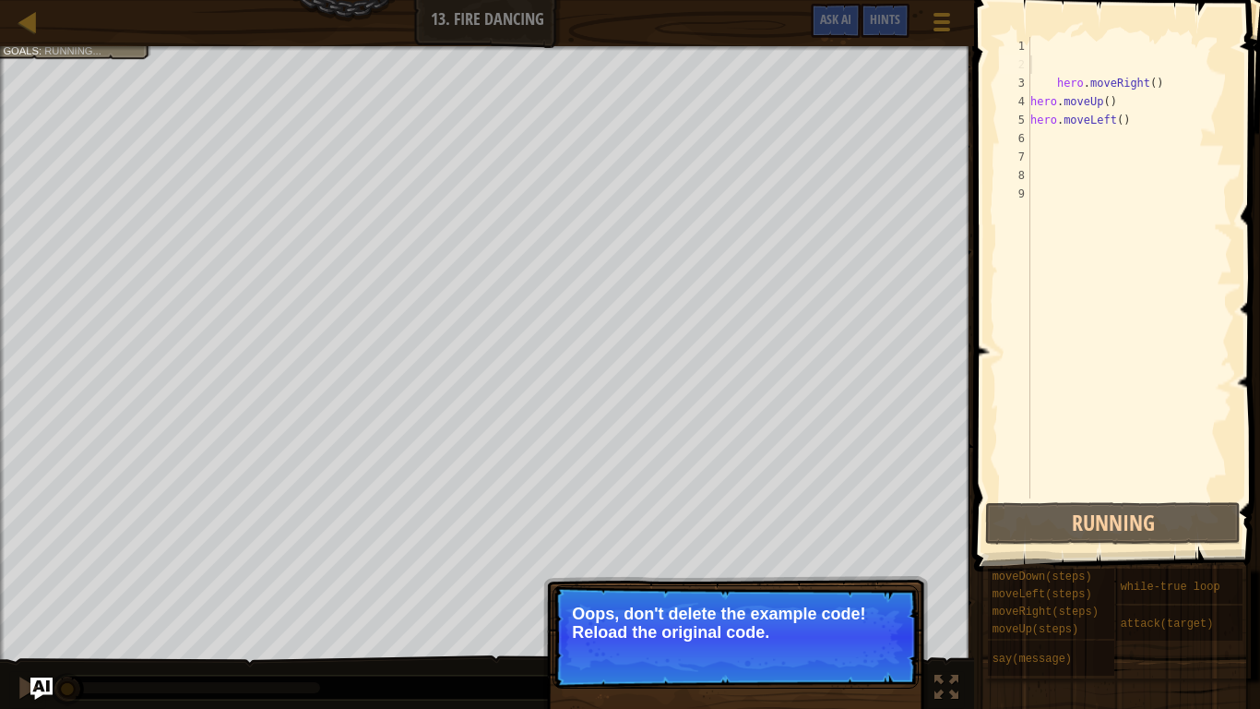
click at [797, 596] on p "↻ Reload Oops, don't delete the example code! Reload the original code." at bounding box center [736, 636] width 366 height 103
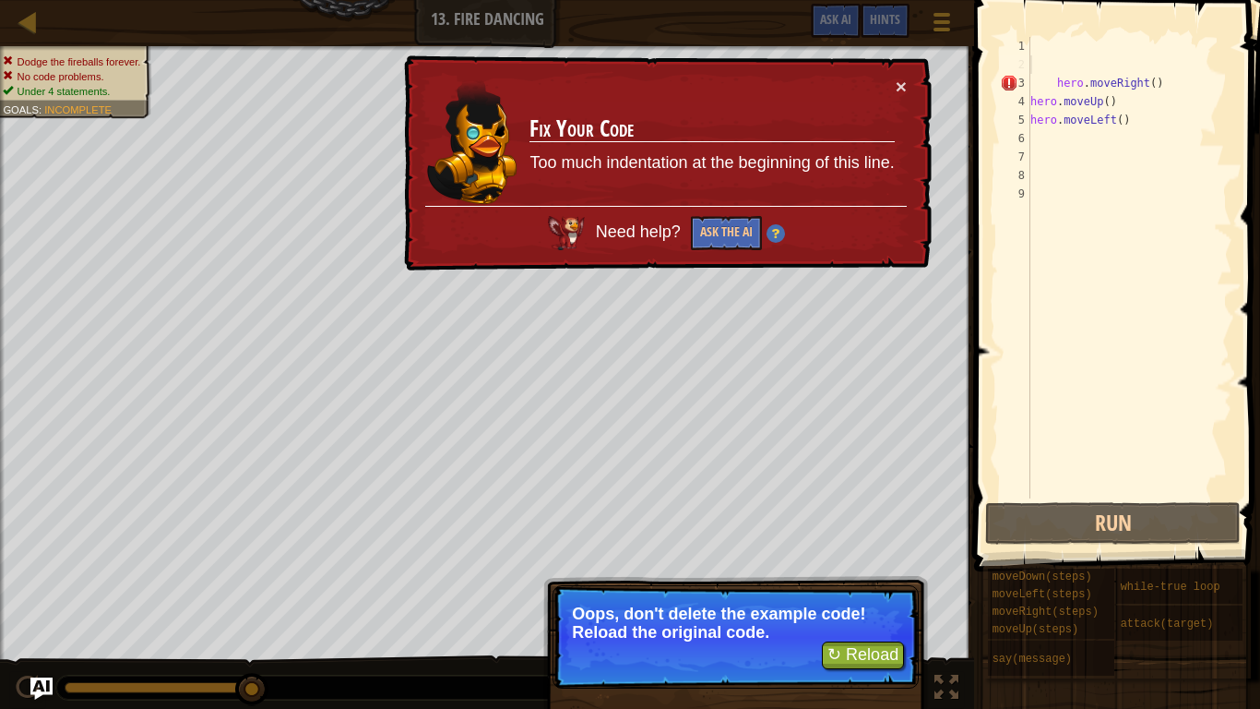
click at [894, 80] on td "Fix Your Code Too much indentation at the beginning of this line." at bounding box center [712, 141] width 366 height 129
click at [911, 96] on div "× Fix Your Code Too much indentation at the beginning of this line. Need help? …" at bounding box center [665, 163] width 531 height 216
click at [907, 80] on div "× Fix Your Code Too much indentation at the beginning of this line. Need help? …" at bounding box center [665, 163] width 531 height 216
click at [881, 86] on td "Fix Your Code Too much indentation at the beginning of this line." at bounding box center [712, 141] width 366 height 129
click at [888, 86] on td "Fix Your Code Too much indentation at the beginning of this line." at bounding box center [712, 141] width 366 height 129
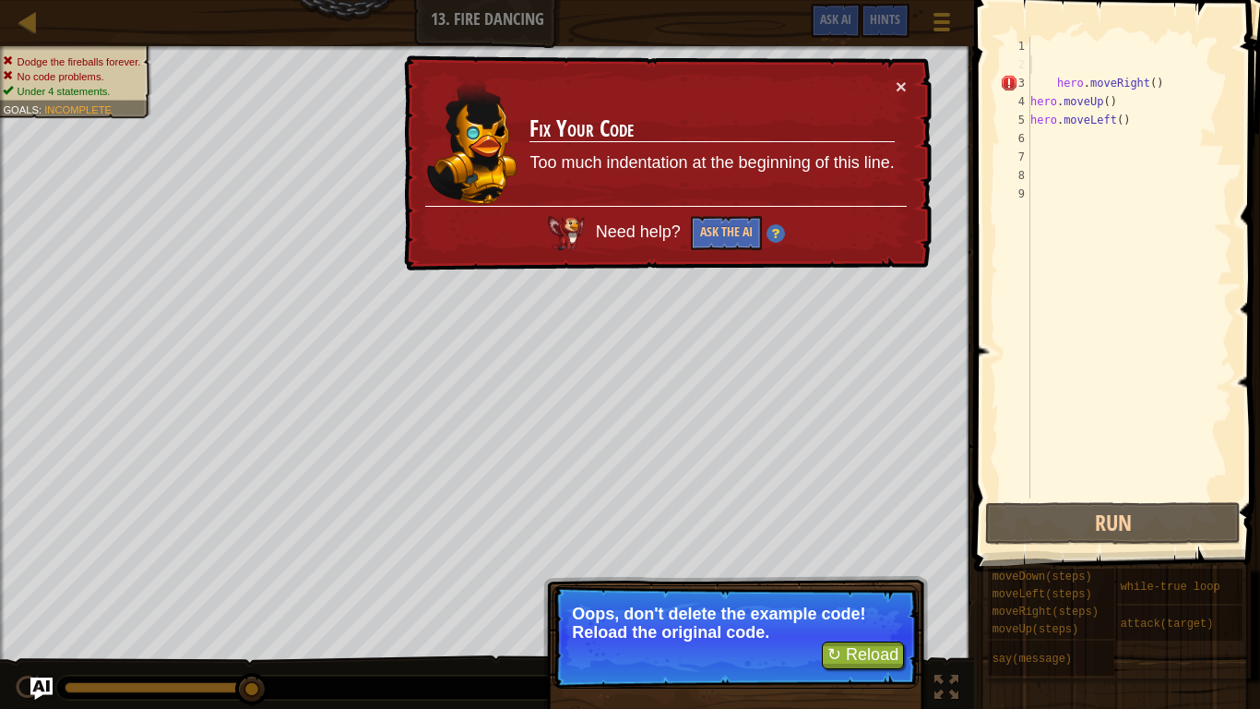
click at [892, 87] on td "Fix Your Code Too much indentation at the beginning of this line." at bounding box center [712, 141] width 366 height 129
click at [902, 82] on button "×" at bounding box center [901, 86] width 11 height 19
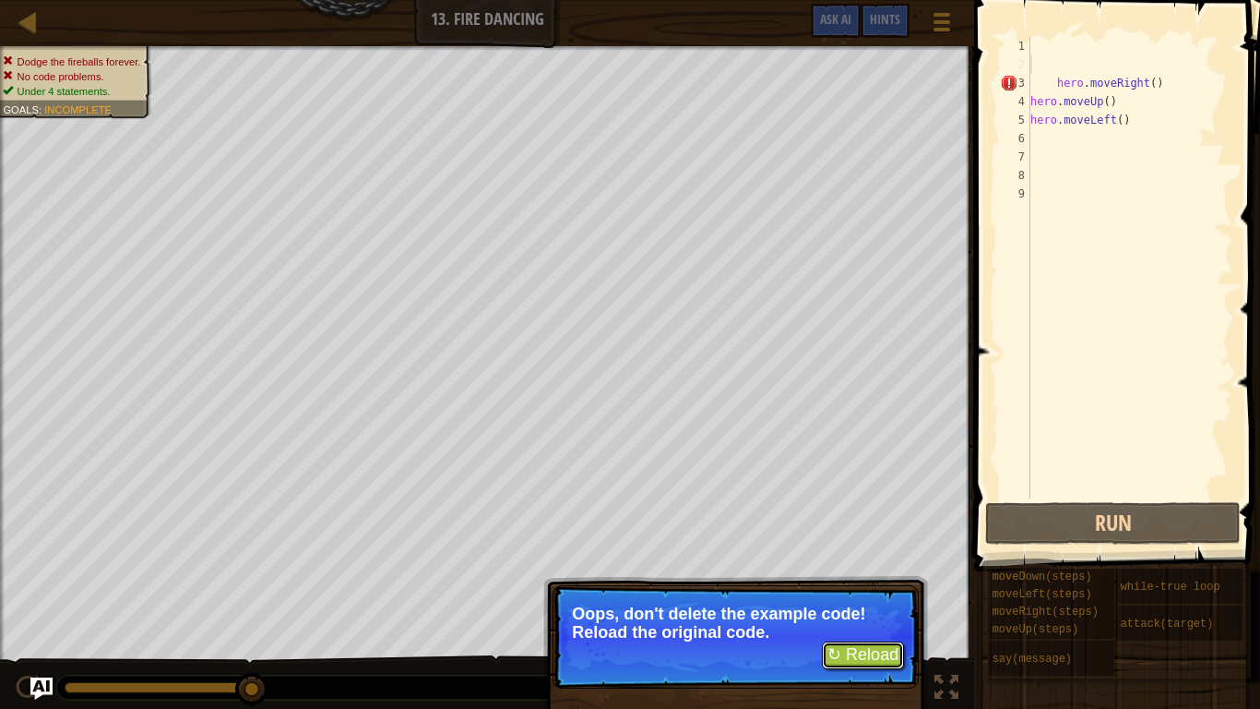
click at [849, 596] on button "↻ Reload" at bounding box center [863, 655] width 82 height 28
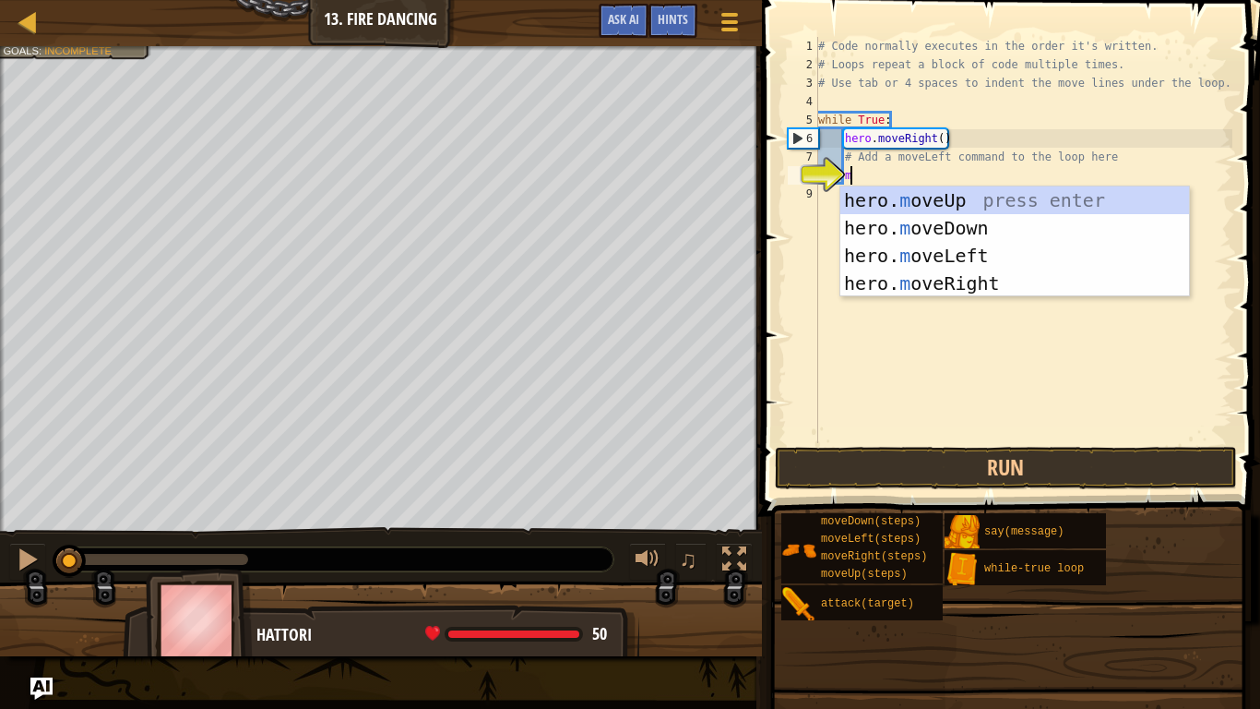
type textarea "mo"
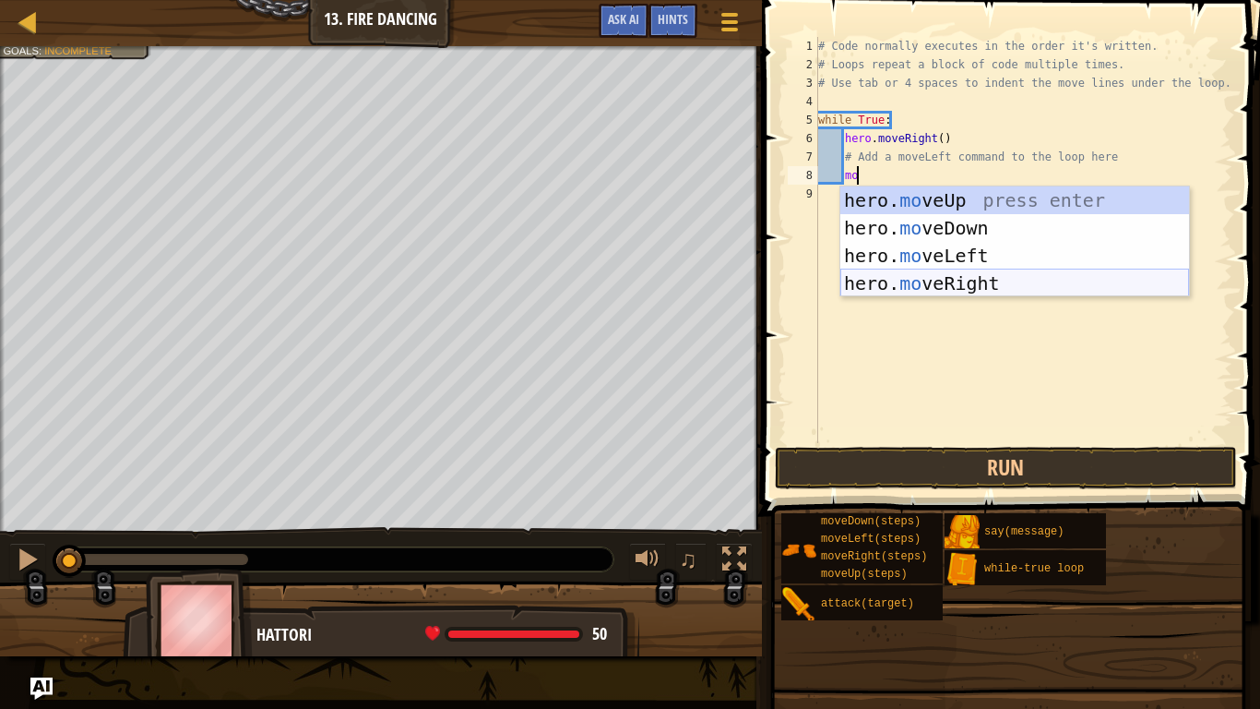
click at [980, 287] on div "hero. mo veUp press enter hero. mo veDown press enter hero. mo veLeft press ent…" at bounding box center [1015, 269] width 349 height 166
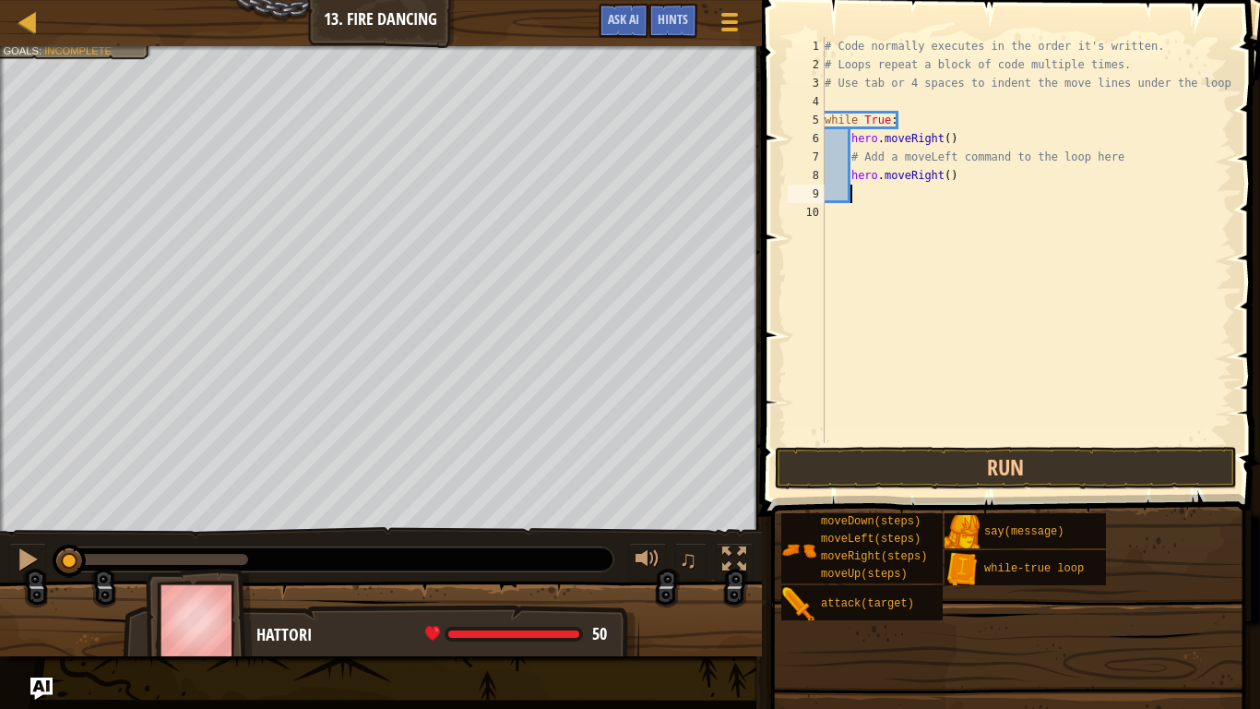
scroll to position [8, 3]
type textarea "h"
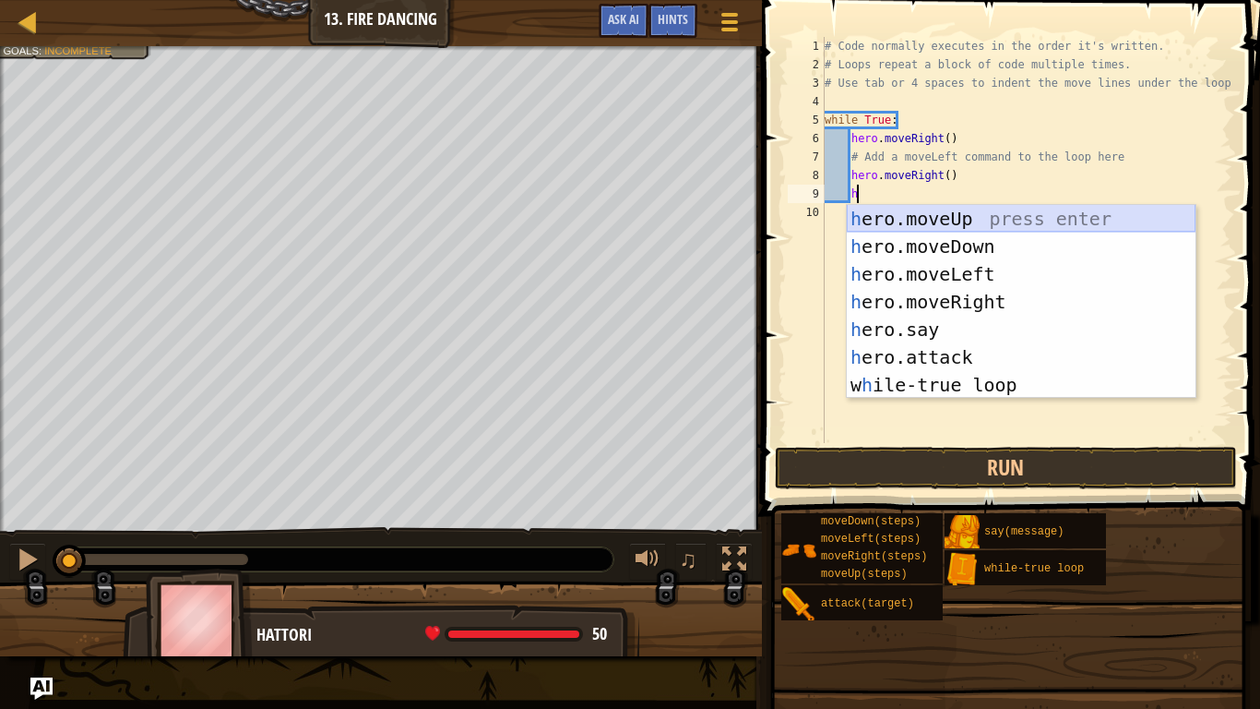
click at [1014, 210] on div "h ero.moveUp press enter h ero.moveDown press enter h ero.moveLeft press enter …" at bounding box center [1021, 329] width 349 height 249
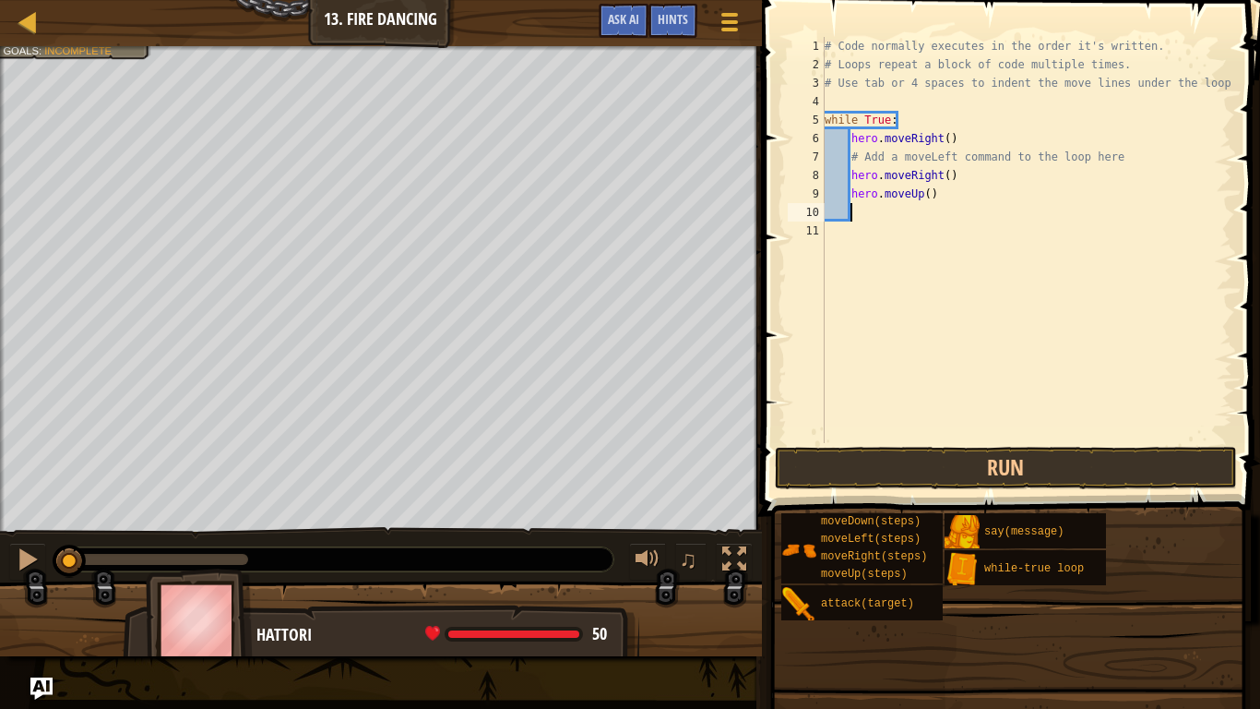
scroll to position [8, 3]
click at [941, 468] on button "Run" at bounding box center [1006, 468] width 462 height 42
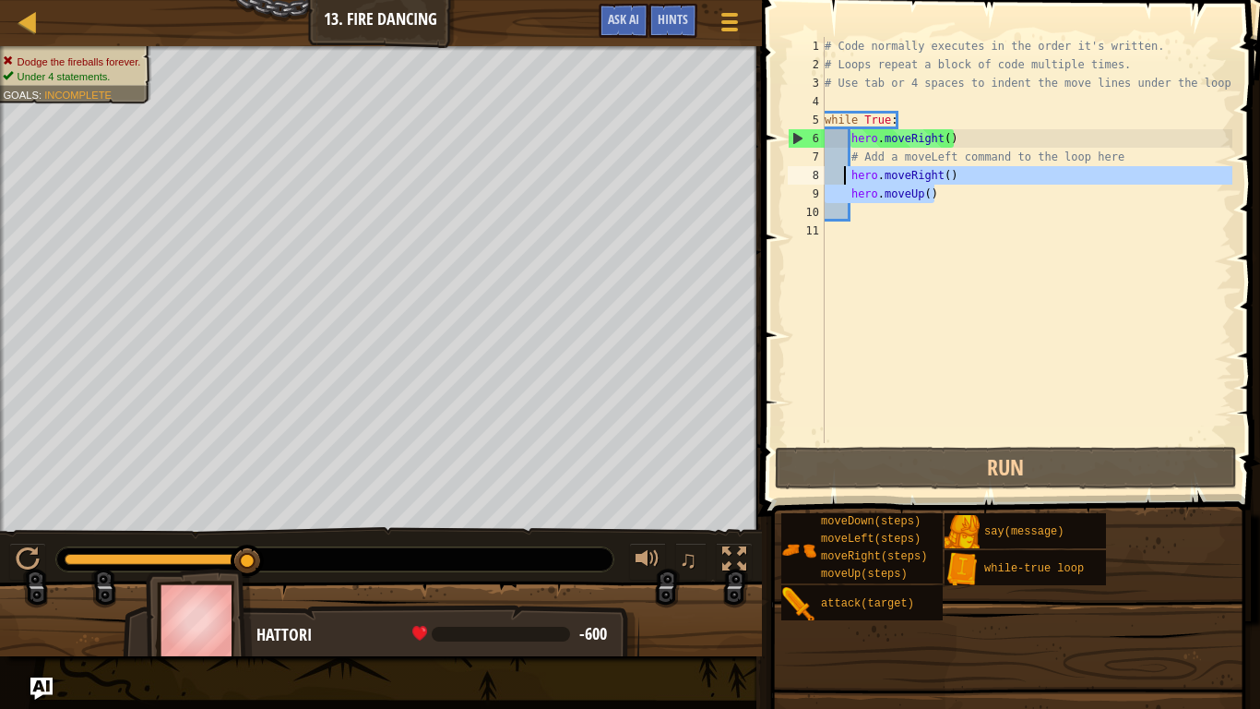
drag, startPoint x: 960, startPoint y: 201, endPoint x: 842, endPoint y: 183, distance: 119.5
click at [842, 183] on div "# Code normally executes in the order it's written. # Loops repeat a block of c…" at bounding box center [1027, 258] width 412 height 443
type textarea "hero.moveRight() hero.moveUp()"
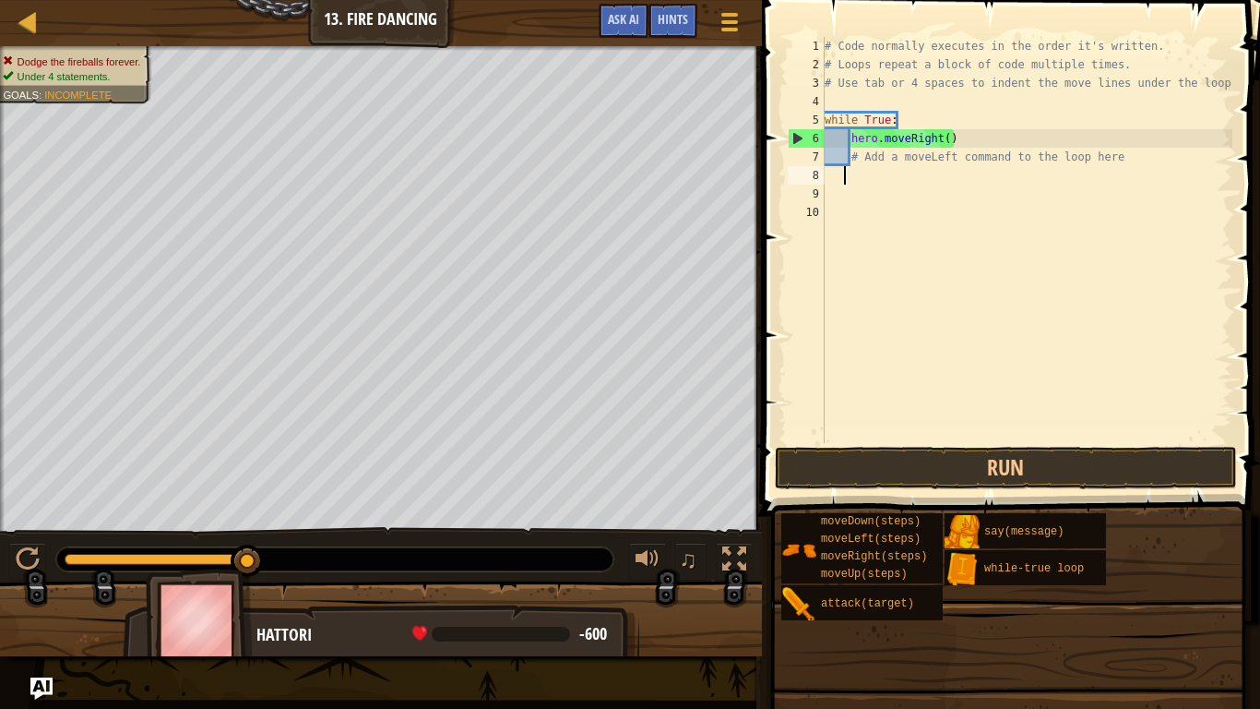
scroll to position [8, 2]
type textarea "m"
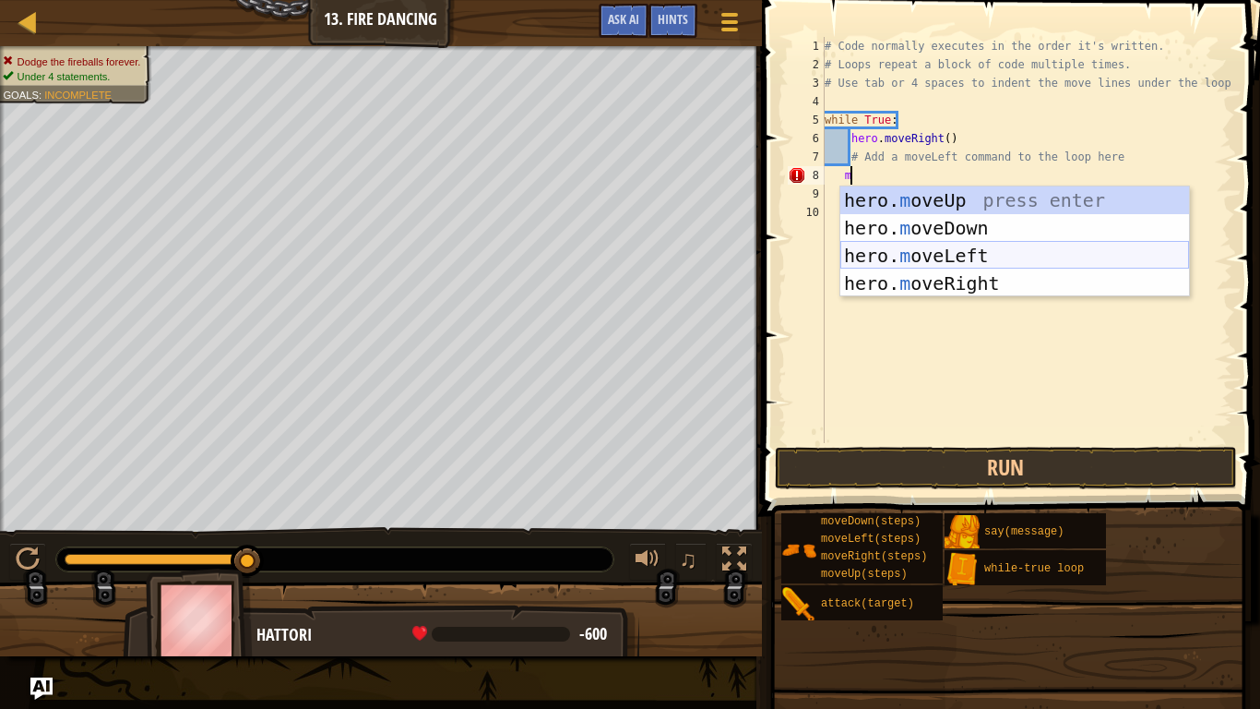
click at [963, 245] on div "hero. m oveUp press enter hero. m oveDown press enter hero. m oveLeft press ent…" at bounding box center [1015, 269] width 349 height 166
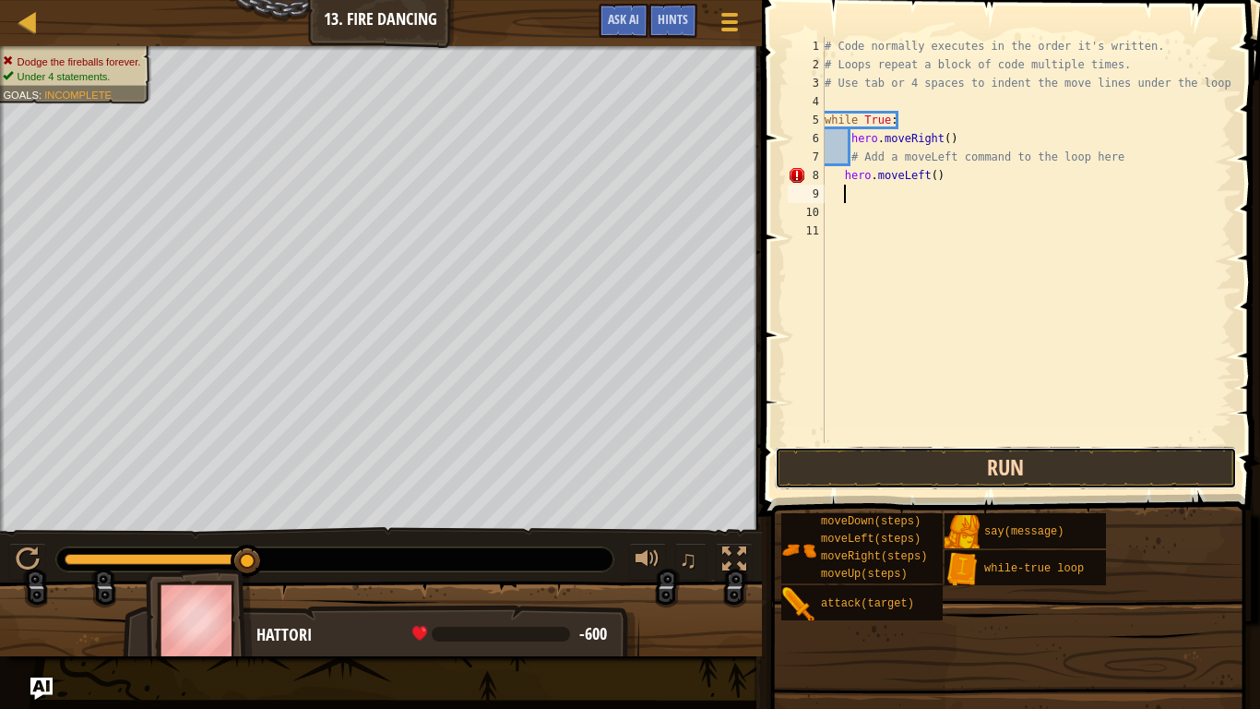
click at [959, 462] on button "Run" at bounding box center [1006, 468] width 462 height 42
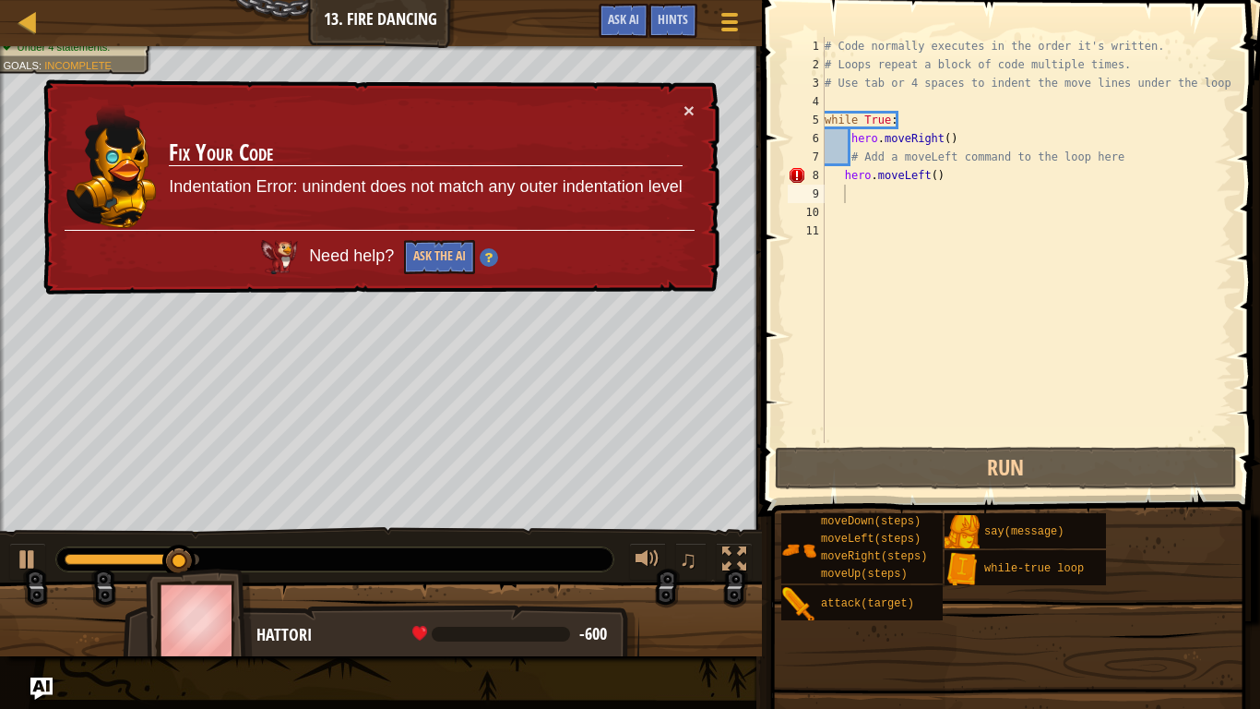
click at [695, 102] on div "× Fix Your Code Indentation Error: unindent does not match any outer indentatio…" at bounding box center [380, 187] width 680 height 216
click at [693, 111] on button "×" at bounding box center [689, 110] width 11 height 19
click at [691, 112] on button "×" at bounding box center [689, 110] width 11 height 19
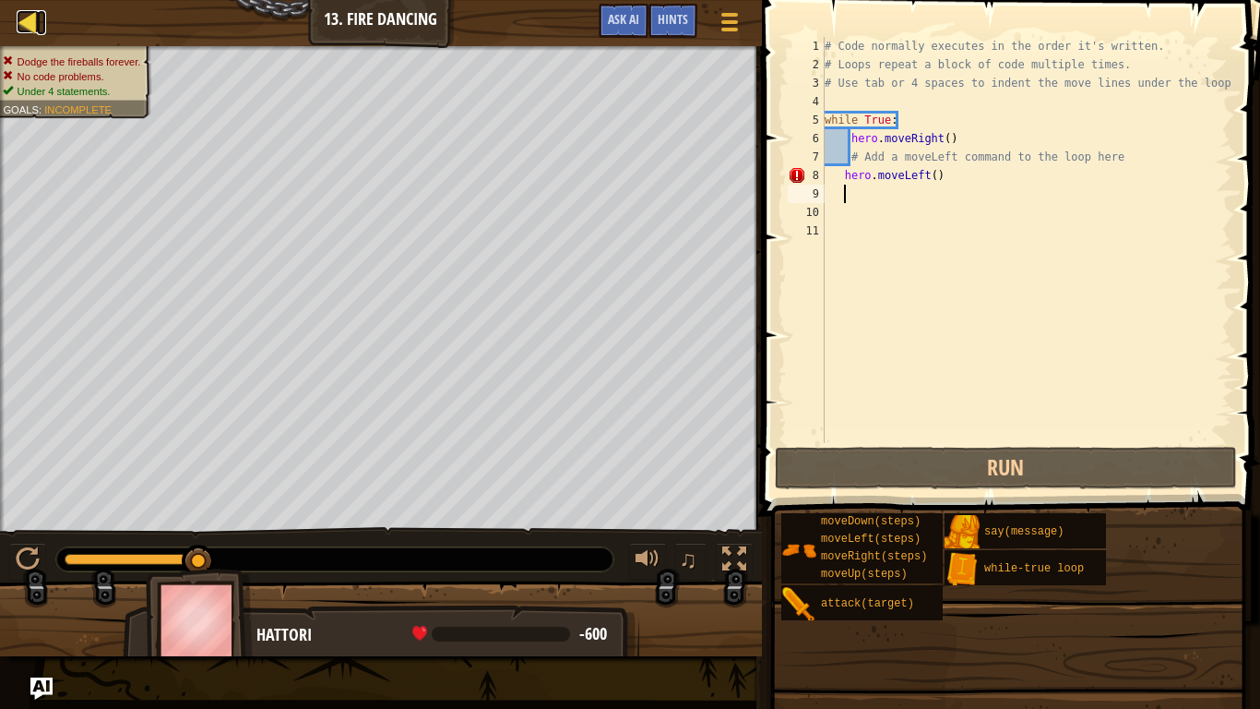
click at [33, 22] on div at bounding box center [28, 21] width 23 height 23
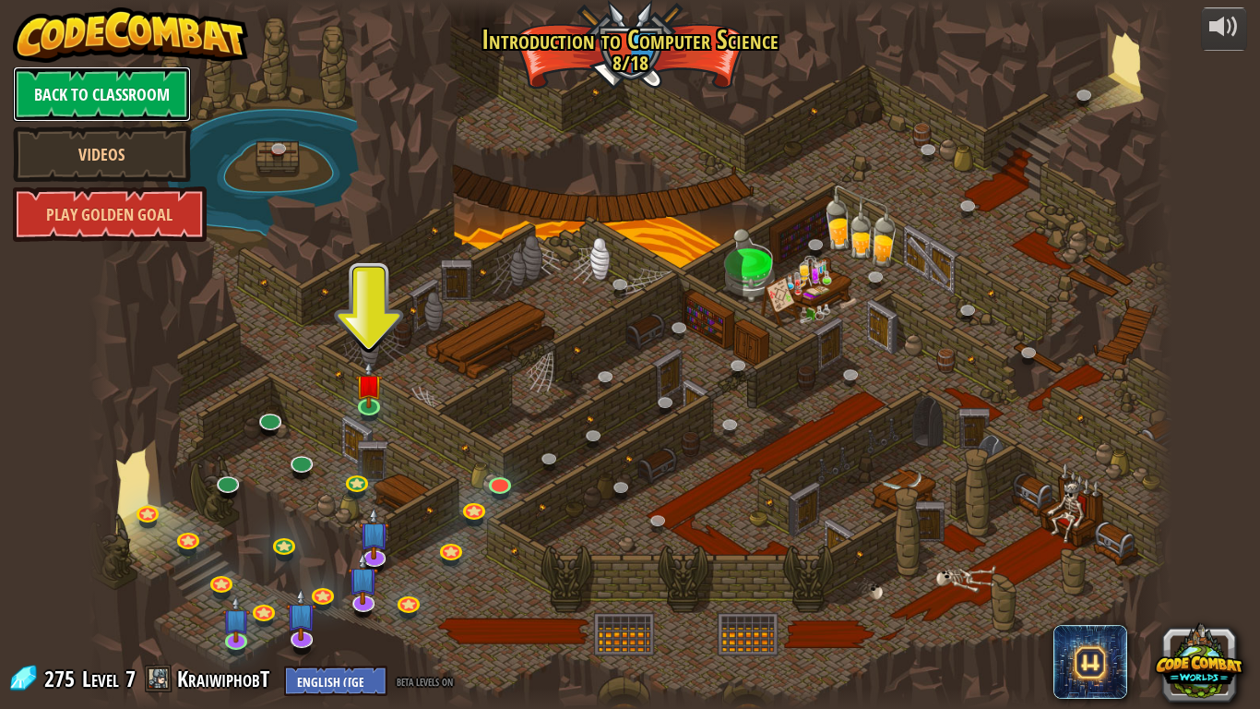
click at [113, 87] on link "Back to Classroom" at bounding box center [102, 93] width 178 height 55
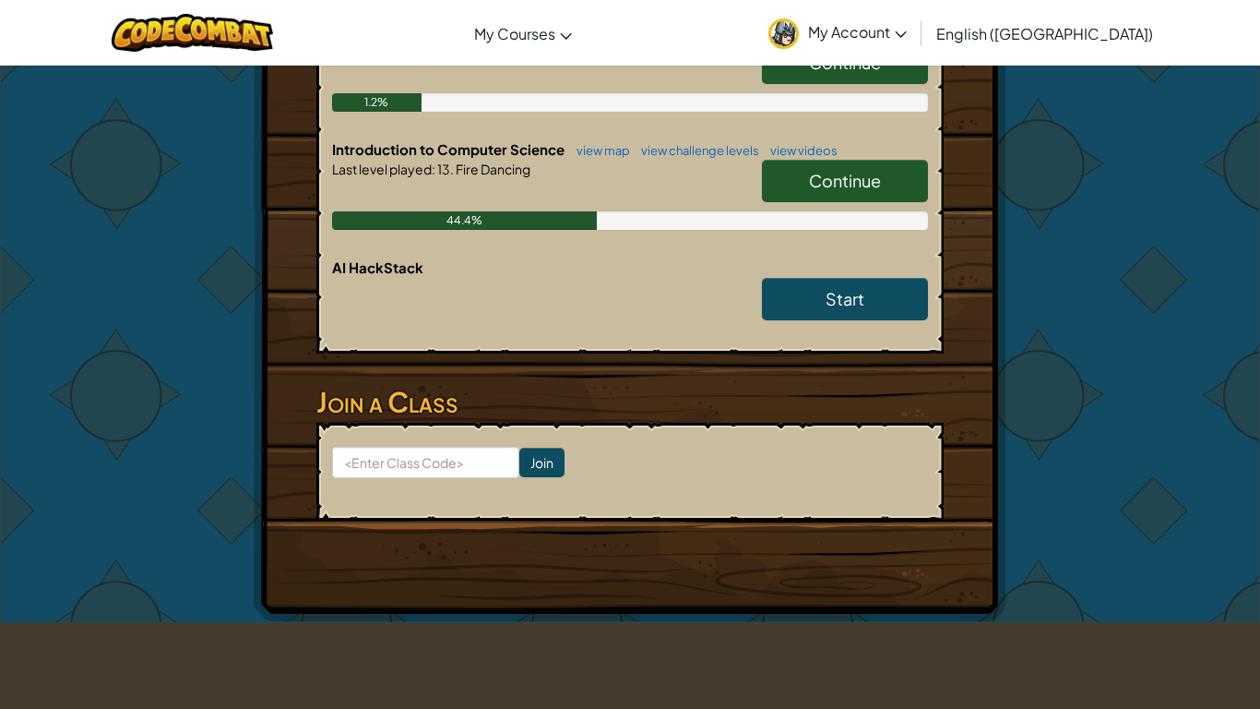
scroll to position [469, 0]
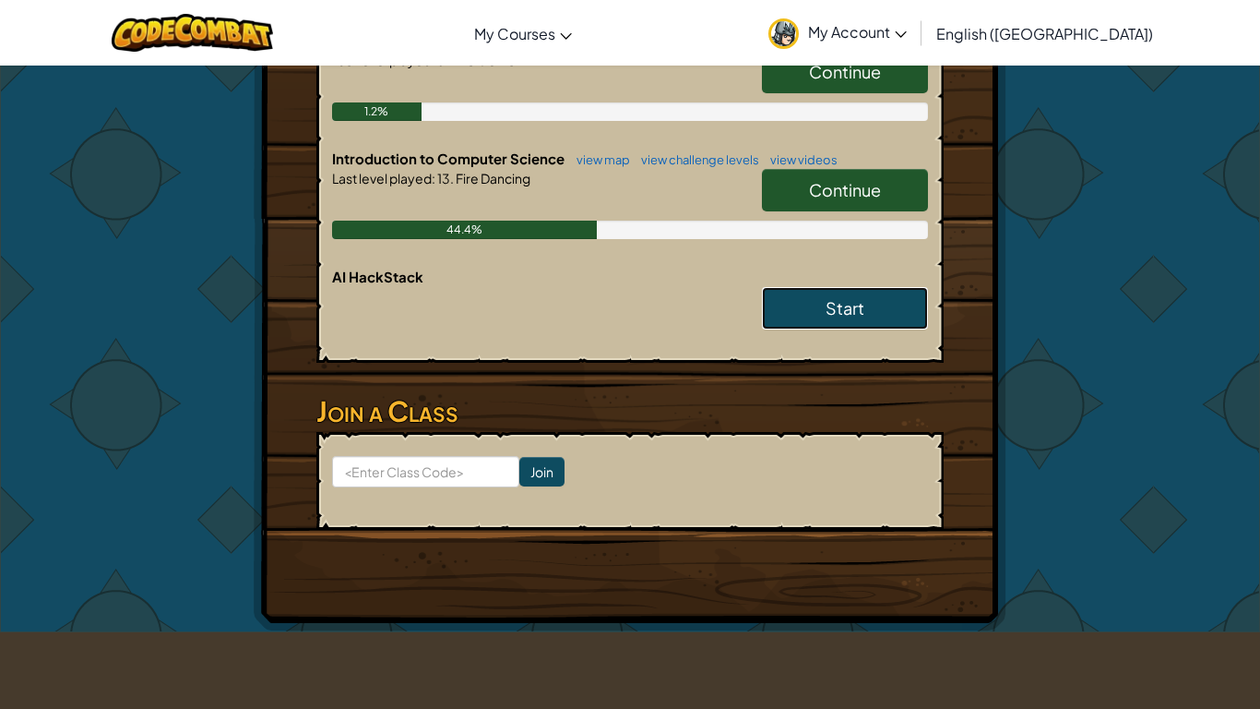
click at [823, 321] on link "Start" at bounding box center [845, 308] width 166 height 42
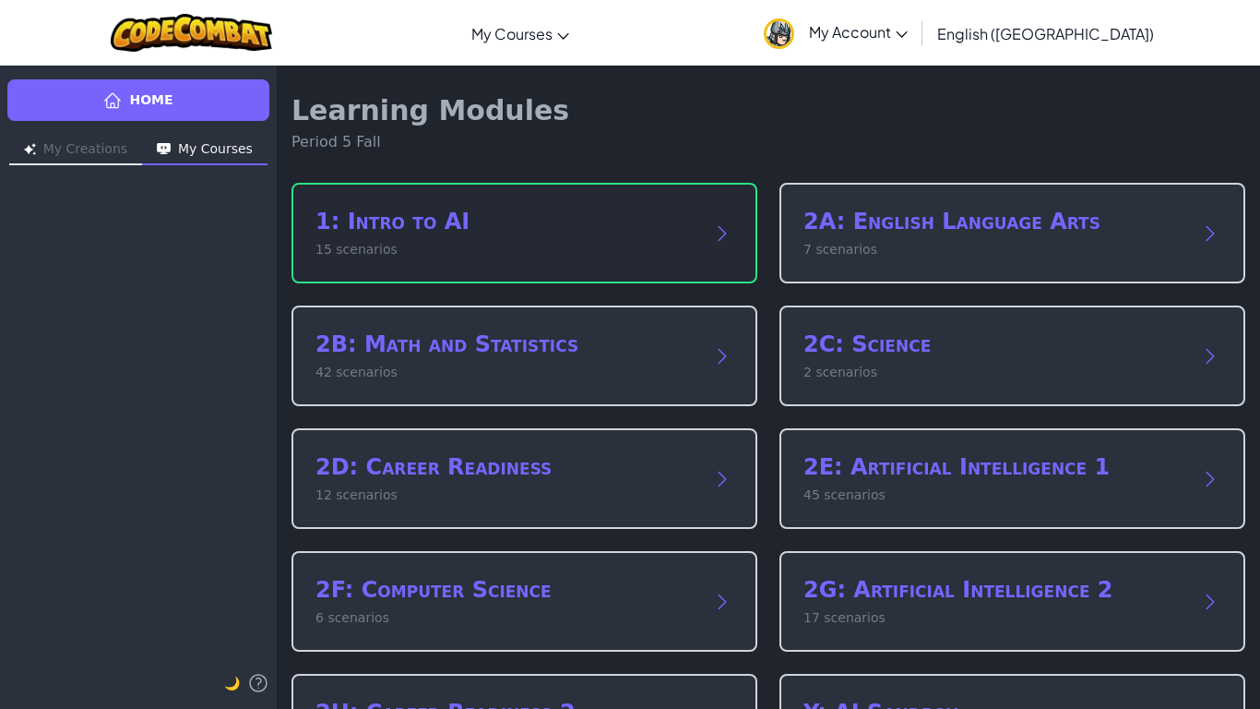
click at [510, 240] on p "15 scenarios" at bounding box center [506, 249] width 381 height 19
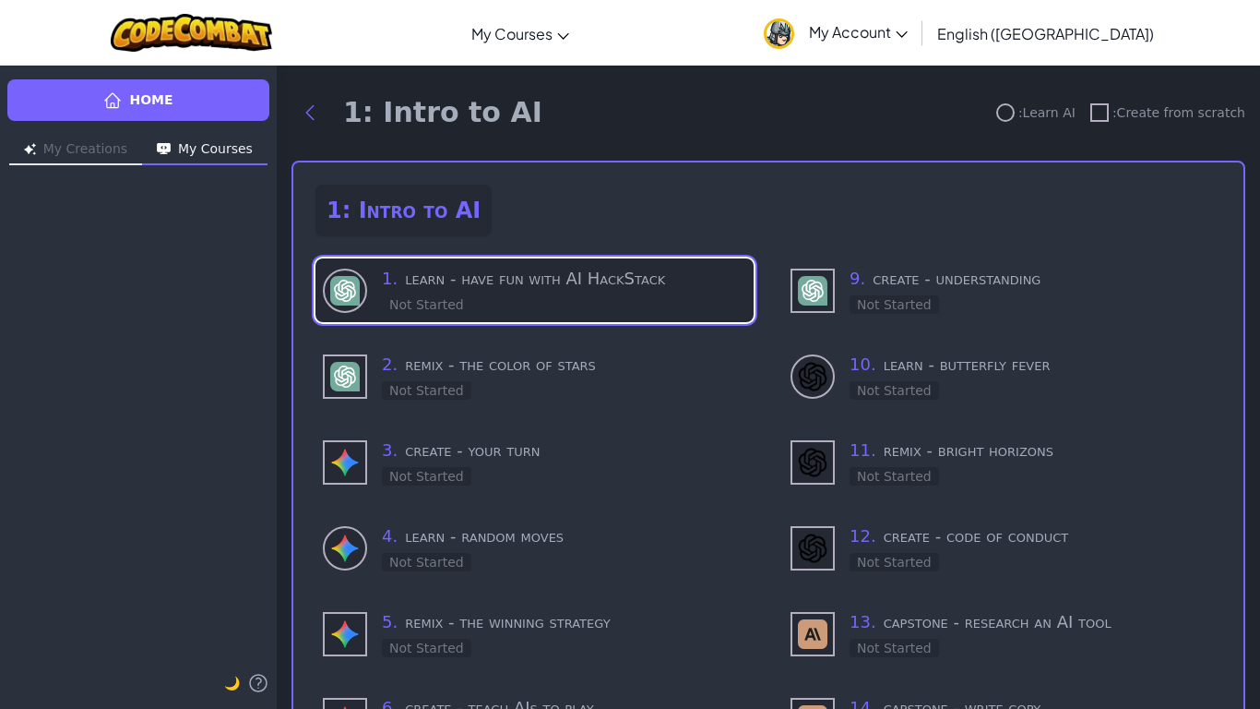
click at [505, 275] on h3 "1 . learn - have fun with AI HackStack" at bounding box center [564, 279] width 364 height 26
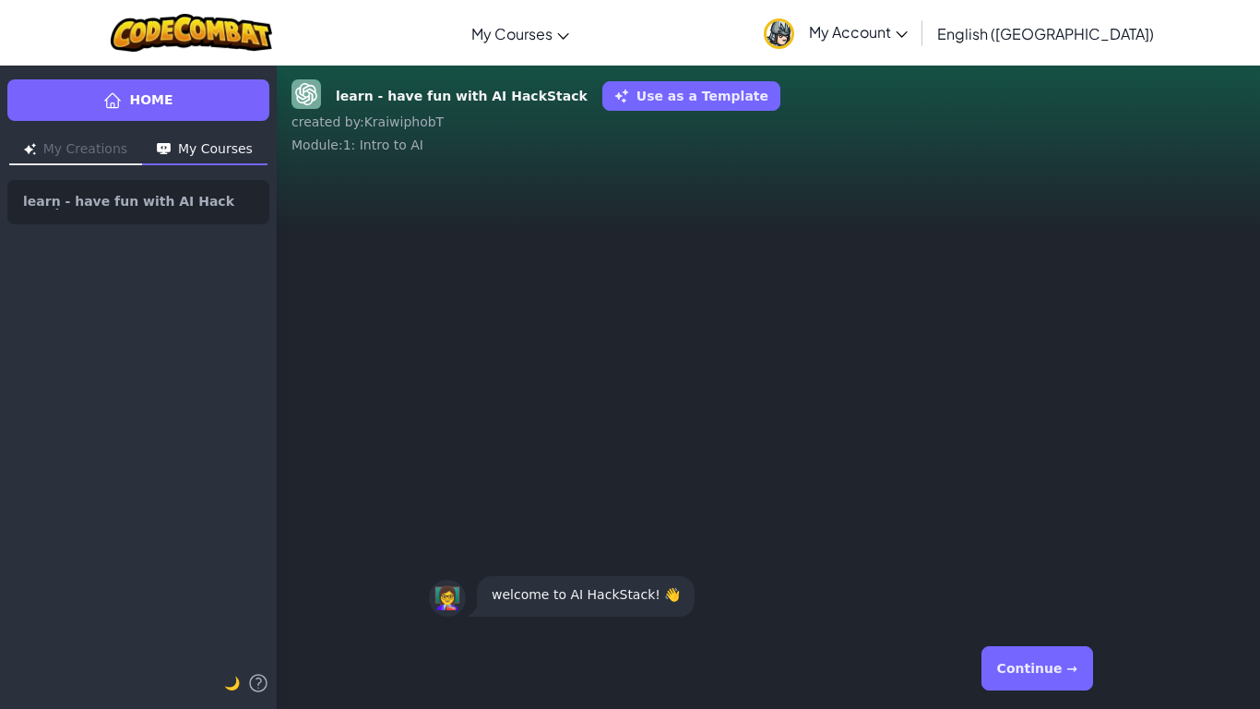
click at [1020, 596] on button "Continue →" at bounding box center [1038, 668] width 112 height 44
click at [1018, 596] on button "Continue →" at bounding box center [1038, 668] width 112 height 44
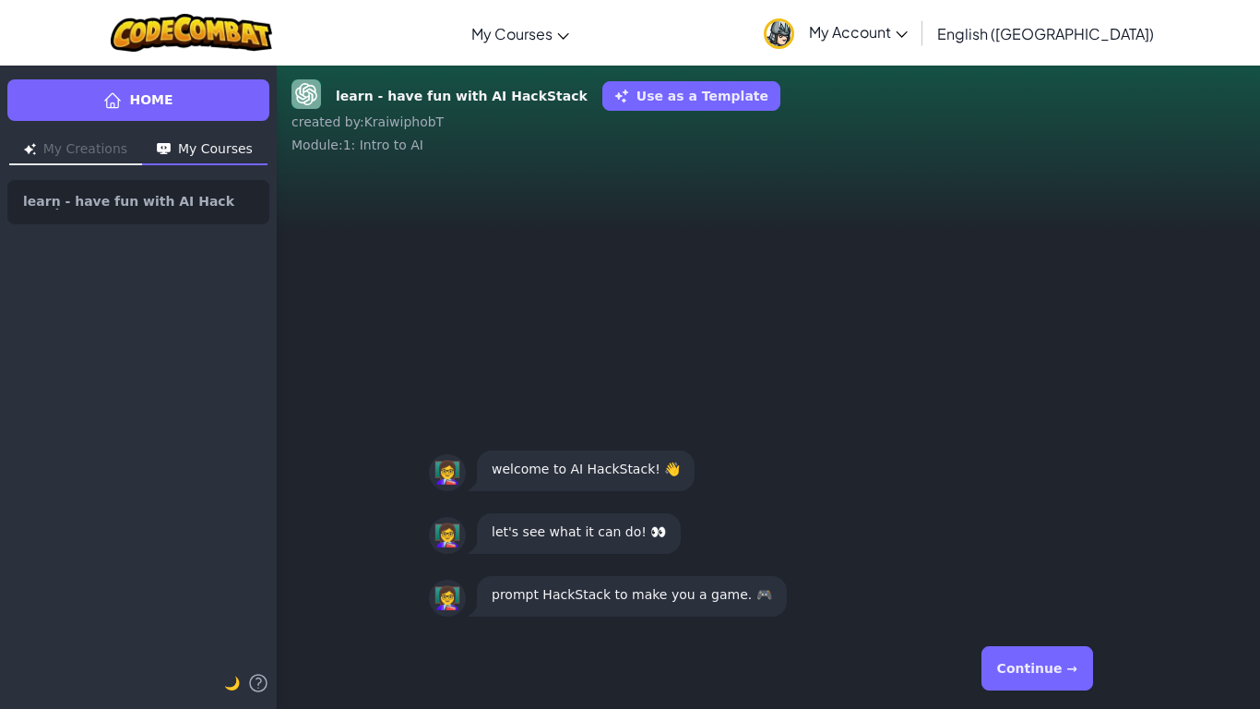
click at [1024, 596] on button "Continue →" at bounding box center [1038, 668] width 112 height 44
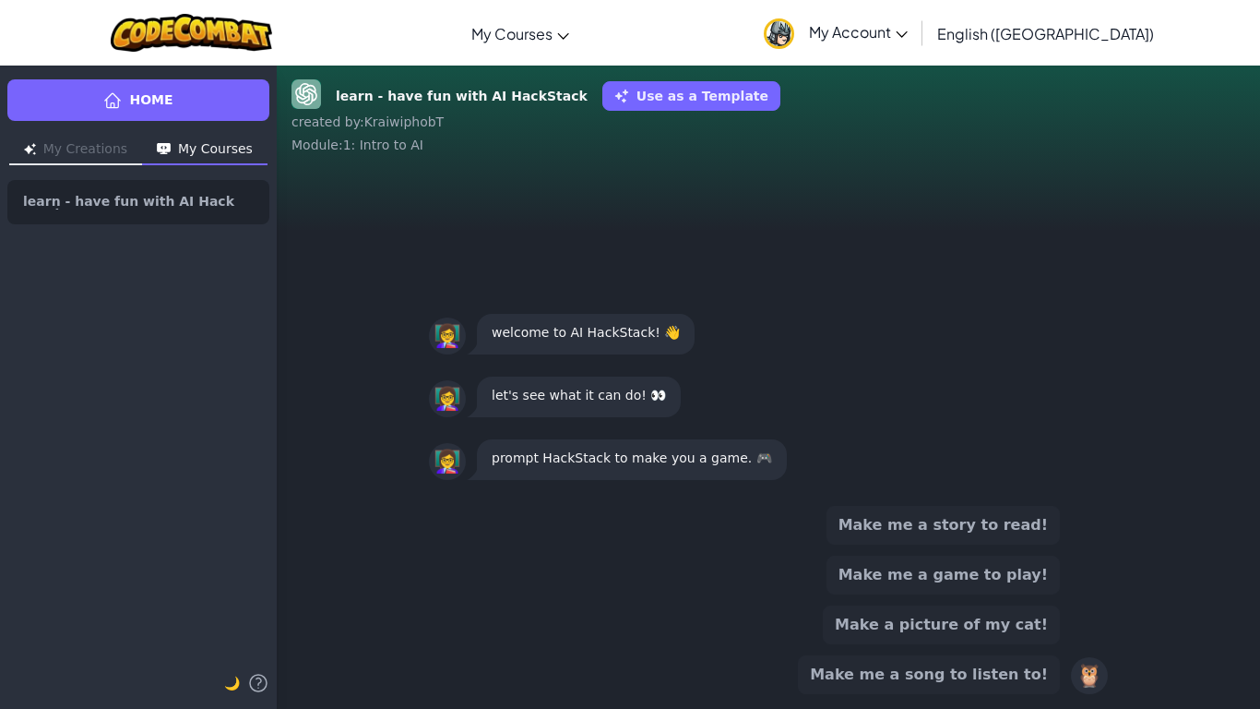
click at [1016, 583] on button "Make me a game to play!" at bounding box center [943, 574] width 233 height 39
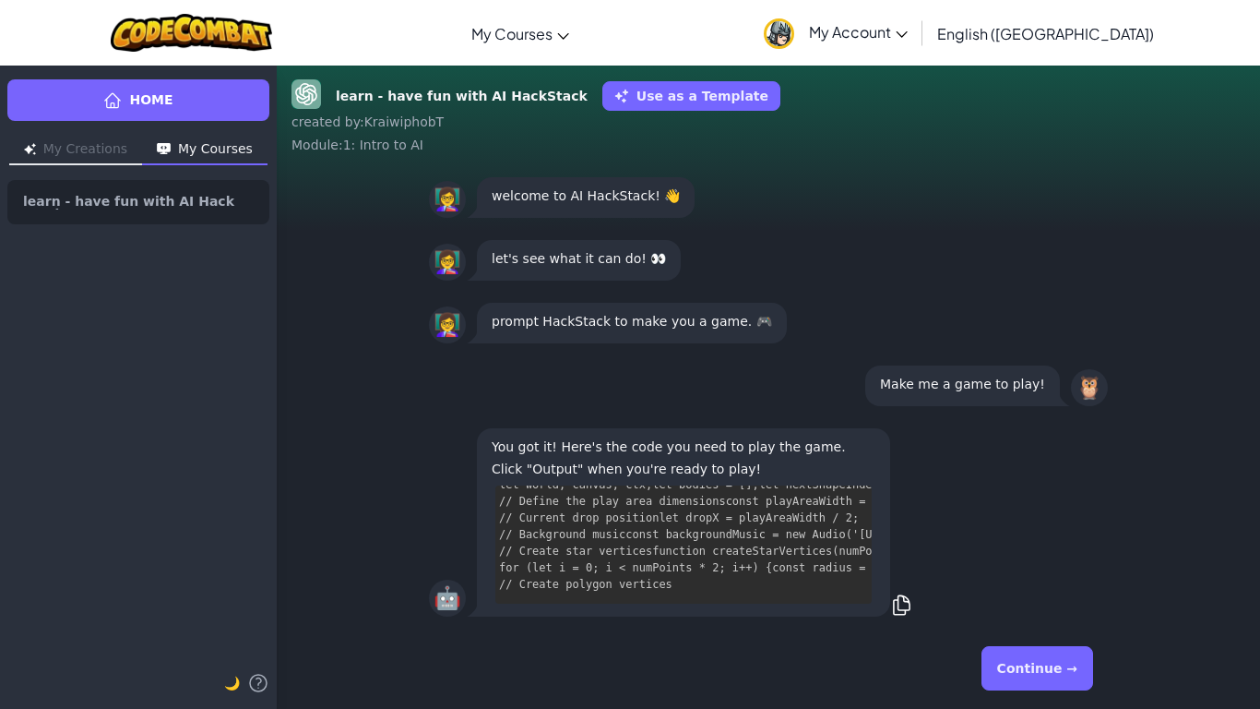
scroll to position [3508, 7]
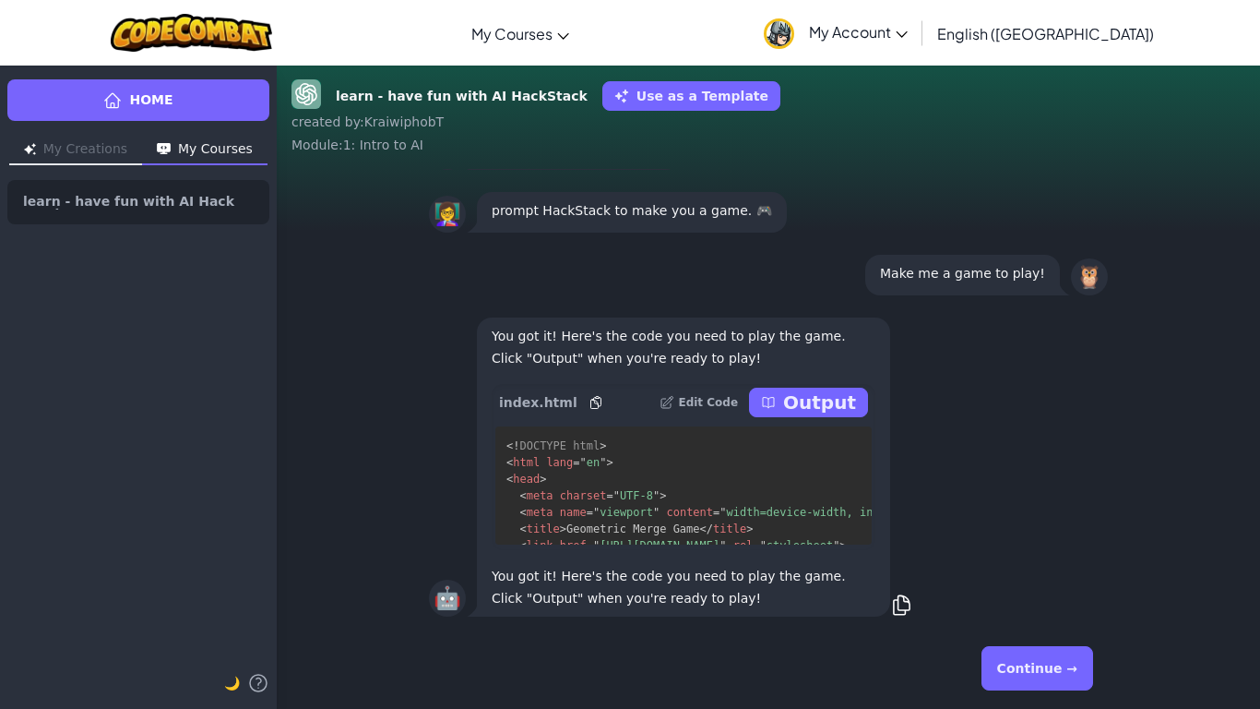
click at [1037, 596] on button "Continue →" at bounding box center [1038, 668] width 112 height 44
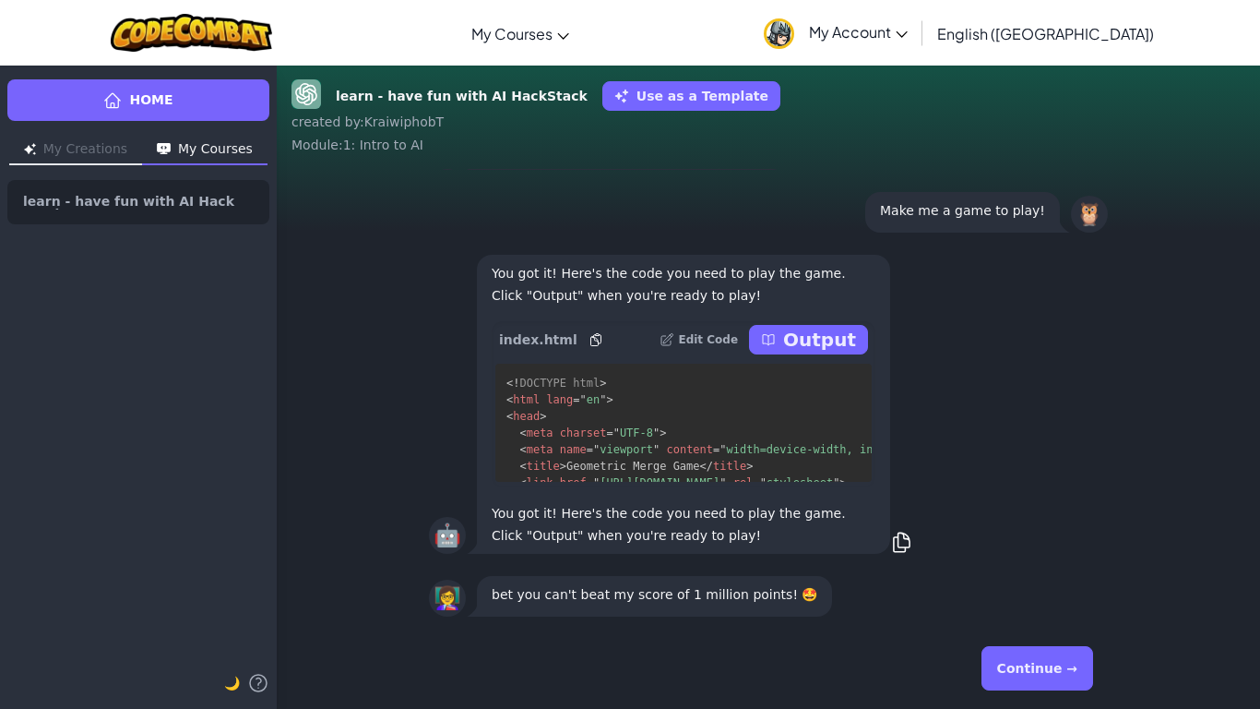
click at [1042, 596] on button "Continue →" at bounding box center [1038, 668] width 112 height 44
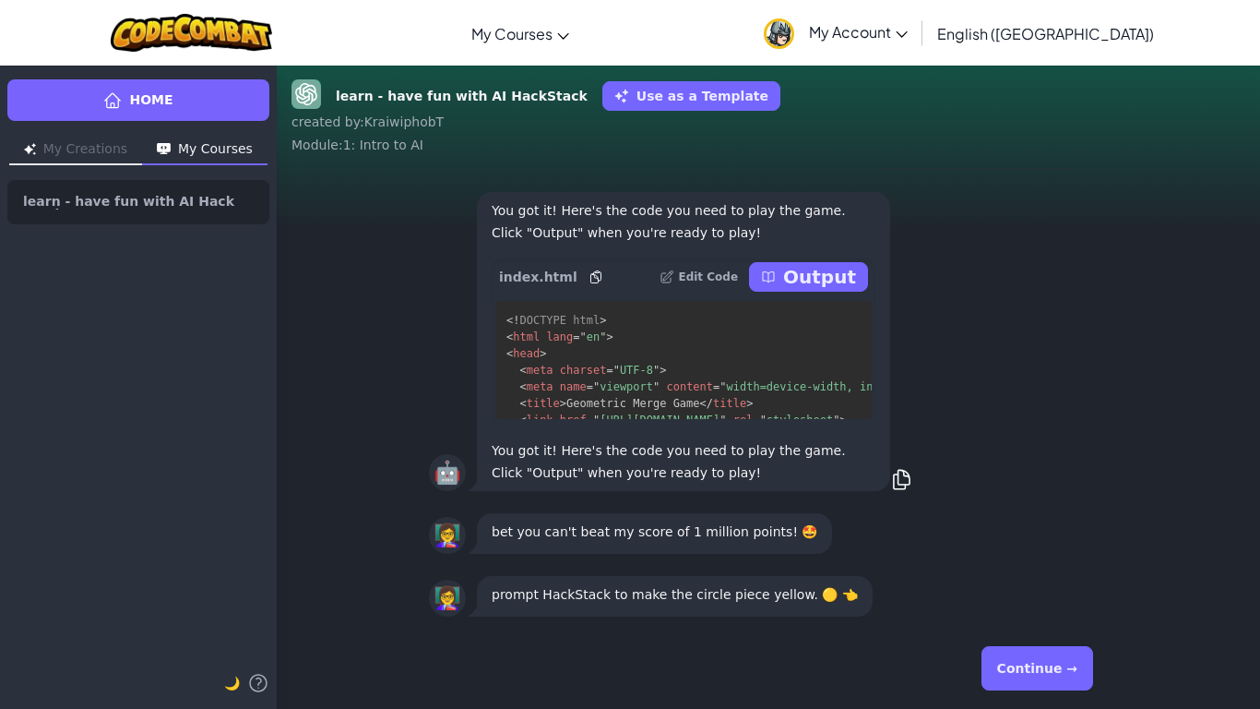
click at [1042, 596] on button "Continue →" at bounding box center [1038, 668] width 112 height 44
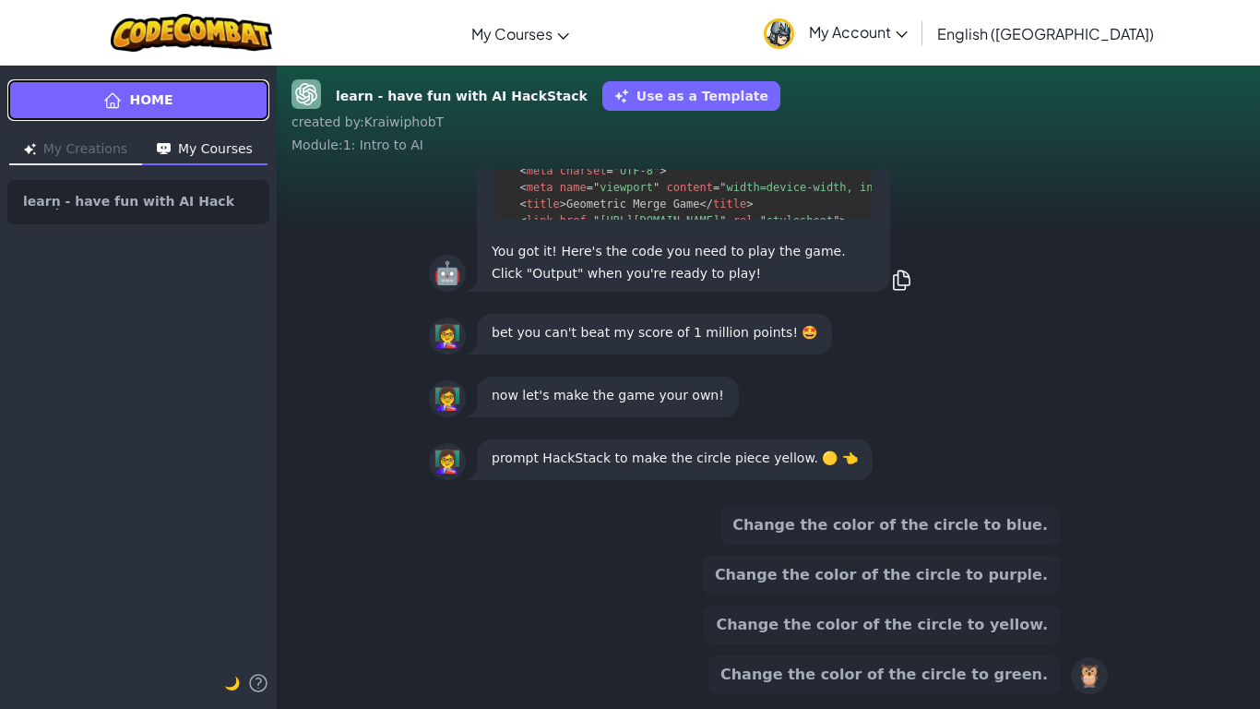
click at [178, 96] on link "Home" at bounding box center [138, 100] width 262 height 42
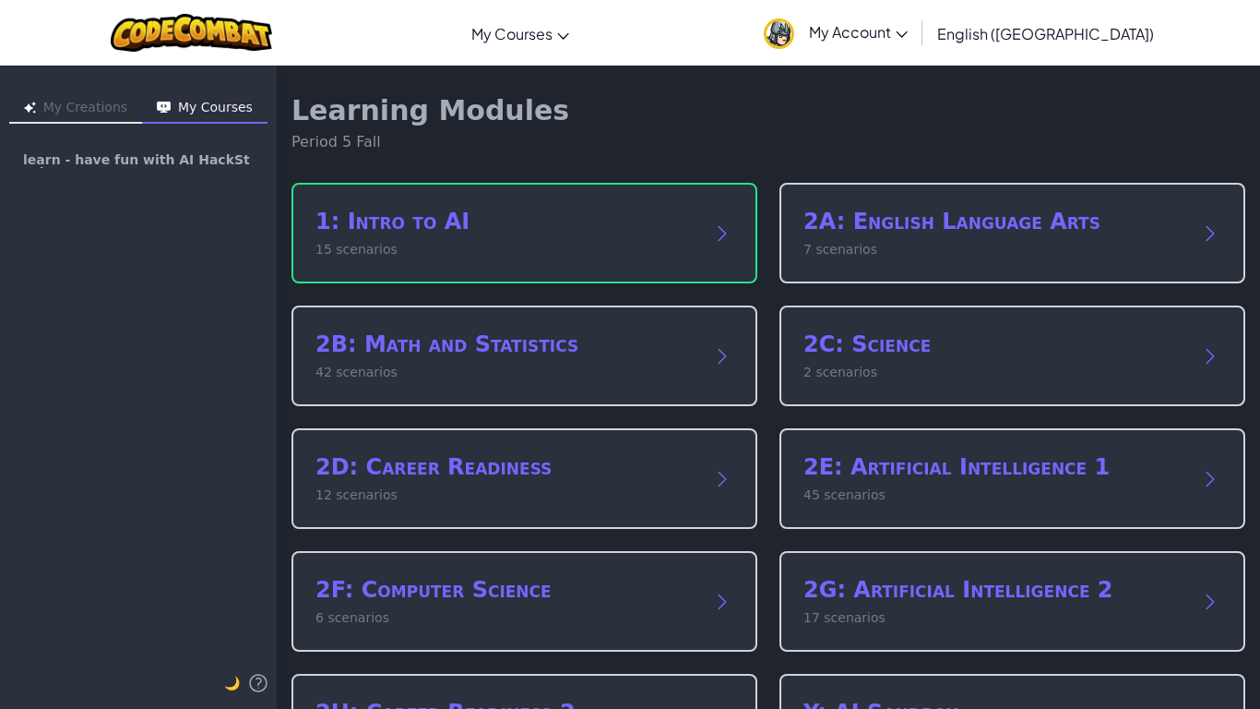
click at [93, 109] on button "My Creations" at bounding box center [75, 109] width 133 height 30
click at [179, 106] on button "My Courses" at bounding box center [204, 109] width 125 height 30
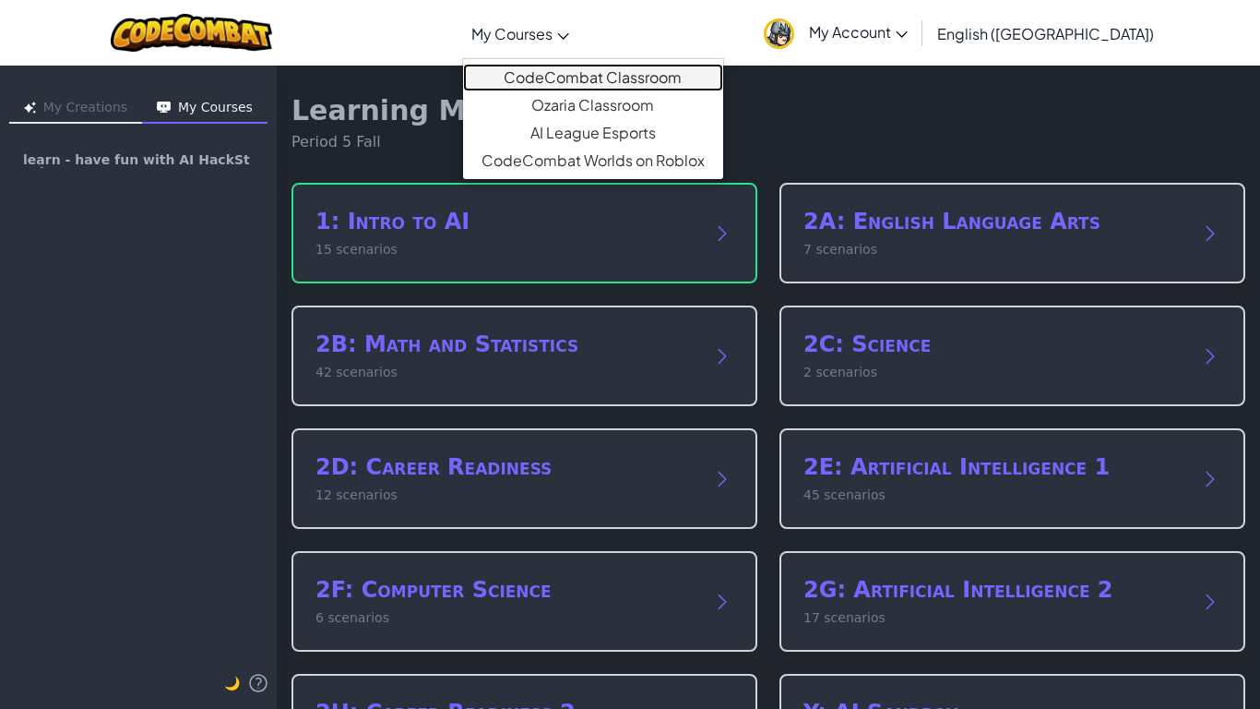
click at [634, 76] on link "CodeCombat Classroom" at bounding box center [593, 78] width 260 height 28
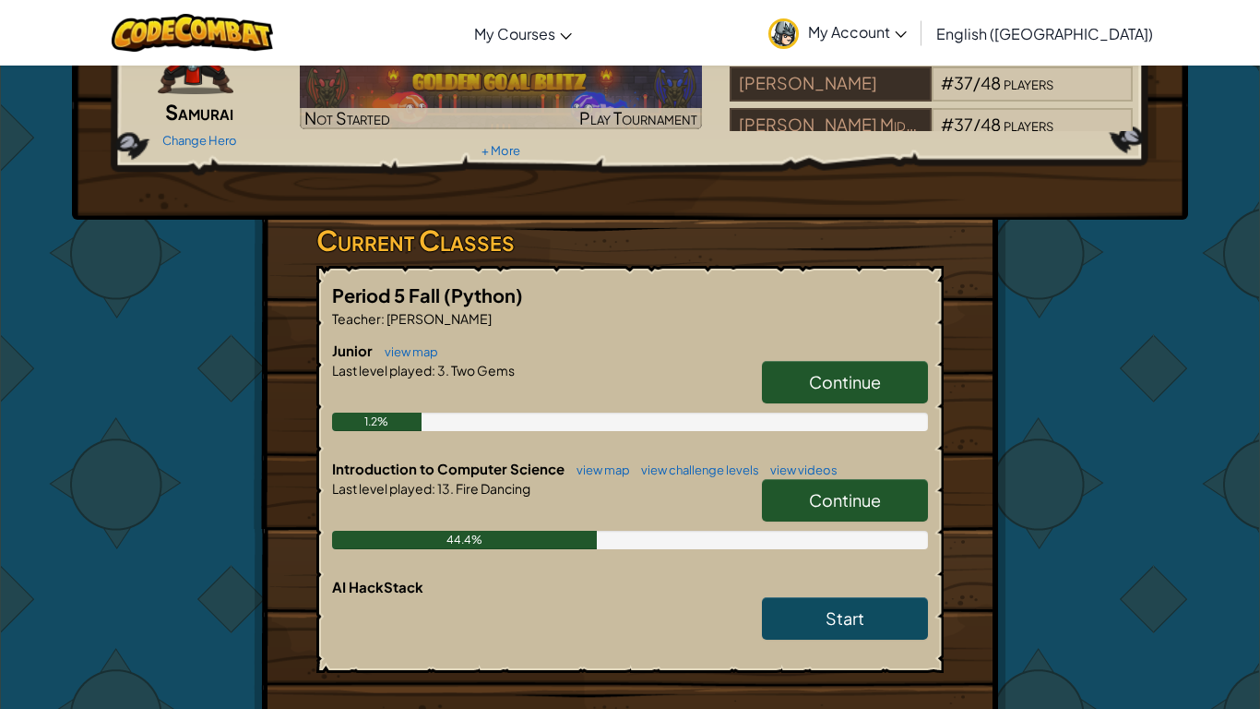
scroll to position [167, 0]
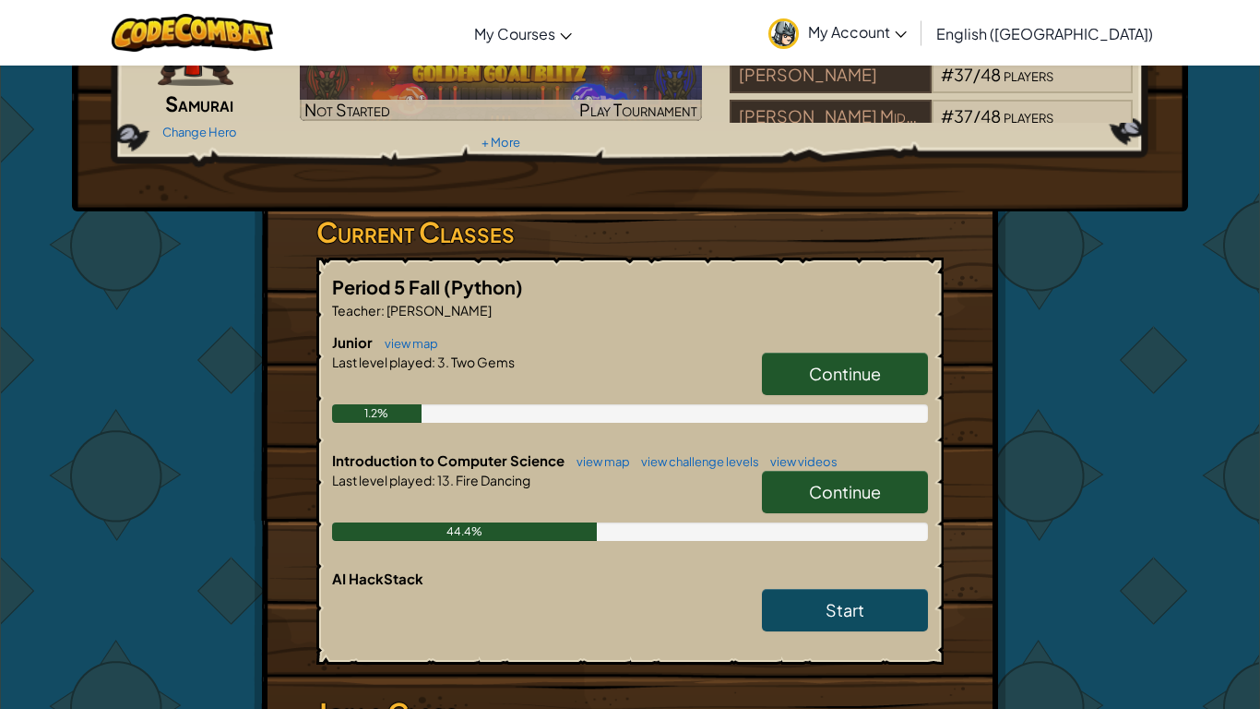
click at [802, 476] on link "Continue" at bounding box center [845, 492] width 166 height 42
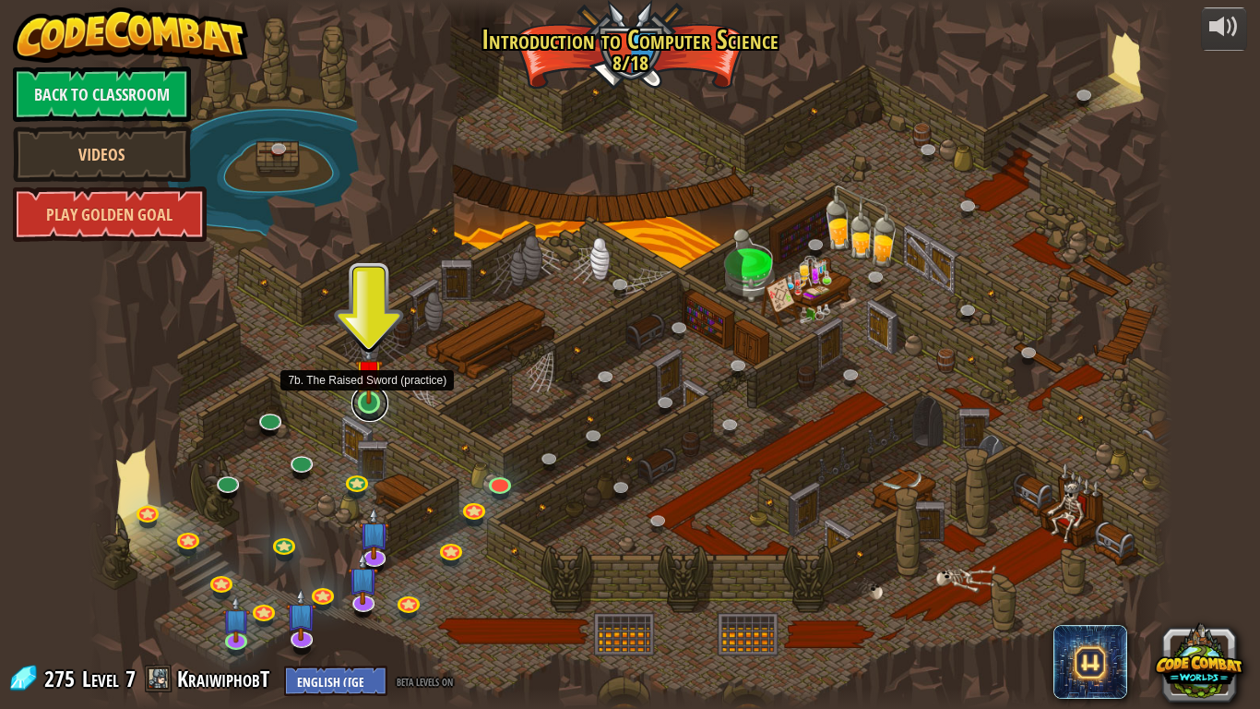
click at [372, 411] on link at bounding box center [370, 403] width 37 height 37
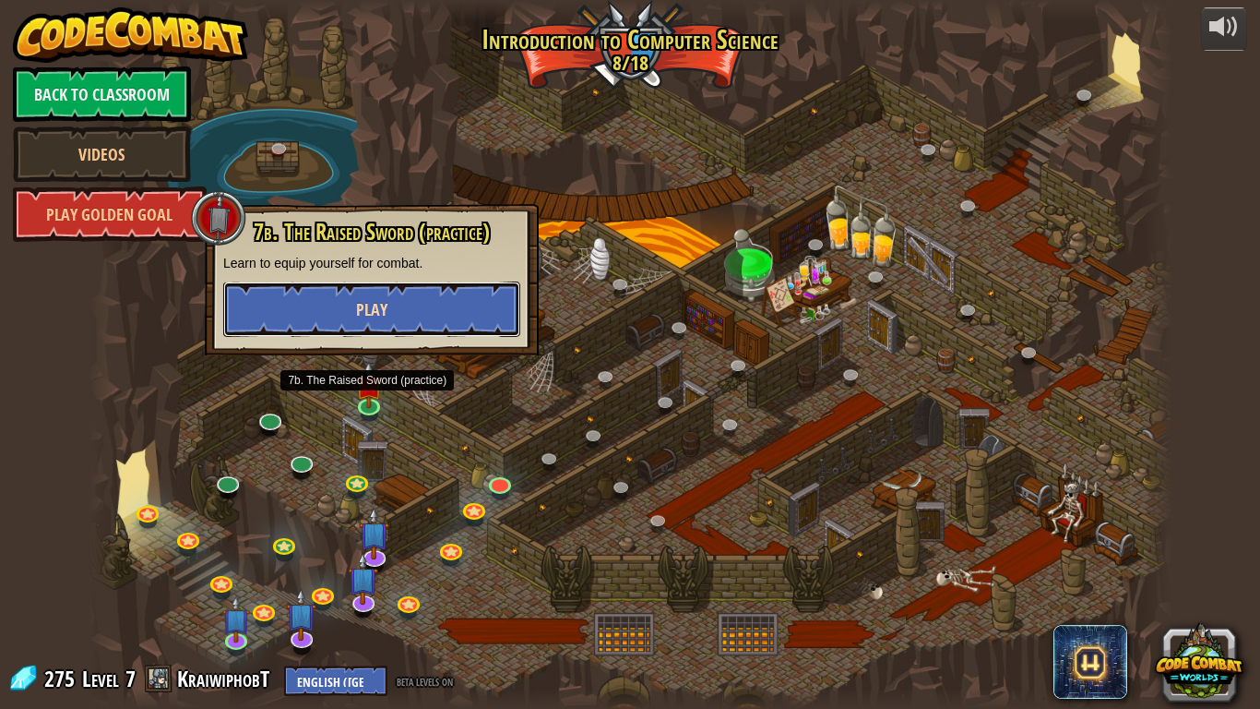
click at [326, 311] on button "Play" at bounding box center [371, 308] width 297 height 55
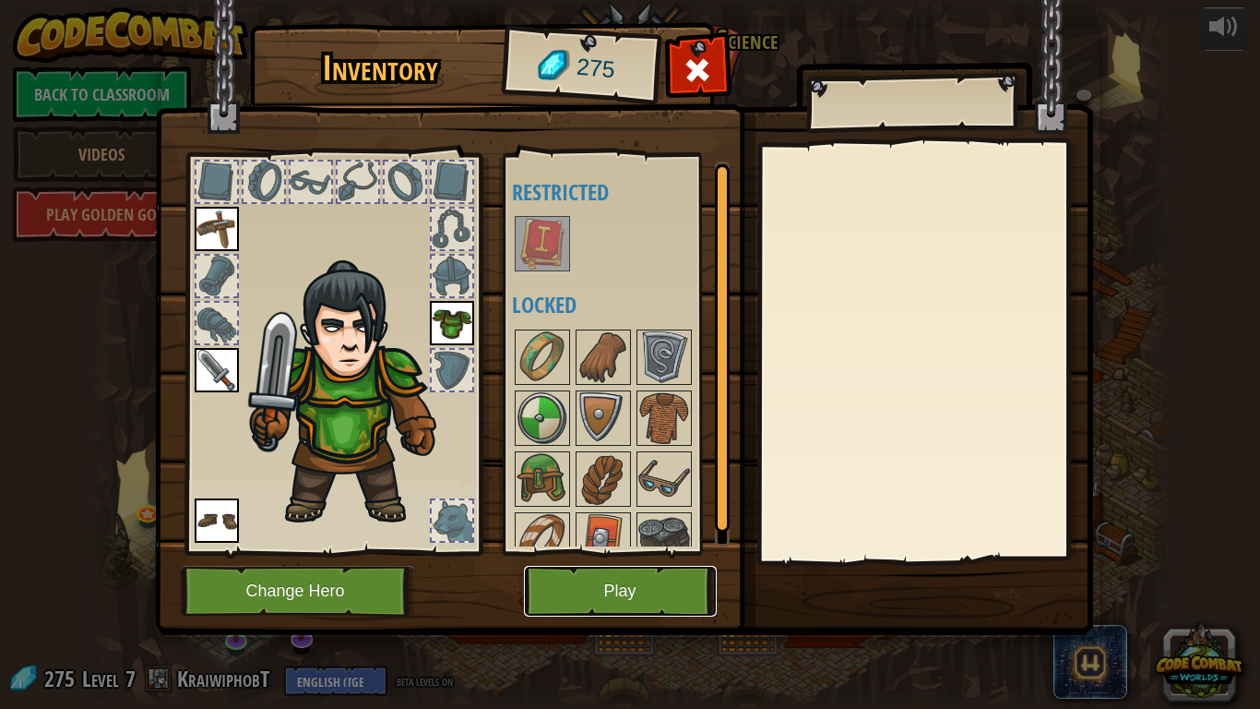
click at [585, 583] on button "Play" at bounding box center [620, 591] width 193 height 51
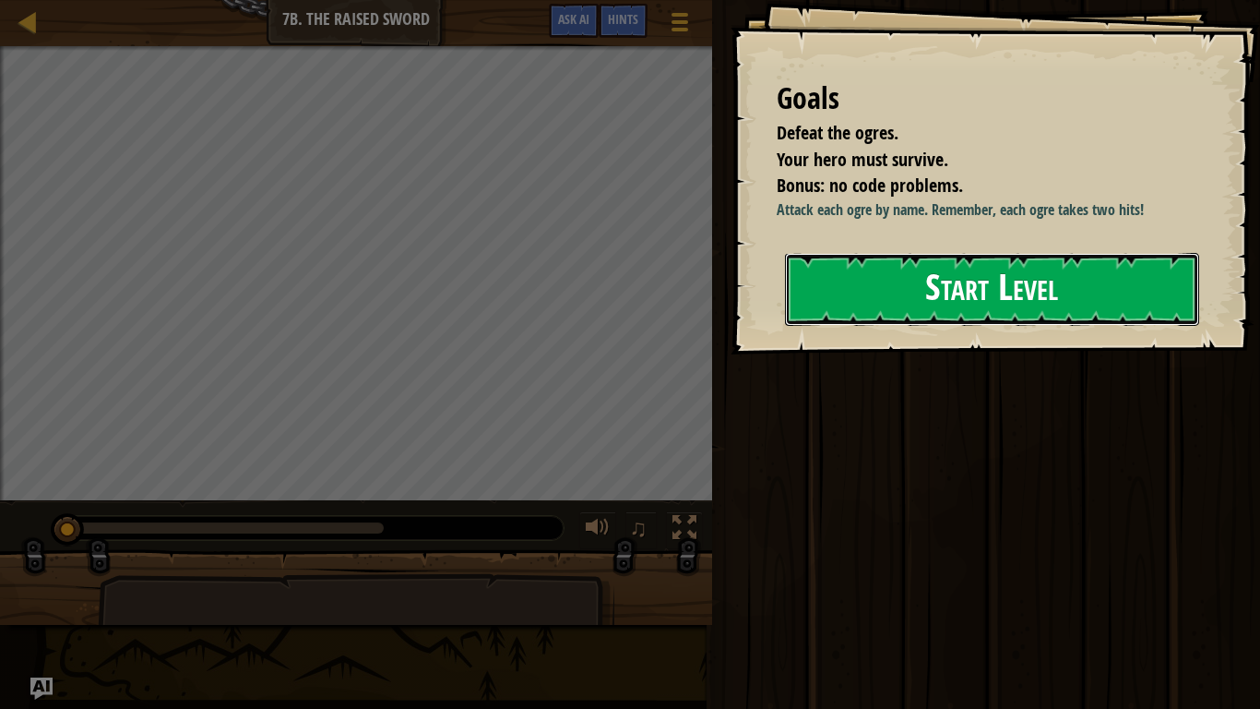
click at [977, 282] on button "Start Level" at bounding box center [992, 289] width 414 height 73
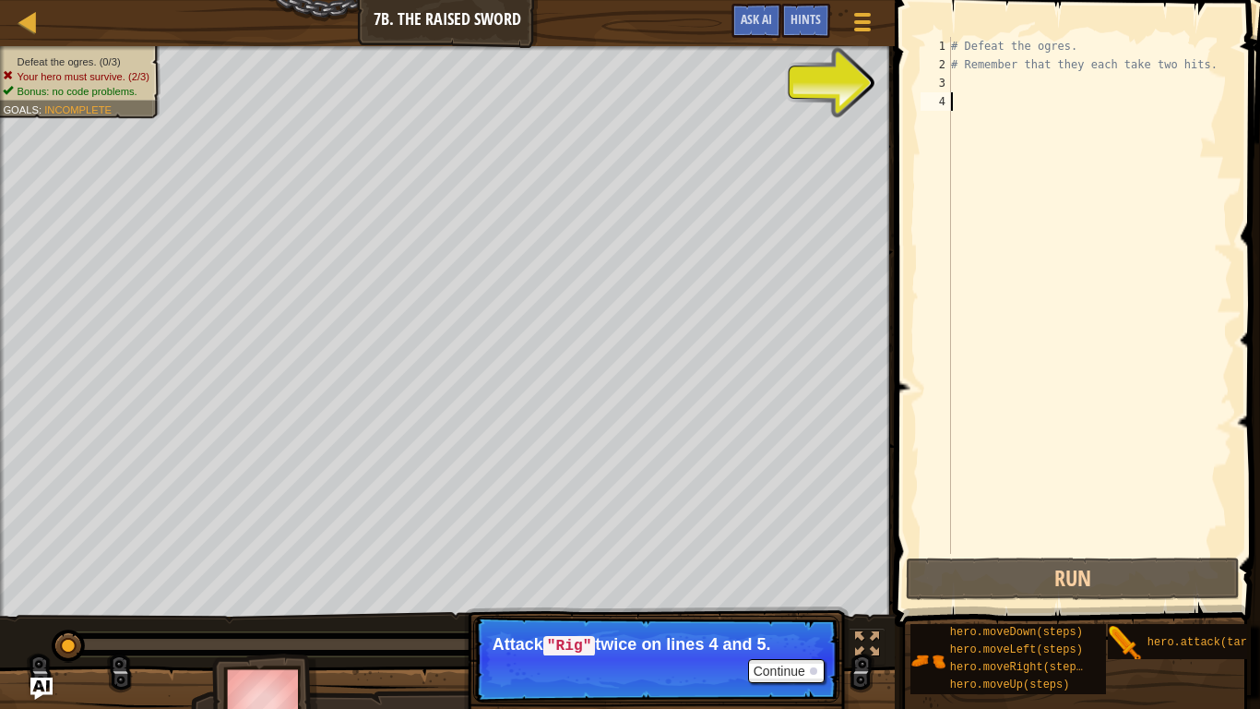
click at [975, 86] on div "# Defeat the ogres. # Remember that they each take two hits." at bounding box center [1090, 314] width 285 height 554
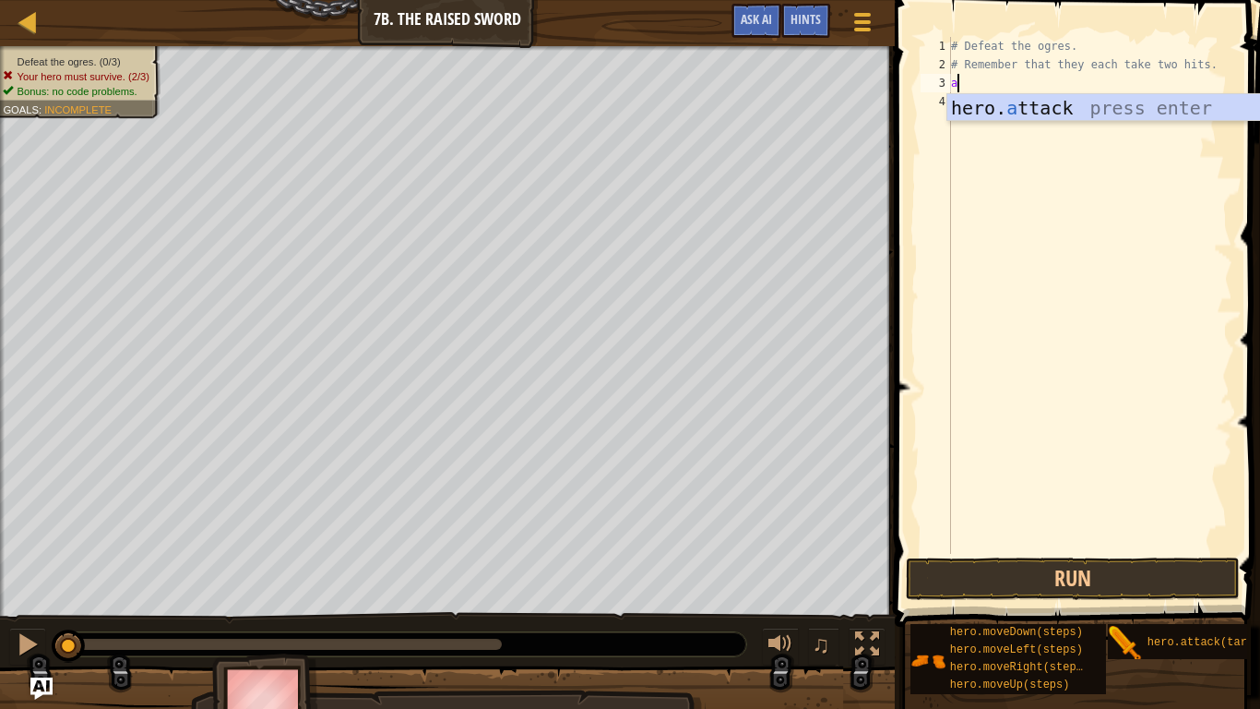
scroll to position [8, 0]
click at [1036, 111] on div "hero. a ttack press enter" at bounding box center [1122, 135] width 349 height 83
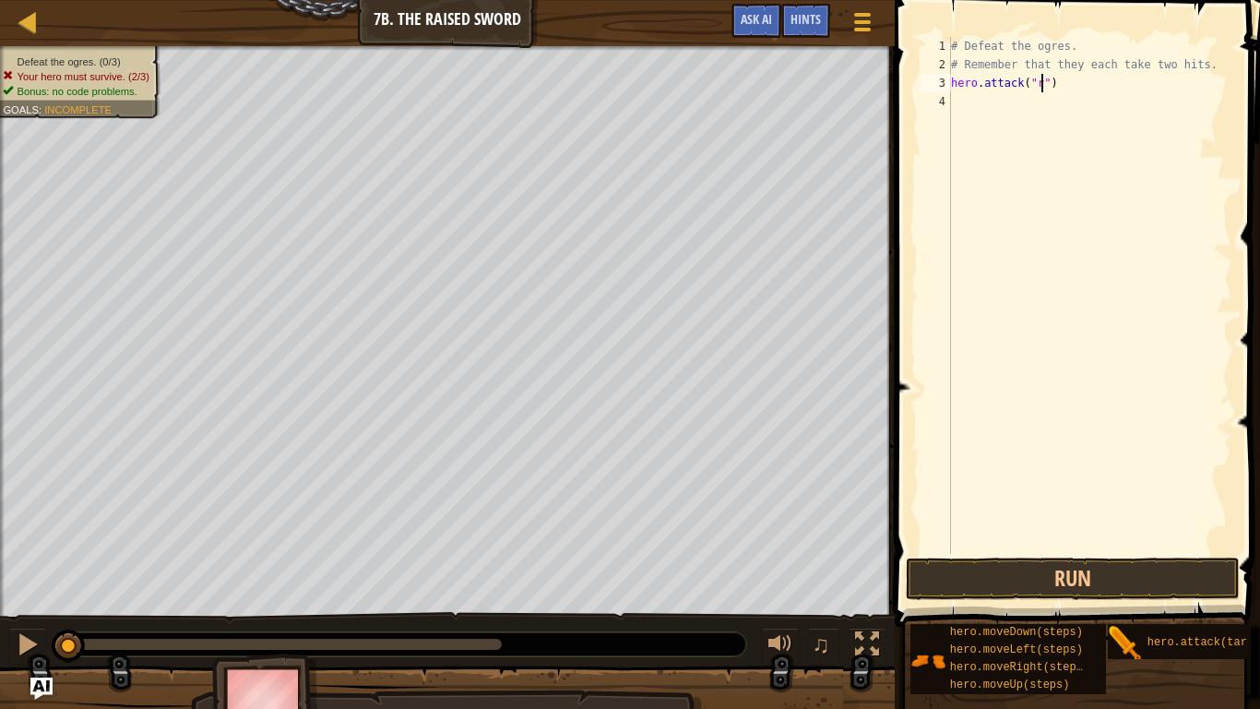
scroll to position [8, 15]
type textarea "hero.attack("rig")"
click at [1048, 92] on div "# Defeat the ogres. # Remember that they each take two hits. hero . attack ( "r…" at bounding box center [1090, 314] width 285 height 554
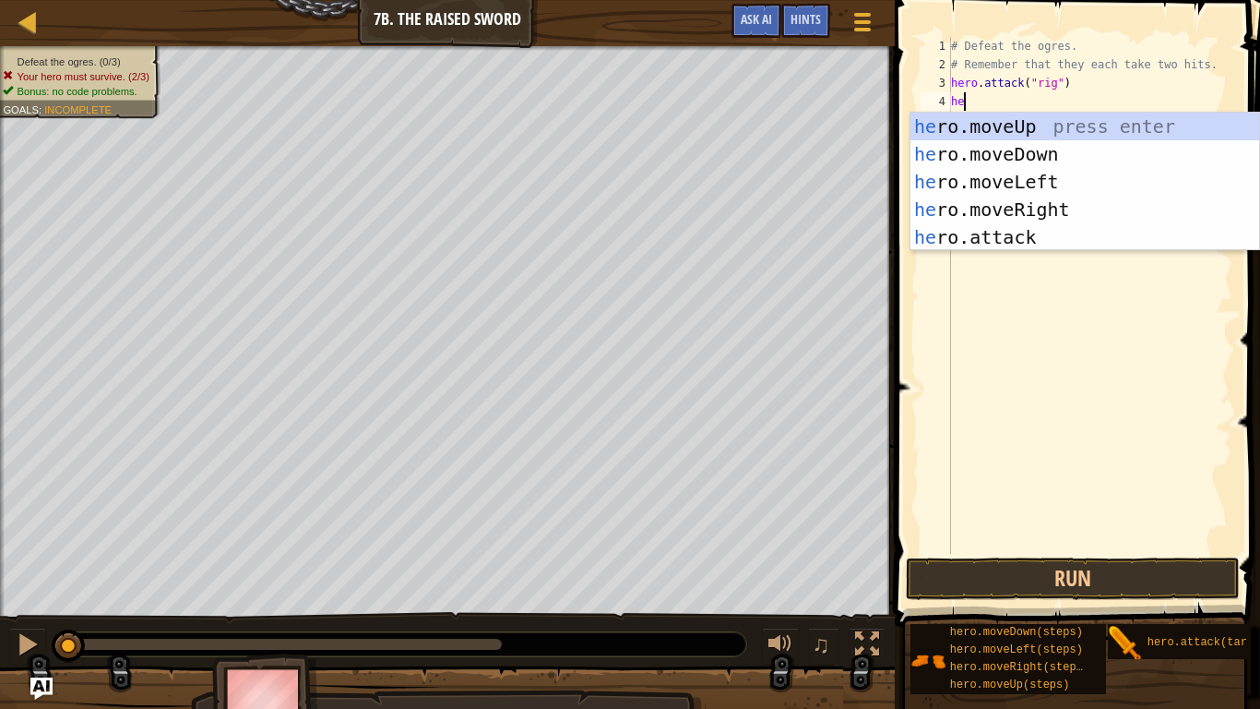
scroll to position [8, 2]
click at [1046, 228] on div "her o.moveUp press enter her o.moveDown press enter her o.moveLeft press enter …" at bounding box center [1085, 210] width 349 height 194
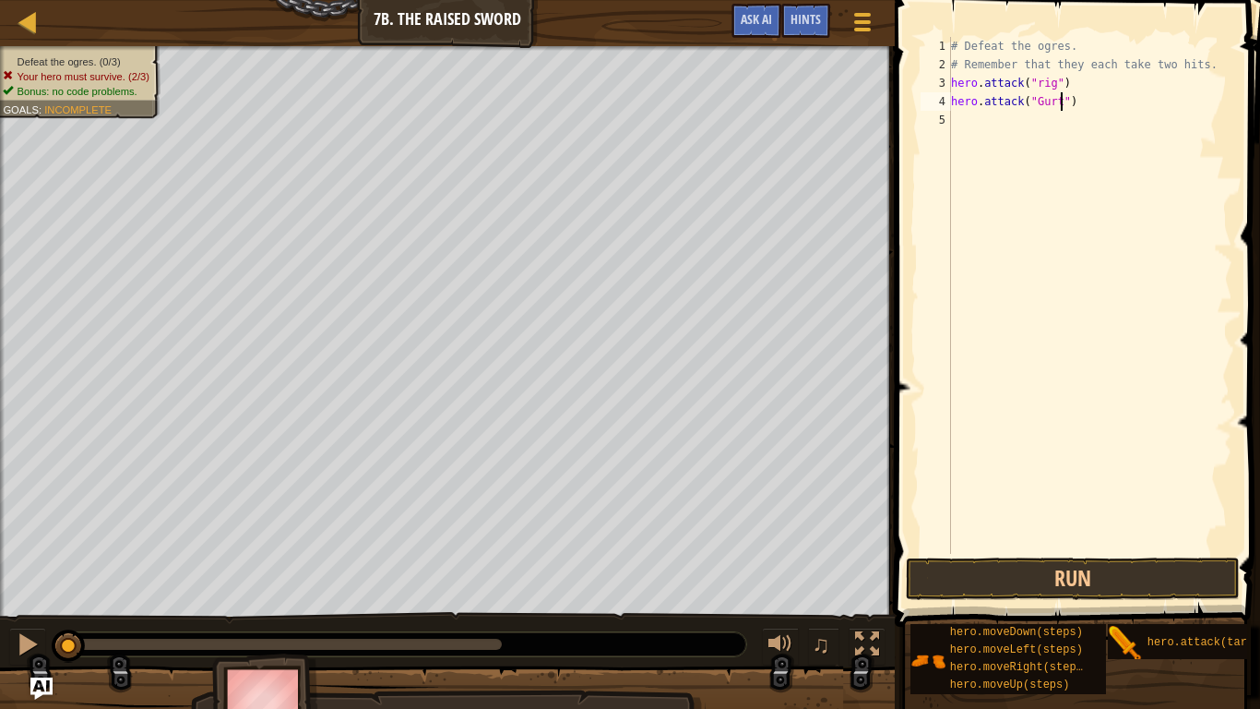
scroll to position [8, 16]
click at [1040, 86] on div "# Defeat the ogres. # Remember that they each take two hits. hero . attack ( "r…" at bounding box center [1090, 314] width 285 height 554
type textarea "hero.attack("ig")"
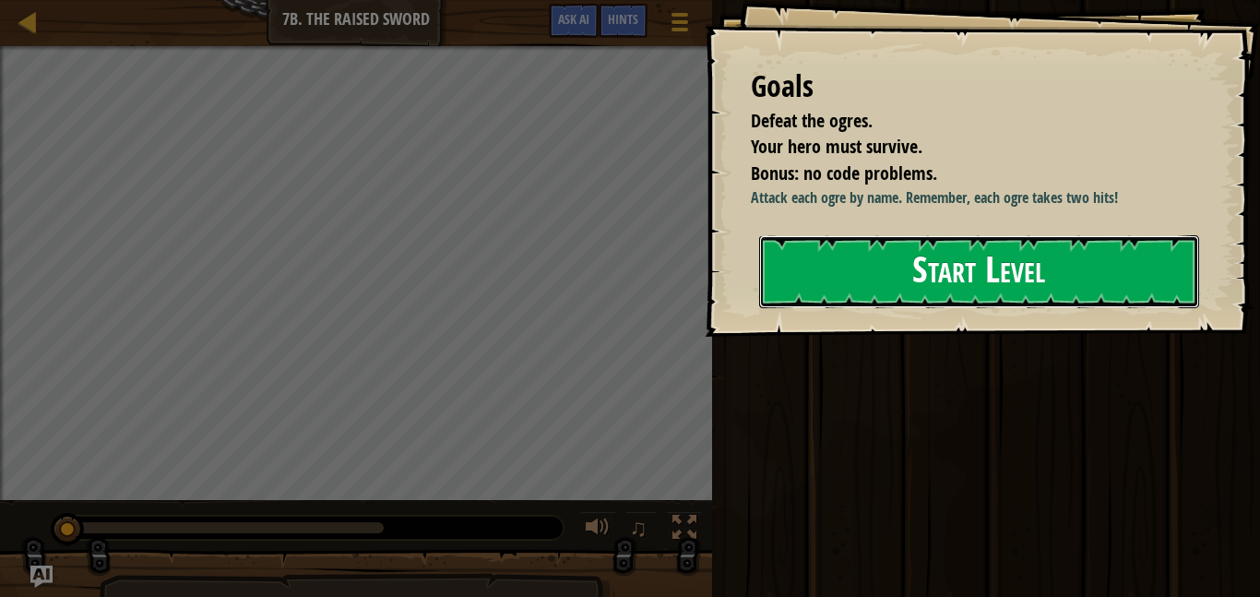
click at [922, 299] on button "Start Level" at bounding box center [979, 271] width 440 height 73
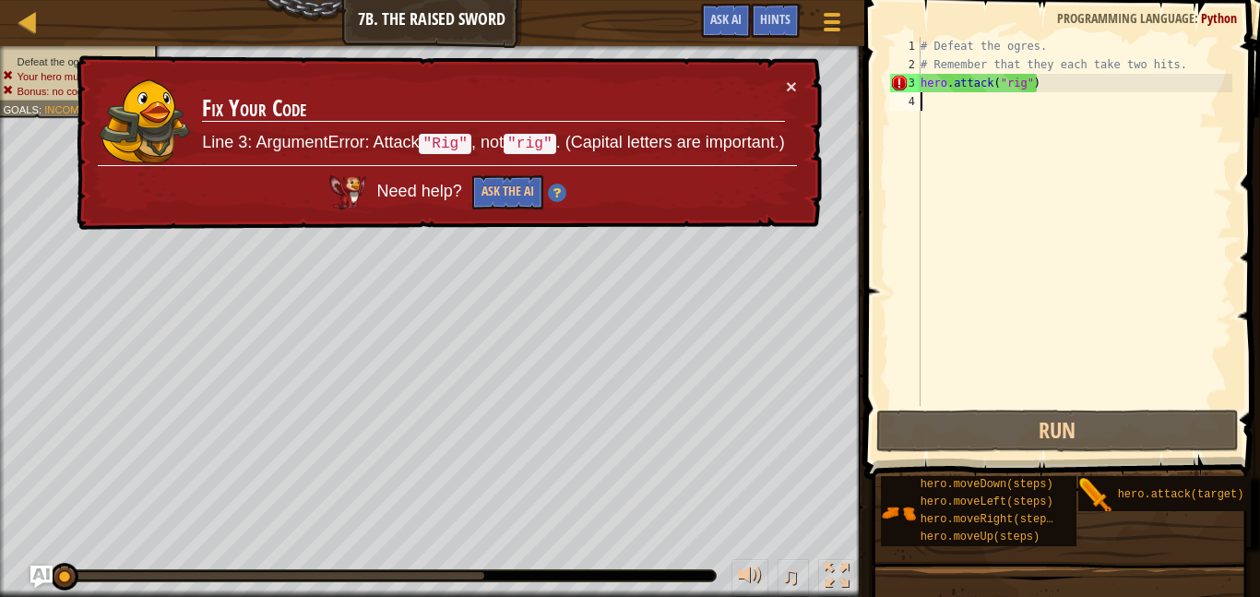
click at [1010, 78] on div "# Defeat the ogres. # Remember that they each take two hits. hero . attack ( "r…" at bounding box center [1075, 240] width 316 height 406
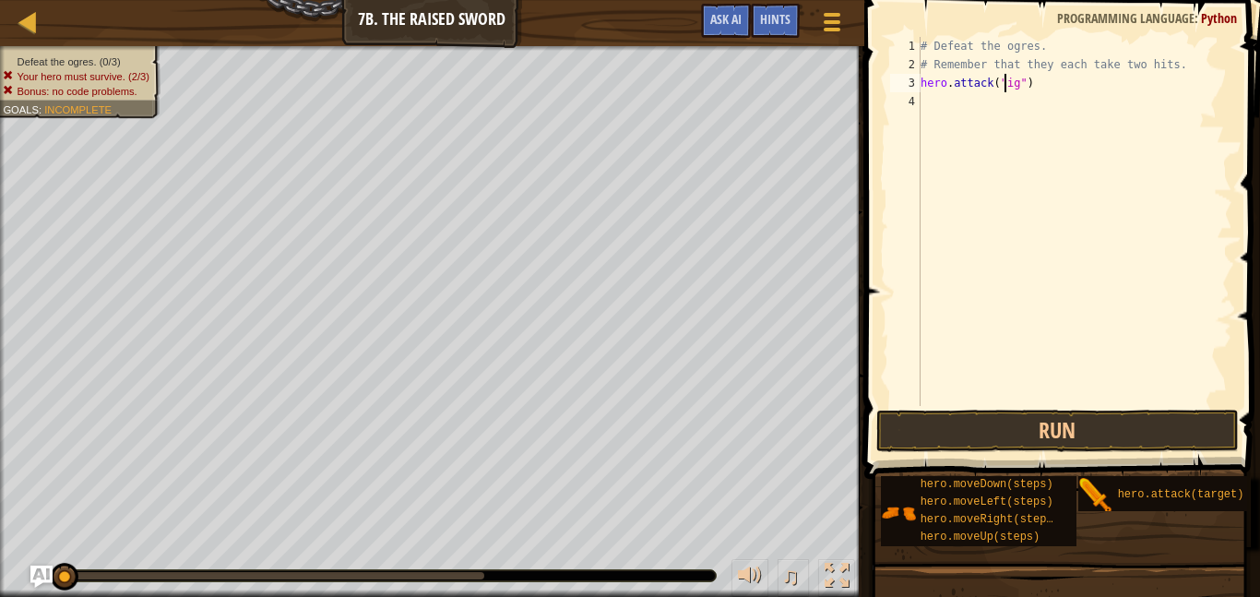
type textarea "hero.attack("Rig")"
click at [1025, 106] on div "# Defeat the ogres. # Remember that they each take two hits. hero . attack ( "R…" at bounding box center [1075, 240] width 316 height 406
drag, startPoint x: 1048, startPoint y: 71, endPoint x: 993, endPoint y: 79, distance: 56.0
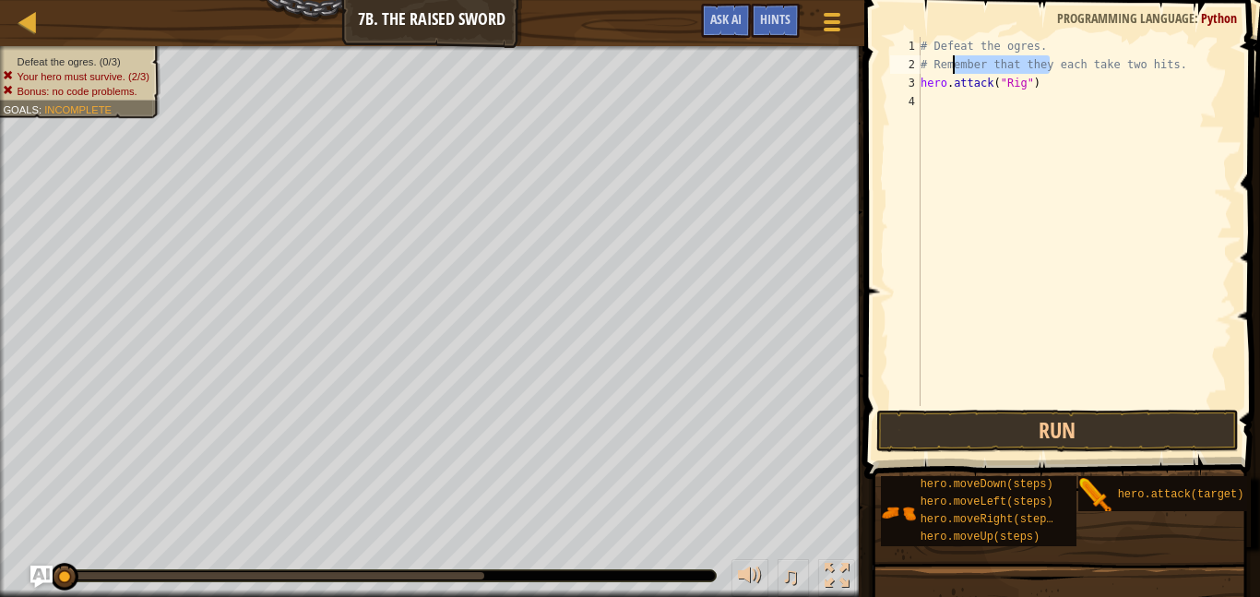
click at [993, 79] on div "# Defeat the ogres. # Remember that they each take two hits. hero . attack ( "R…" at bounding box center [1075, 240] width 316 height 406
drag, startPoint x: 1077, startPoint y: 94, endPoint x: 1032, endPoint y: 84, distance: 46.3
click at [1032, 84] on div "# Defeat the ogres. # Remember that they each take two hits. hero . attack ( "R…" at bounding box center [1075, 240] width 316 height 406
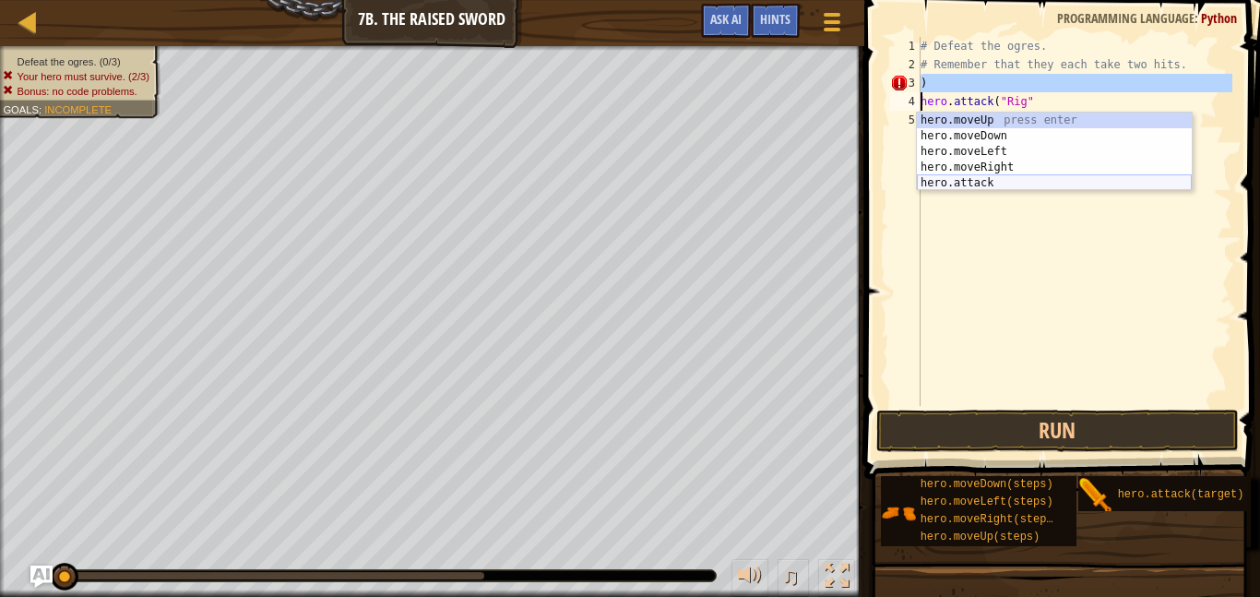
click at [973, 186] on div "hero.moveUp press enter hero.moveDown press enter hero.moveLeft press enter her…" at bounding box center [1054, 168] width 275 height 110
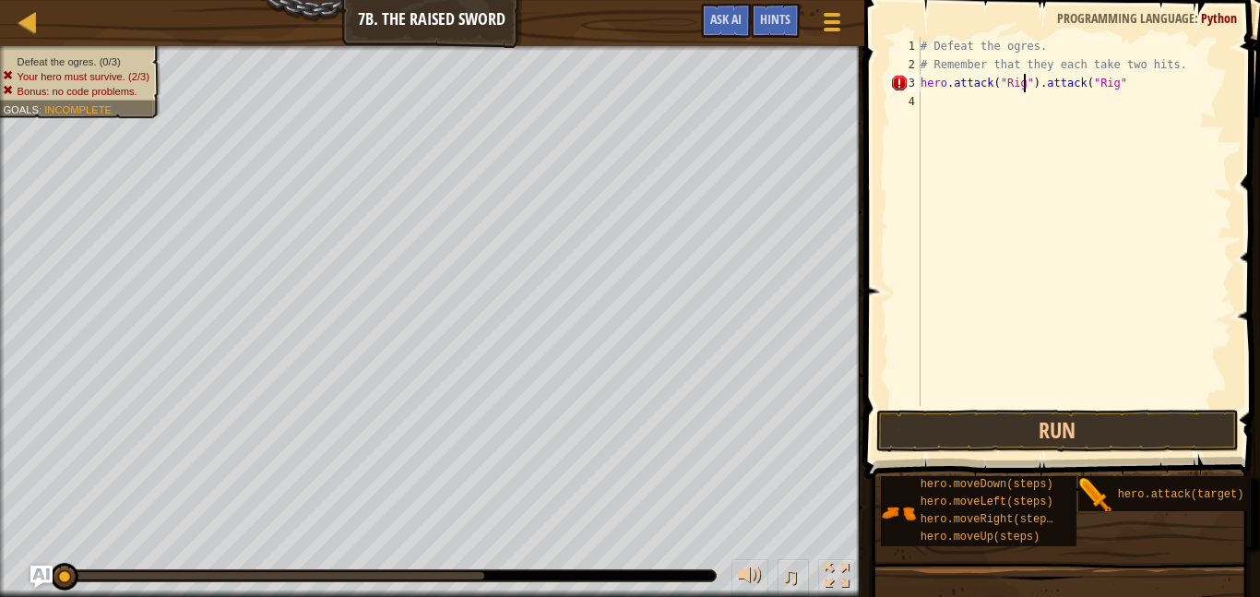
scroll to position [8, 15]
click at [1134, 82] on div "# Defeat the ogres. # Remember that they each take two hits. hero . attack ( "R…" at bounding box center [1075, 240] width 316 height 406
type textarea "hero.attack("Rig").attack("Rig")"
click at [932, 112] on div "# Defeat the ogres. # Remember that they each take two hits. hero . attack ( "R…" at bounding box center [1075, 240] width 316 height 406
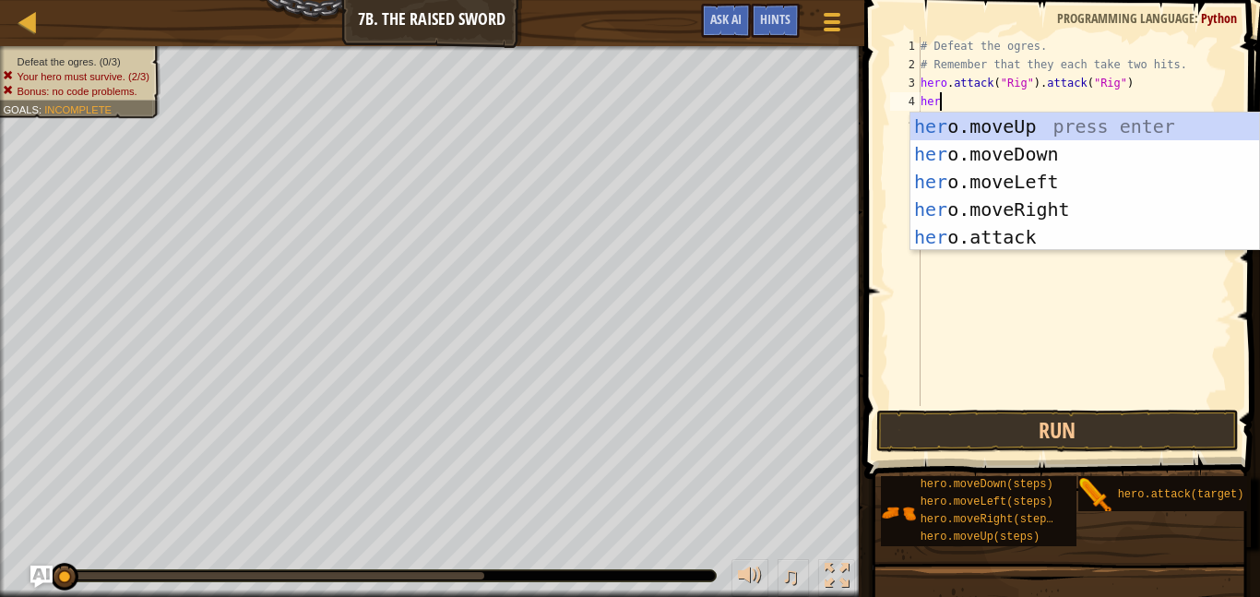
scroll to position [8, 3]
click at [966, 239] on div "hero .moveUp press enter hero .moveDown press enter hero .moveLeft press enter …" at bounding box center [1085, 210] width 349 height 194
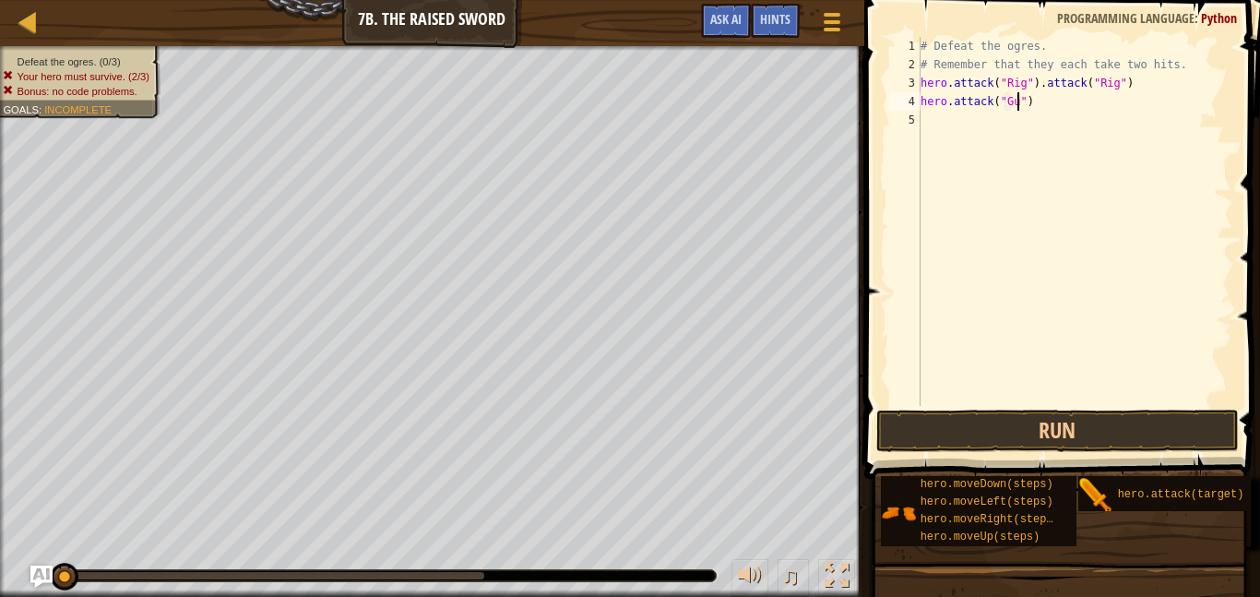
scroll to position [8, 16]
drag, startPoint x: 1064, startPoint y: 95, endPoint x: 879, endPoint y: 97, distance: 184.6
click at [879, 97] on div "hero.attack("Gurt") 1 2 3 4 5 # Defeat the ogres. # Remember that they each tak…" at bounding box center [1059, 275] width 401 height 533
type textarea "C"
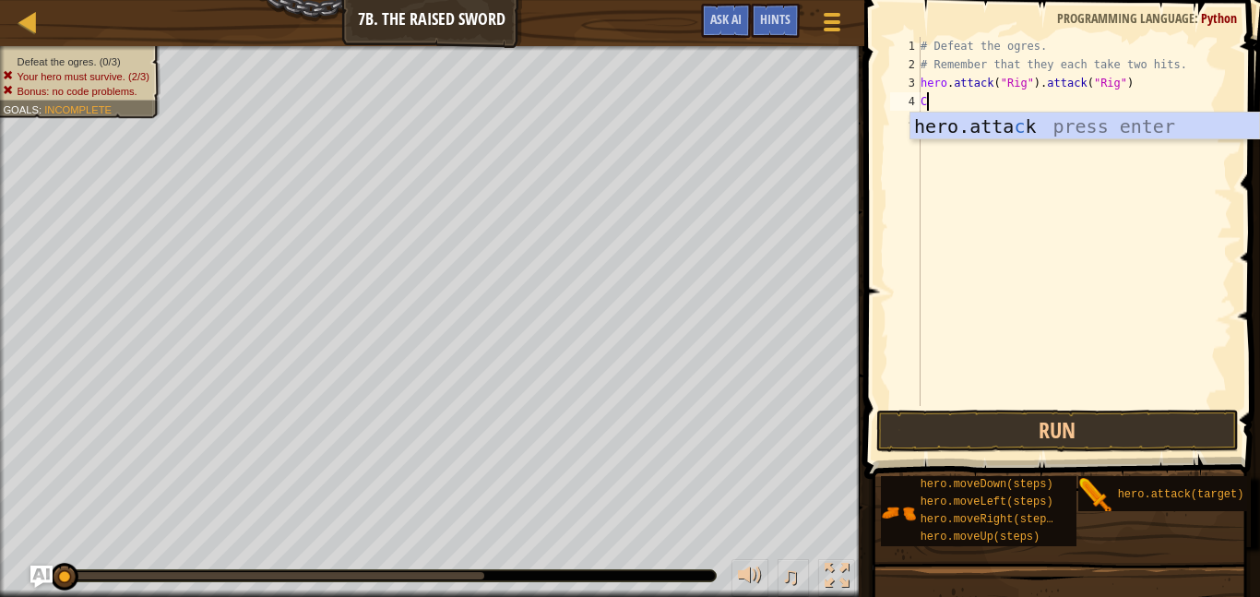
scroll to position [8, 0]
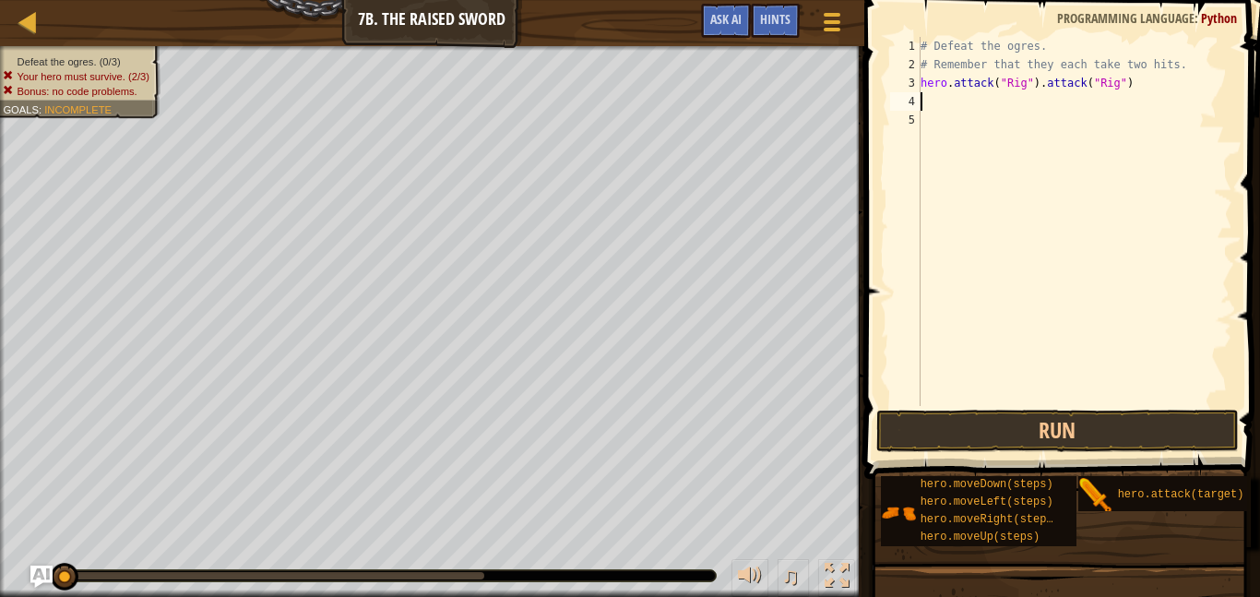
type textarea "h"
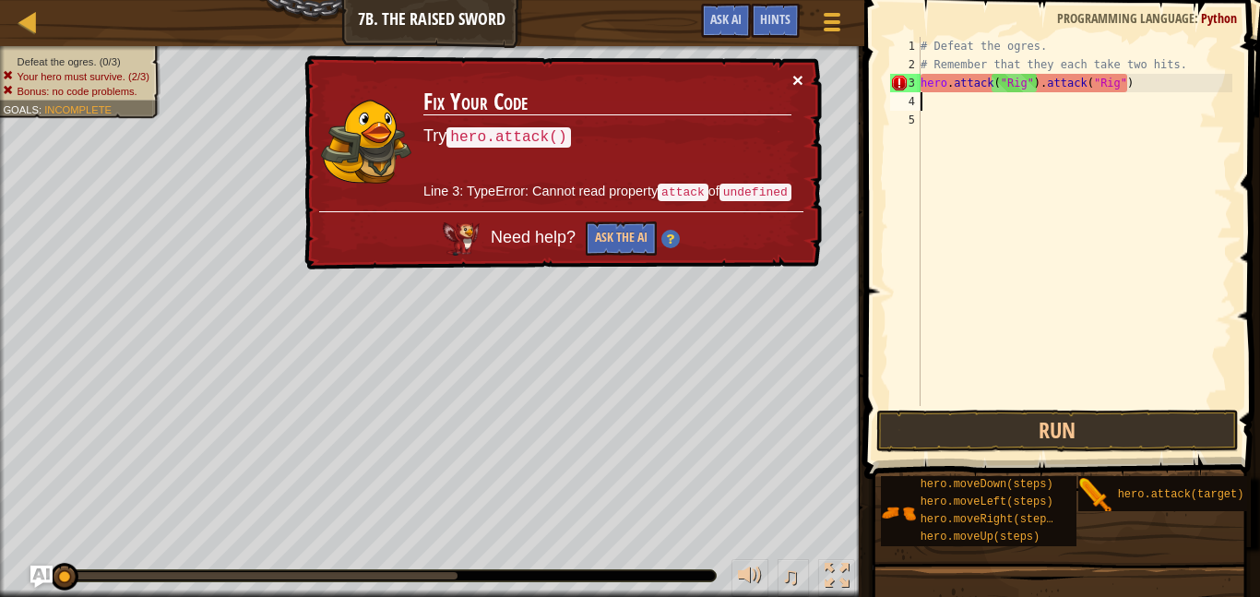
click at [803, 76] on button "×" at bounding box center [798, 79] width 11 height 19
drag, startPoint x: 1206, startPoint y: 90, endPoint x: 887, endPoint y: 83, distance: 319.4
click at [887, 83] on div "1 2 3 4 5 # Defeat the ogres. # Remember that they each take two hits. hero . a…" at bounding box center [1060, 221] width 346 height 369
type textarea "hero.attack("Rig").attack("Rig")"
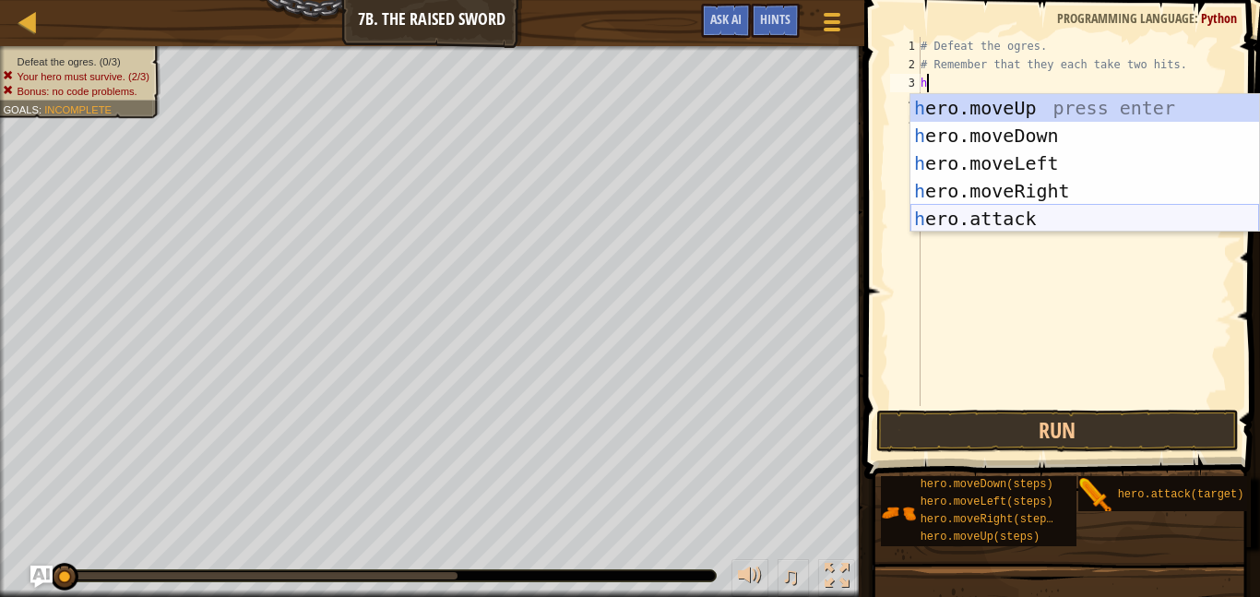
click at [1008, 225] on div "h ero.moveUp press enter h ero.moveDown press enter h ero.moveLeft press enter …" at bounding box center [1085, 191] width 349 height 194
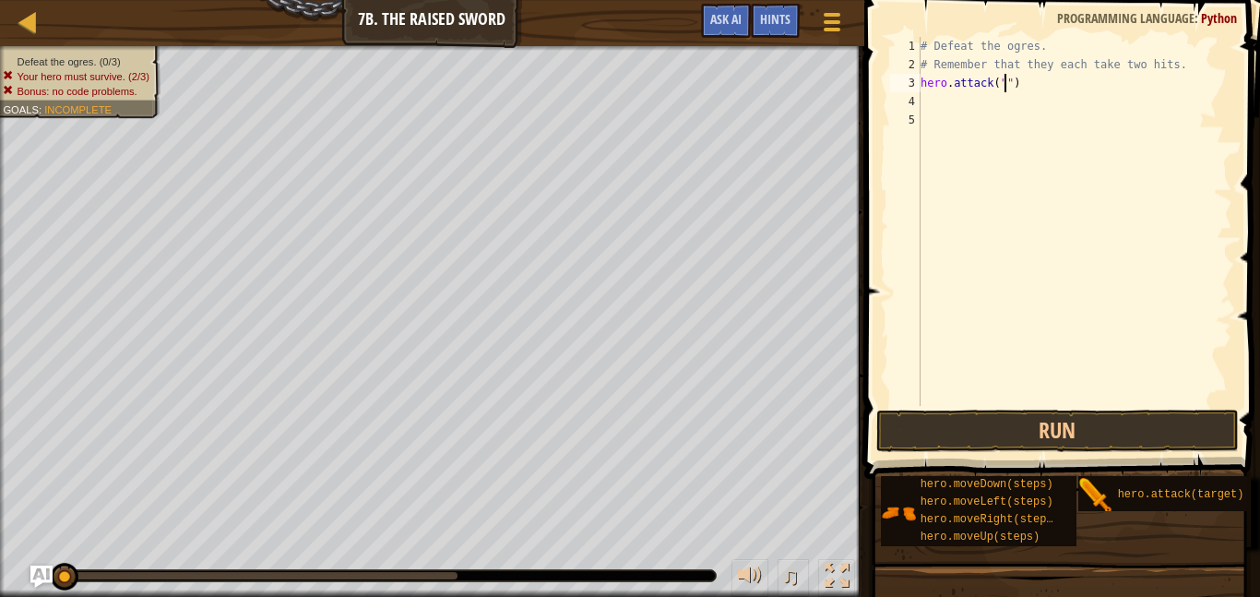
scroll to position [8, 13]
type textarea "hero.attack("Rig")"
drag, startPoint x: 1050, startPoint y: 88, endPoint x: 893, endPoint y: 91, distance: 156.9
click at [893, 91] on div "hero.attack("Rig") 1 2 3 4 5 # Defeat the ogres. # Remember that they each take…" at bounding box center [1060, 221] width 346 height 369
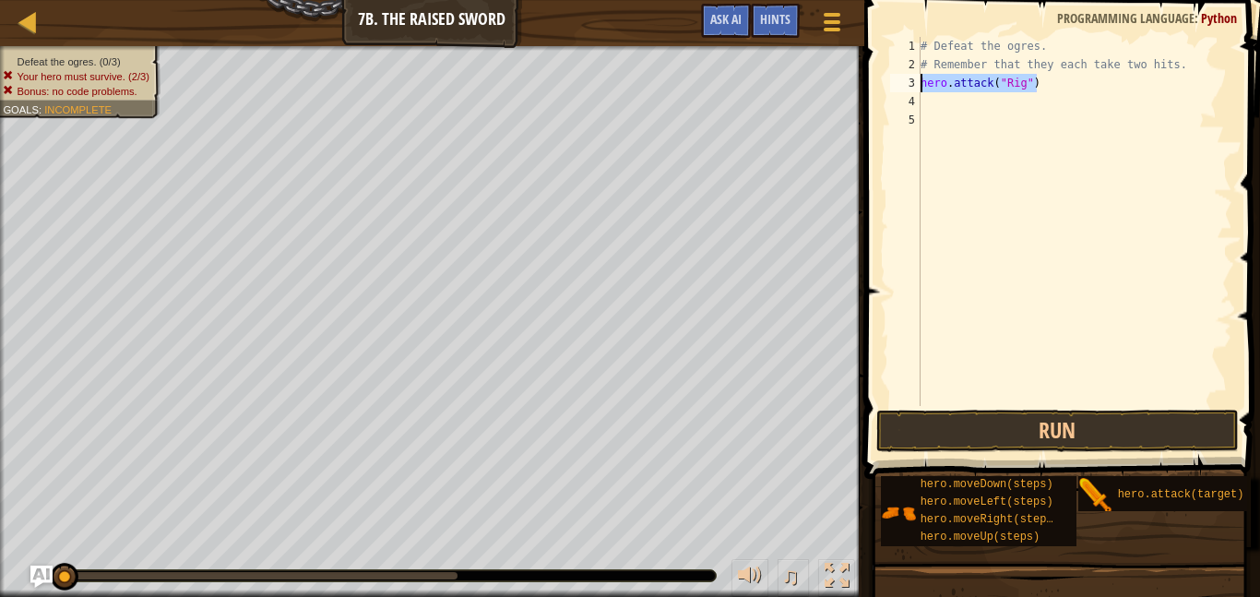
click at [1009, 102] on div "# Defeat the ogres. # Remember that they each take two hits. hero . attack ( "R…" at bounding box center [1075, 240] width 316 height 406
paste textarea "hero.attack("Rig")"
type textarea "hero.attack("Rig")"
click at [988, 119] on div "# Defeat the ogres. # Remember that they each take two hits. hero . attack ( "R…" at bounding box center [1075, 240] width 316 height 406
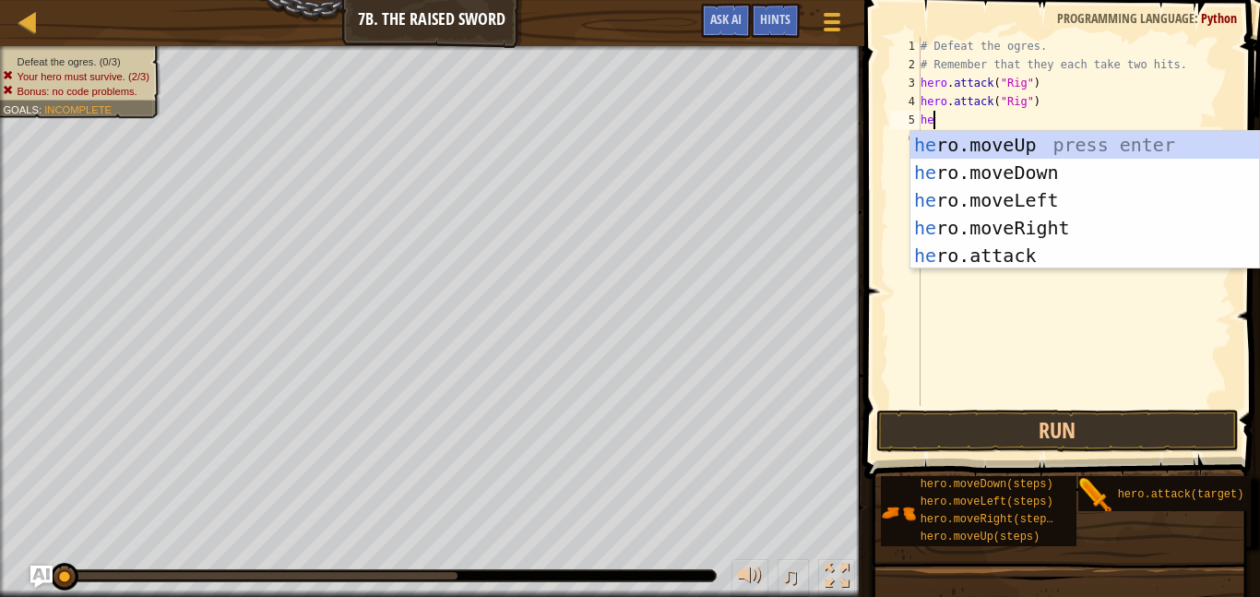
scroll to position [8, 1]
click at [997, 248] on div "he ro.moveUp press enter he ro.moveDown press enter he ro.moveLeft press enter …" at bounding box center [1085, 228] width 349 height 194
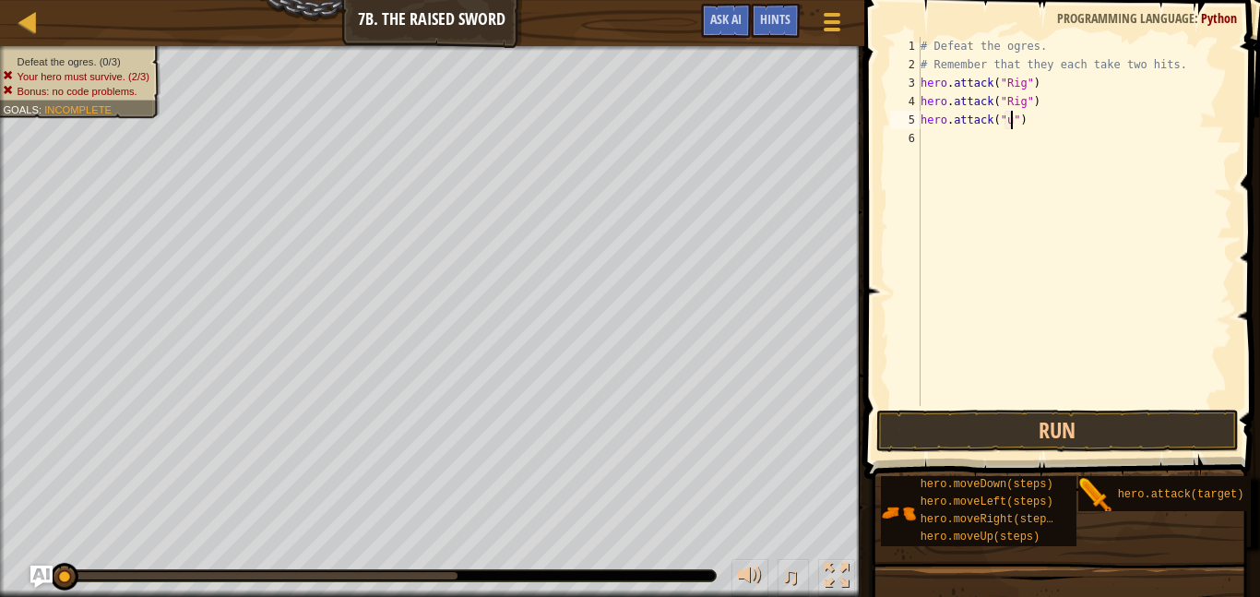
scroll to position [8, 13]
type textarea "hero.attack("Gurt")"
drag, startPoint x: 1044, startPoint y: 126, endPoint x: 890, endPoint y: 124, distance: 153.2
click at [890, 124] on div "hero.attack("Gurt") 1 2 3 4 5 6 # Defeat the ogres. # Remember that they each t…" at bounding box center [1060, 221] width 346 height 369
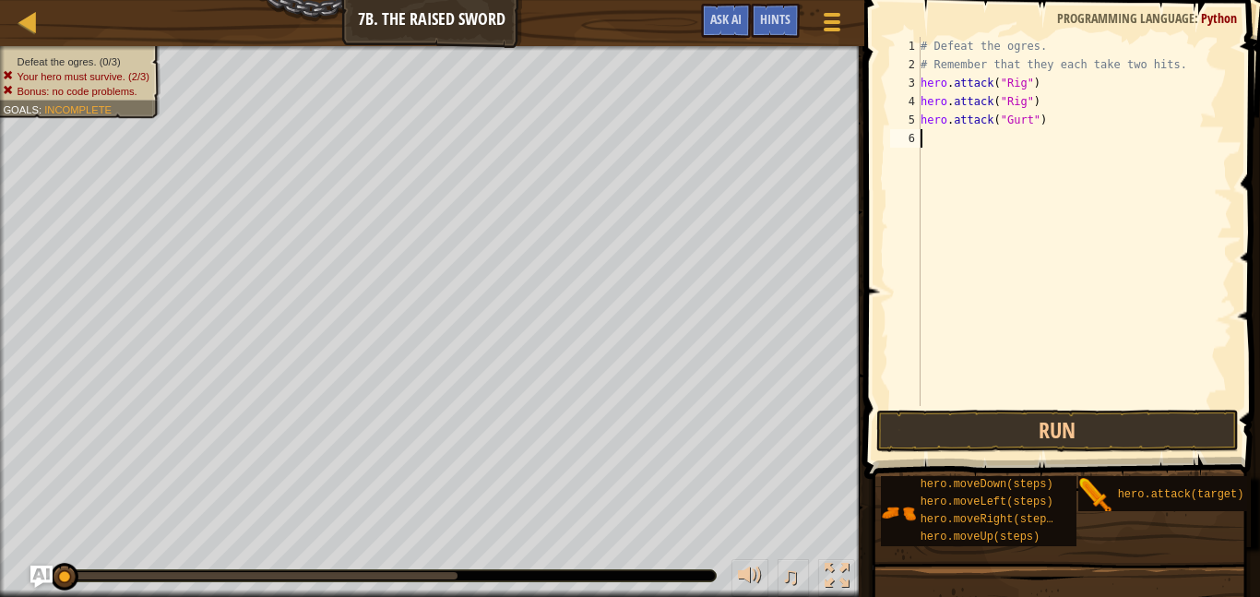
click at [939, 137] on div "# Defeat the ogres. # Remember that they each take two hits. hero . attack ( "R…" at bounding box center [1075, 240] width 316 height 406
paste textarea "hero.attack("Gurt")"
type textarea "hero.attack("Gurt")"
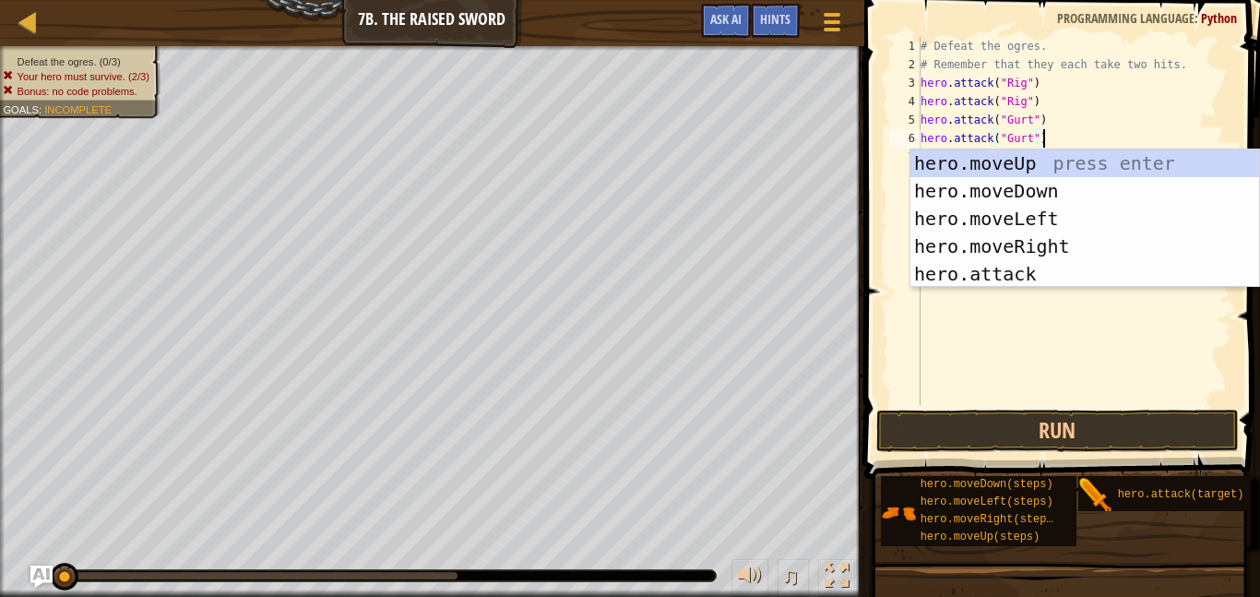
click at [1094, 318] on div "# Defeat the ogres. # Remember that they each take two hits. hero . attack ( "R…" at bounding box center [1075, 240] width 316 height 406
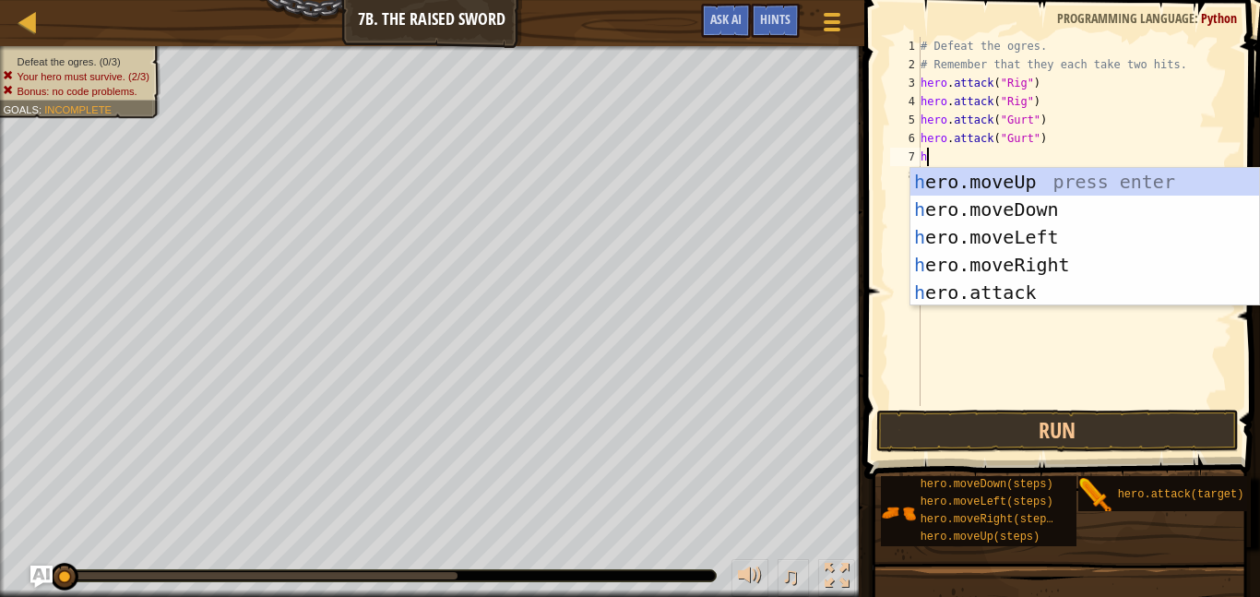
scroll to position [8, 1]
click at [1078, 290] on div "he ro.moveUp press enter he ro.moveDown press enter he ro.moveLeft press enter …" at bounding box center [1085, 265] width 349 height 194
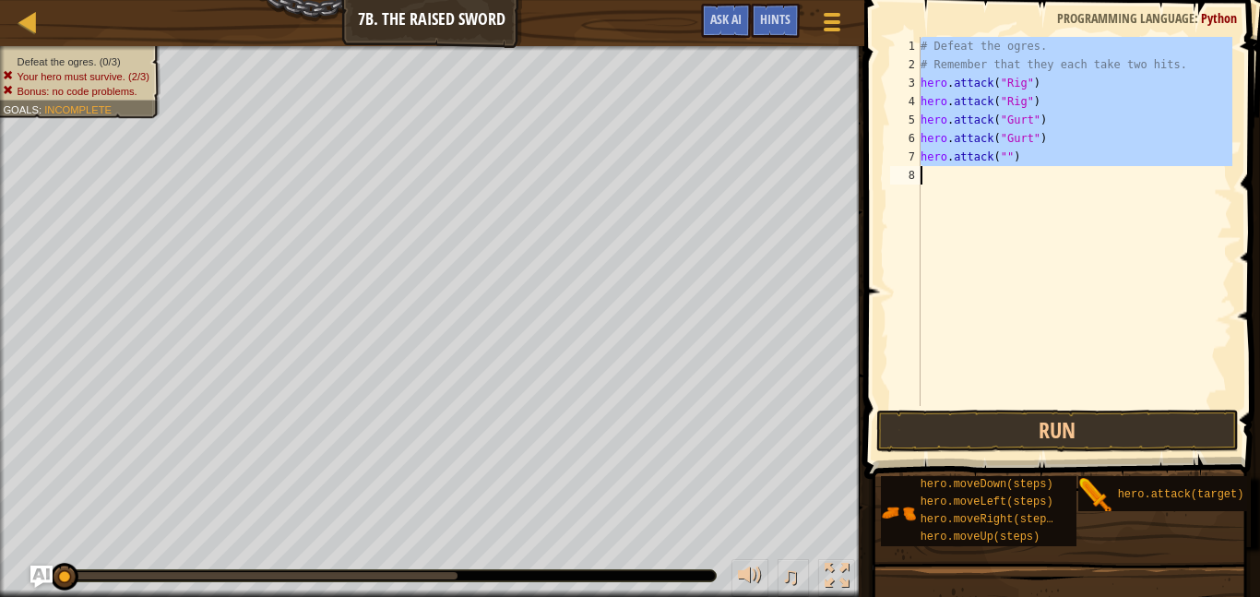
click at [1000, 155] on div "# Defeat the ogres. # Remember that they each take two hits. hero . attack ( "R…" at bounding box center [1075, 221] width 316 height 369
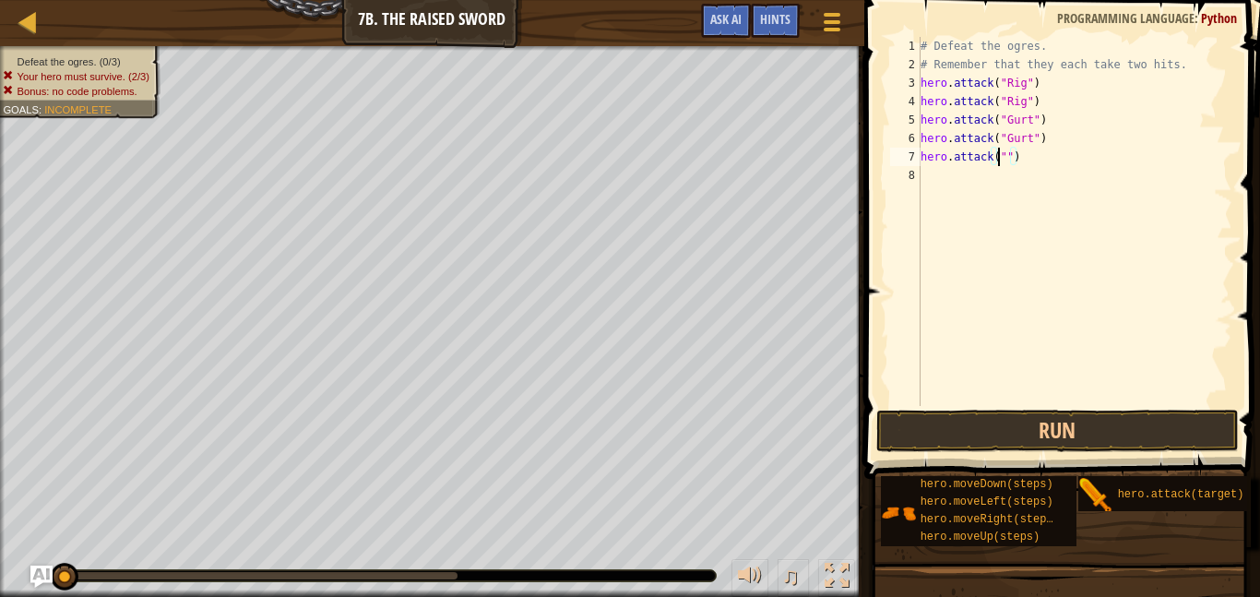
click at [1003, 151] on div "# Defeat the ogres. # Remember that they each take two hits. hero . attack ( "R…" at bounding box center [1075, 240] width 316 height 406
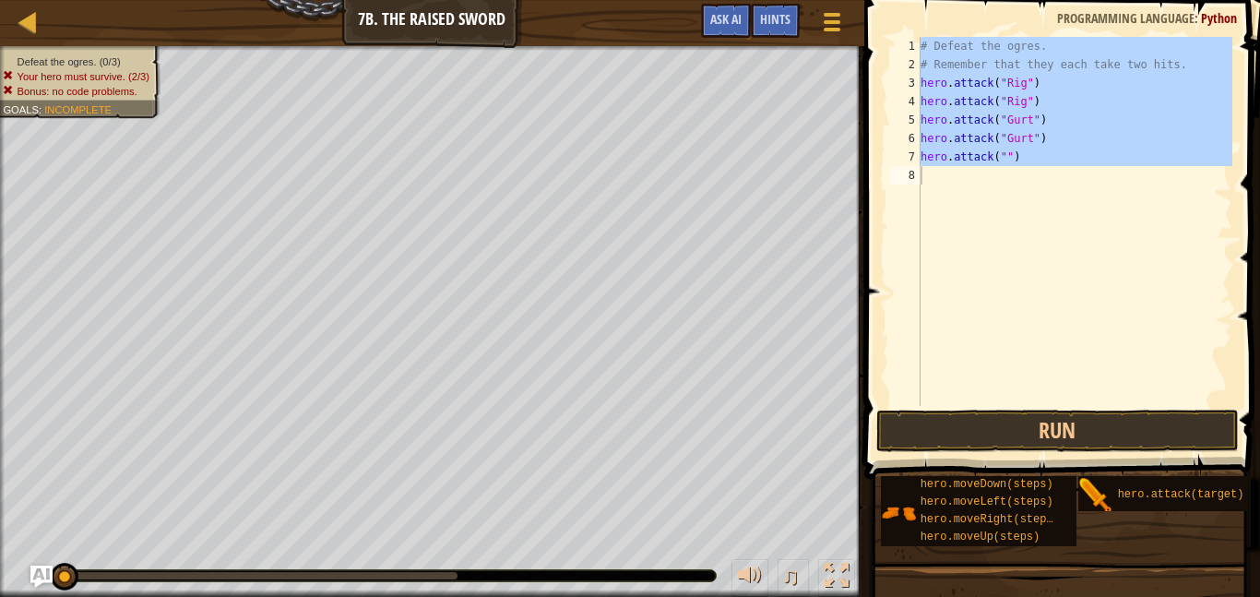
click at [1008, 156] on div "# Defeat the ogres. # Remember that they each take two hits. hero . attack ( "R…" at bounding box center [1075, 221] width 316 height 369
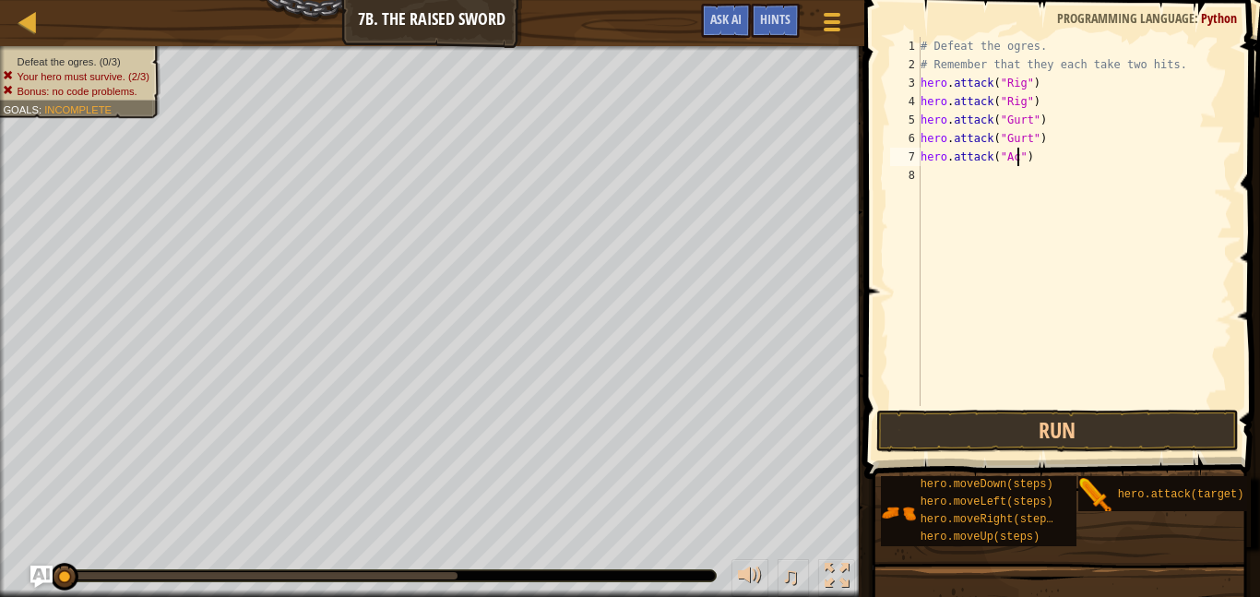
type textarea "hero.attack("Ack")"
drag, startPoint x: 1074, startPoint y: 161, endPoint x: 909, endPoint y: 160, distance: 165.2
click at [909, 160] on div "hero.attack("Ack") 1 2 3 4 5 6 7 8 # Defeat the ogres. # Remember that they eac…" at bounding box center [1060, 221] width 346 height 369
click at [981, 175] on div "# Defeat the ogres. # Remember that they each take two hits. hero . attack ( "R…" at bounding box center [1075, 240] width 316 height 406
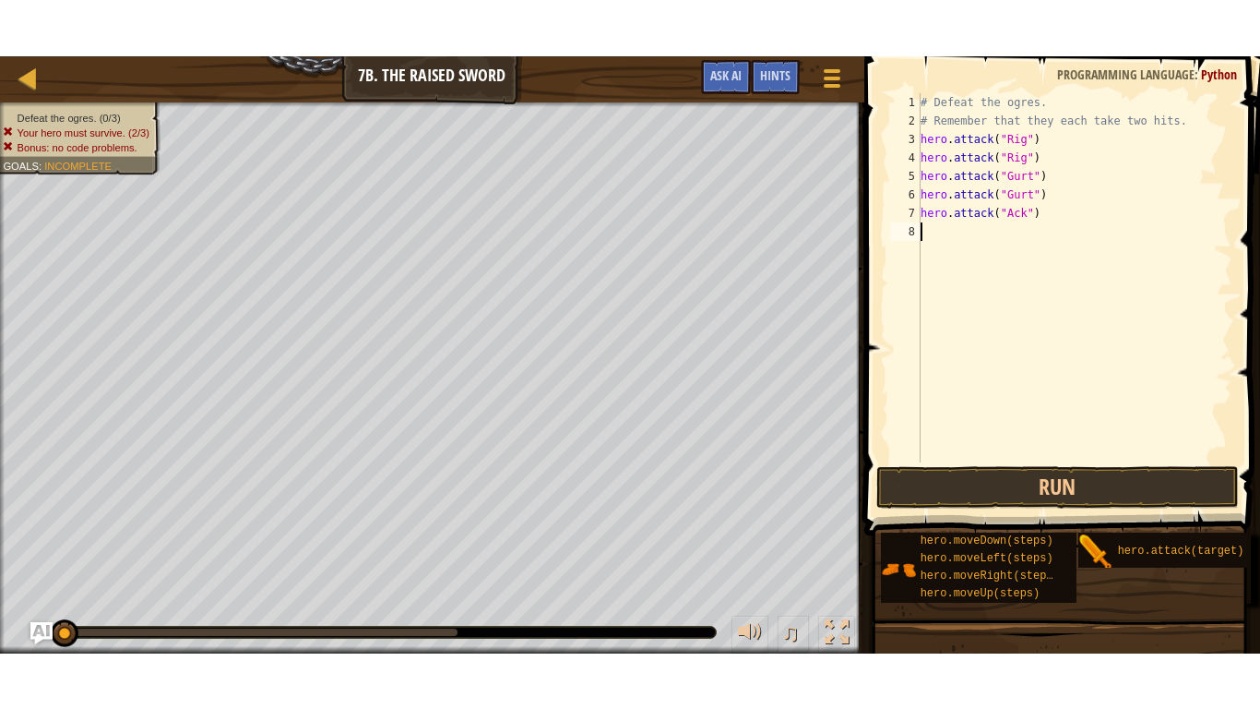
scroll to position [8, 0]
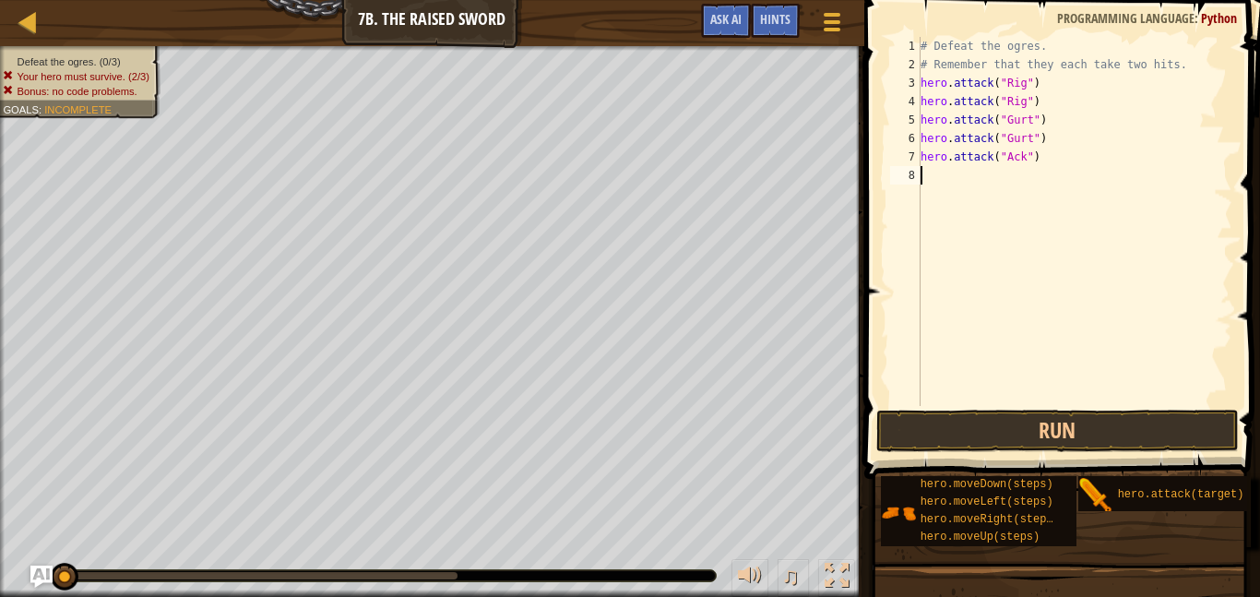
paste textarea "hero.attack("Ack")"
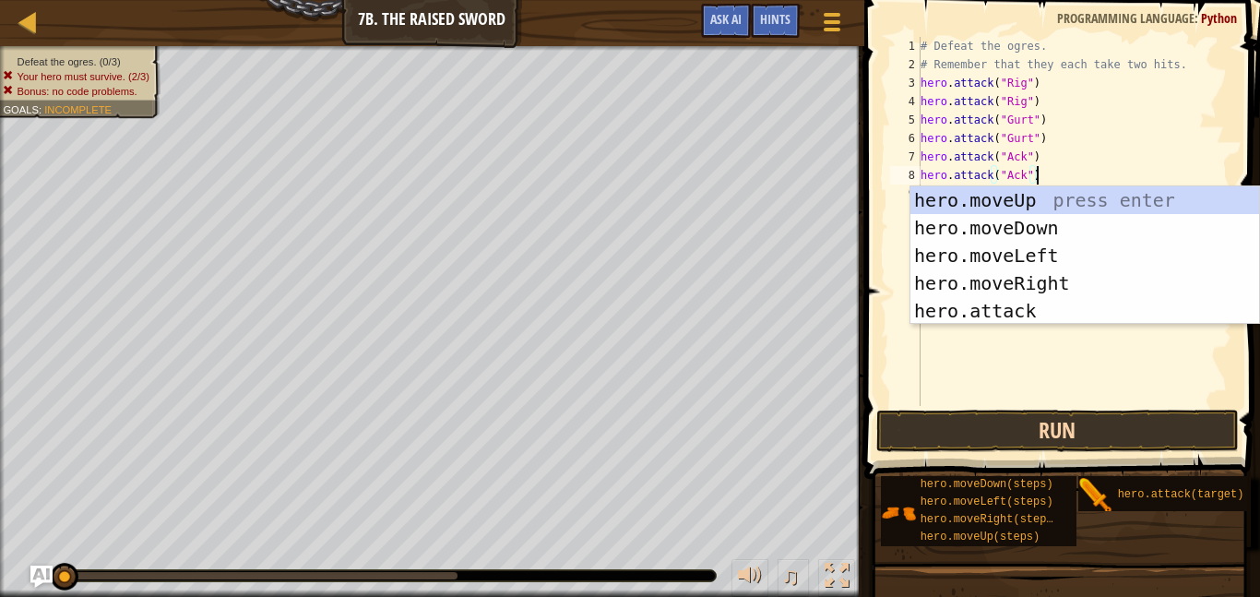
type textarea "hero.attack("Ack")"
click at [1046, 417] on button "Run" at bounding box center [1058, 431] width 363 height 42
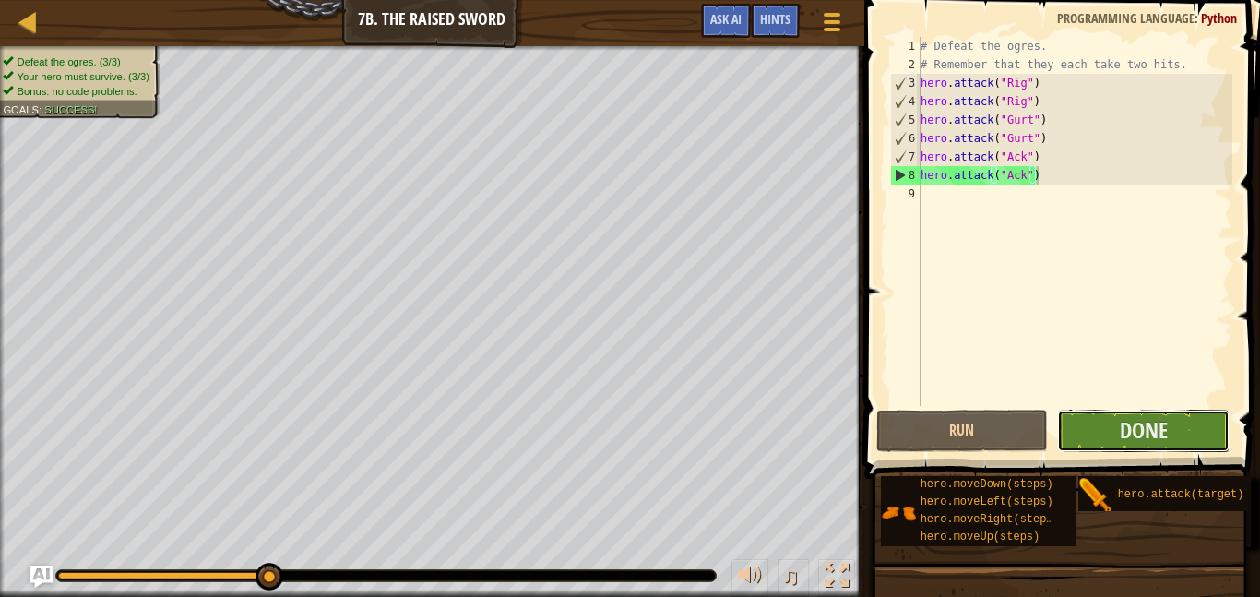
click at [1187, 427] on button "Done" at bounding box center [1143, 431] width 173 height 42
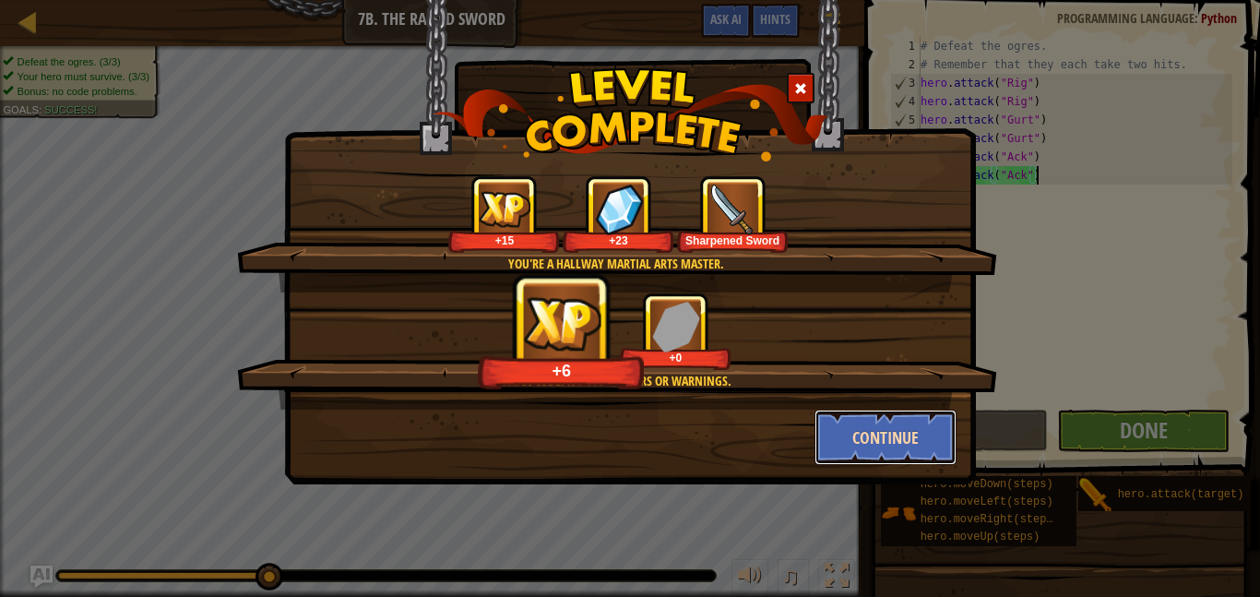
click at [876, 436] on button "Continue" at bounding box center [886, 437] width 143 height 55
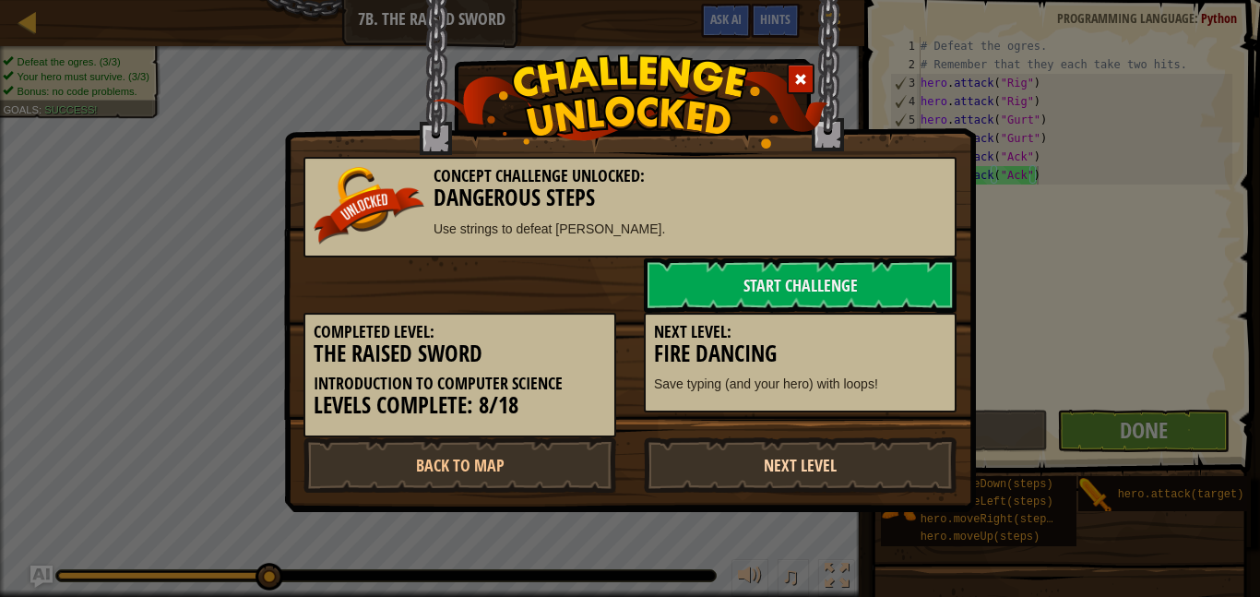
click at [790, 467] on link "Next Level" at bounding box center [800, 464] width 313 height 55
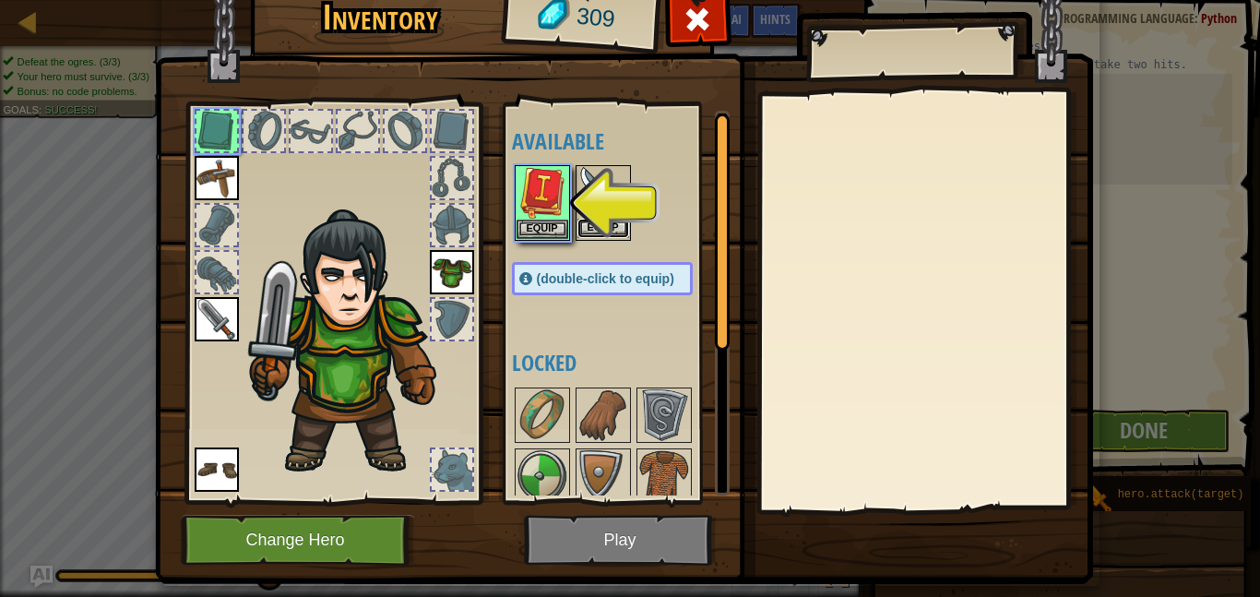
click at [610, 221] on button "Equip" at bounding box center [604, 228] width 52 height 19
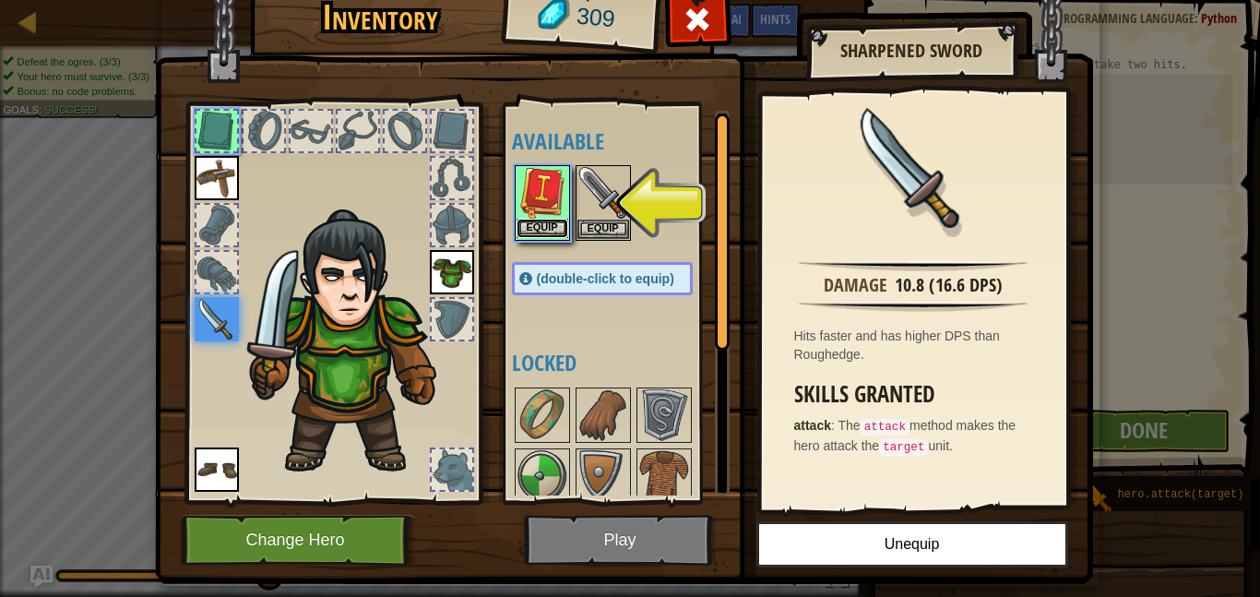
click at [545, 235] on button "Equip" at bounding box center [543, 228] width 52 height 19
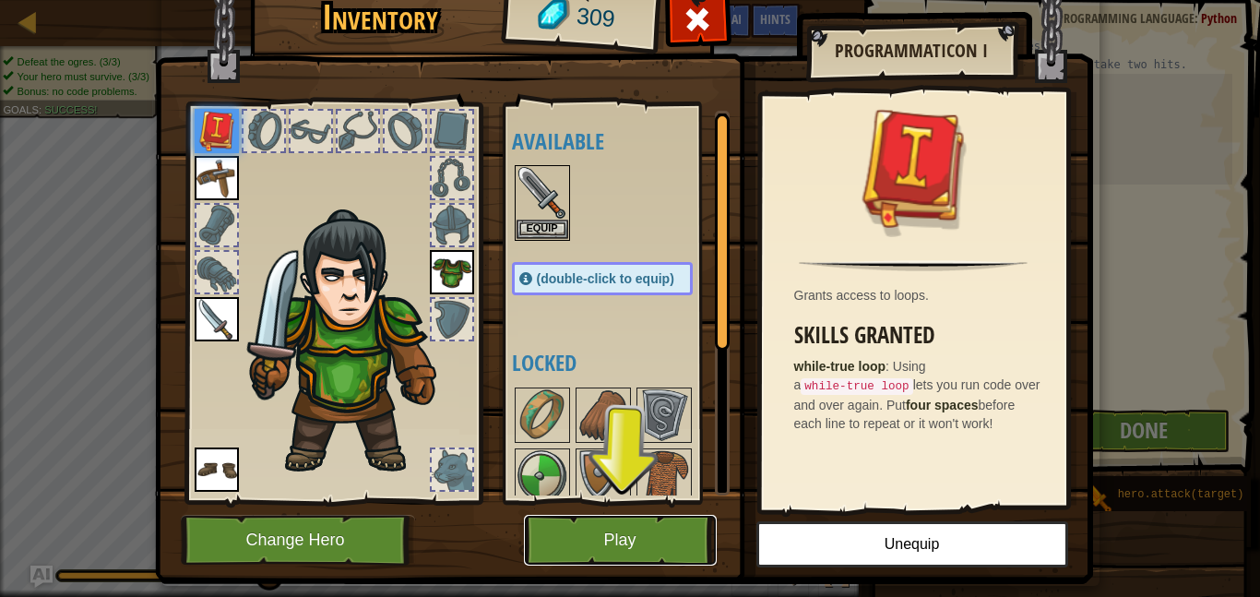
click at [664, 531] on button "Play" at bounding box center [620, 540] width 193 height 51
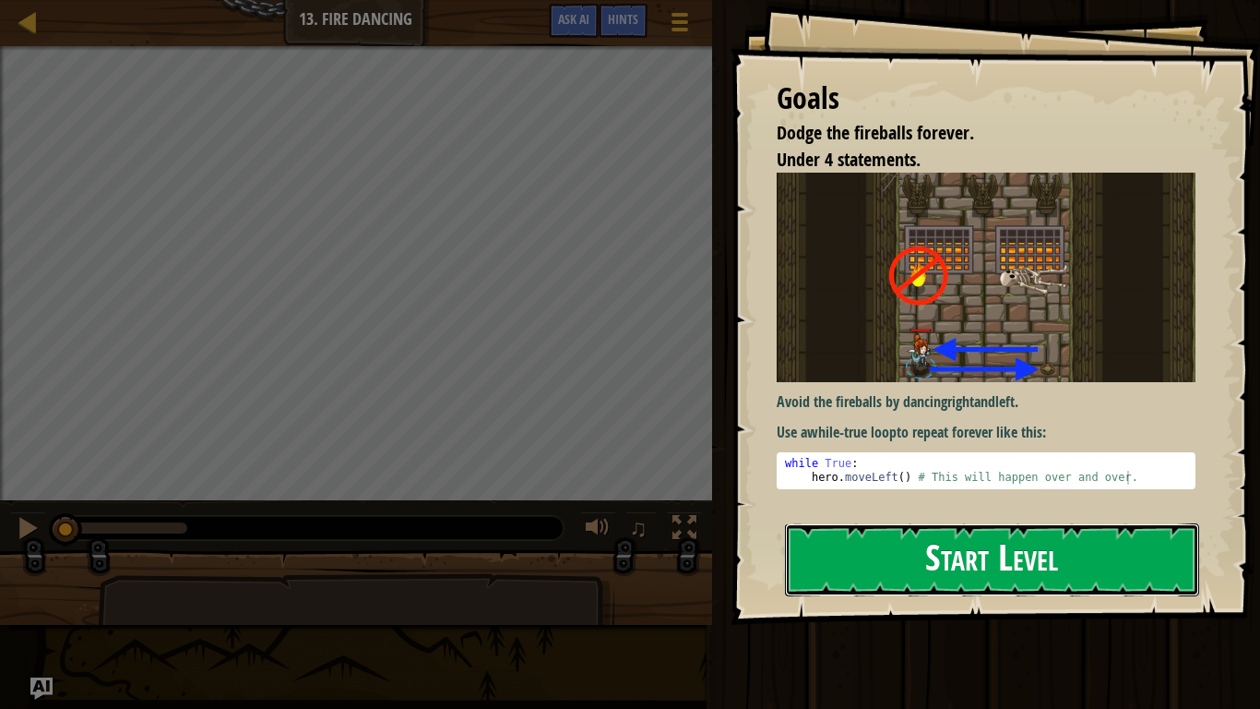
click at [917, 569] on button "Start Level" at bounding box center [992, 559] width 414 height 73
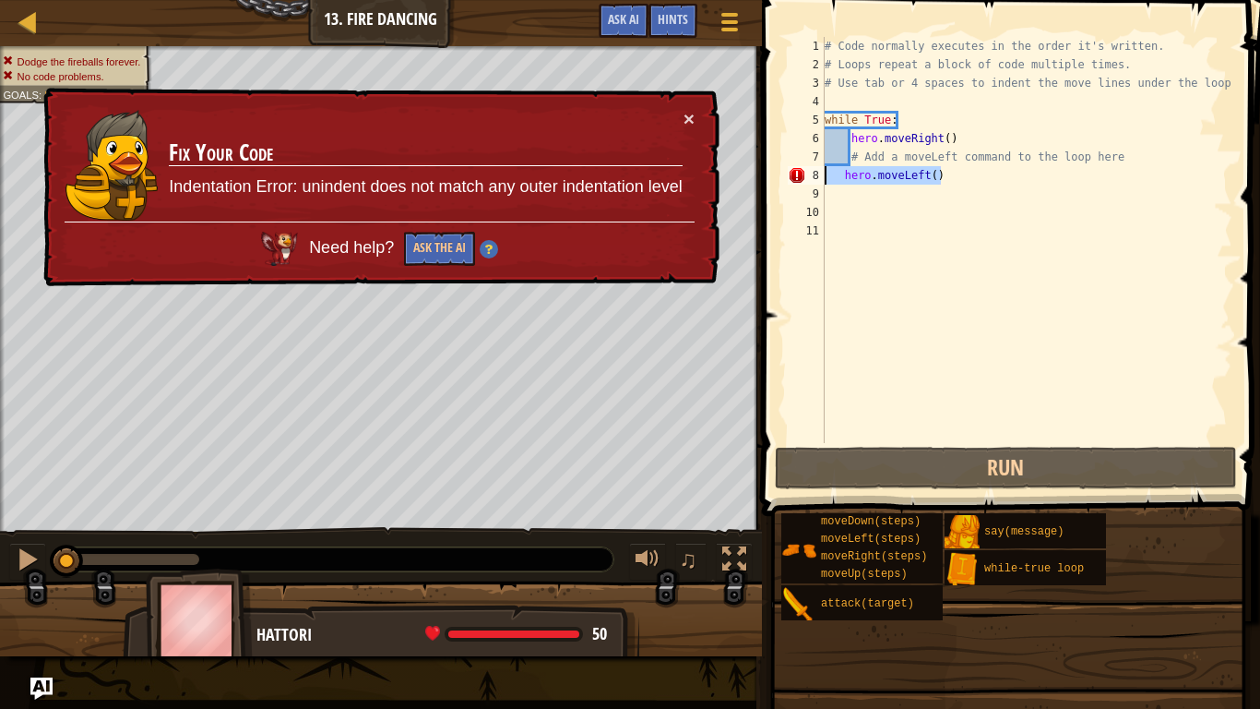
drag, startPoint x: 962, startPoint y: 169, endPoint x: 715, endPoint y: 173, distance: 247.3
click at [715, 173] on div "Map Introduction to Computer Science 13. Fire Dancing Game Menu Done Hints Ask …" at bounding box center [630, 354] width 1260 height 709
type textarea "hero.moveLeft()"
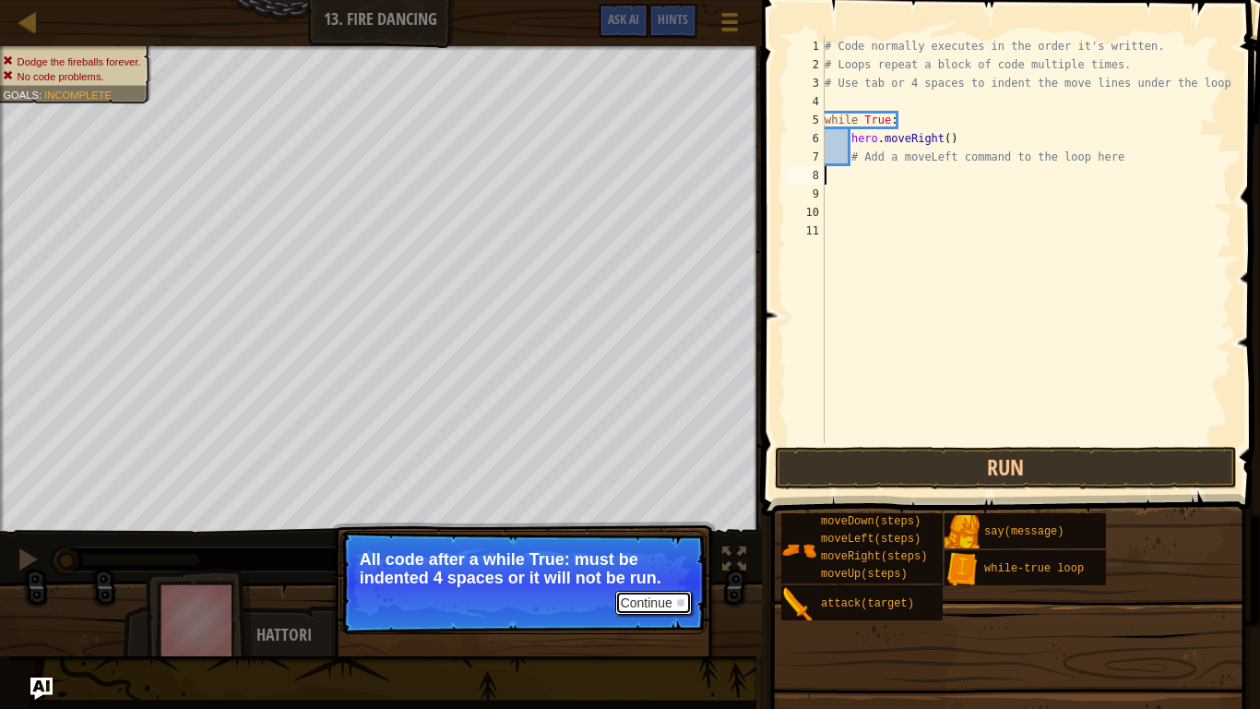
click at [648, 596] on button "Continue" at bounding box center [653, 603] width 77 height 24
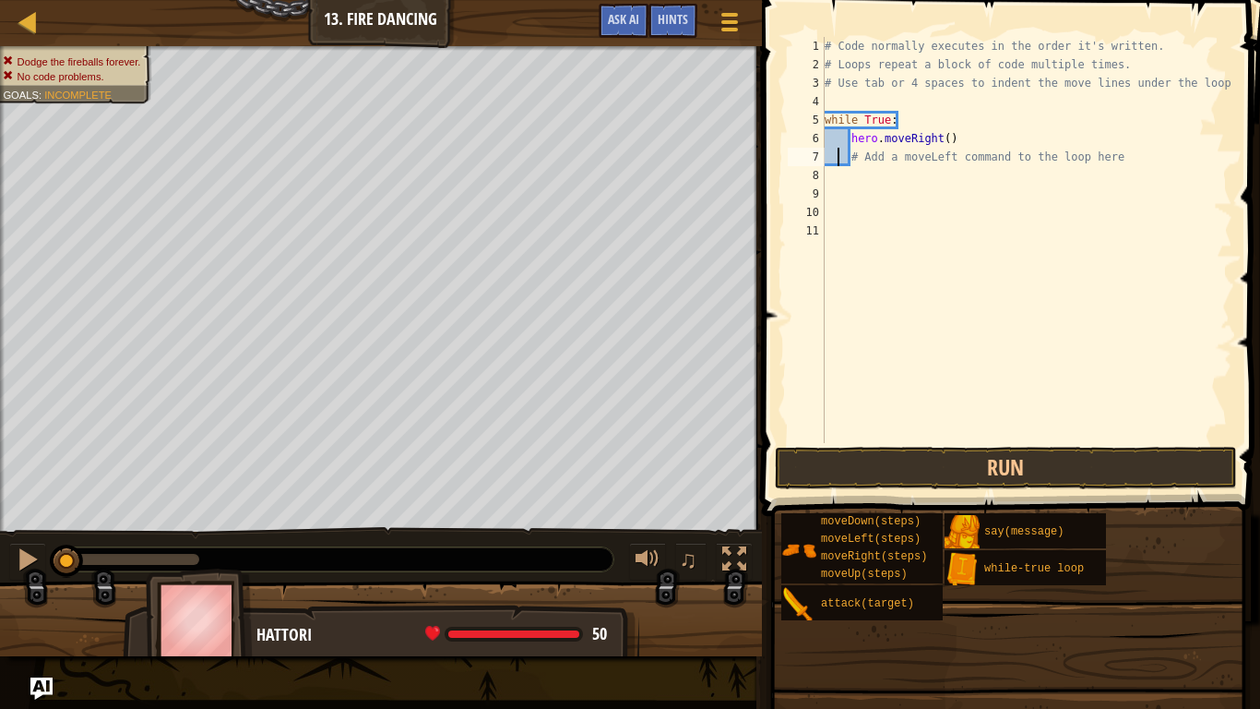
click at [835, 155] on div "# Code normally executes in the order it's written. # Loops repeat a block of c…" at bounding box center [1027, 258] width 412 height 443
type textarea "# Add a moveLeft command to the loop here"
click at [846, 175] on div "# Code normally executes in the order it's written. # Loops repeat a block of c…" at bounding box center [1027, 258] width 412 height 443
click at [856, 203] on div "# Code normally executes in the order it's written. # Loops repeat a block of c…" at bounding box center [1027, 258] width 412 height 443
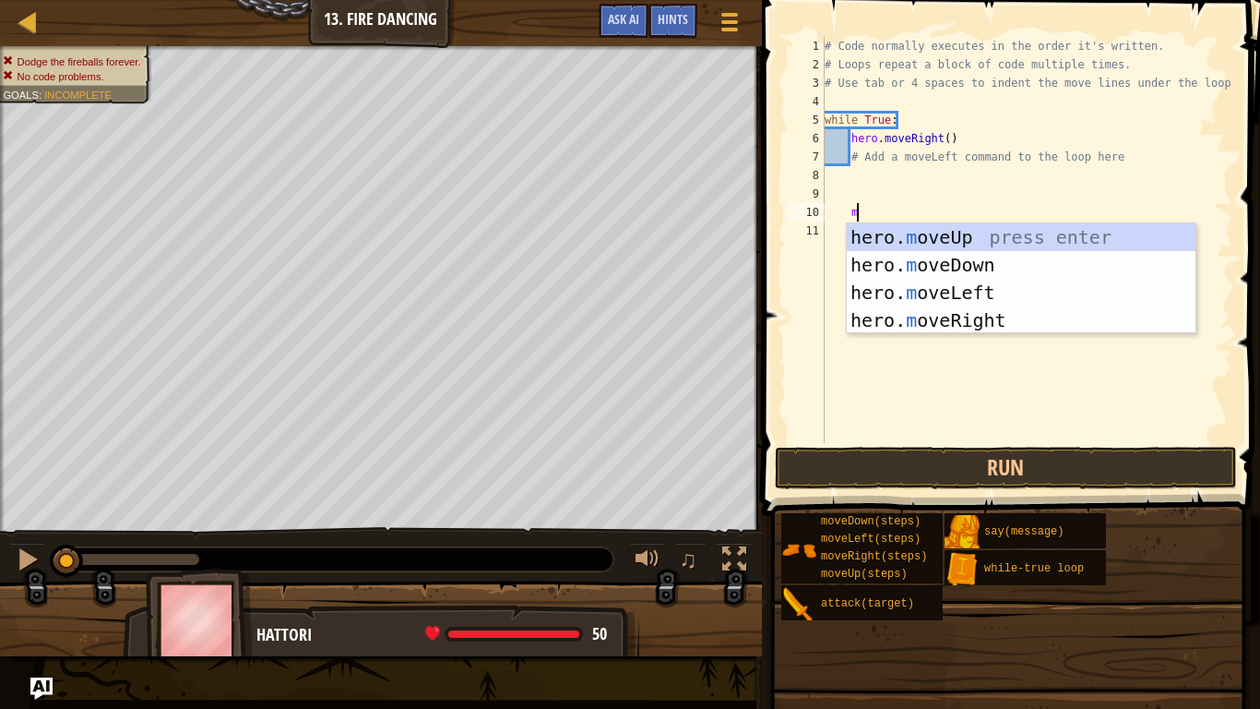
type textarea "mo"
click at [959, 238] on div "hero. mo veUp press enter hero. mo veDown press enter hero. mo veLeft press ent…" at bounding box center [1021, 306] width 349 height 166
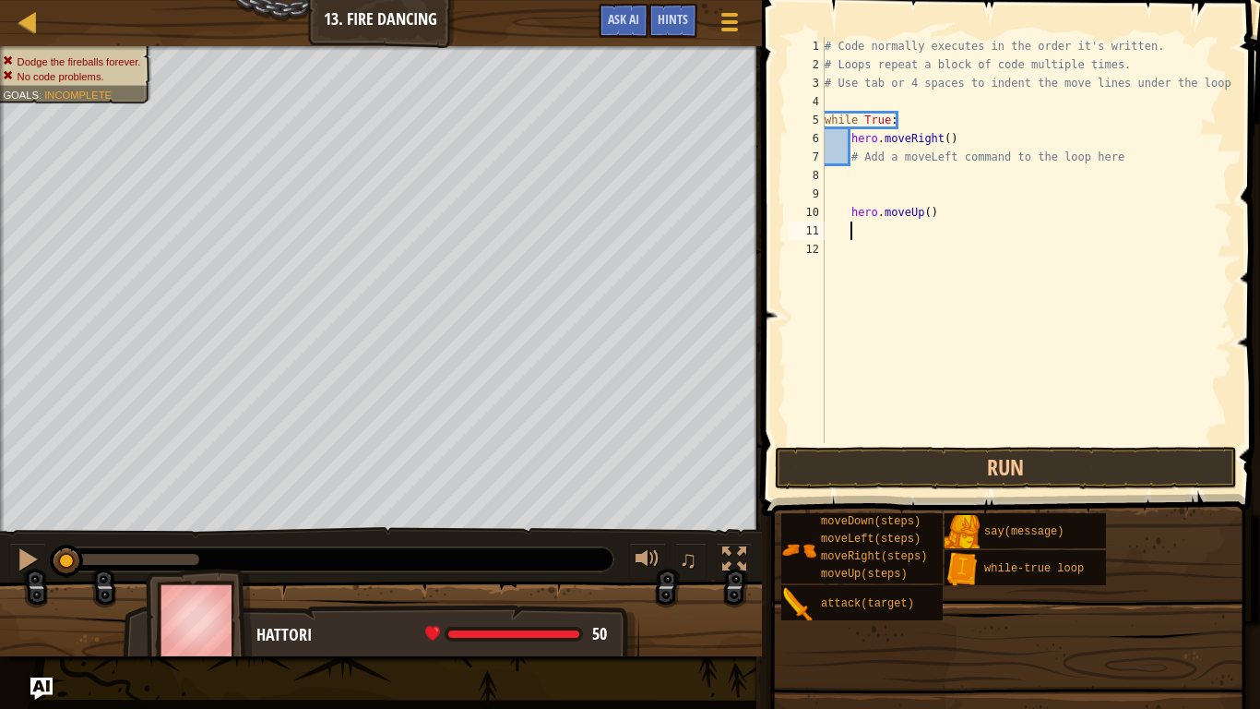
click at [930, 216] on div "# Code normally executes in the order it's written. # Loops repeat a block of c…" at bounding box center [1027, 258] width 412 height 443
click at [975, 468] on button "Run" at bounding box center [1006, 468] width 462 height 42
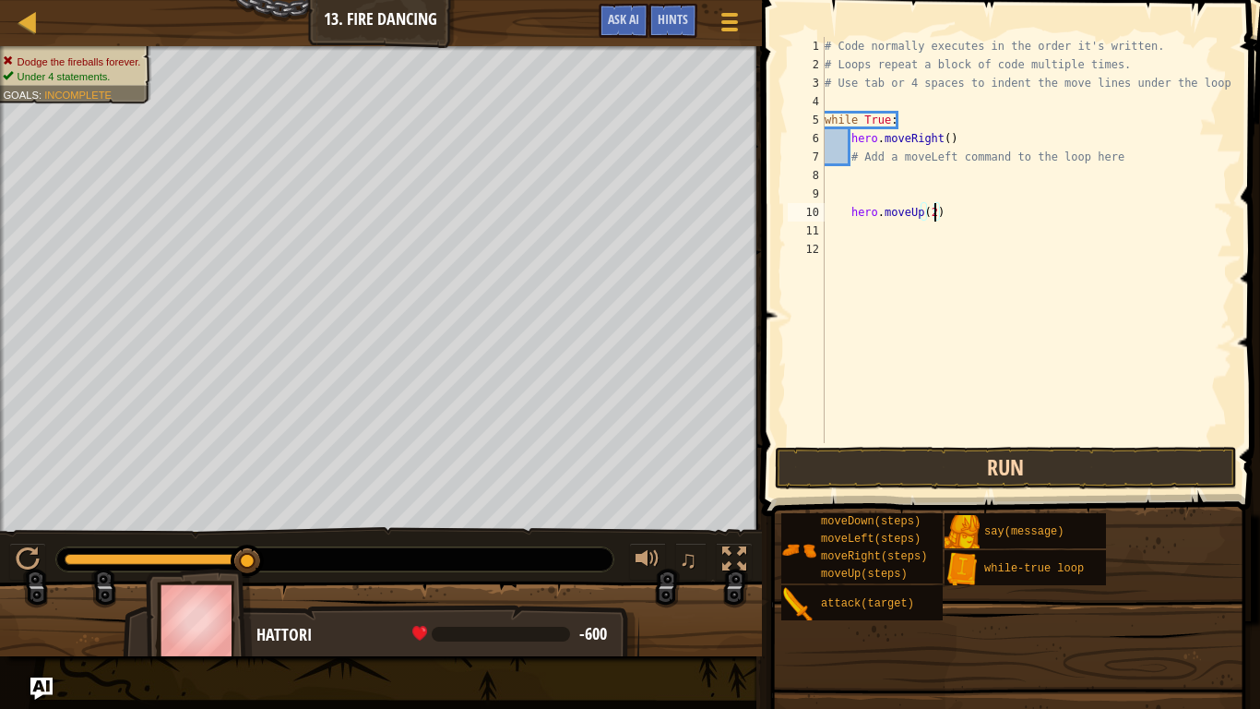
type textarea "hero.moveUp(2)"
click at [985, 463] on button "Run" at bounding box center [1006, 468] width 462 height 42
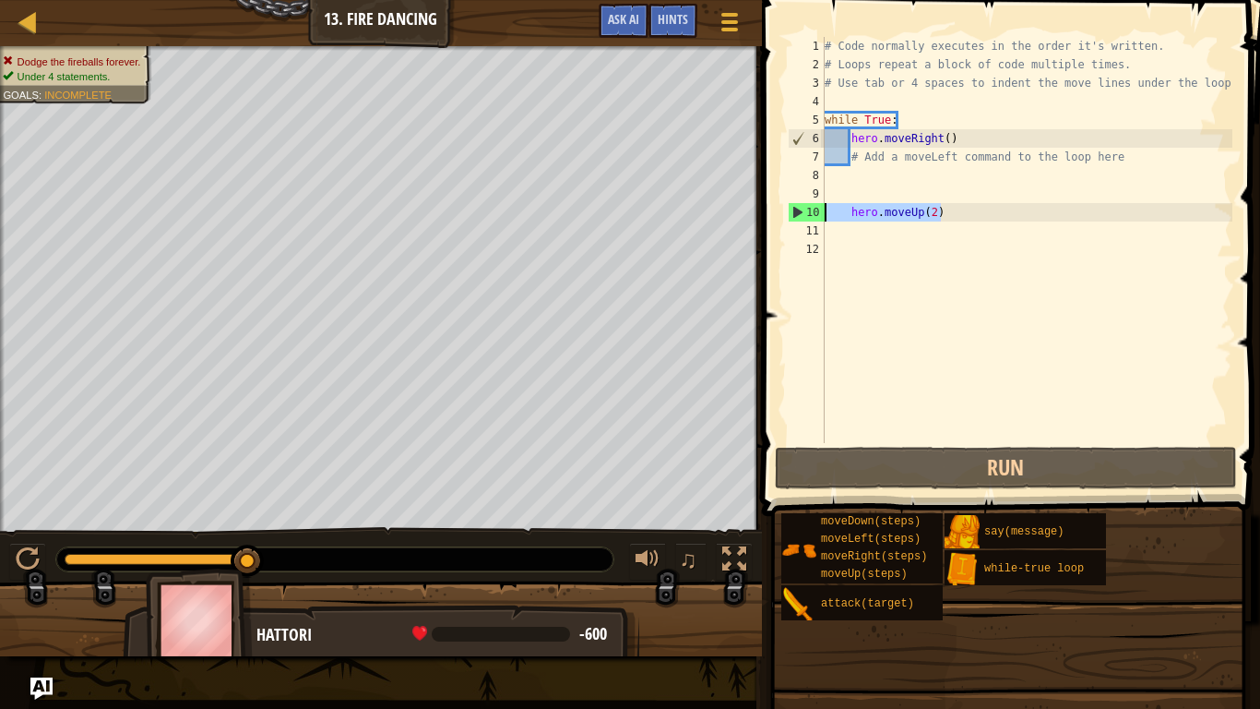
drag, startPoint x: 966, startPoint y: 216, endPoint x: 820, endPoint y: 213, distance: 145.8
click at [820, 213] on div "hero.moveUp(2) 1 2 3 4 5 6 7 8 9 10 11 12 # Code normally executes in the order…" at bounding box center [1008, 240] width 448 height 406
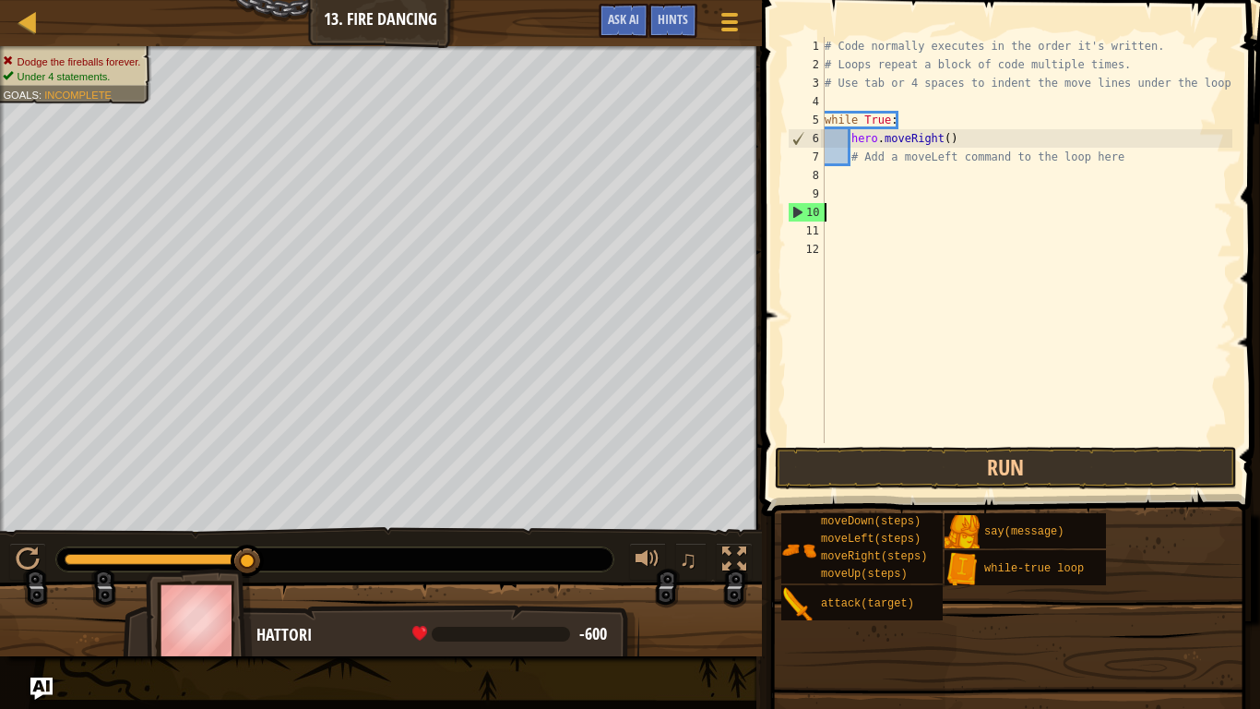
scroll to position [8, 0]
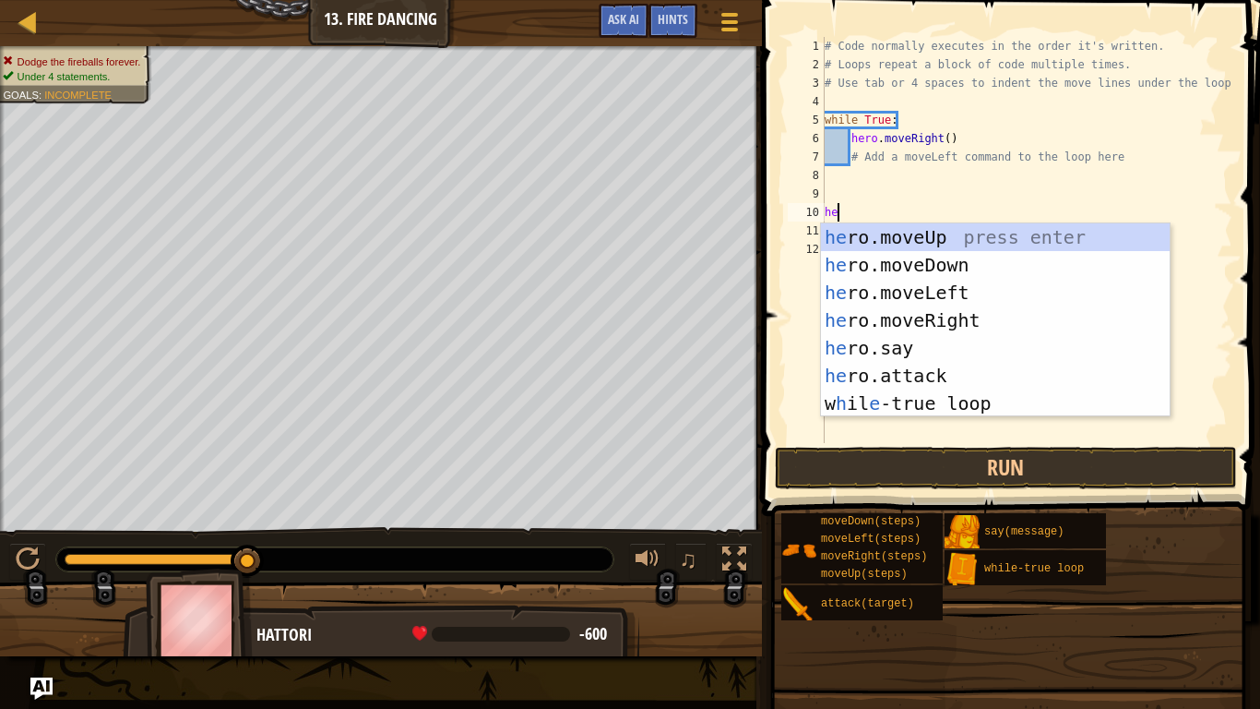
type textarea "hero"
click at [947, 293] on div "hero .moveUp press enter hero .moveDown press enter hero .moveLeft press enter …" at bounding box center [995, 347] width 349 height 249
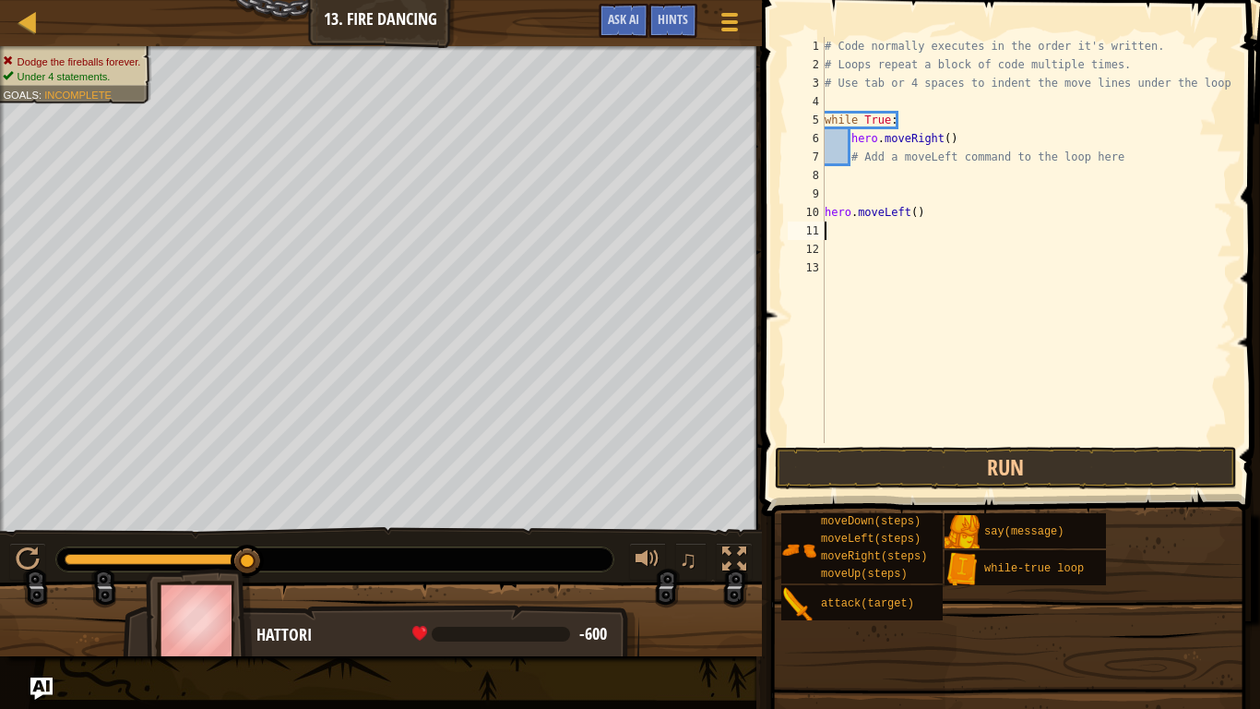
scroll to position [8, 0]
click at [917, 218] on div "# Code normally executes in the order it's written. # Loops repeat a block of c…" at bounding box center [1027, 258] width 412 height 443
type textarea "hero.moveLeft(1)"
click at [961, 461] on button "Run" at bounding box center [1006, 468] width 462 height 42
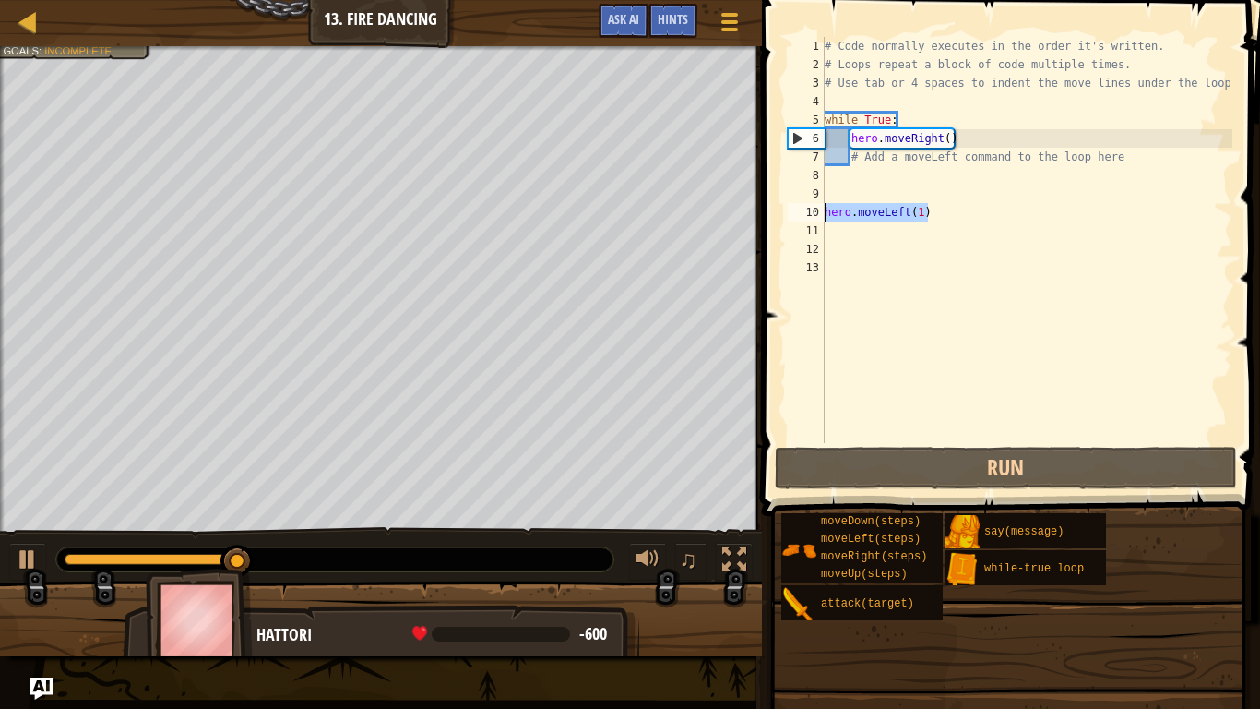
drag, startPoint x: 939, startPoint y: 208, endPoint x: 818, endPoint y: 209, distance: 121.8
click at [818, 209] on div "hero.moveLeft(1) 1 2 3 4 5 6 7 8 9 10 11 12 13 # Code normally executes in the …" at bounding box center [1008, 240] width 448 height 406
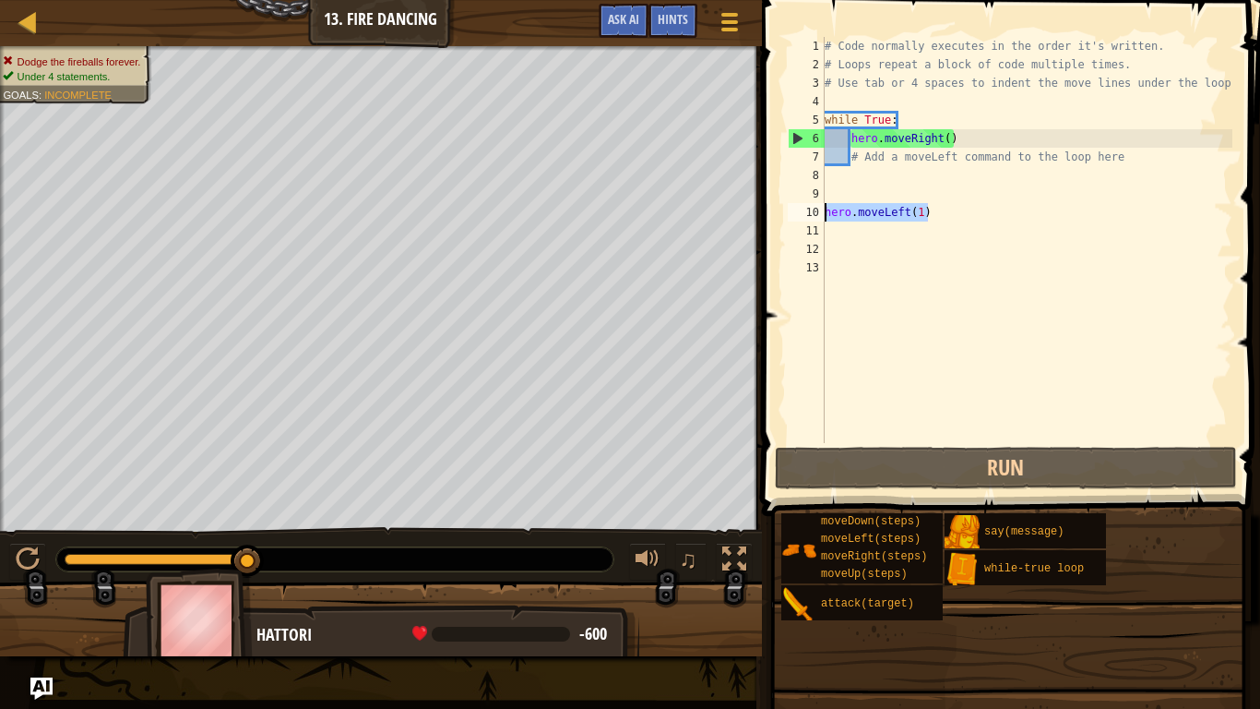
scroll to position [8, 0]
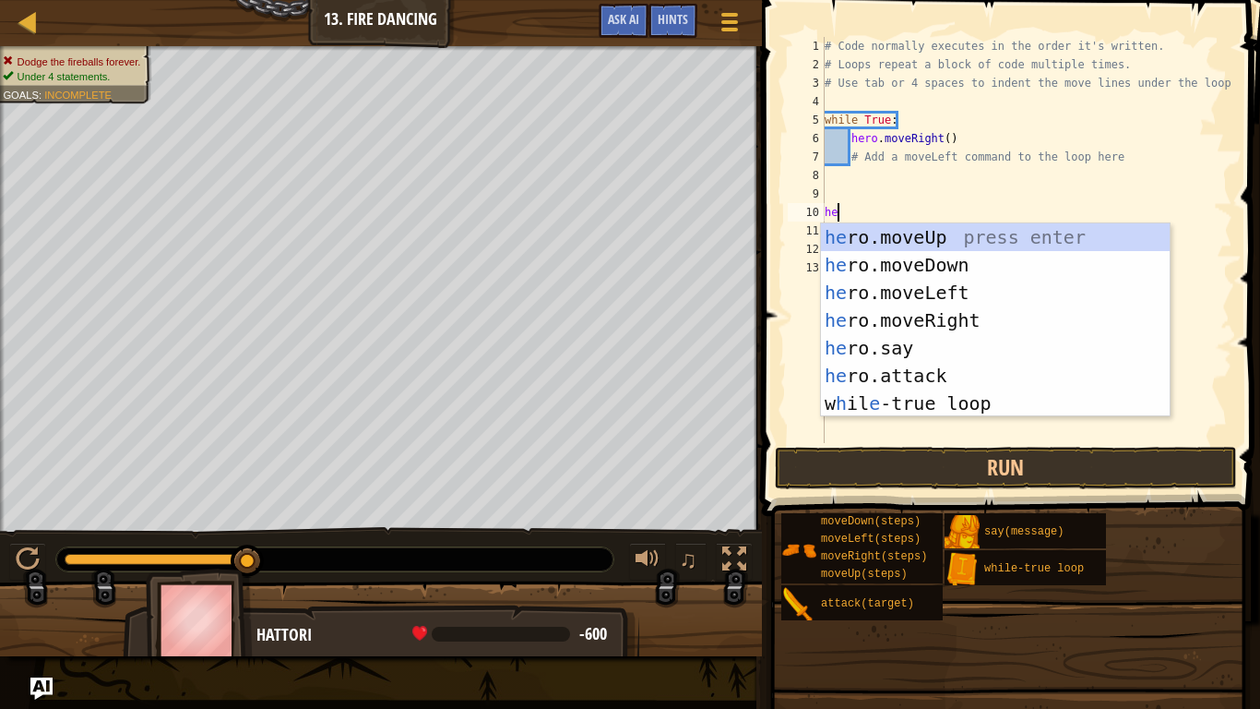
type textarea "her"
click at [972, 238] on div "her o.moveUp press enter her o.moveDown press enter her o.moveLeft press enter …" at bounding box center [995, 347] width 349 height 249
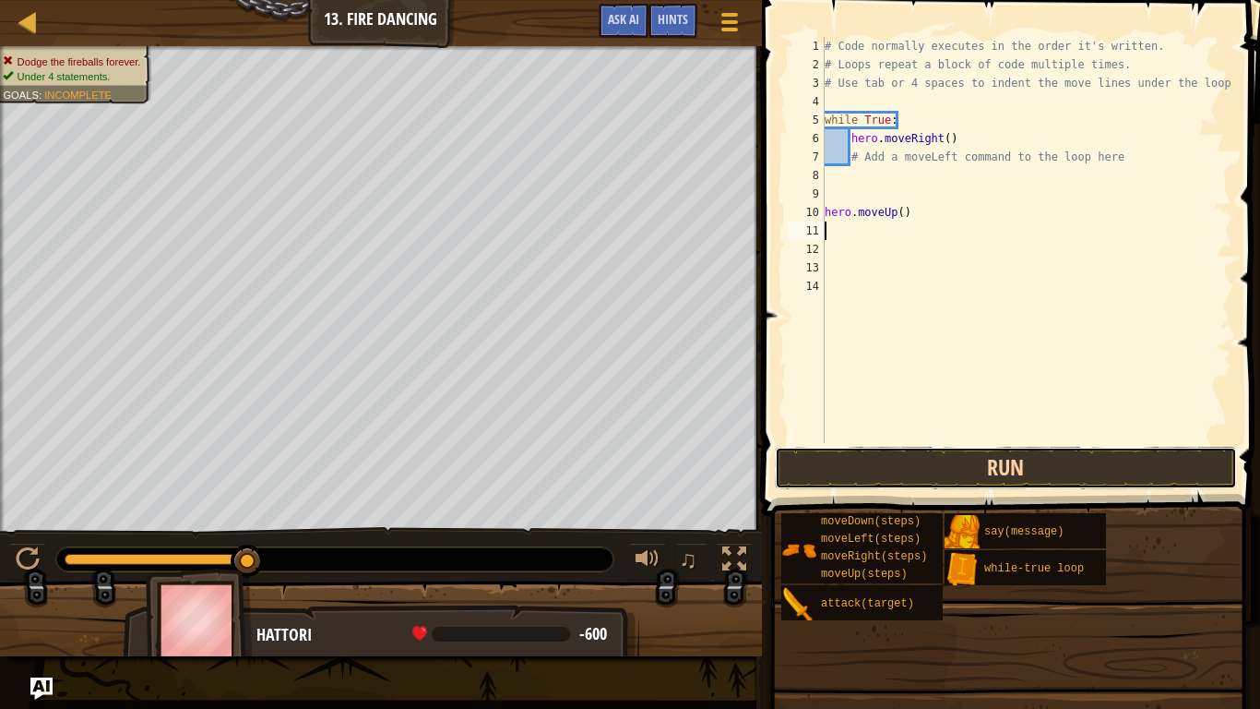
click at [918, 472] on button "Run" at bounding box center [1006, 468] width 462 height 42
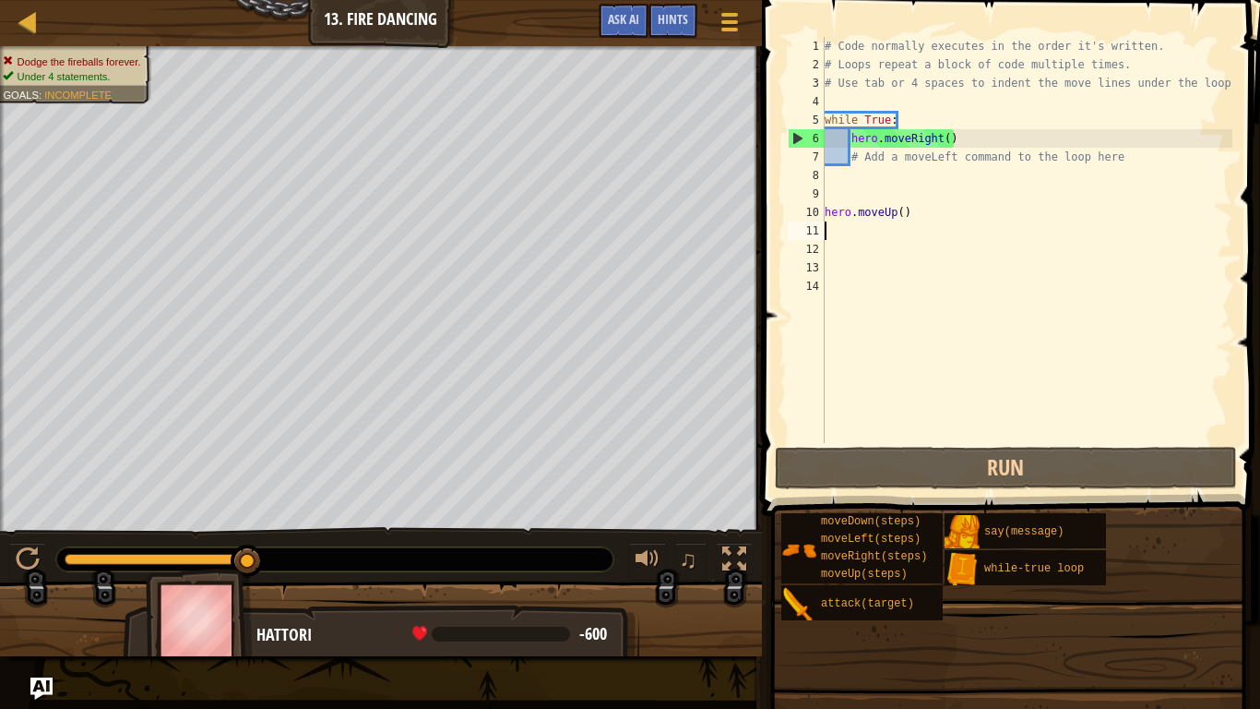
click at [910, 117] on div "# Code normally executes in the order it's written. # Loops repeat a block of c…" at bounding box center [1027, 258] width 412 height 443
click at [747, 239] on div "Map Introduction to Computer Science 13. Fire Dancing Game Menu Done Hints Ask …" at bounding box center [630, 354] width 1260 height 709
click at [914, 216] on div "# Code normally executes in the order it's written. # Loops repeat a block of c…" at bounding box center [1027, 240] width 412 height 406
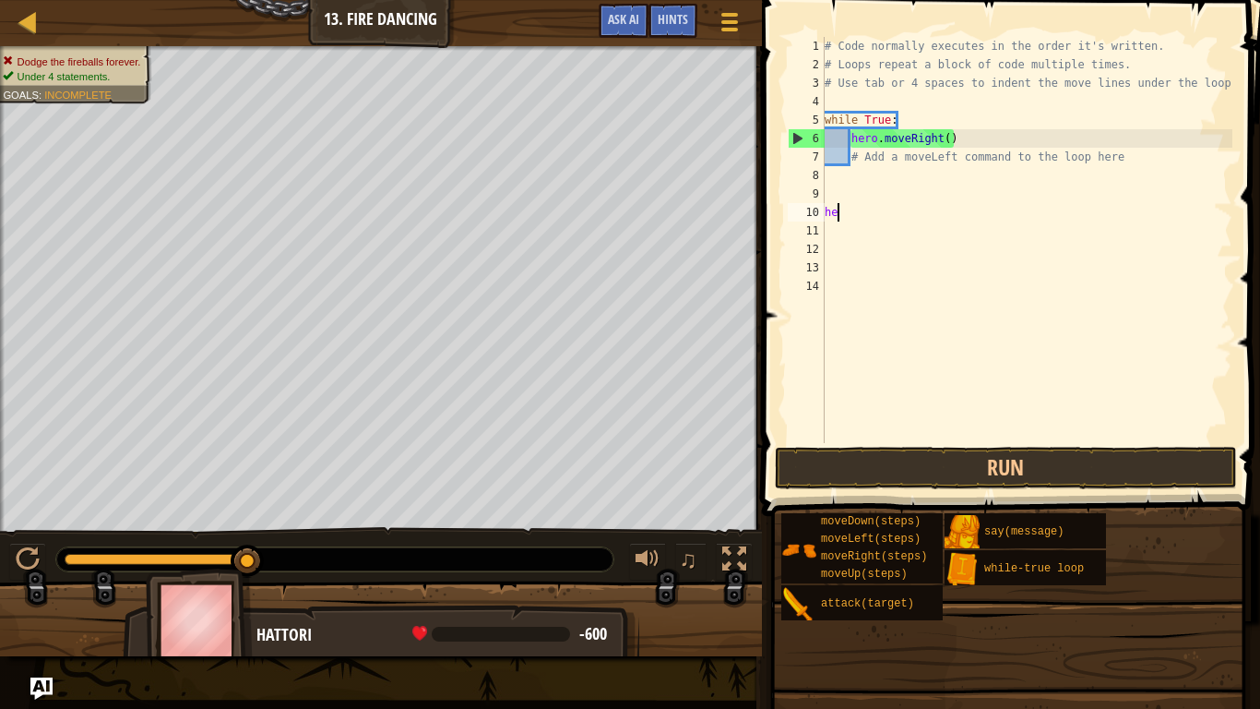
type textarea "h"
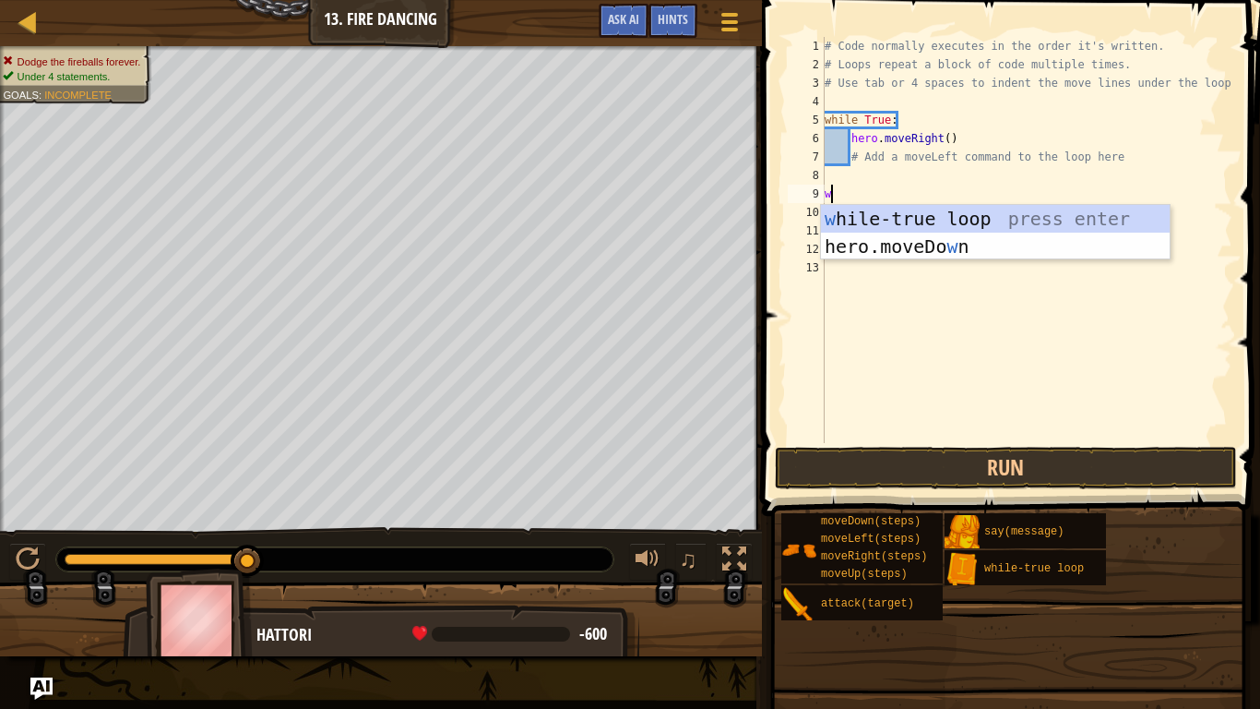
type textarea "wh"
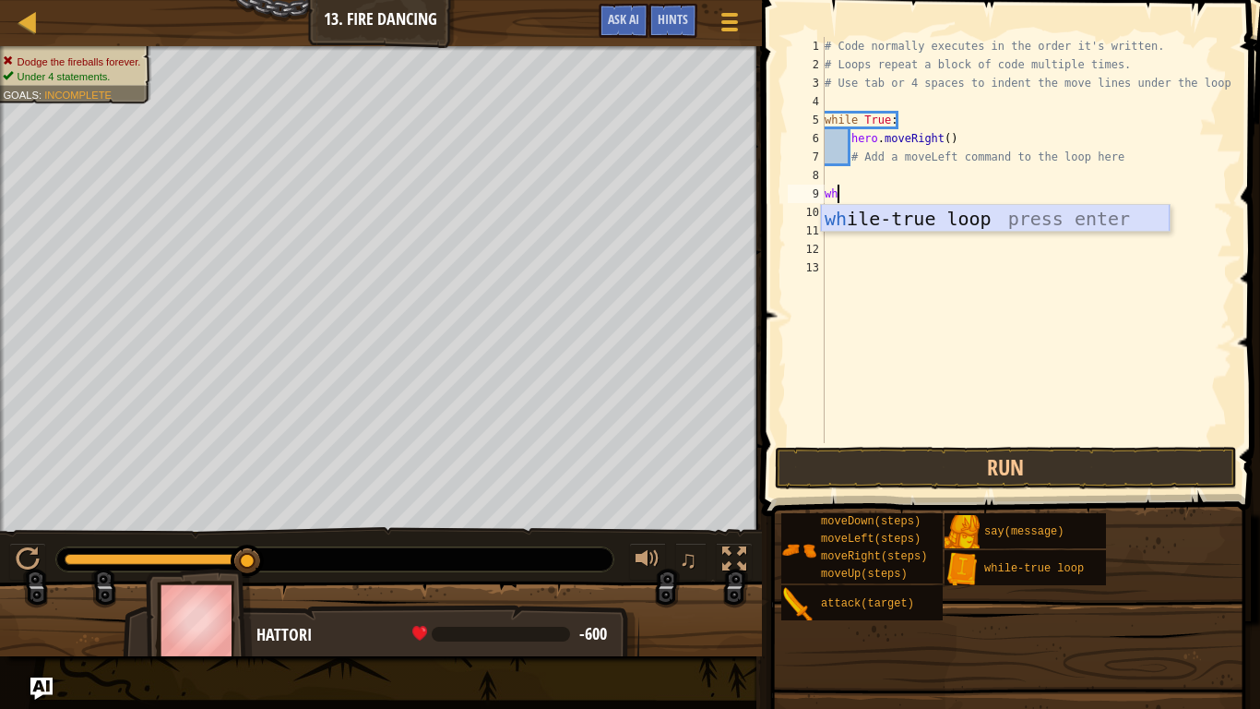
click at [997, 216] on div "wh ile-true loop press enter" at bounding box center [995, 246] width 349 height 83
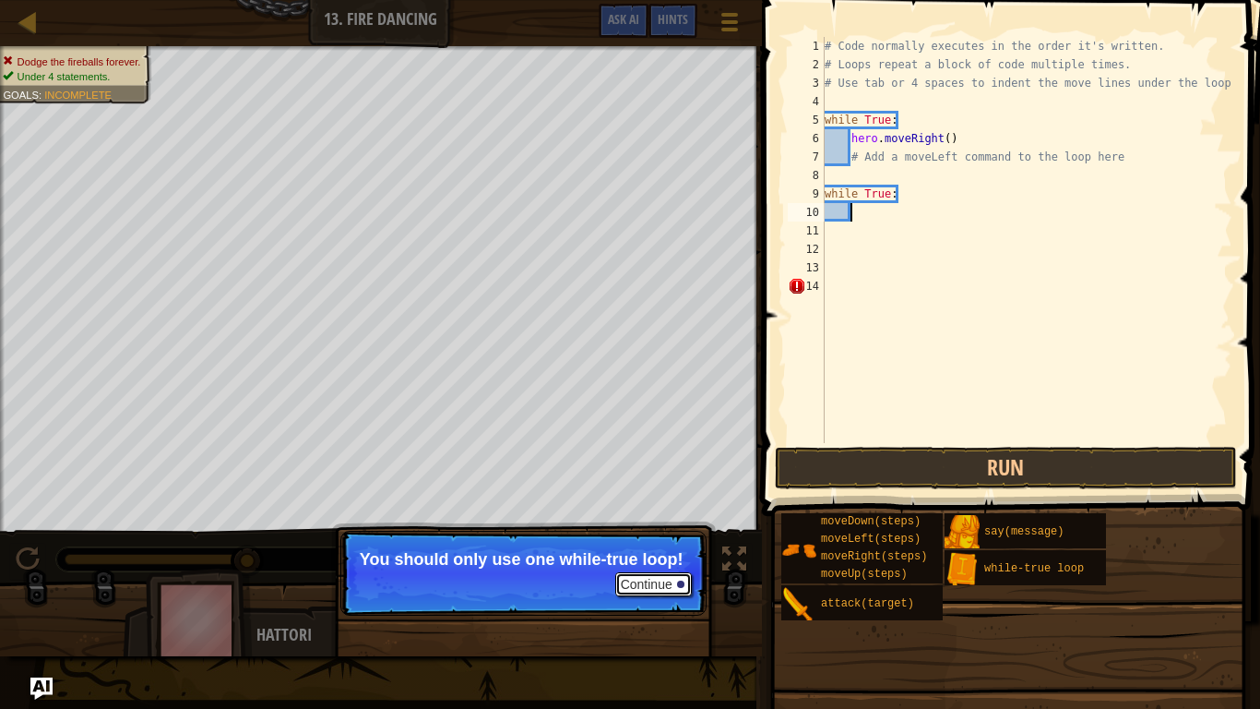
click at [647, 576] on button "Continue" at bounding box center [653, 584] width 77 height 24
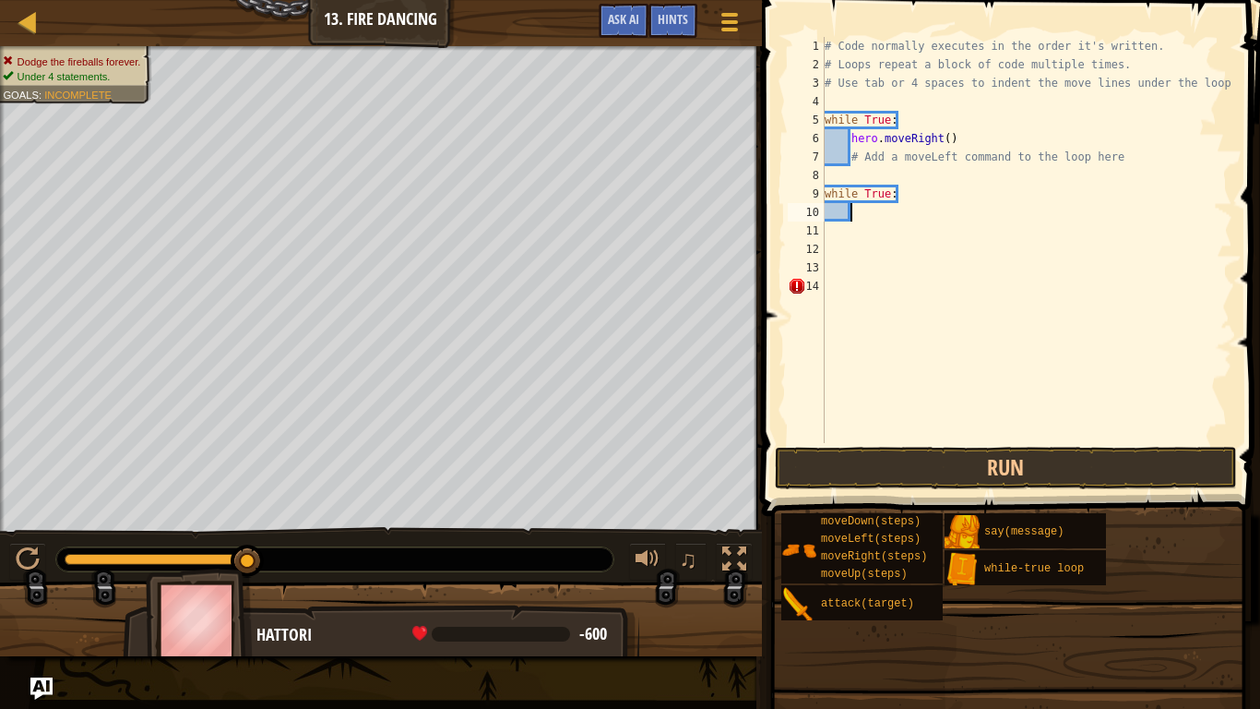
scroll to position [8, 3]
click at [914, 189] on div "# Code normally executes in the order it's written. # Loops repeat a block of c…" at bounding box center [1027, 258] width 412 height 443
type textarea "w"
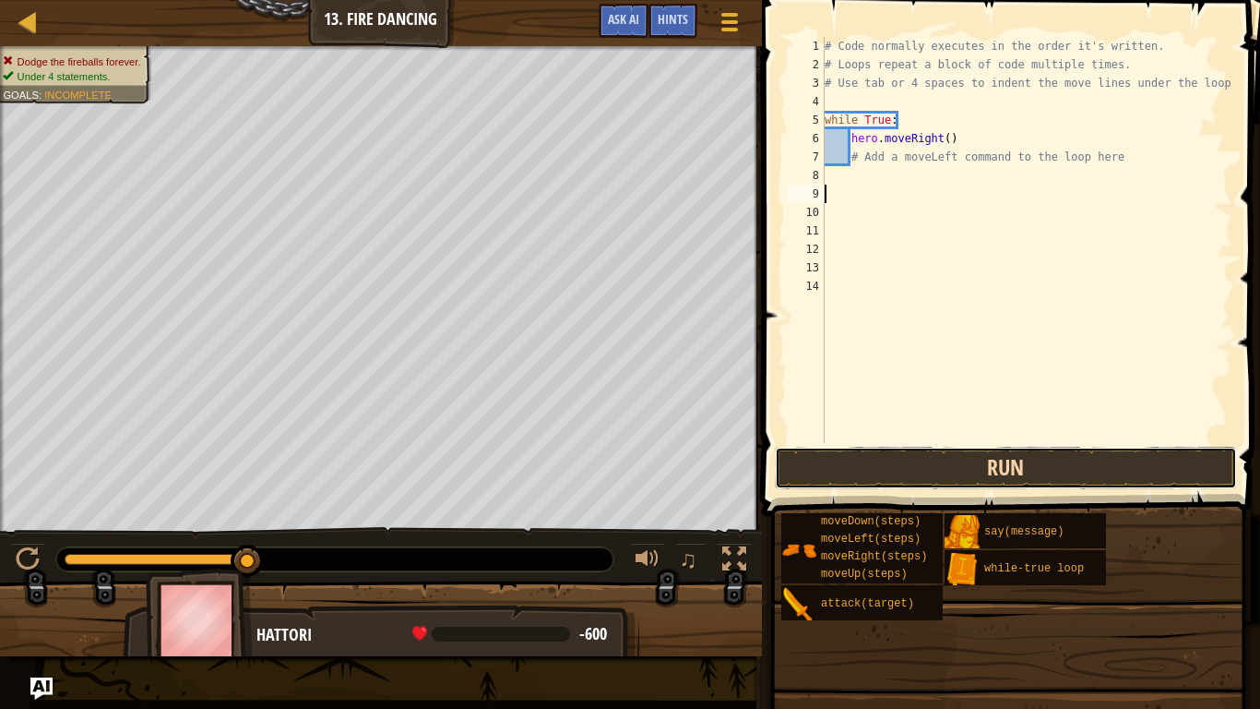
click at [901, 467] on button "Run" at bounding box center [1006, 468] width 462 height 42
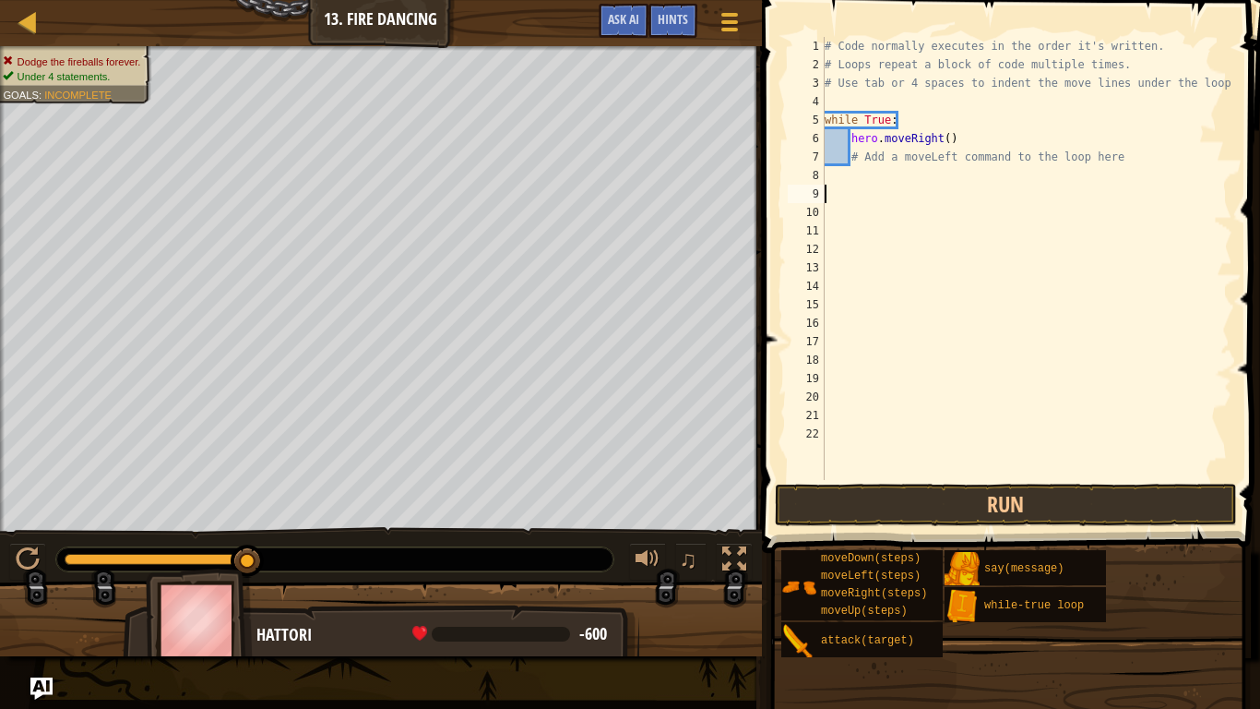
click at [857, 185] on div "# Code normally executes in the order it's written. # Loops repeat a block of c…" at bounding box center [1027, 277] width 412 height 480
click at [857, 215] on div "# Code normally executes in the order it's written. # Loops repeat a block of c…" at bounding box center [1027, 277] width 412 height 480
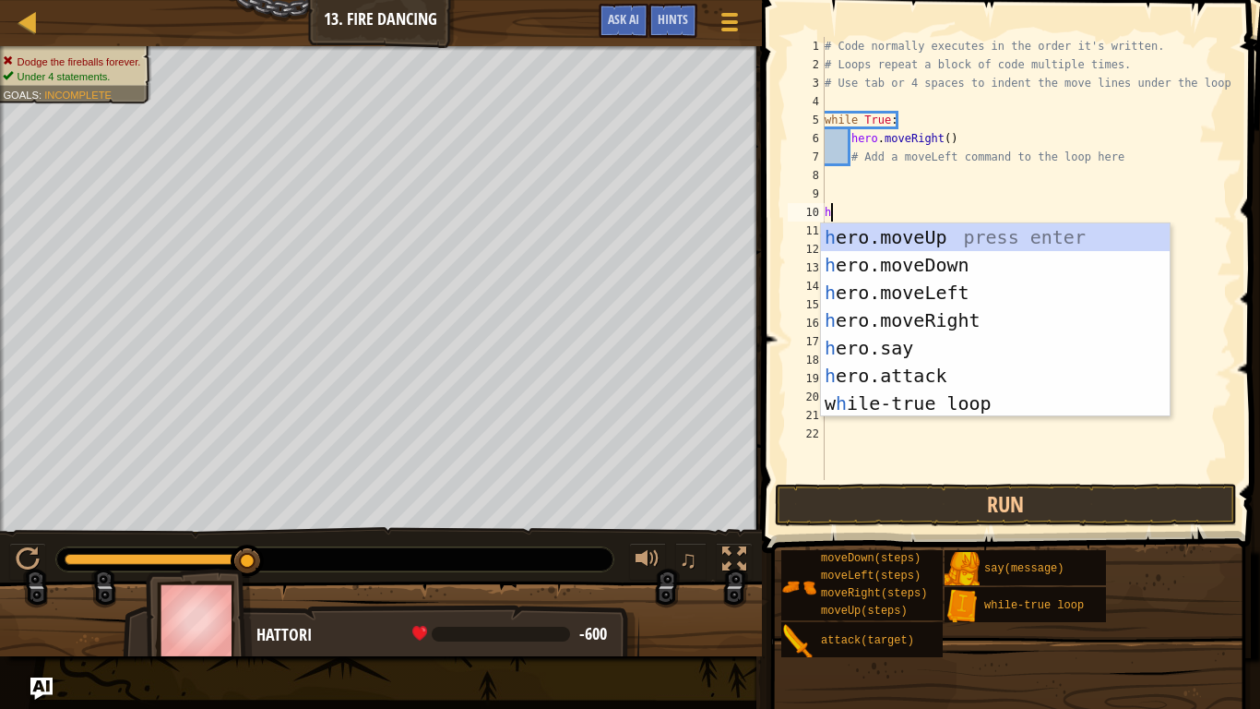
scroll to position [8, 1]
click at [882, 113] on div "# Code normally executes in the order it's written. # Loops repeat a block of c…" at bounding box center [1027, 277] width 412 height 480
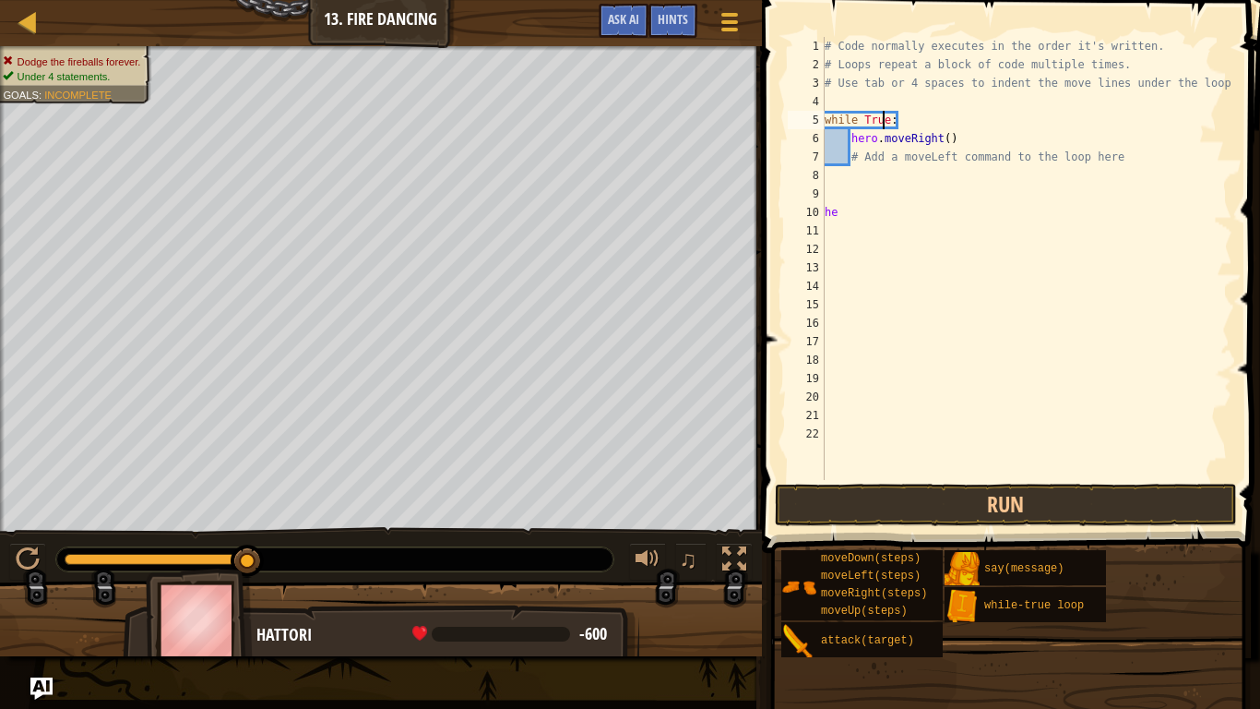
click at [916, 117] on div "# Code normally executes in the order it's written. # Loops repeat a block of c…" at bounding box center [1027, 277] width 412 height 480
click at [847, 213] on div "# Code normally executes in the order it's written. # Loops repeat a block of c…" at bounding box center [1027, 277] width 412 height 480
type textarea "h"
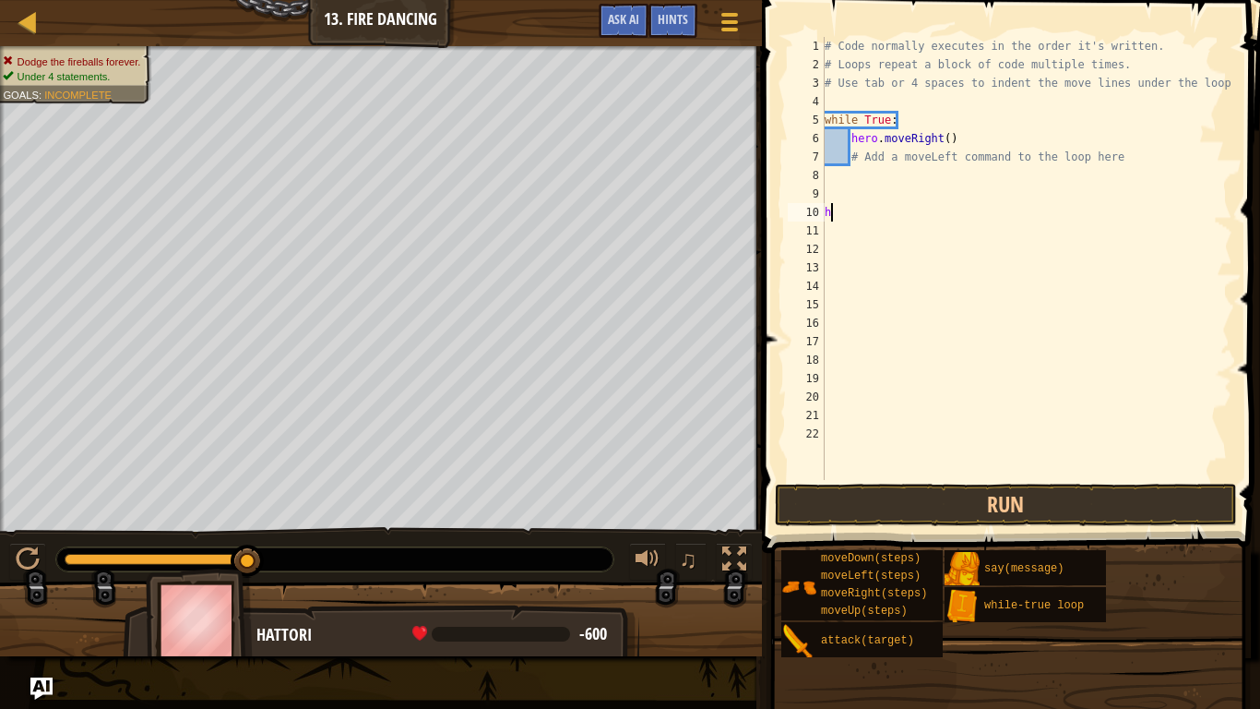
scroll to position [8, 0]
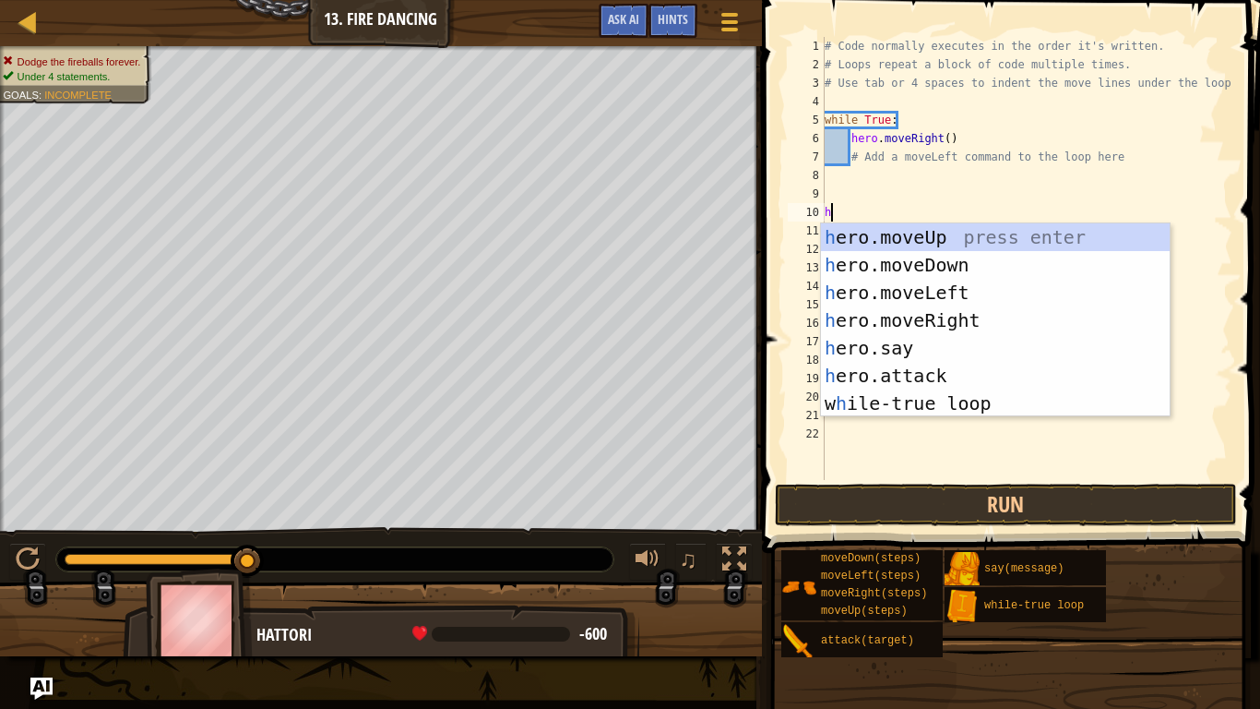
type textarea "he"
click at [861, 227] on div "he ro.moveUp press enter he ro.moveDown press enter he ro.moveLeft press enter …" at bounding box center [995, 347] width 349 height 249
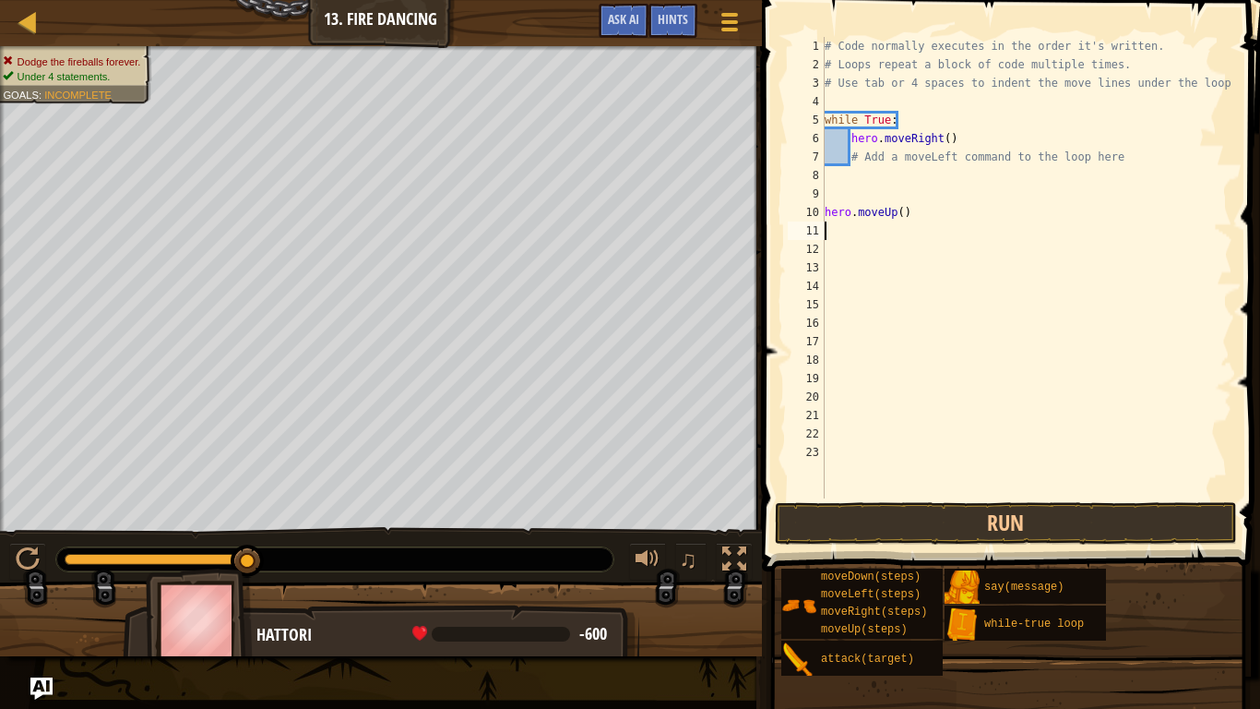
scroll to position [8, 0]
click at [880, 521] on button "Run" at bounding box center [1006, 523] width 462 height 42
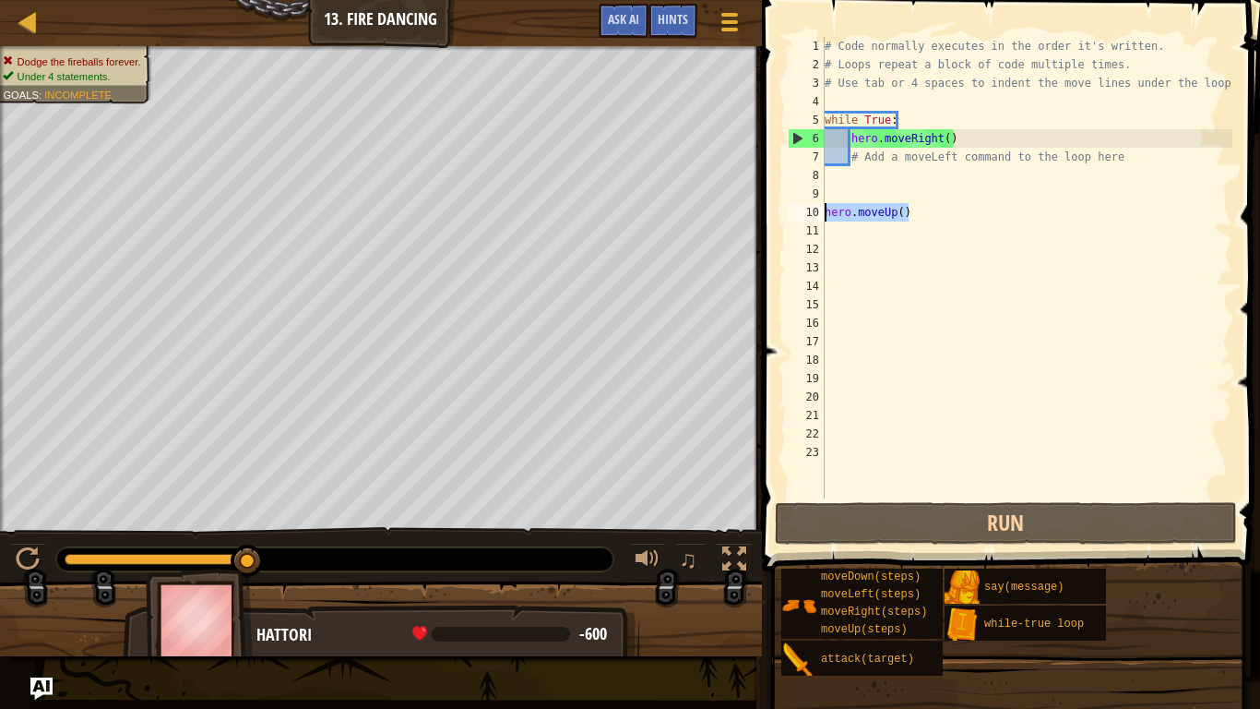
drag, startPoint x: 907, startPoint y: 218, endPoint x: 807, endPoint y: 205, distance: 100.5
click at [807, 205] on div "1 2 3 4 5 6 7 8 9 10 11 12 13 14 15 16 17 18 19 20 21 22 23 # Code normally exe…" at bounding box center [1008, 267] width 448 height 461
type textarea "hero.moveUp()"
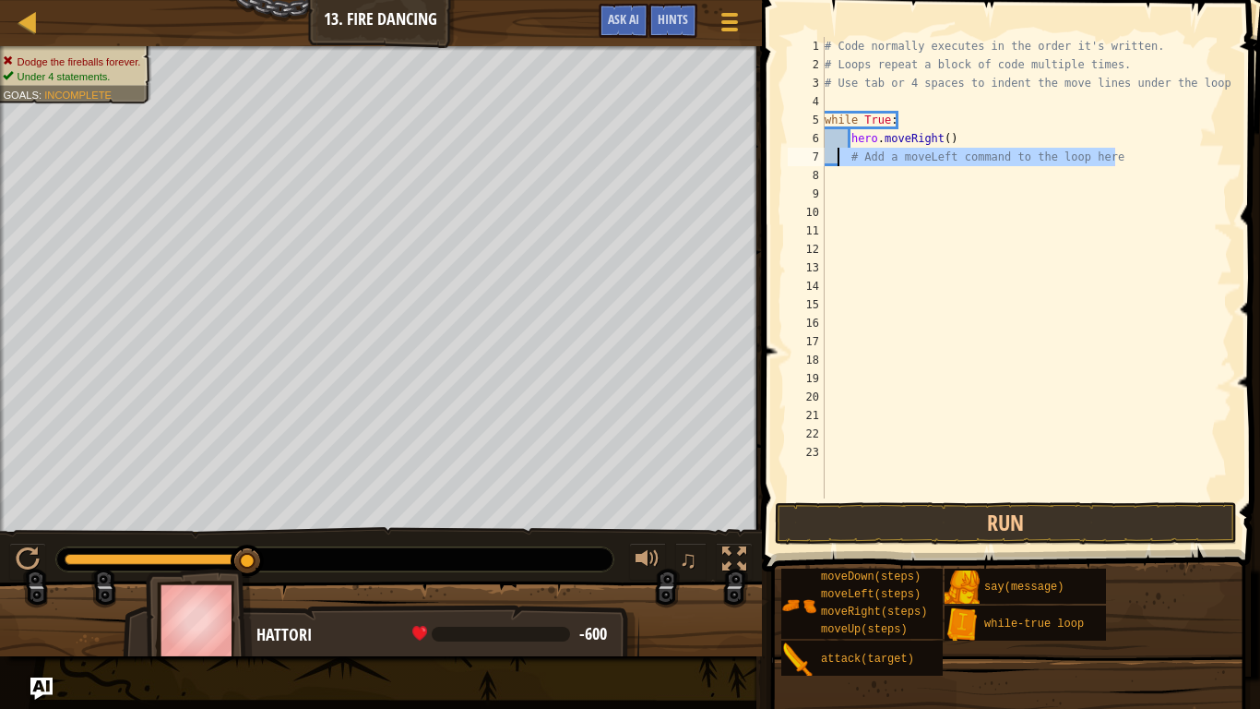
drag, startPoint x: 1135, startPoint y: 157, endPoint x: 836, endPoint y: 154, distance: 299.0
click at [836, 154] on div "# Code normally executes in the order it's written. # Loops repeat a block of c…" at bounding box center [1027, 286] width 412 height 498
type textarea "# Add a moveLeft command to the loop here"
click at [837, 133] on div "# Code normally executes in the order it's written. # Loops repeat a block of c…" at bounding box center [1027, 286] width 412 height 498
type textarea "hero.moveRight()"
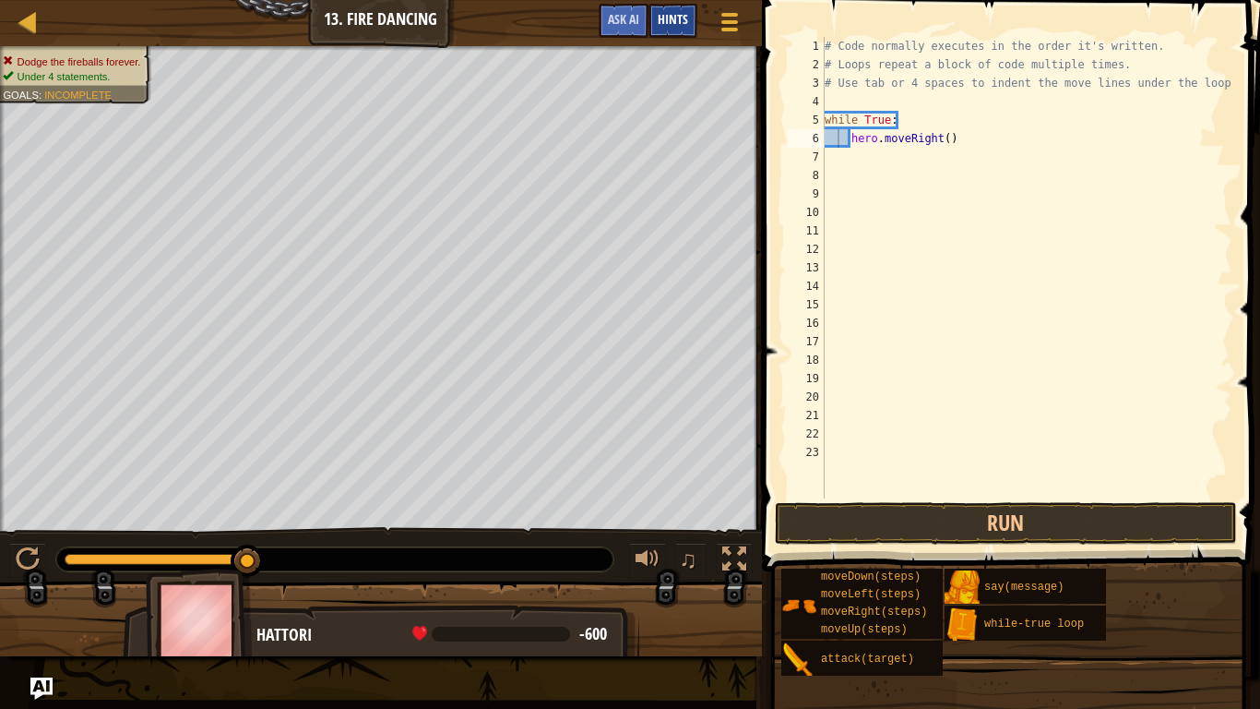
click at [677, 14] on span "Hints" at bounding box center [673, 19] width 30 height 18
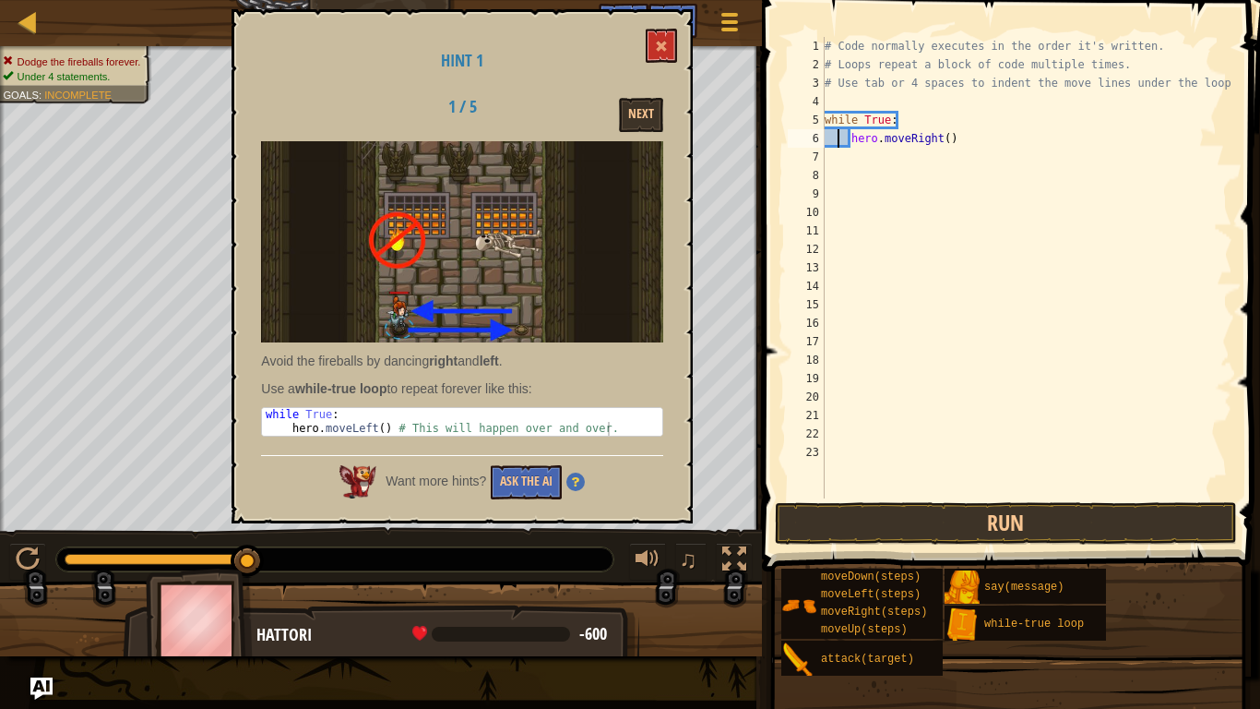
click at [855, 174] on div "# Code normally executes in the order it's written. # Loops repeat a block of c…" at bounding box center [1027, 286] width 412 height 498
click at [852, 149] on div "# Code normally executes in the order it's written. # Loops repeat a block of c…" at bounding box center [1027, 286] width 412 height 498
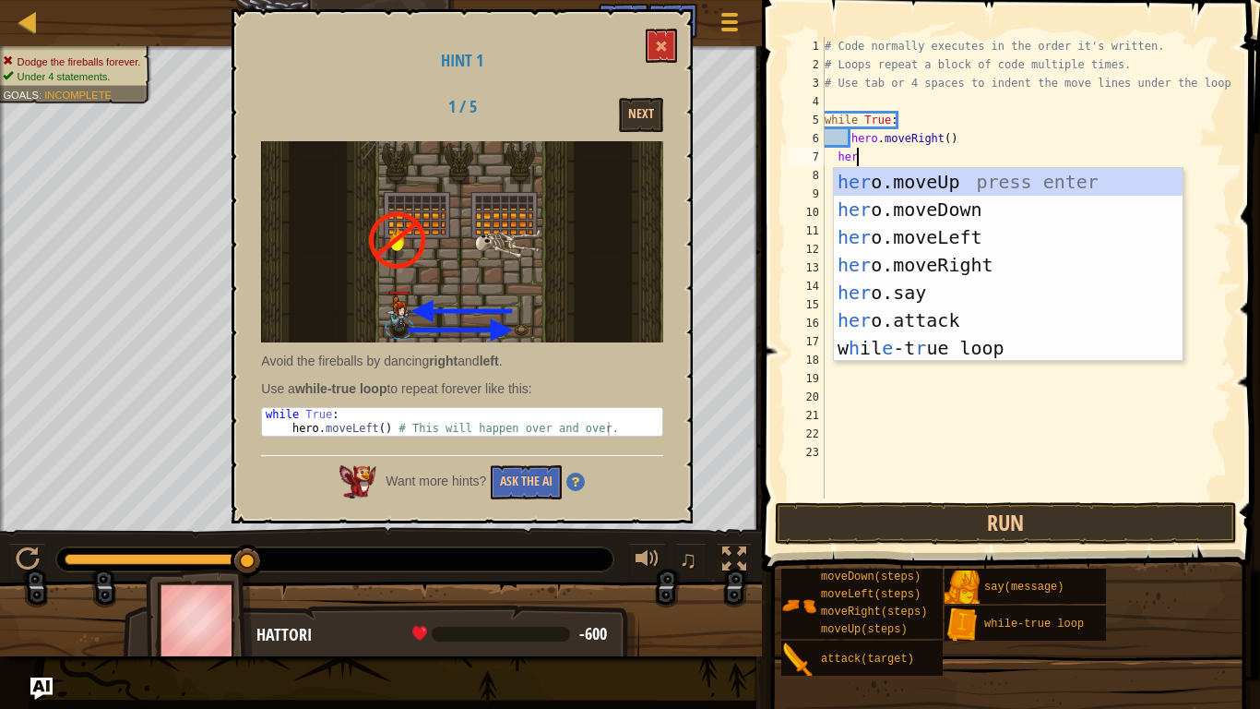
type textarea "hero"
click at [943, 236] on div "hero .moveUp press enter hero .moveDown press enter hero .moveLeft press enter …" at bounding box center [1008, 292] width 349 height 249
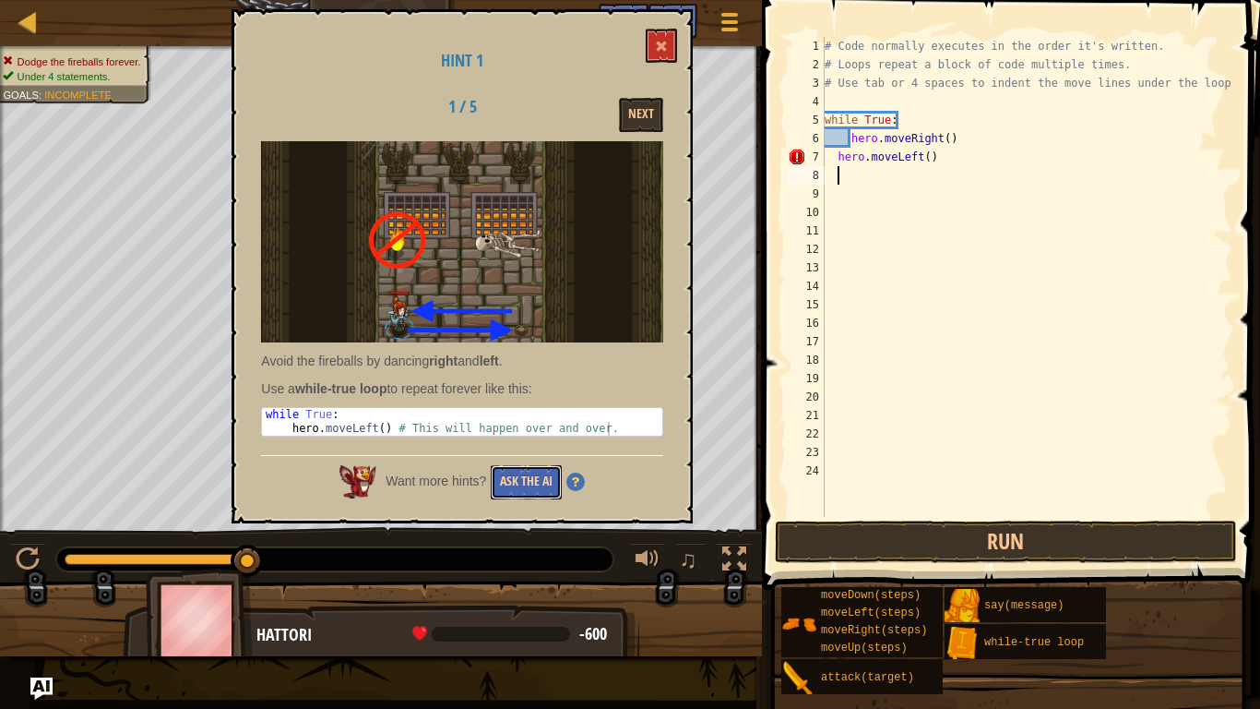
click at [529, 477] on button "Ask the AI" at bounding box center [526, 482] width 71 height 34
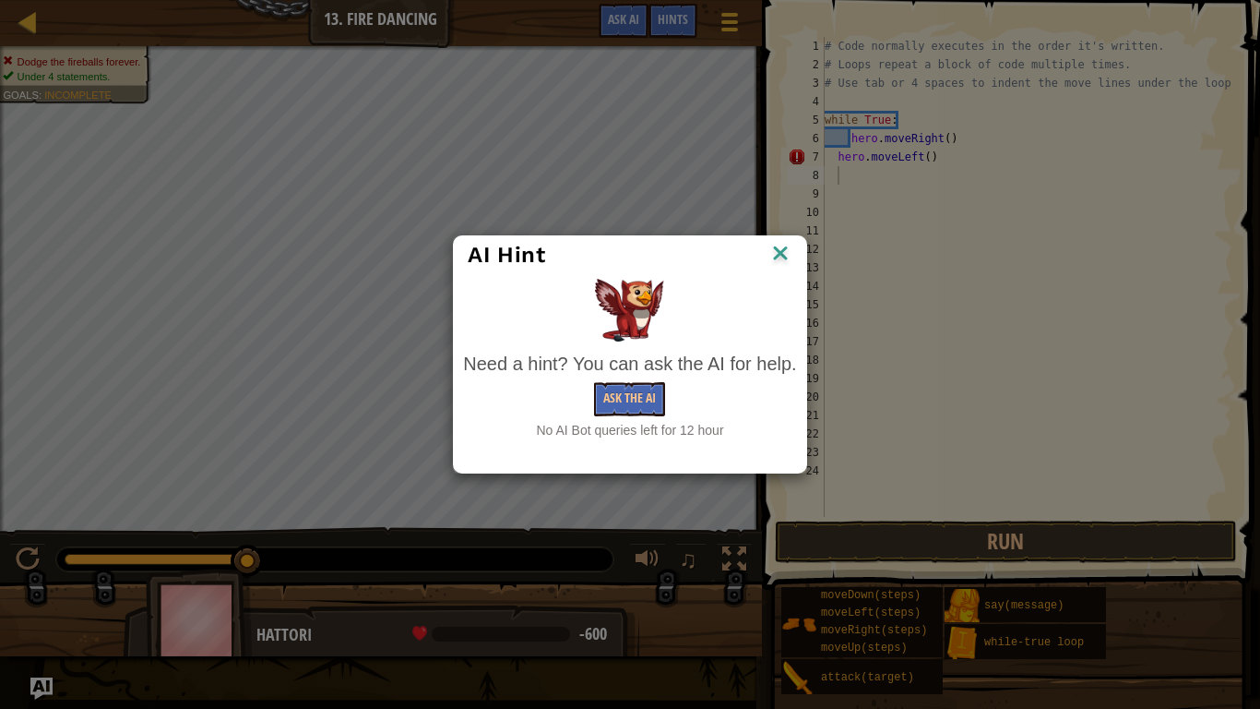
click at [775, 271] on div "AI Hint" at bounding box center [630, 255] width 352 height 38
click at [796, 256] on div "AI Hint" at bounding box center [630, 255] width 352 height 38
click at [777, 251] on img at bounding box center [781, 255] width 24 height 28
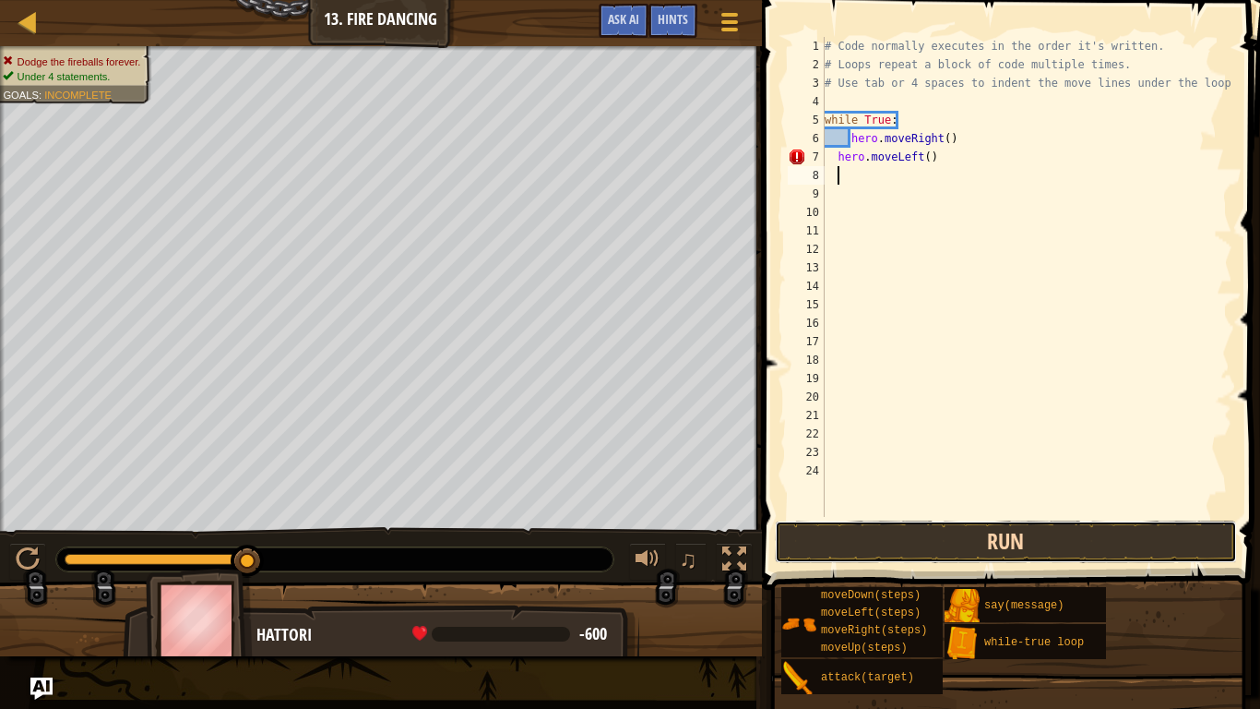
click at [833, 546] on button "Run" at bounding box center [1006, 541] width 462 height 42
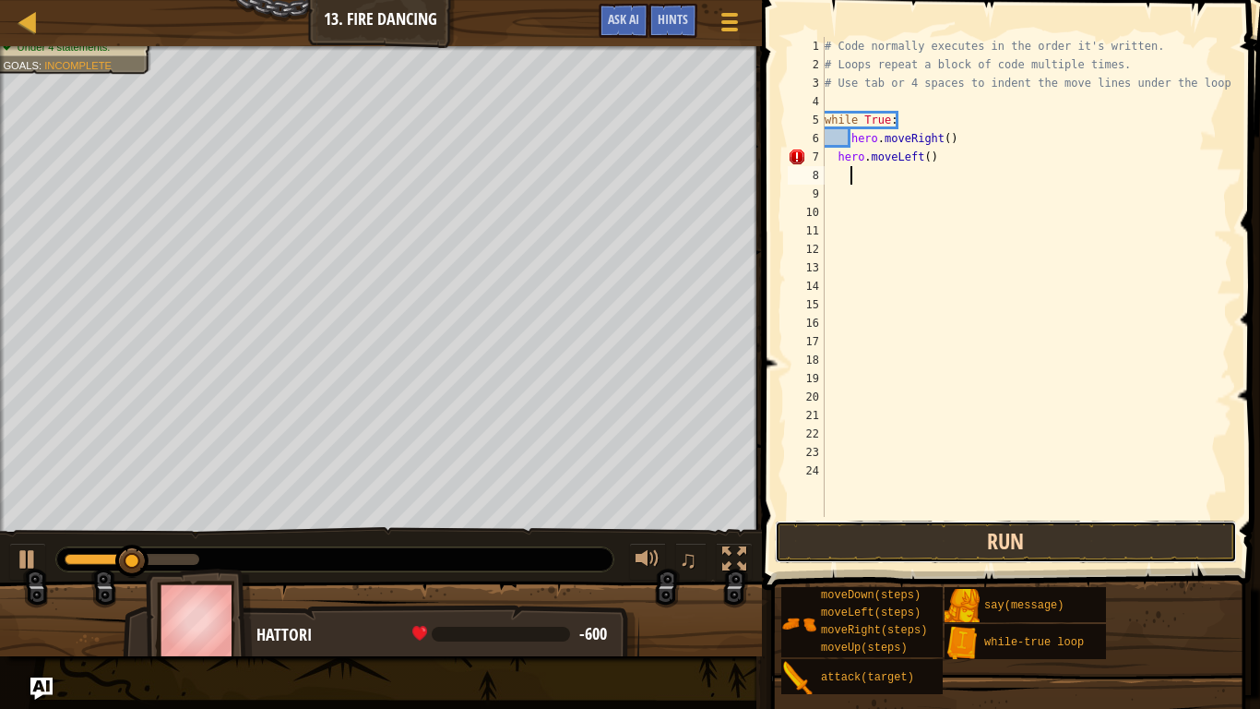
click at [877, 533] on button "Run" at bounding box center [1006, 541] width 462 height 42
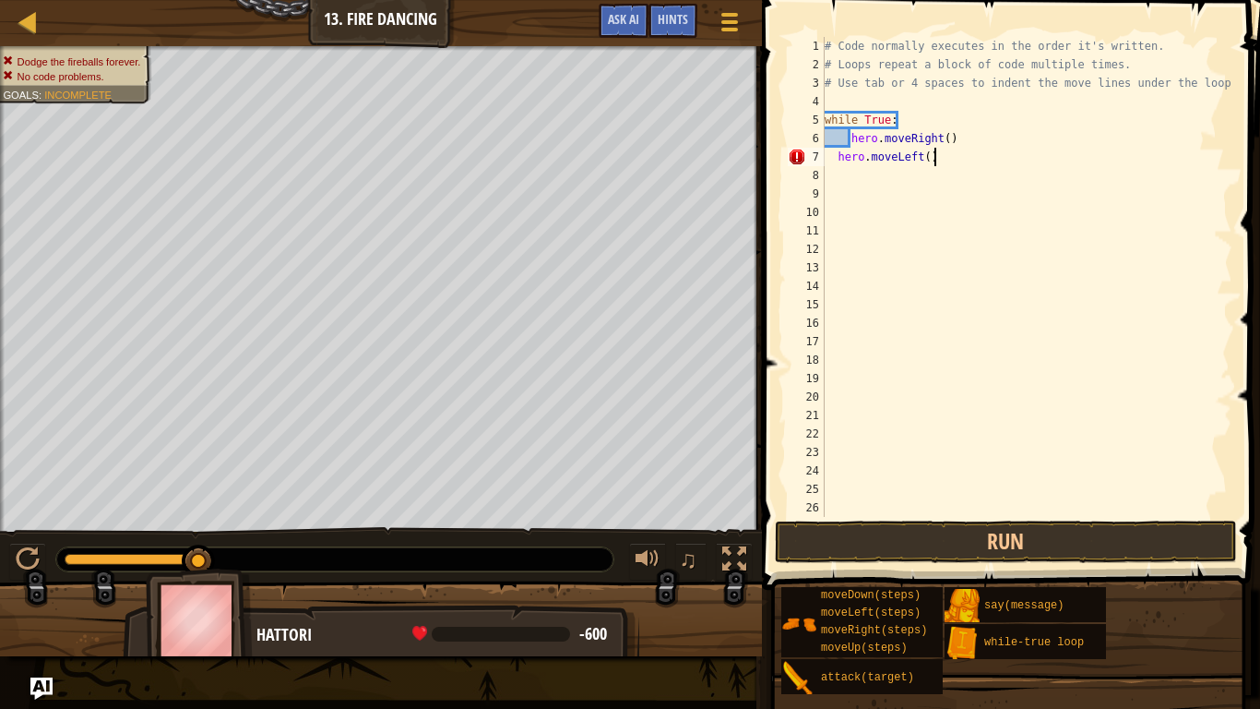
click at [946, 161] on div "# Code normally executes in the order it's written. # Loops repeat a block of c…" at bounding box center [1027, 295] width 412 height 517
type textarea "hero.moveLeft()"
click at [666, 23] on span "Hints" at bounding box center [673, 19] width 30 height 18
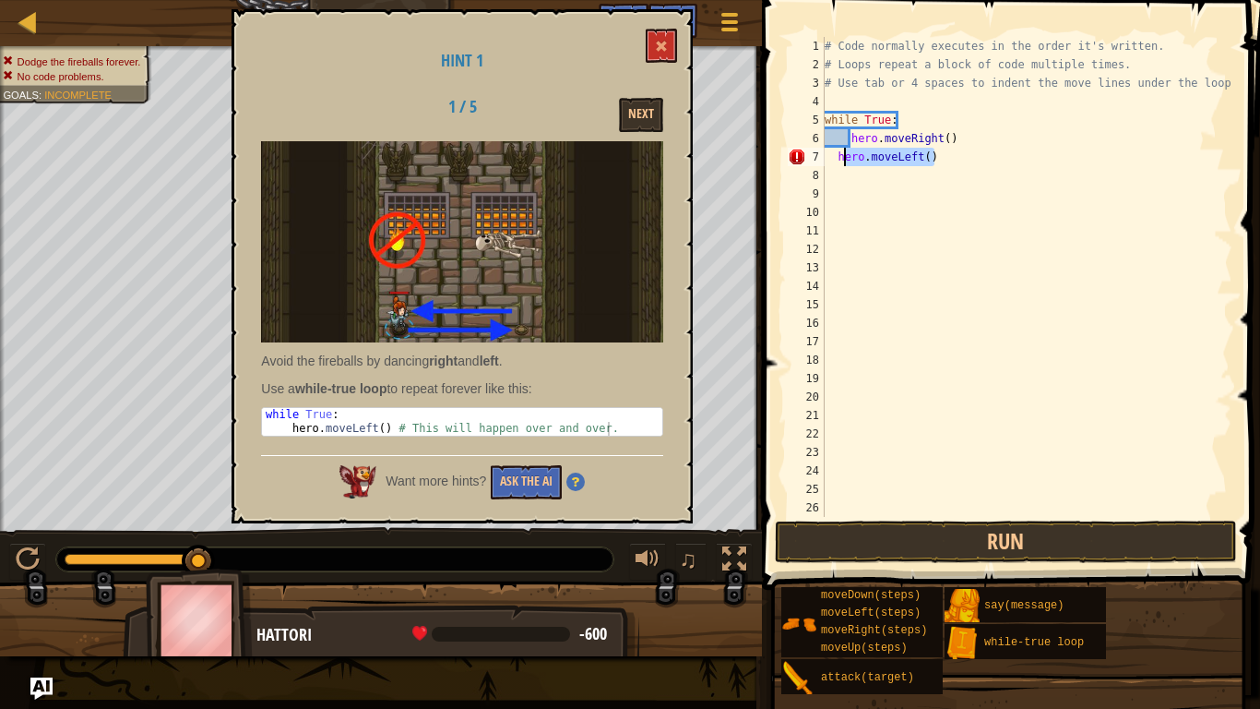
drag, startPoint x: 942, startPoint y: 155, endPoint x: 836, endPoint y: 152, distance: 106.2
click at [836, 152] on div "# Code normally executes in the order it's written. # Loops repeat a block of c…" at bounding box center [1027, 295] width 412 height 517
drag, startPoint x: 964, startPoint y: 144, endPoint x: 825, endPoint y: 139, distance: 139.4
click at [825, 139] on div "# Code normally executes in the order it's written. # Loops repeat a block of c…" at bounding box center [1027, 295] width 412 height 517
type textarea "hero.moveRight()"
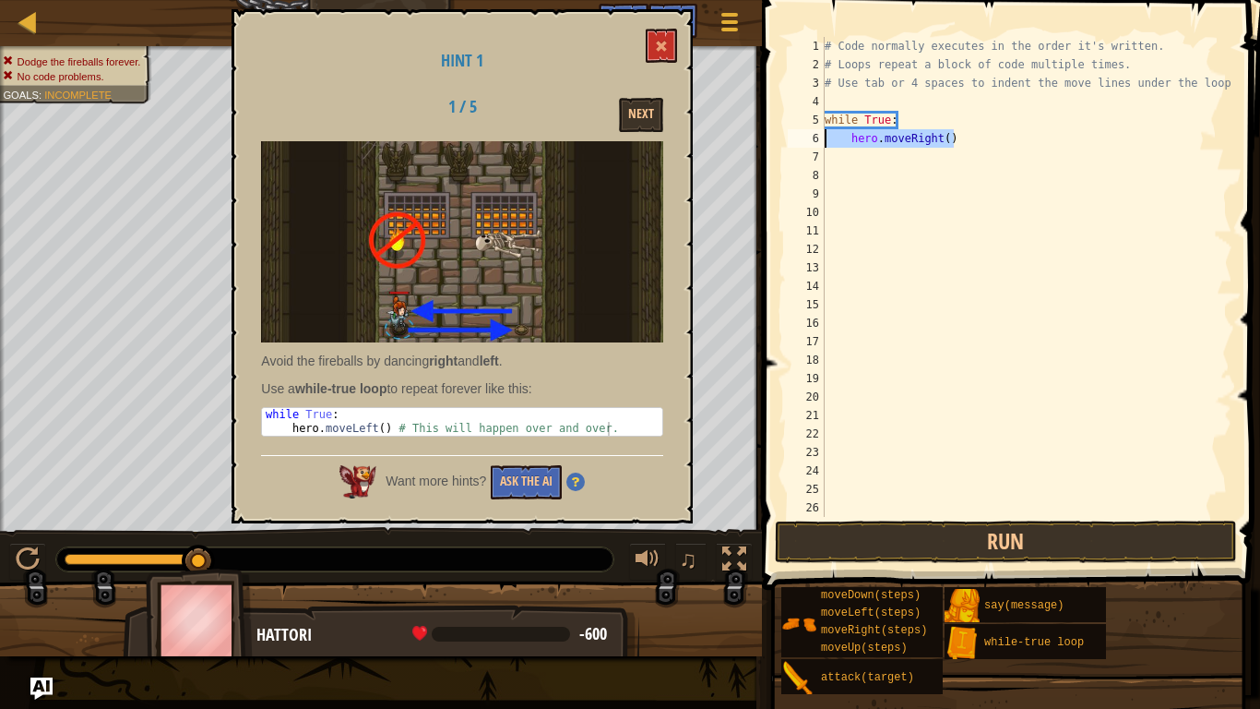
scroll to position [8, 0]
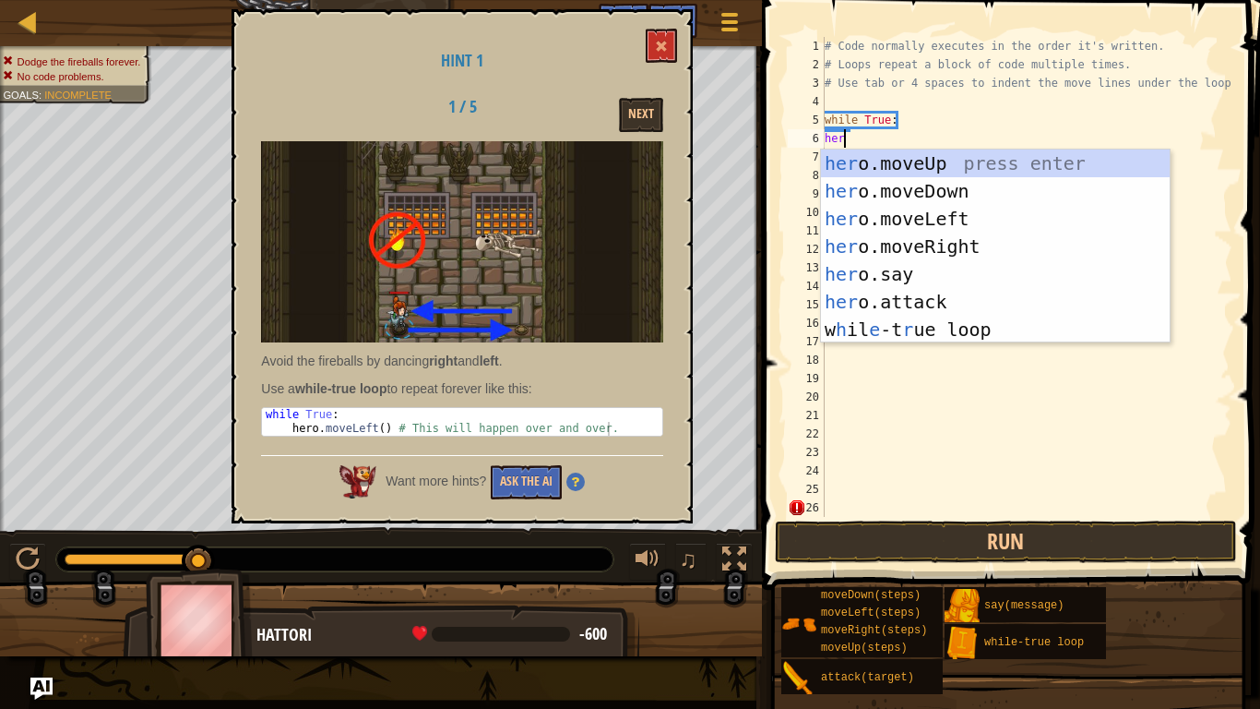
type textarea "hero"
click at [927, 242] on div "hero .moveUp press enter hero .moveDown press enter hero .moveLeft press enter …" at bounding box center [995, 273] width 349 height 249
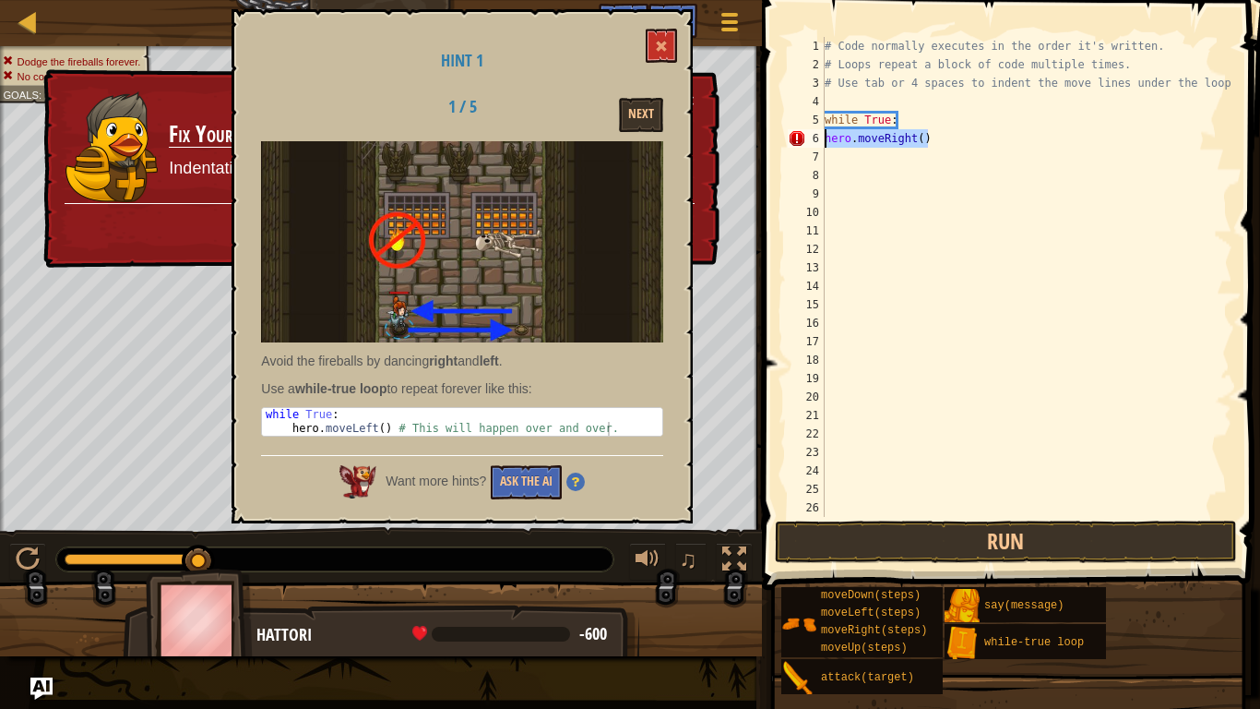
drag, startPoint x: 947, startPoint y: 141, endPoint x: 810, endPoint y: 138, distance: 136.6
click at [810, 138] on div "1 2 3 4 5 6 7 8 9 10 11 12 13 14 15 16 17 18 19 20 21 22 23 24 25 26 27 # Code …" at bounding box center [1008, 277] width 448 height 480
type textarea "hero.moveRight()"
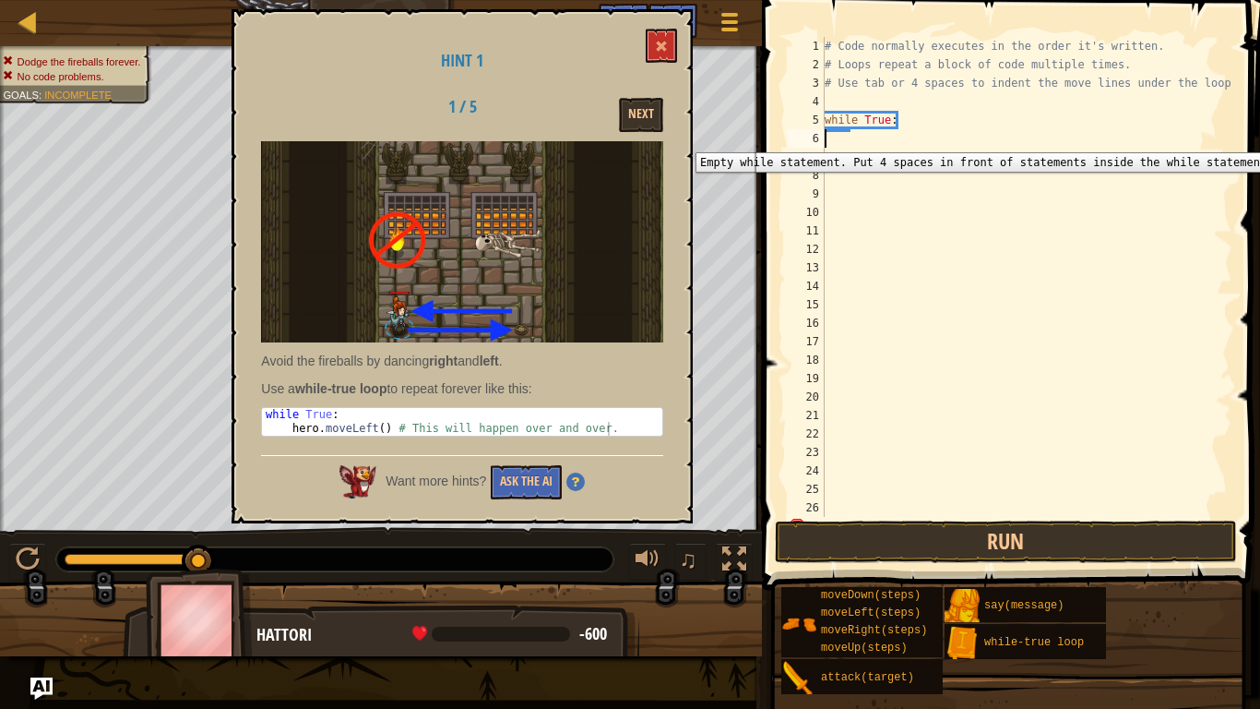
type textarea "he"
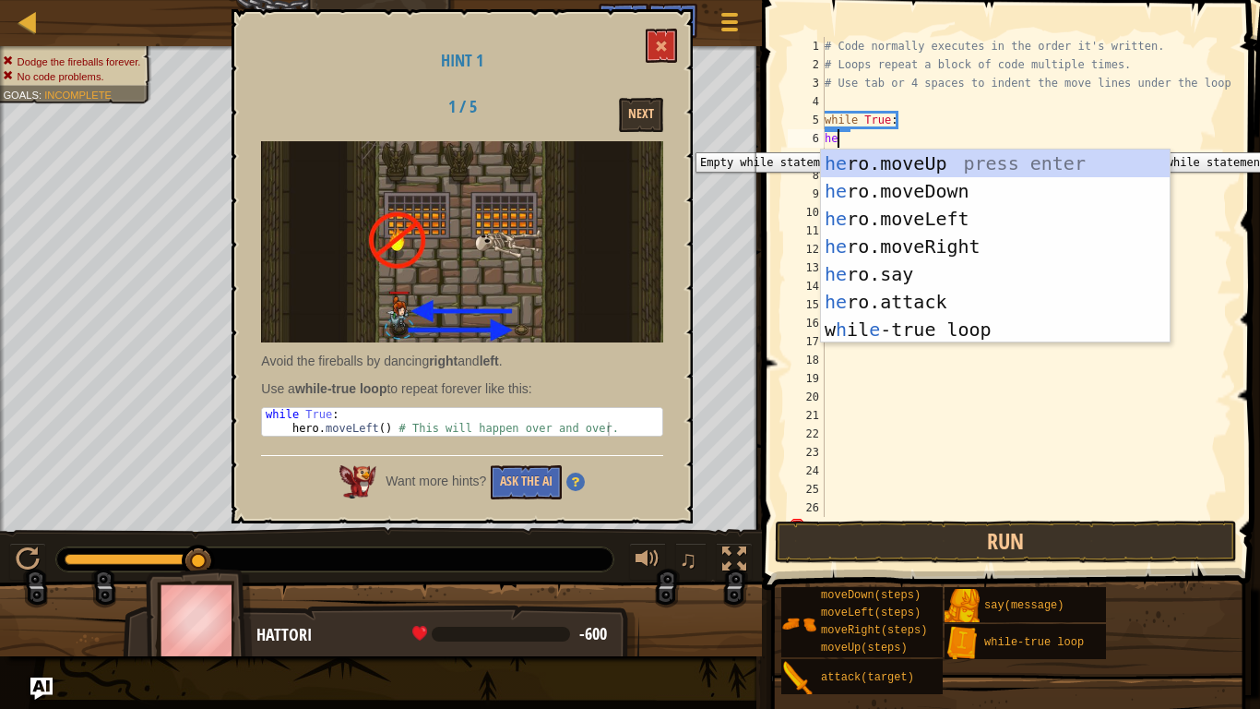
scroll to position [8, 1]
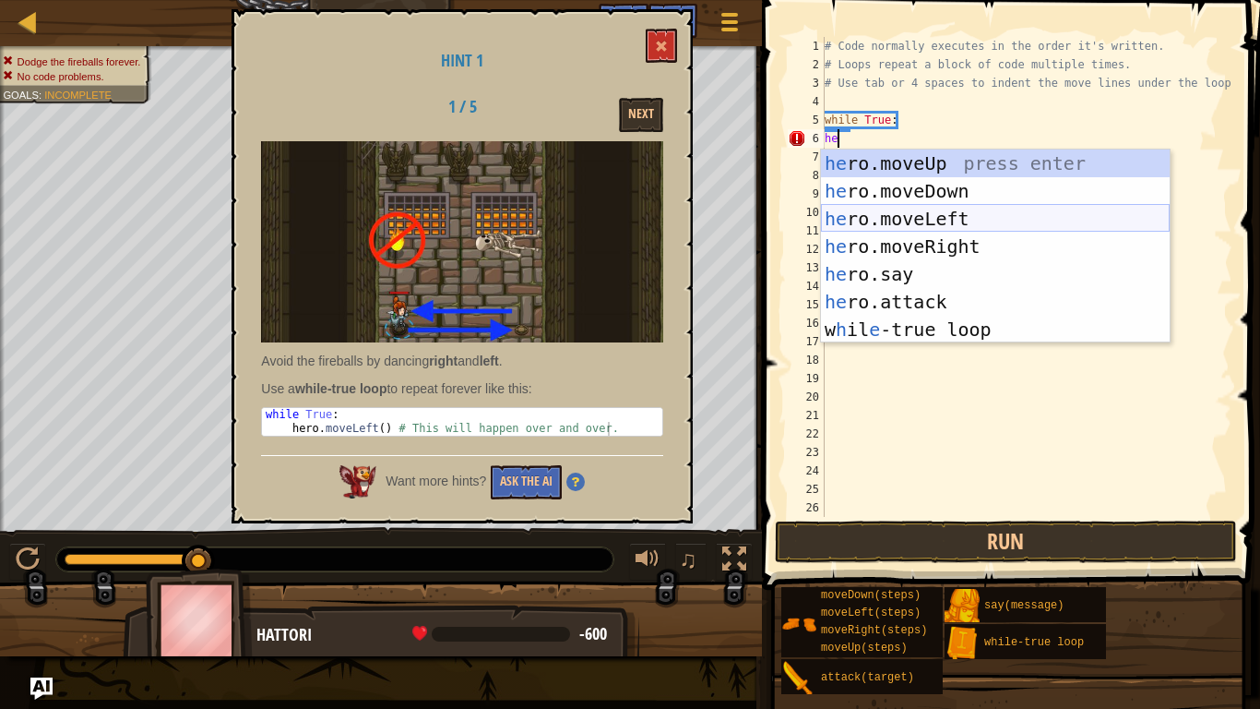
click at [924, 212] on div "he ro.moveUp press enter he ro.moveDown press enter he ro.moveLeft press enter …" at bounding box center [995, 273] width 349 height 249
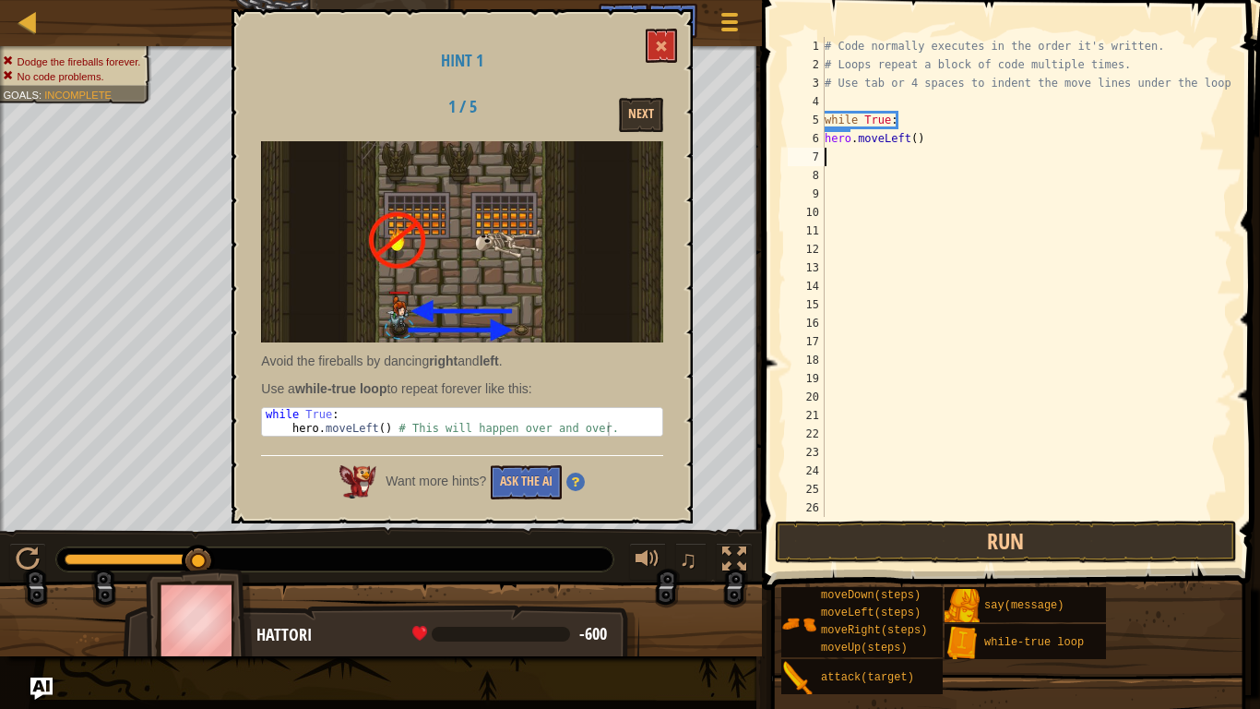
scroll to position [8, 0]
click at [936, 530] on button "Run" at bounding box center [1006, 541] width 462 height 42
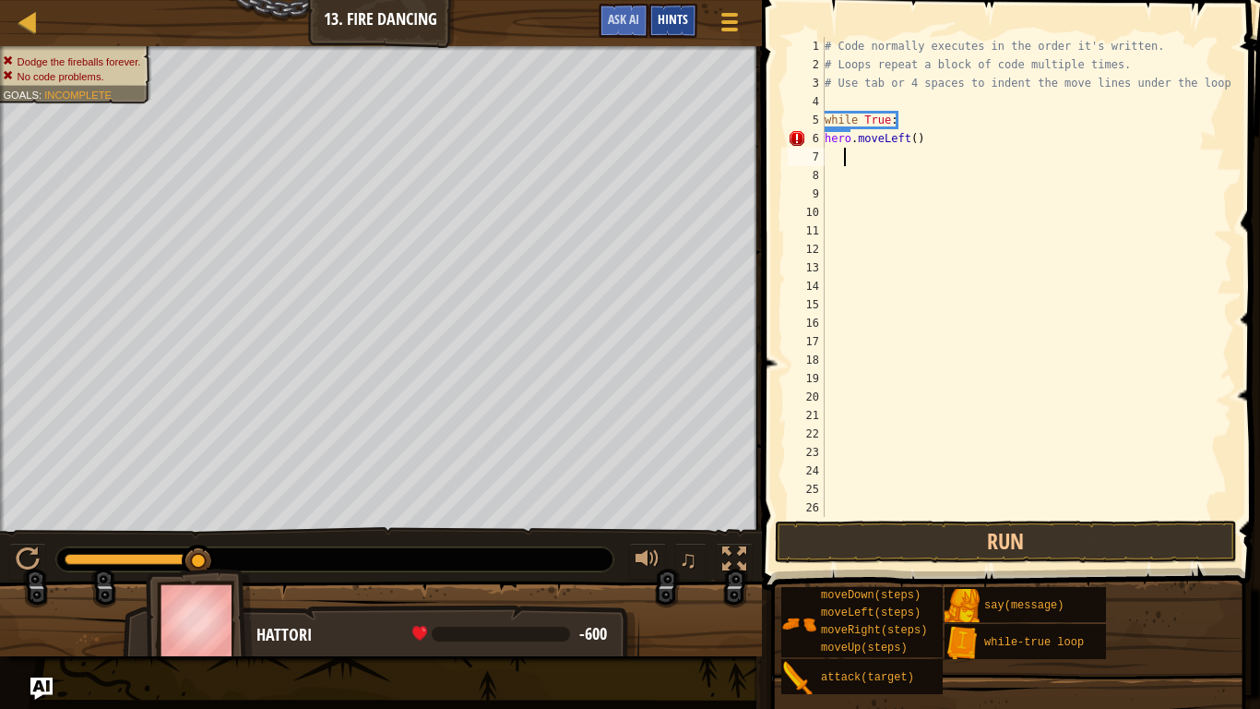
click at [677, 18] on span "Hints" at bounding box center [673, 19] width 30 height 18
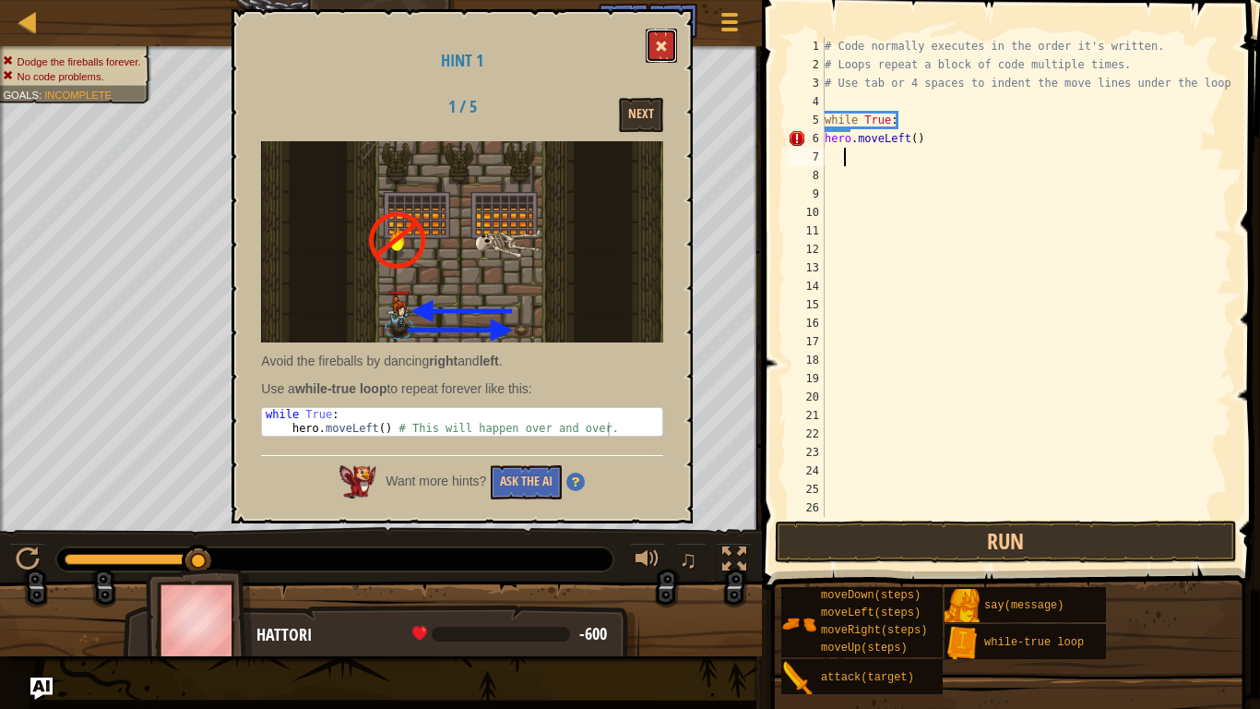
click at [655, 29] on button at bounding box center [661, 46] width 31 height 34
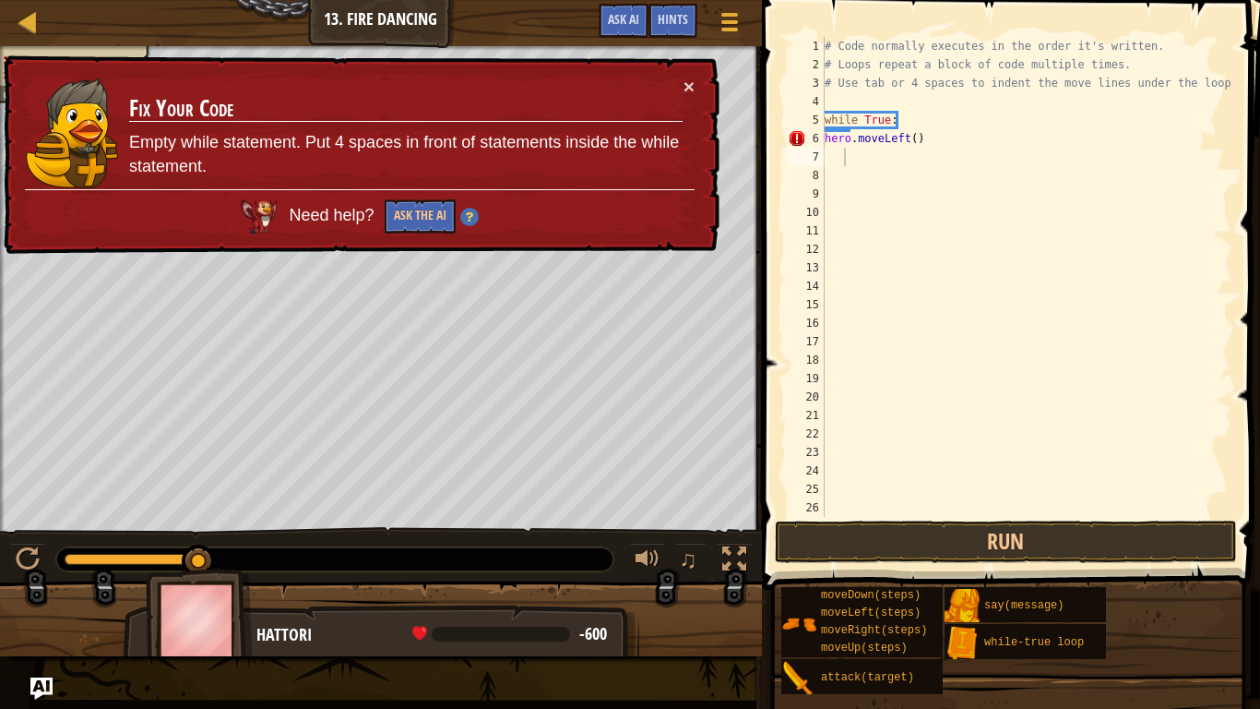
type textarea "hero.moveLeft()"
drag, startPoint x: 925, startPoint y: 142, endPoint x: 821, endPoint y: 144, distance: 103.4
click at [821, 144] on div "hero.moveLeft() 1 2 3 4 5 6 7 8 9 10 11 12 13 14 15 16 17 18 19 20 21 22 23 24 …" at bounding box center [1008, 277] width 448 height 480
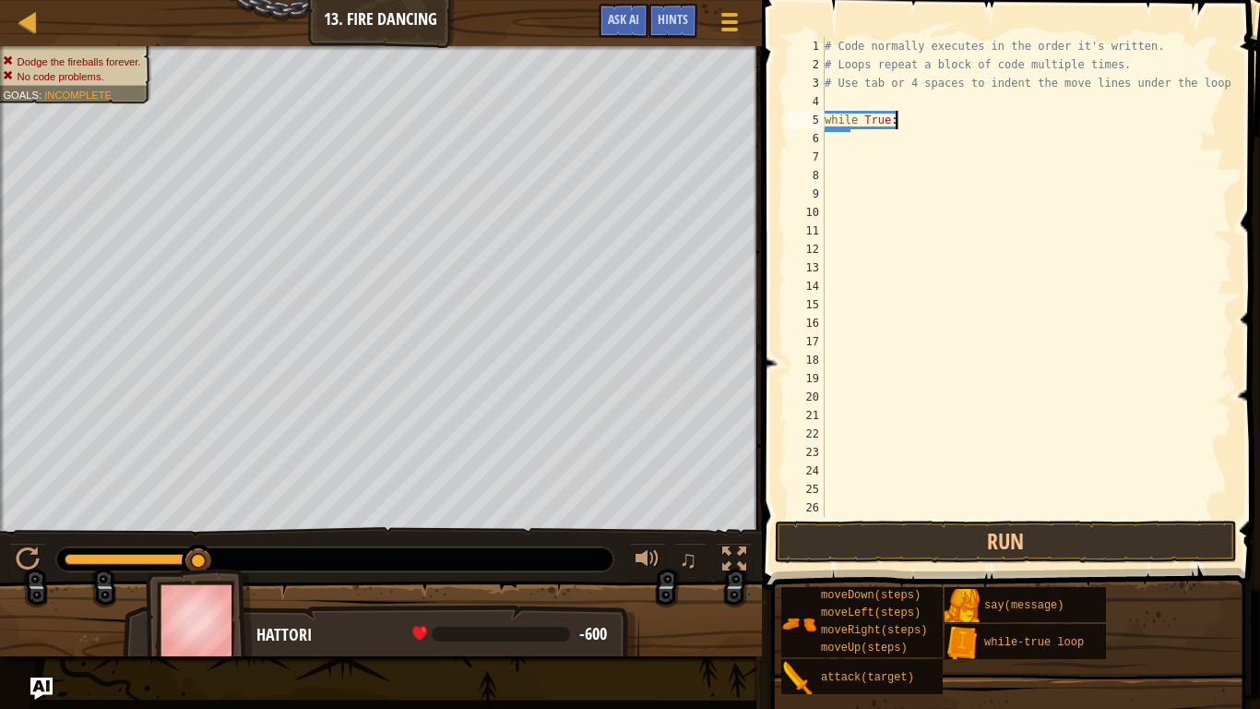
click at [921, 113] on div "# Code normally executes in the order it's written. # Loops repeat a block of c…" at bounding box center [1027, 295] width 412 height 517
type textarea "while True:"
click at [902, 133] on div "# Code normally executes in the order it's written. # Loops repeat a block of c…" at bounding box center [1027, 295] width 412 height 517
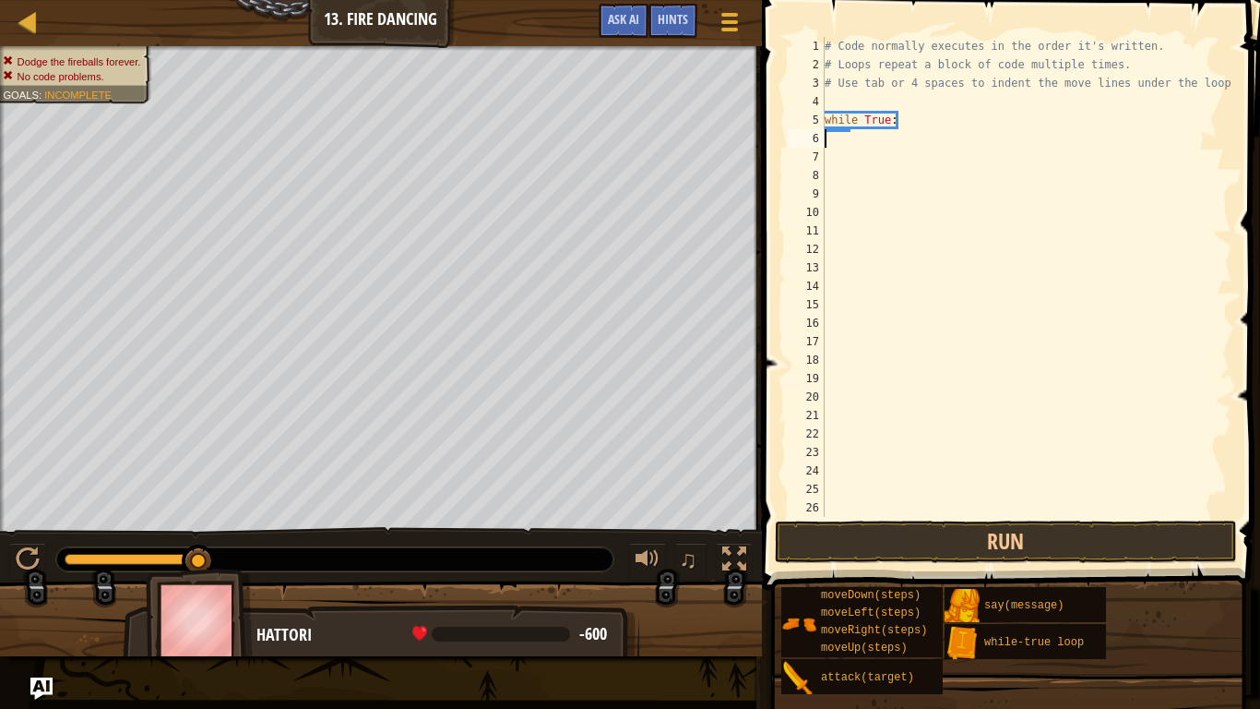
scroll to position [8, 0]
type textarea "he"
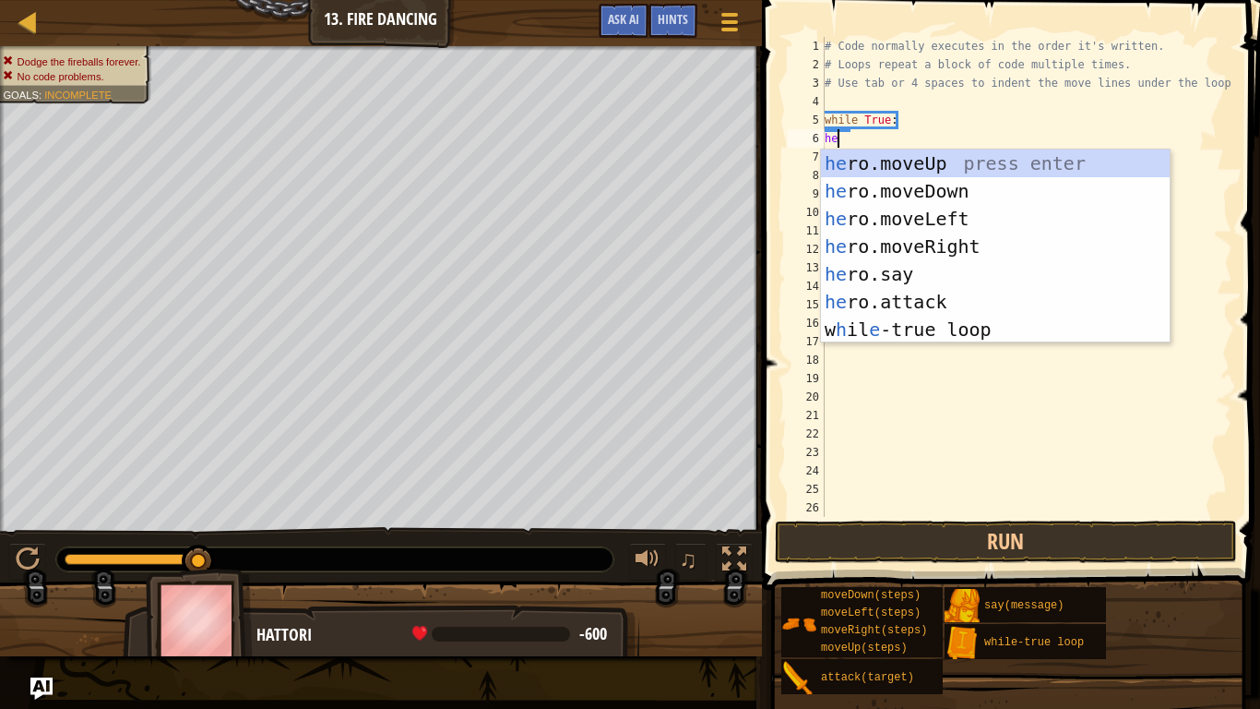
scroll to position [8, 1]
click at [932, 238] on div "he ro.moveUp press enter he ro.moveDown press enter he ro.moveLeft press enter …" at bounding box center [995, 273] width 349 height 249
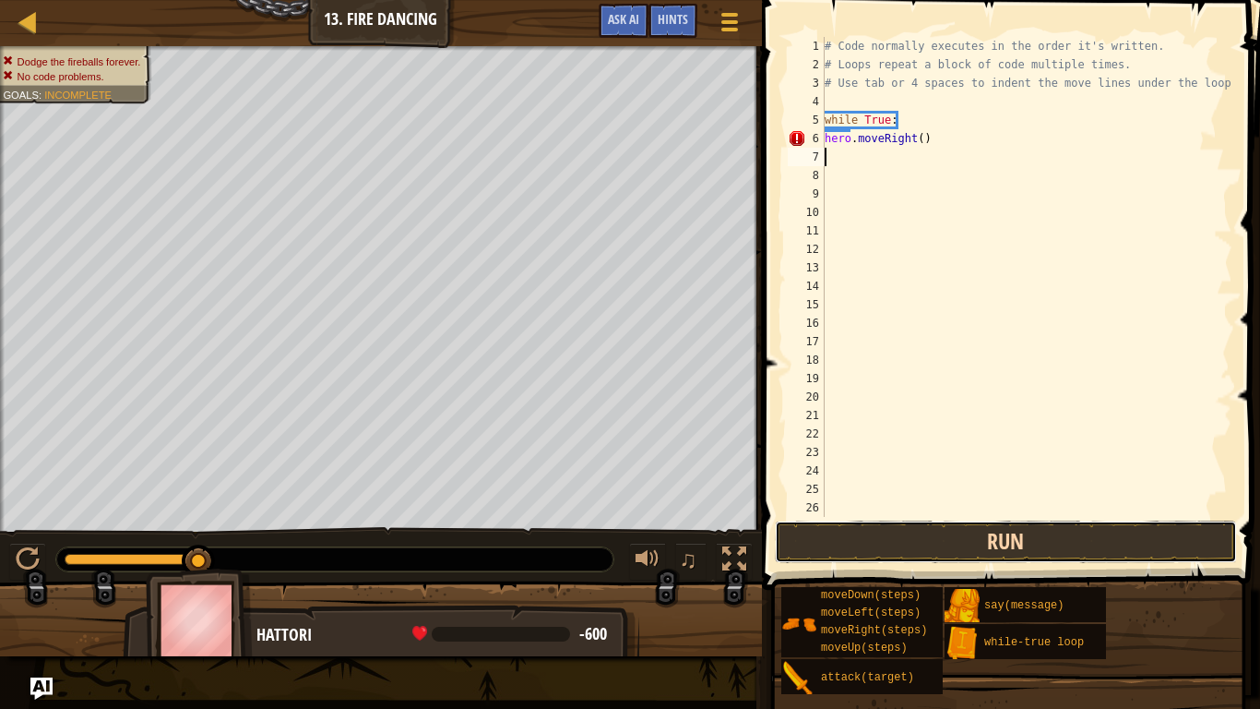
click at [917, 538] on button "Run" at bounding box center [1006, 541] width 462 height 42
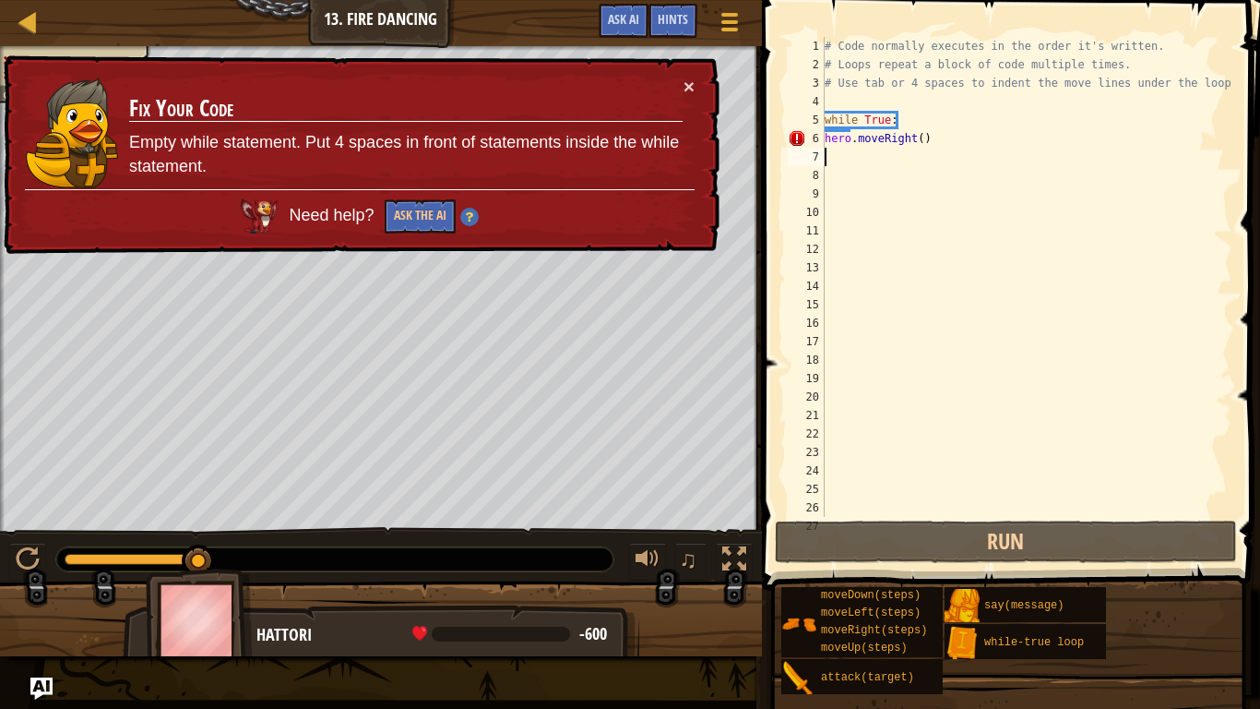
click at [827, 139] on div "# Code normally executes in the order it's written. # Loops repeat a block of c…" at bounding box center [1027, 295] width 412 height 517
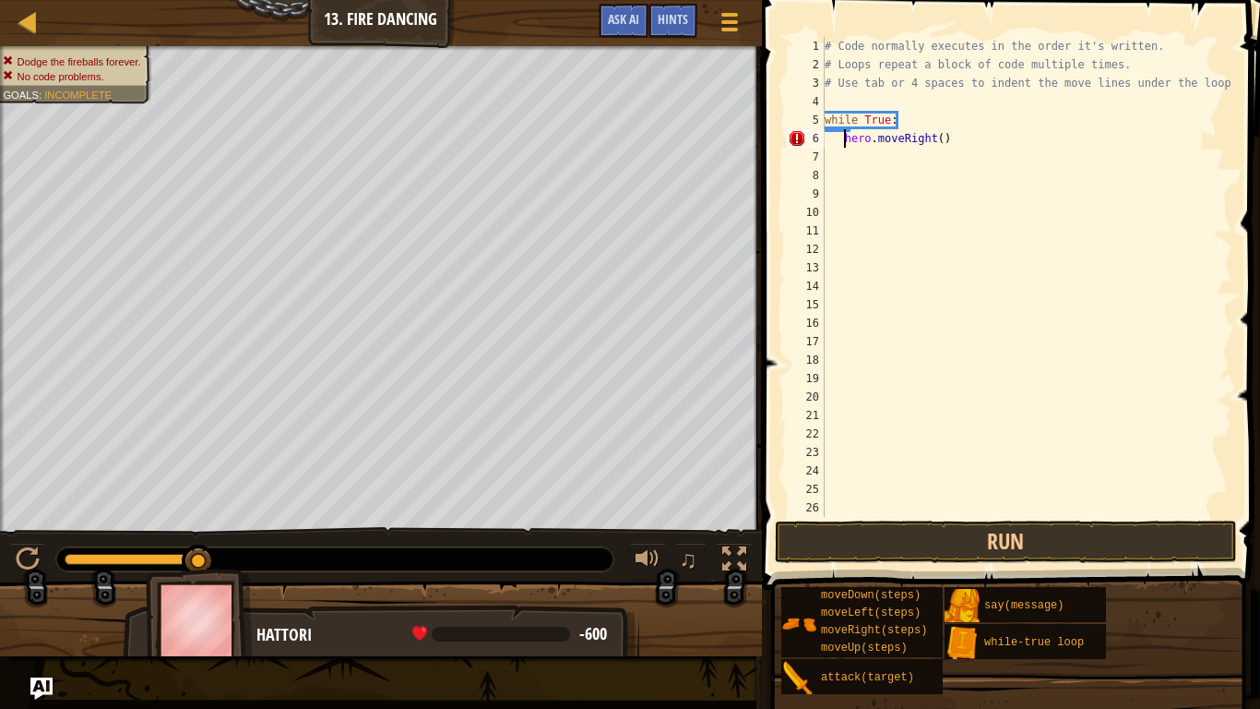
type textarea "hero.moveRight()"
click at [844, 538] on button "Run" at bounding box center [1006, 541] width 462 height 42
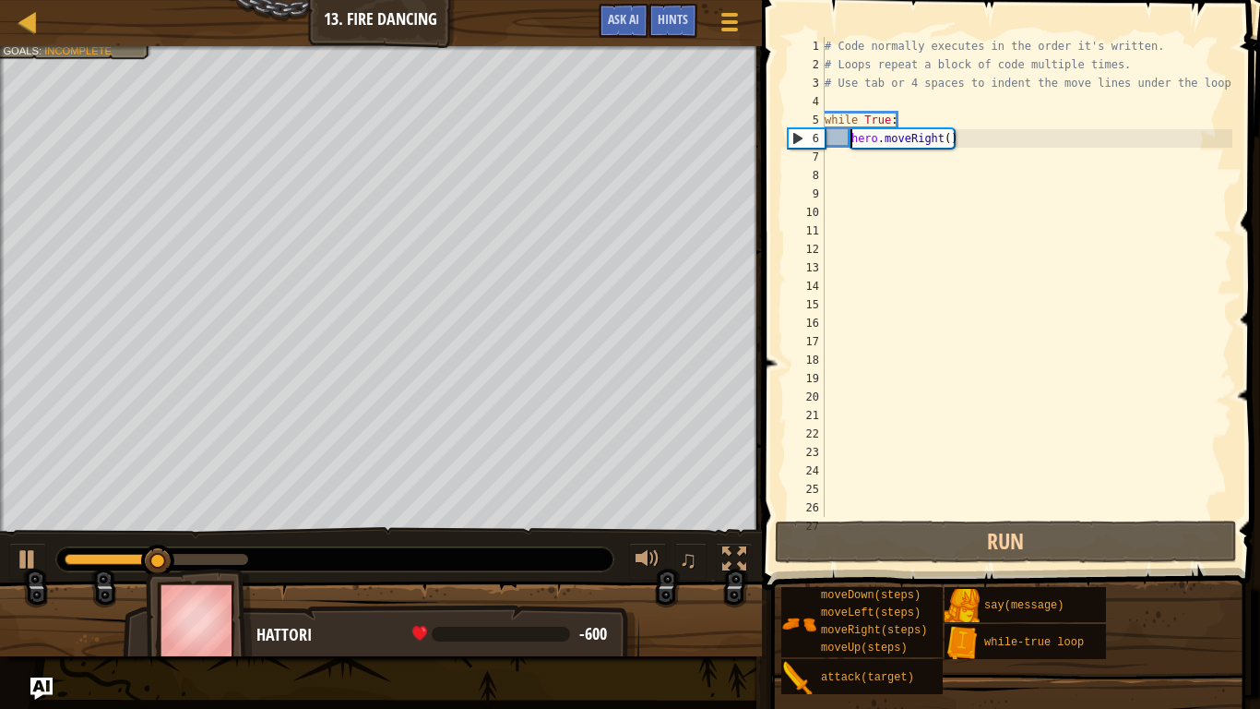
click at [848, 157] on div "# Code normally executes in the order it's written. # Loops repeat a block of c…" at bounding box center [1027, 295] width 412 height 517
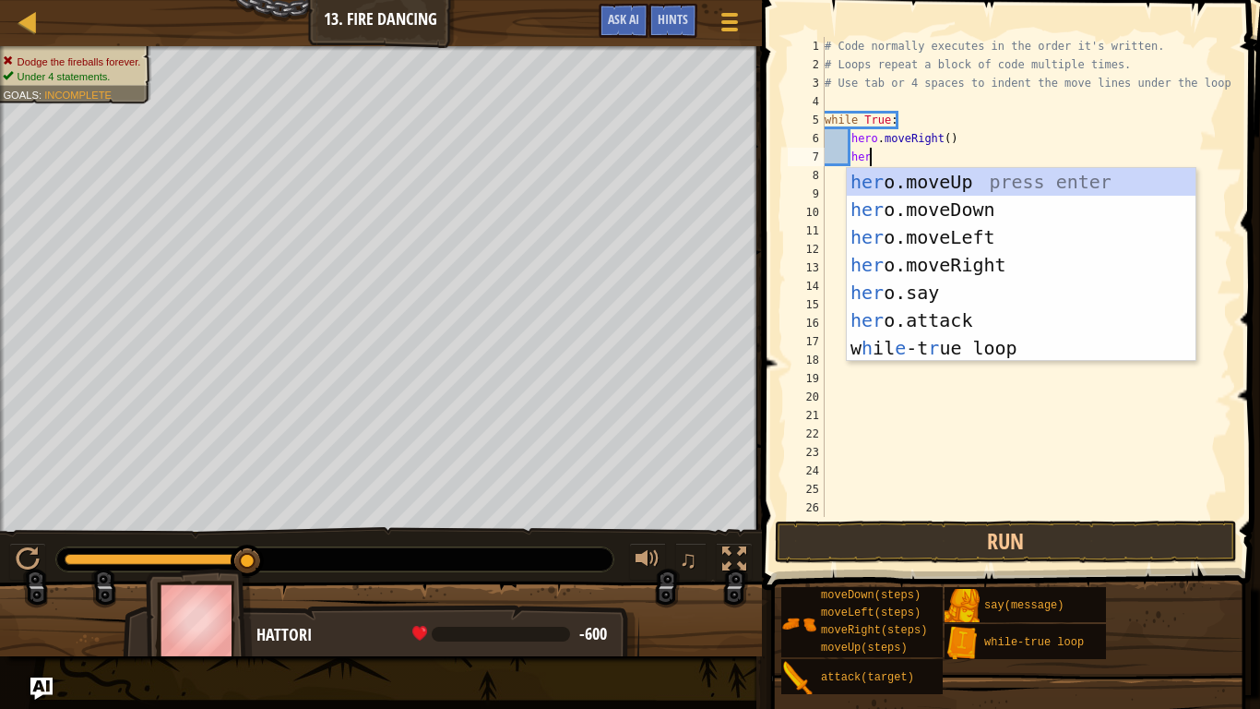
scroll to position [8, 6]
type textarea "hero"
click at [950, 232] on div "hero .moveUp press enter hero .moveDown press enter hero .moveLeft press enter …" at bounding box center [1021, 292] width 349 height 249
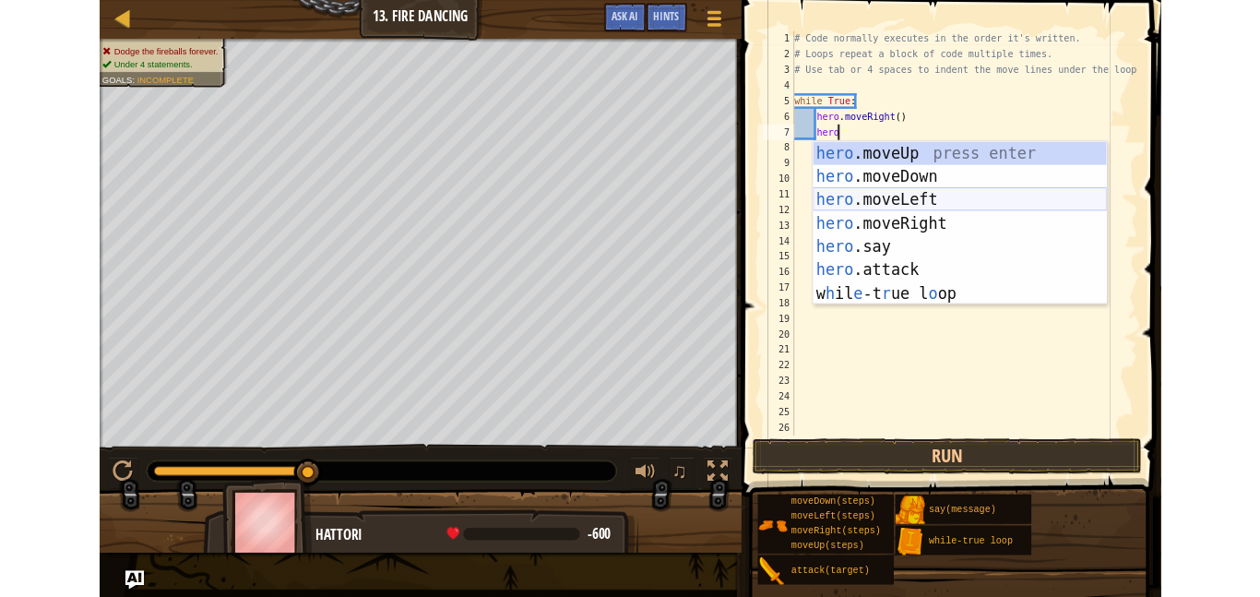
scroll to position [8, 3]
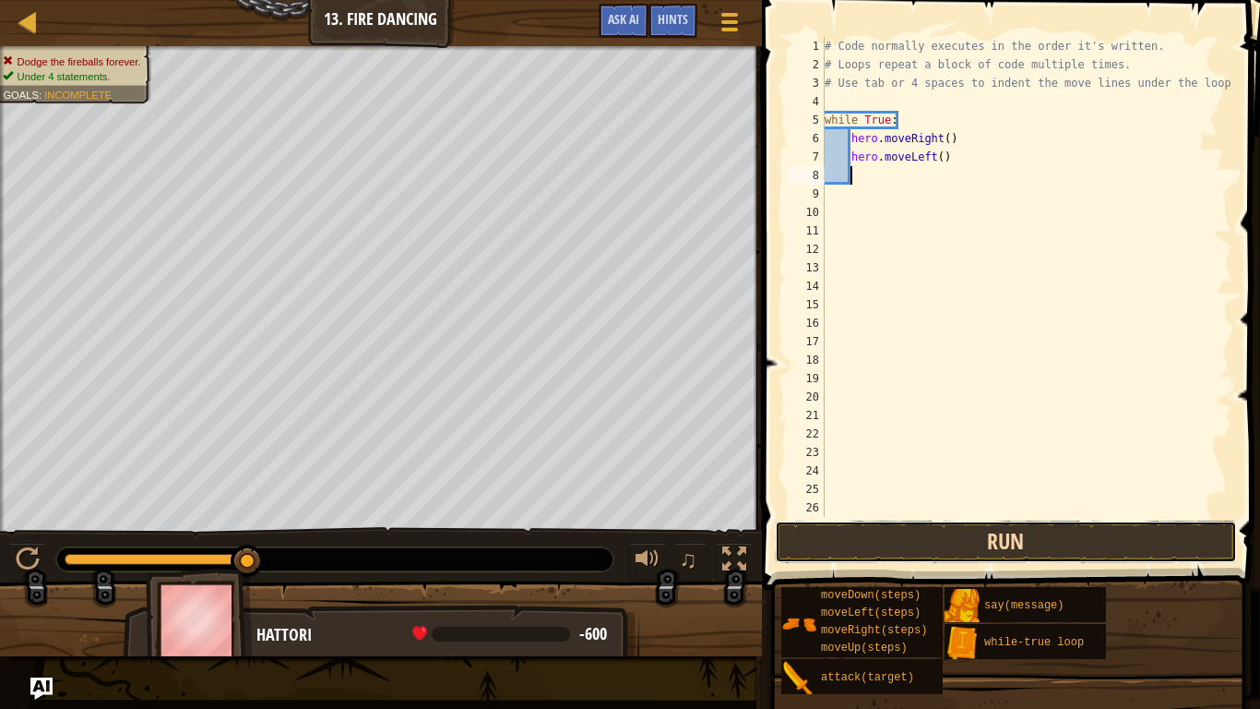
click at [947, 547] on button "Run" at bounding box center [1006, 541] width 462 height 42
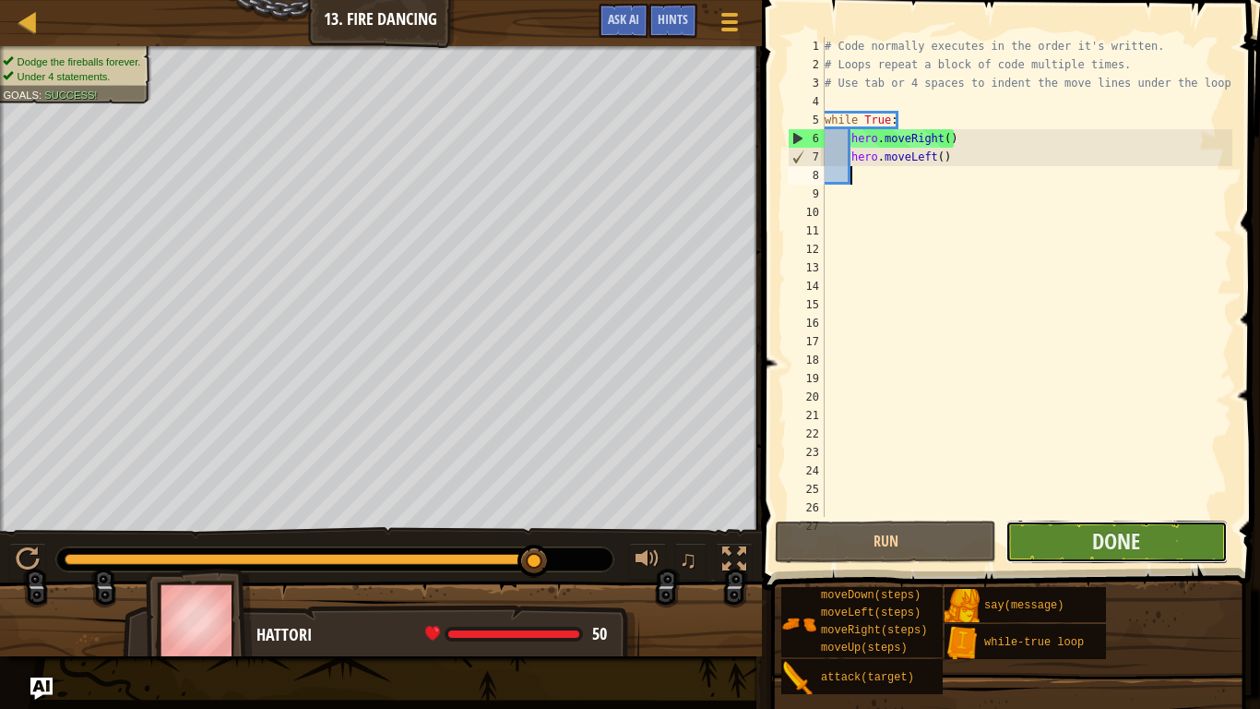
click at [1033, 537] on button "Done" at bounding box center [1116, 541] width 221 height 42
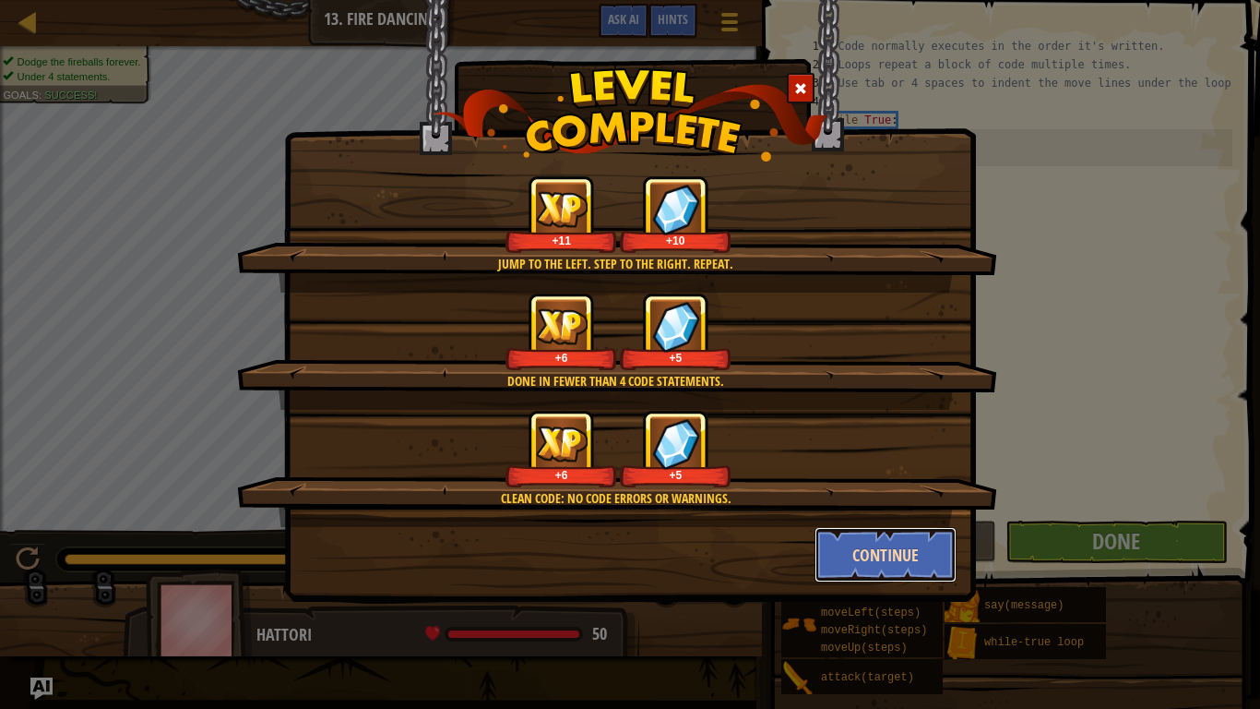
click at [935, 540] on button "Continue" at bounding box center [886, 554] width 143 height 55
click at [941, 539] on div "Jump to the left. Step to the right. Repeat. +11 +10 Done in fewer than 4 code …" at bounding box center [630, 354] width 1260 height 709
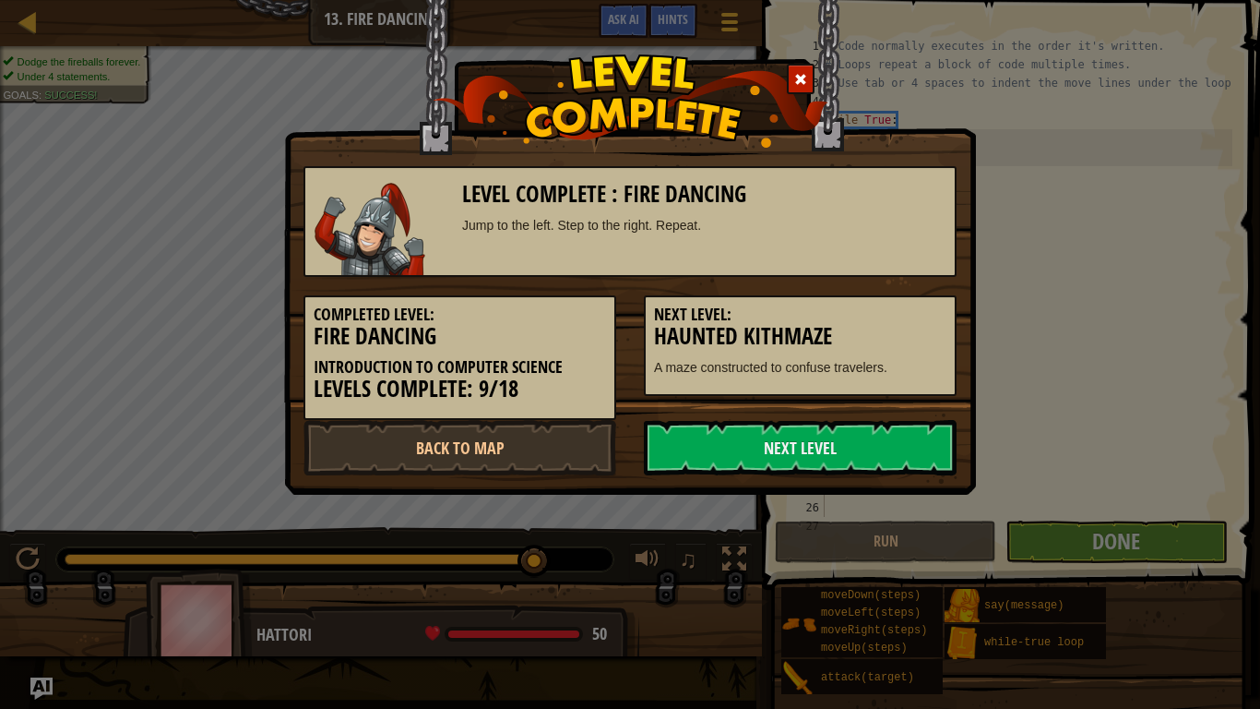
click at [854, 562] on div "Level Complete : Fire Dancing Jump to the left. Step to the right. Repeat. Comp…" at bounding box center [630, 354] width 1260 height 709
click at [818, 457] on link "Next Level" at bounding box center [800, 447] width 313 height 55
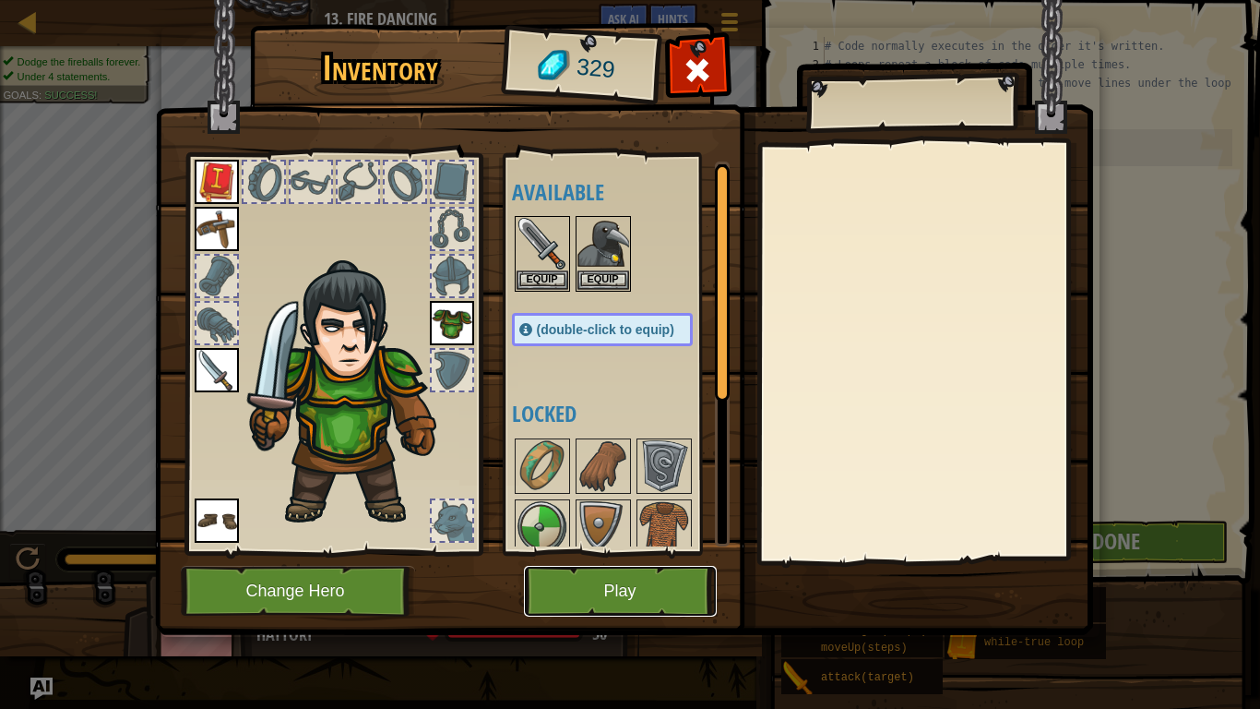
click at [613, 596] on button "Play" at bounding box center [620, 591] width 193 height 51
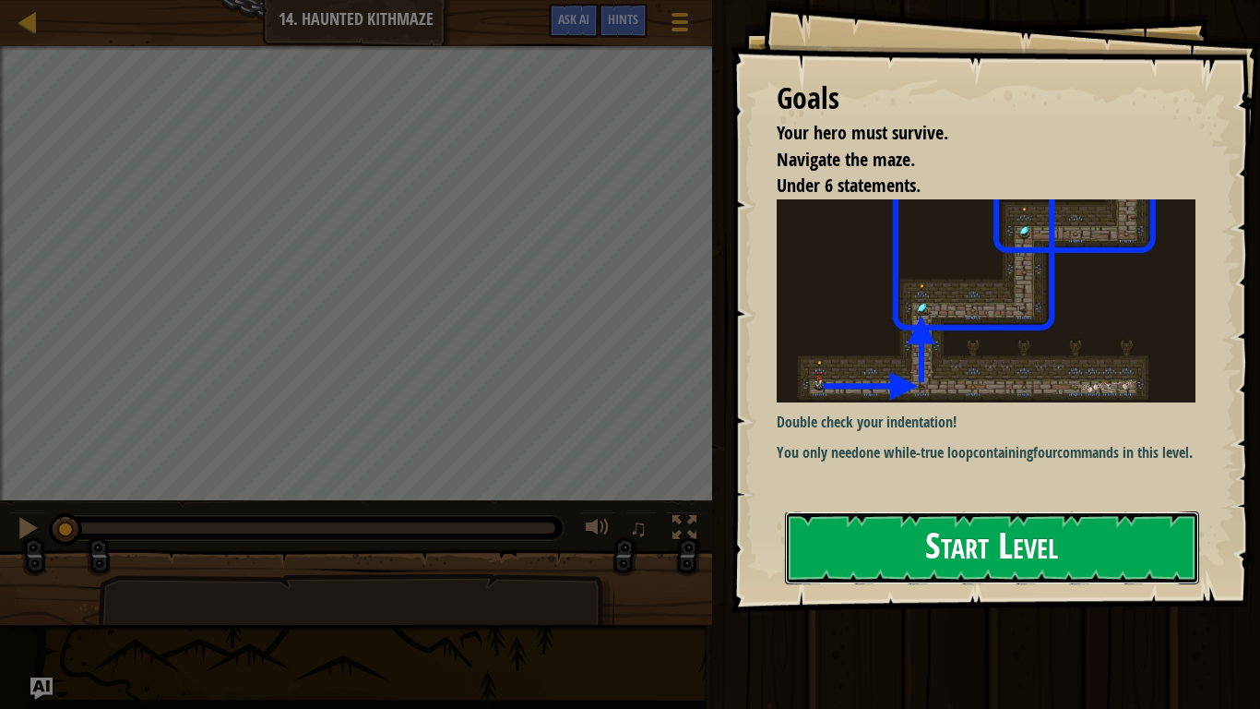
click at [863, 533] on button "Start Level" at bounding box center [992, 547] width 414 height 73
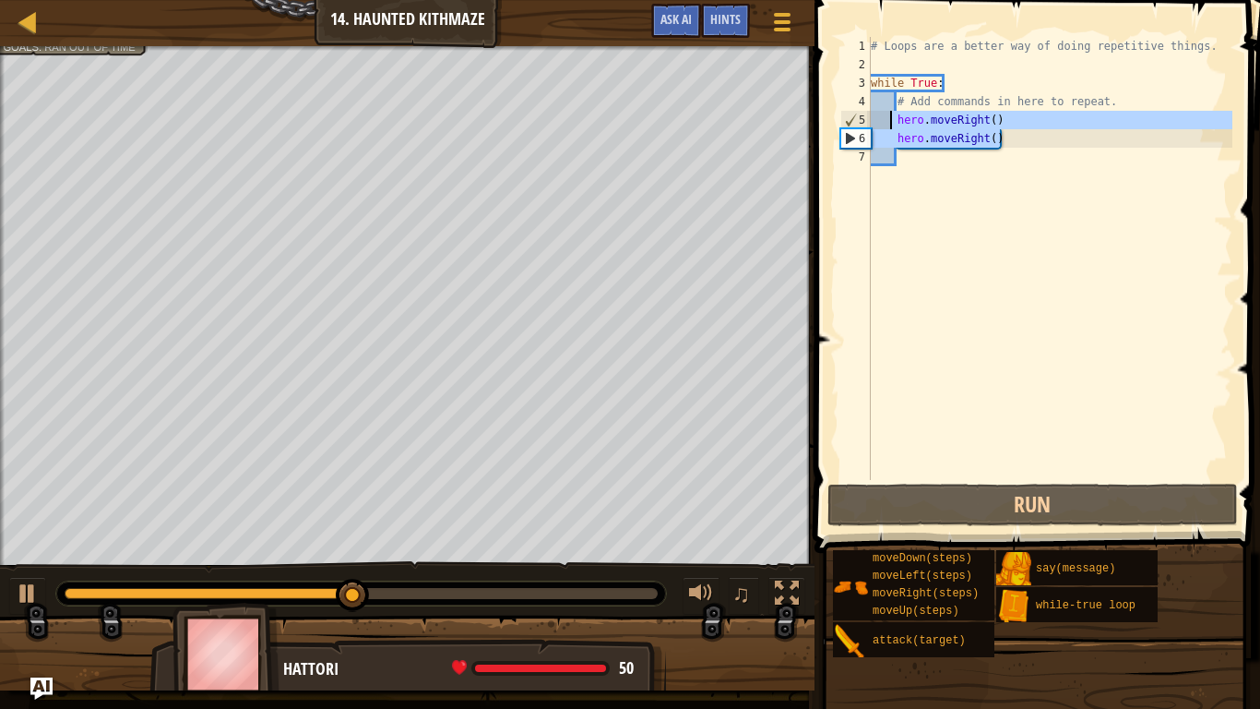
drag, startPoint x: 1016, startPoint y: 135, endPoint x: 890, endPoint y: 122, distance: 126.2
click at [890, 122] on div "# Loops are a better way of doing repetitive things. while True : # Add command…" at bounding box center [1049, 277] width 365 height 480
type textarea "hero.moveRight() hero.moveRight()"
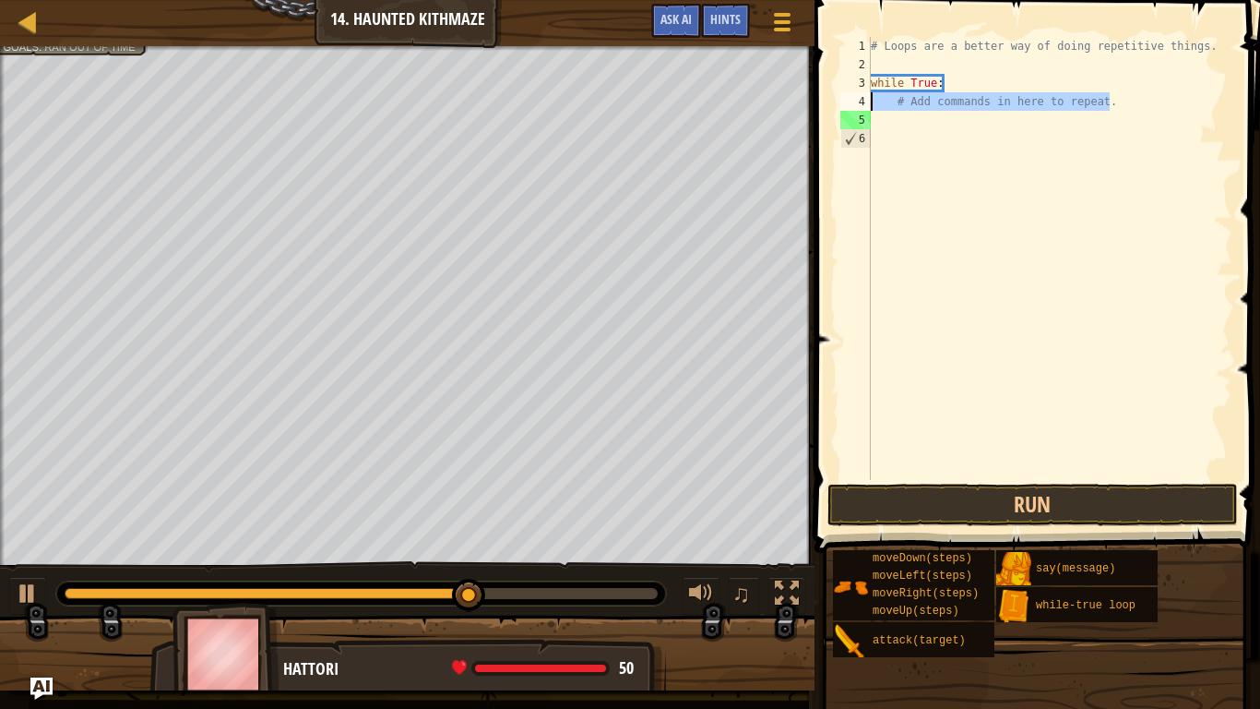
drag, startPoint x: 1133, startPoint y: 104, endPoint x: 865, endPoint y: 109, distance: 268.6
click at [865, 109] on div "1 2 3 4 5 6 # Loops are a better way of doing repetitive things. while True : #…" at bounding box center [1035, 258] width 396 height 443
type textarea "# Add commands in here to repeat."
drag, startPoint x: 969, startPoint y: 67, endPoint x: 892, endPoint y: 78, distance: 77.4
click at [892, 78] on div "# Loops are a better way of doing repetitive things. while True :" at bounding box center [1049, 277] width 365 height 480
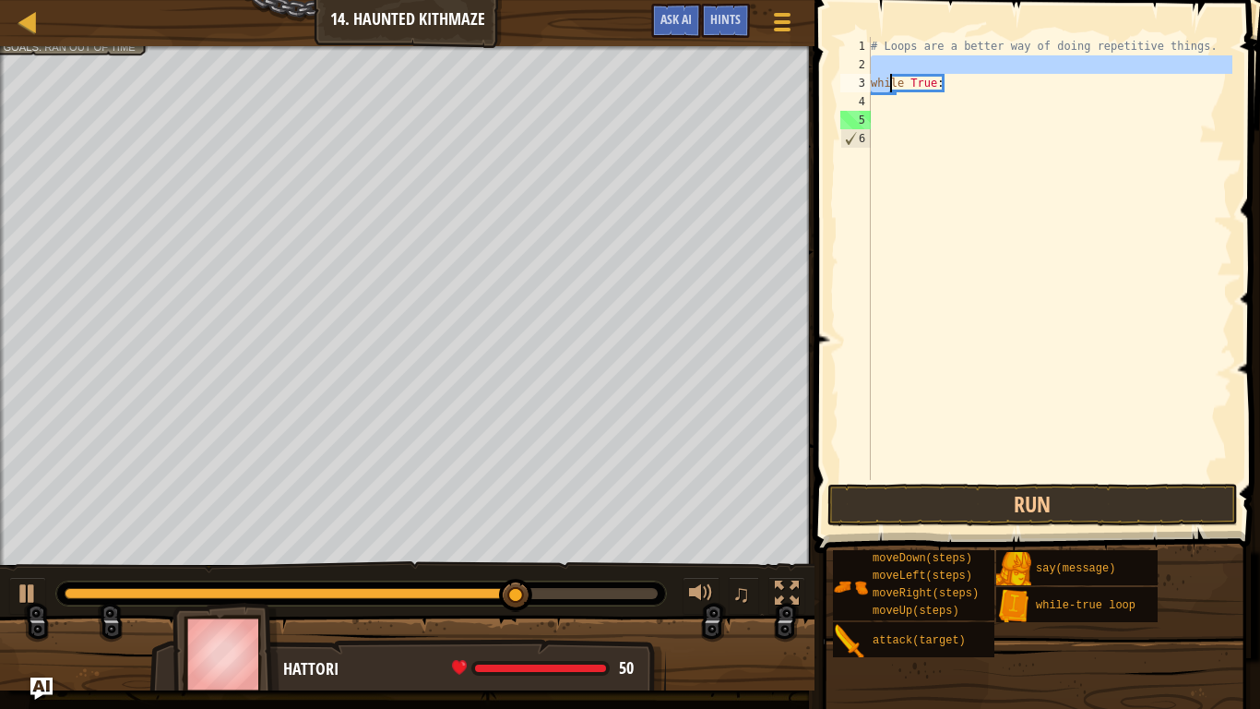
click at [945, 87] on div "# Loops are a better way of doing repetitive things. while True :" at bounding box center [1049, 277] width 365 height 480
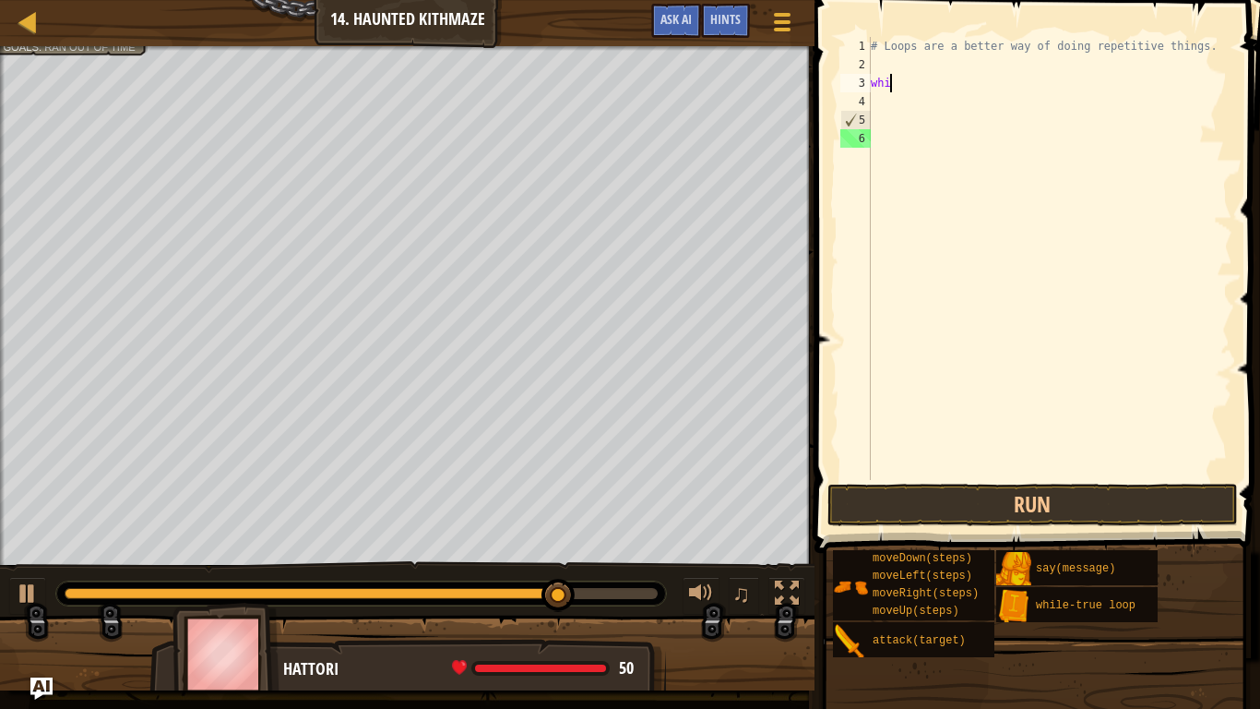
type textarea "w"
